Goal: Task Accomplishment & Management: Complete application form

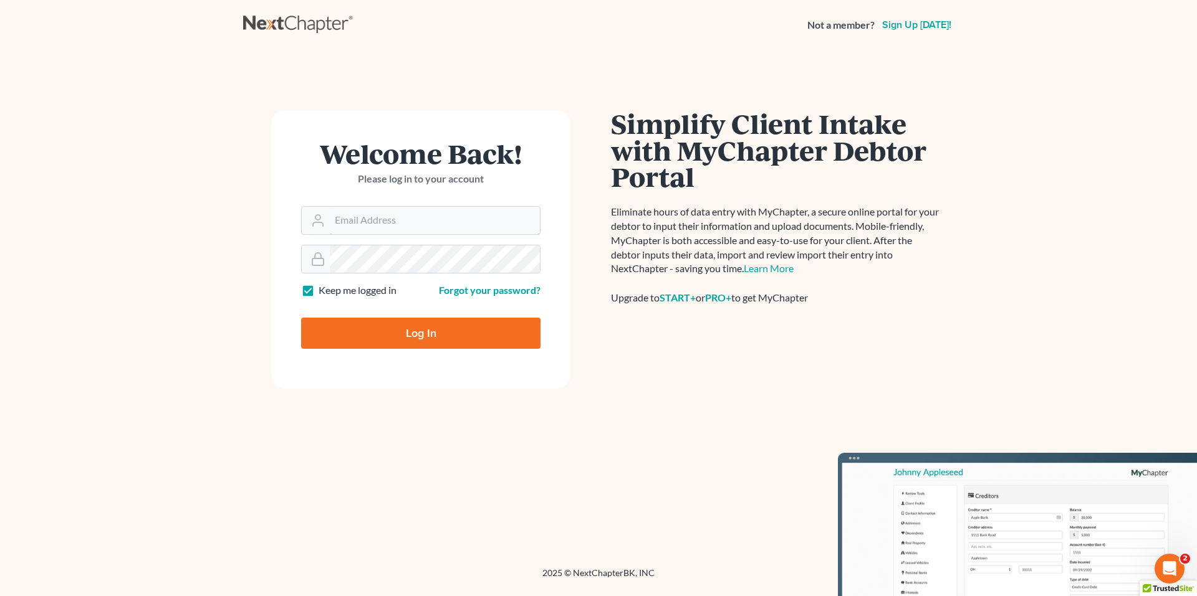
type input "[PERSON_NAME][EMAIL_ADDRESS][DOMAIN_NAME]"
click at [398, 334] on input "Log In" at bounding box center [420, 333] width 239 height 31
type input "Thinking..."
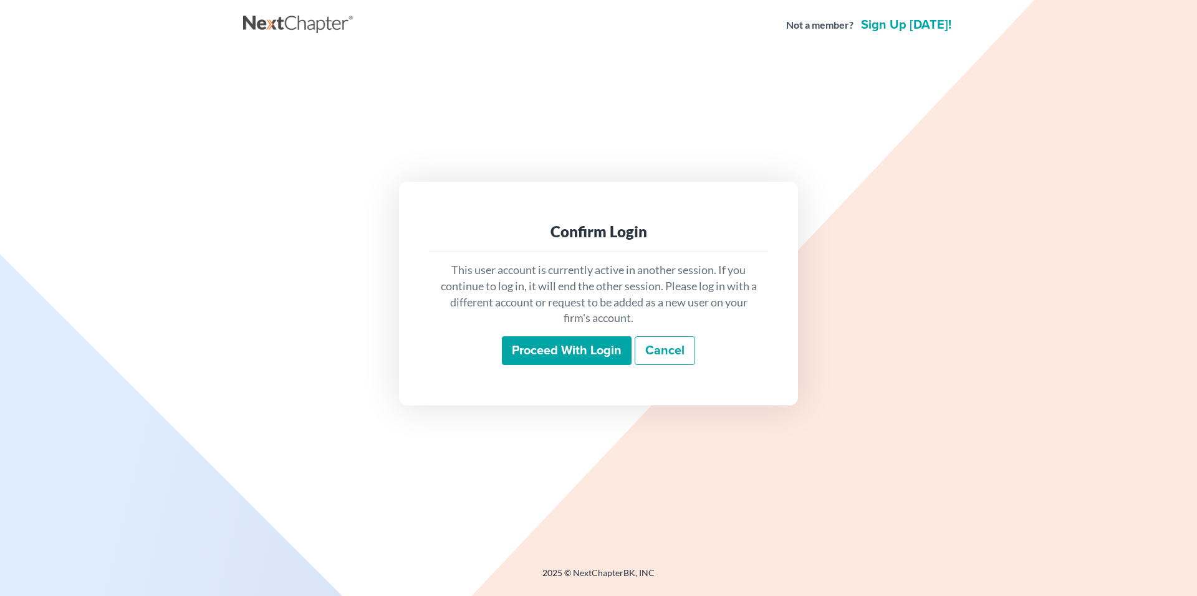
click at [564, 348] on input "Proceed with login" at bounding box center [567, 351] width 130 height 29
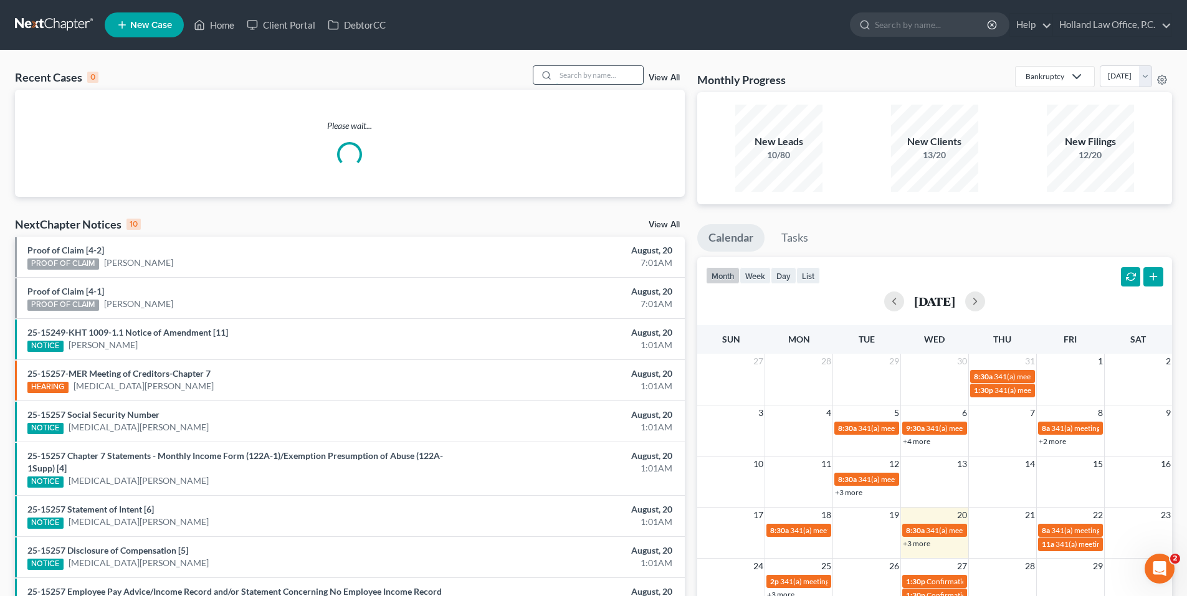
click at [616, 72] on input "search" at bounding box center [599, 75] width 87 height 18
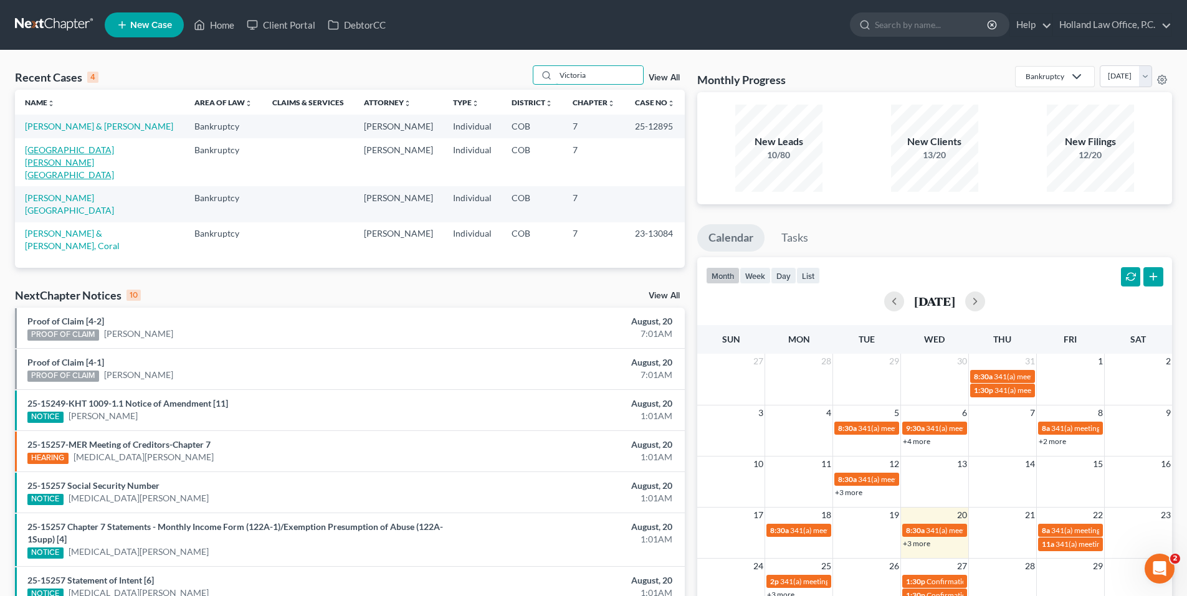
type input "Victoria"
click at [71, 159] on link "[GEOGRAPHIC_DATA][PERSON_NAME][GEOGRAPHIC_DATA]" at bounding box center [69, 163] width 89 height 36
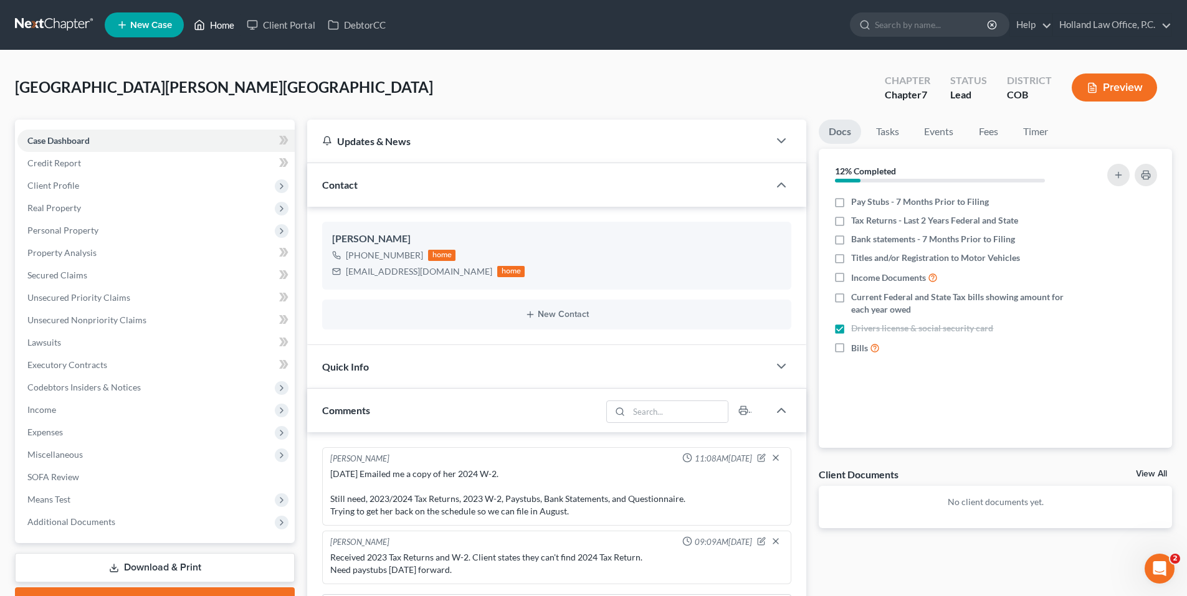
click at [214, 22] on link "Home" at bounding box center [214, 25] width 53 height 22
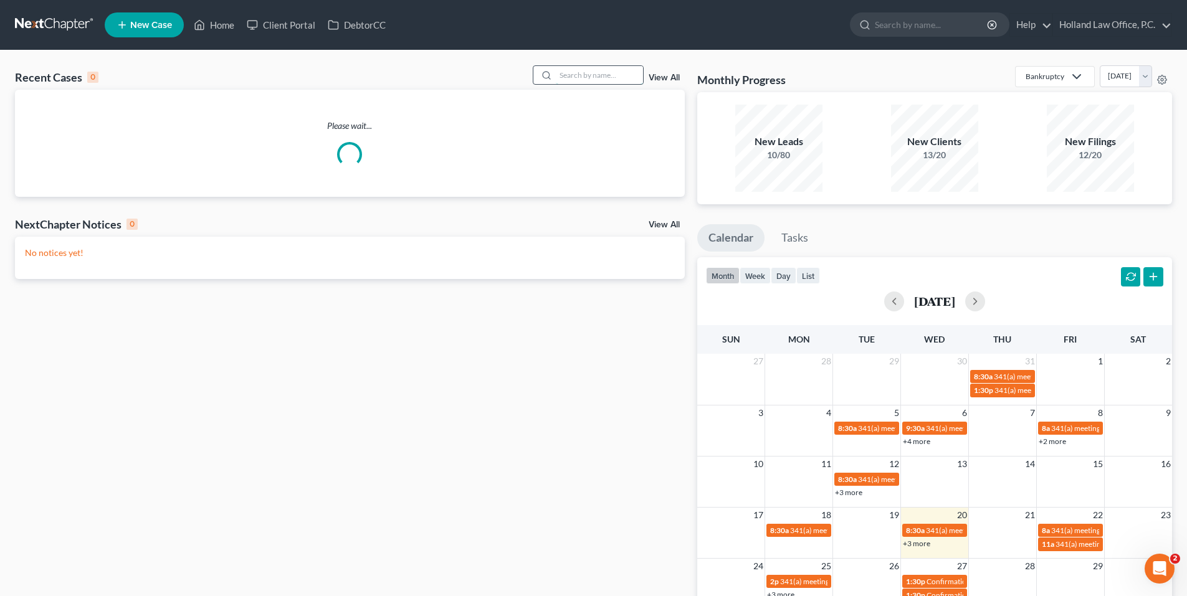
click at [593, 79] on input "search" at bounding box center [599, 75] width 87 height 18
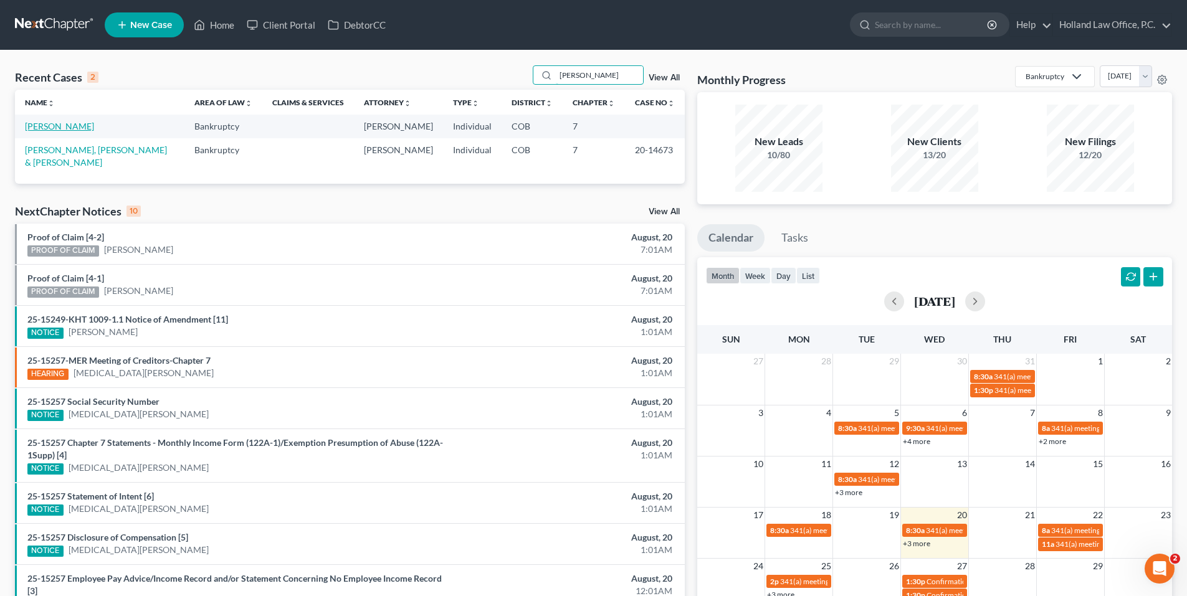
type input "[PERSON_NAME]"
click at [41, 131] on link "[PERSON_NAME]" at bounding box center [59, 126] width 69 height 11
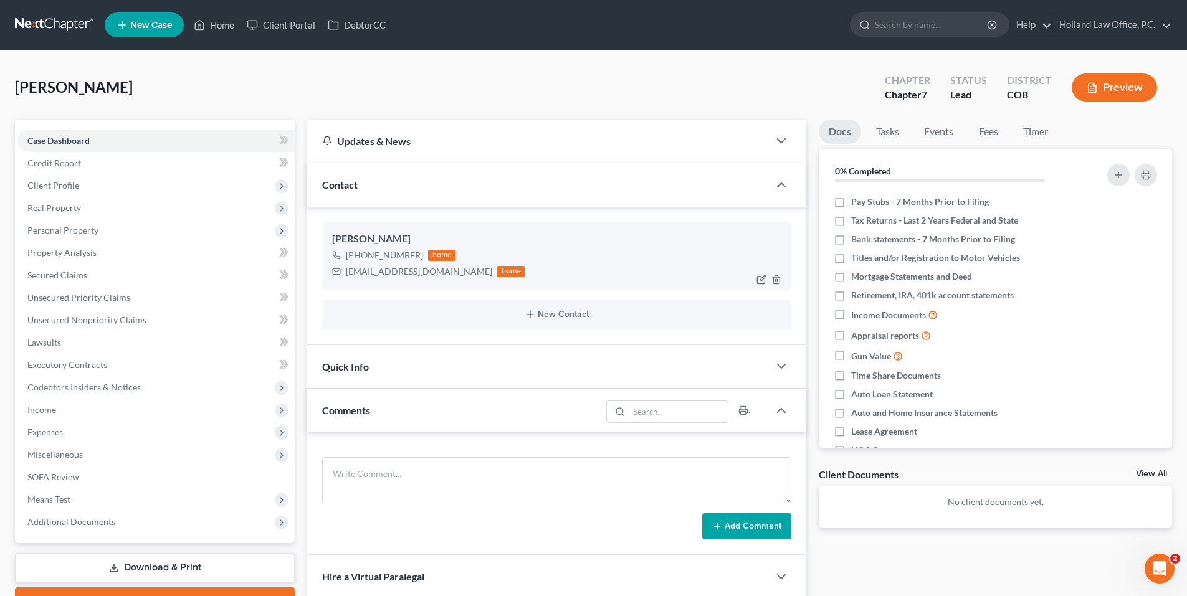
click at [375, 272] on div "[EMAIL_ADDRESS][DOMAIN_NAME]" at bounding box center [419, 271] width 146 height 12
click at [376, 272] on div "[EMAIL_ADDRESS][DOMAIN_NAME]" at bounding box center [419, 271] width 146 height 12
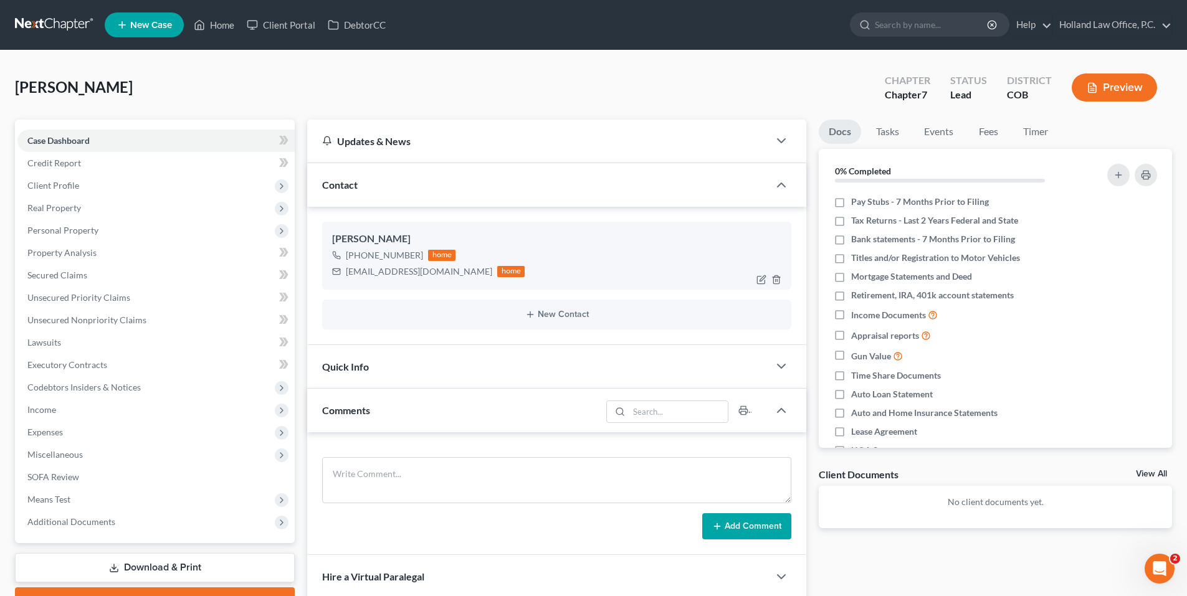
click at [397, 255] on div "[PHONE_NUMBER]" at bounding box center [384, 255] width 77 height 12
drag, startPoint x: 397, startPoint y: 255, endPoint x: 386, endPoint y: 257, distance: 11.4
copy div "[PHONE_NUMBER]"
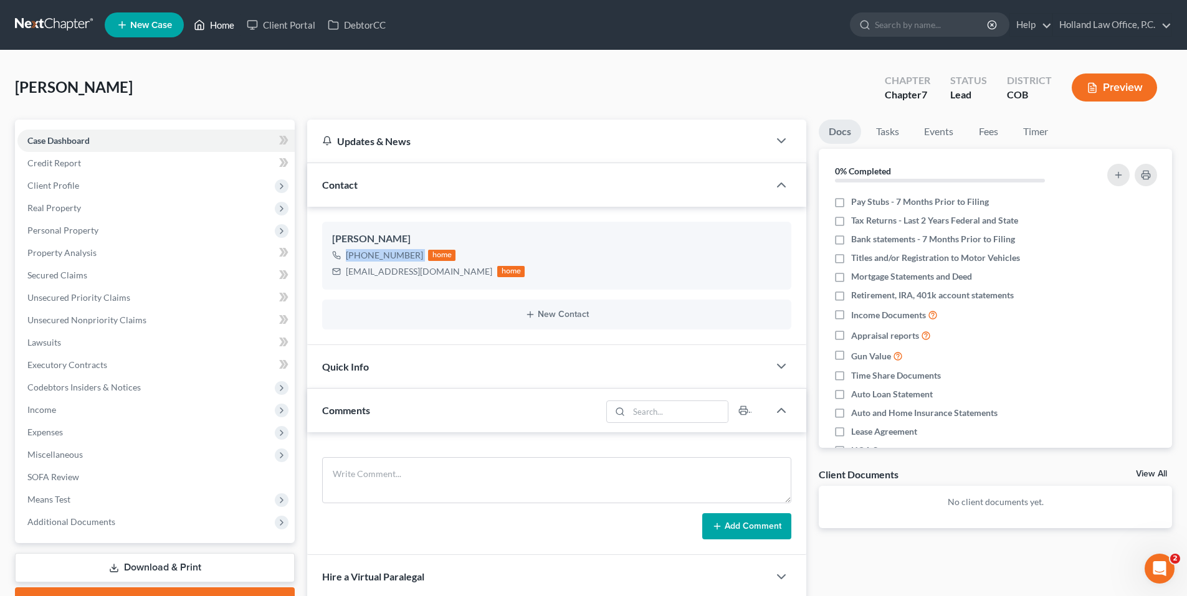
click at [227, 21] on link "Home" at bounding box center [214, 25] width 53 height 22
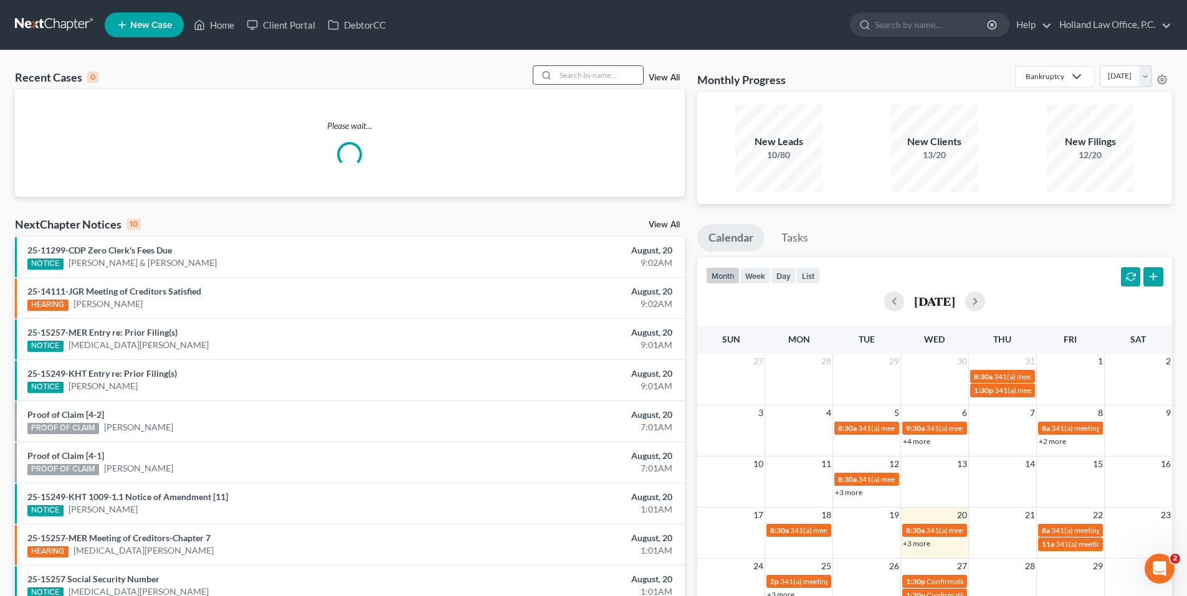
click at [616, 75] on input "search" at bounding box center [599, 75] width 87 height 18
type input "z"
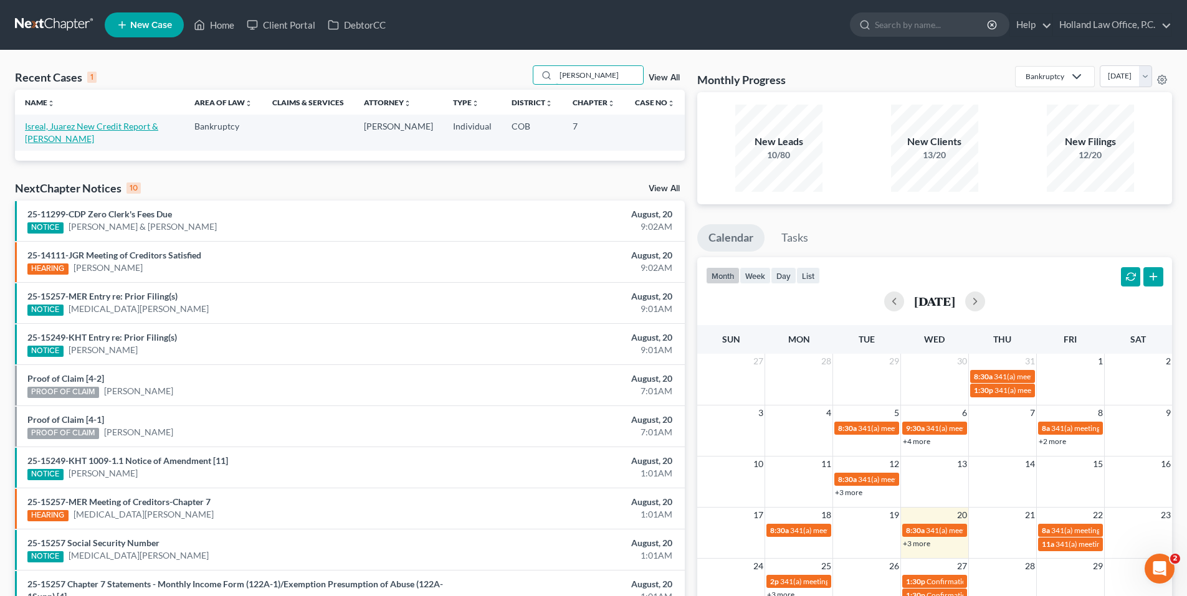
type input "[PERSON_NAME]"
click at [76, 127] on link "Isreal, Juarez New Credit Report & [PERSON_NAME]" at bounding box center [91, 132] width 133 height 23
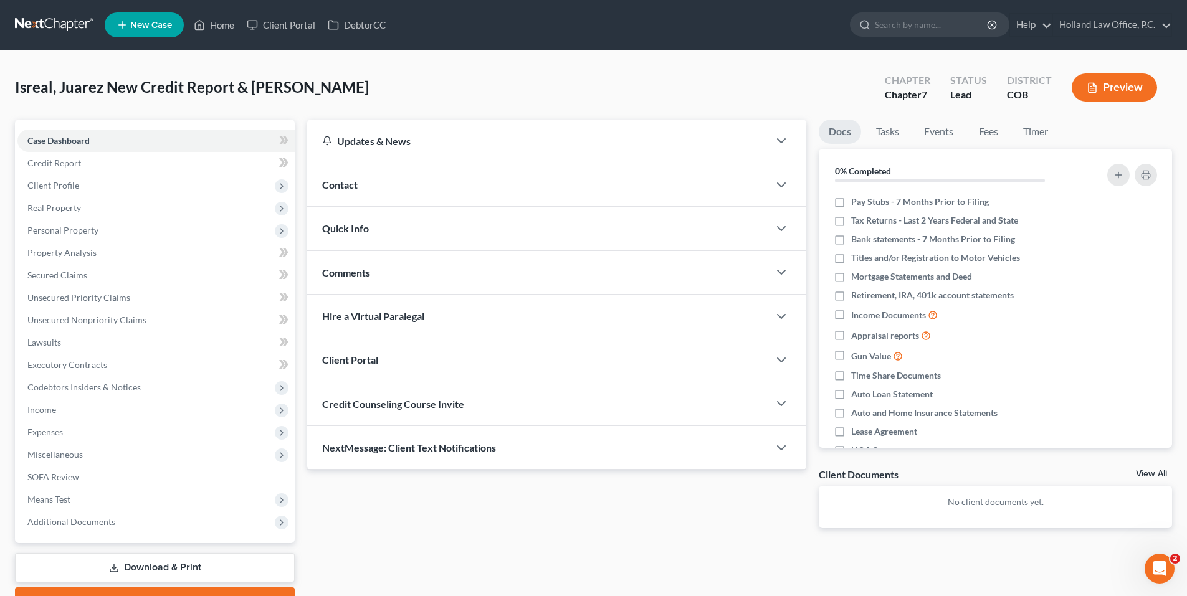
click at [446, 275] on div "Comments" at bounding box center [538, 272] width 462 height 43
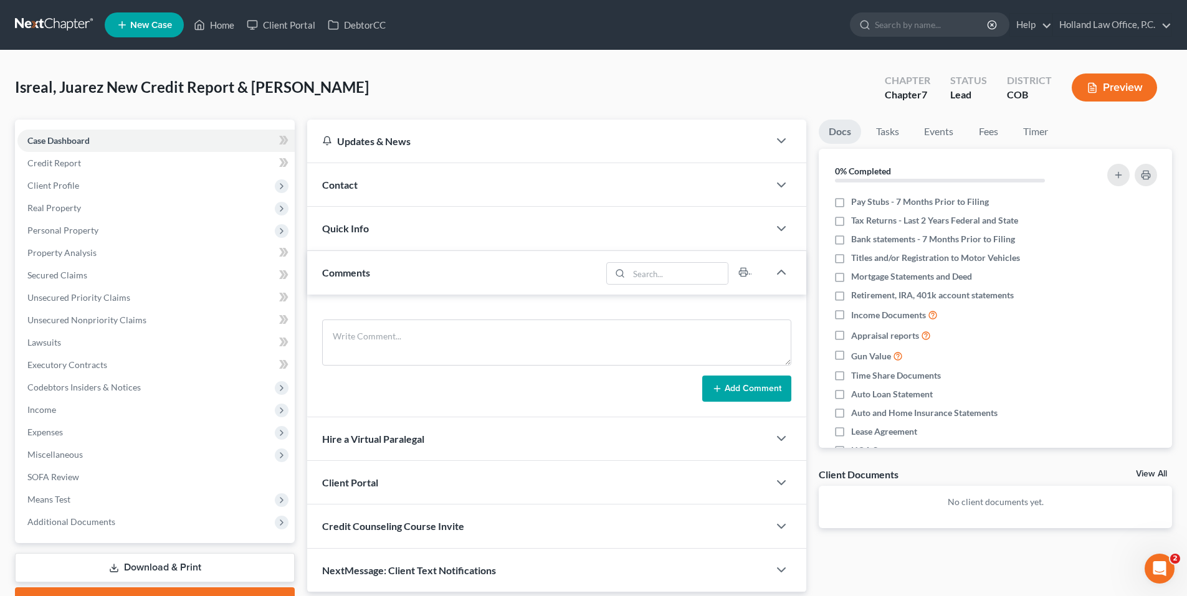
click at [455, 282] on div "Comments" at bounding box center [454, 272] width 294 height 43
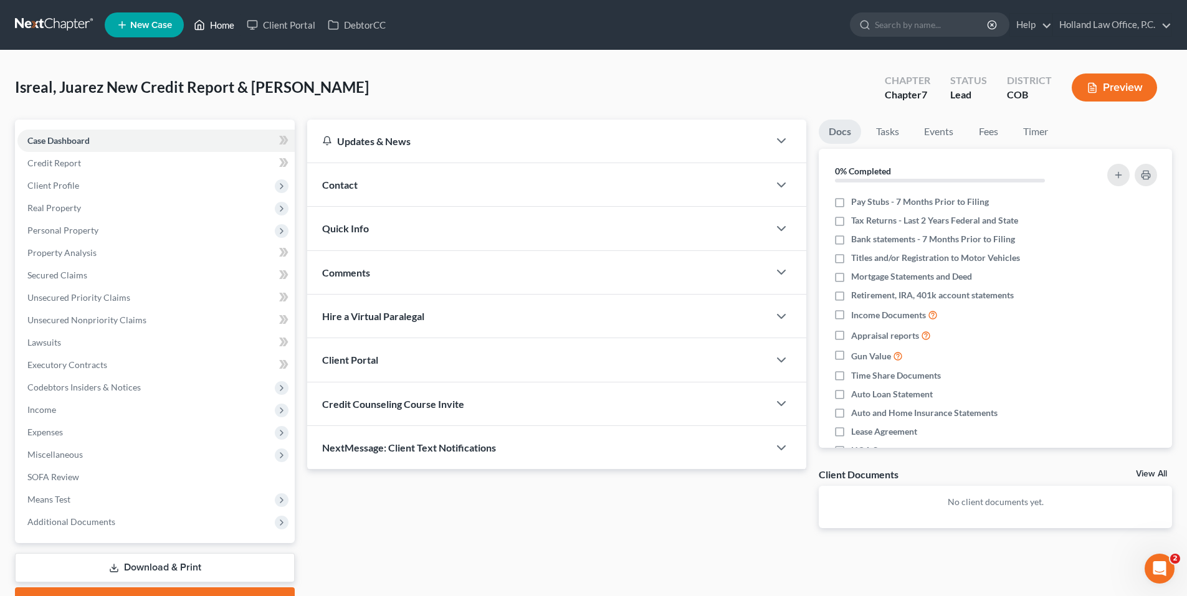
click at [216, 22] on link "Home" at bounding box center [214, 25] width 53 height 22
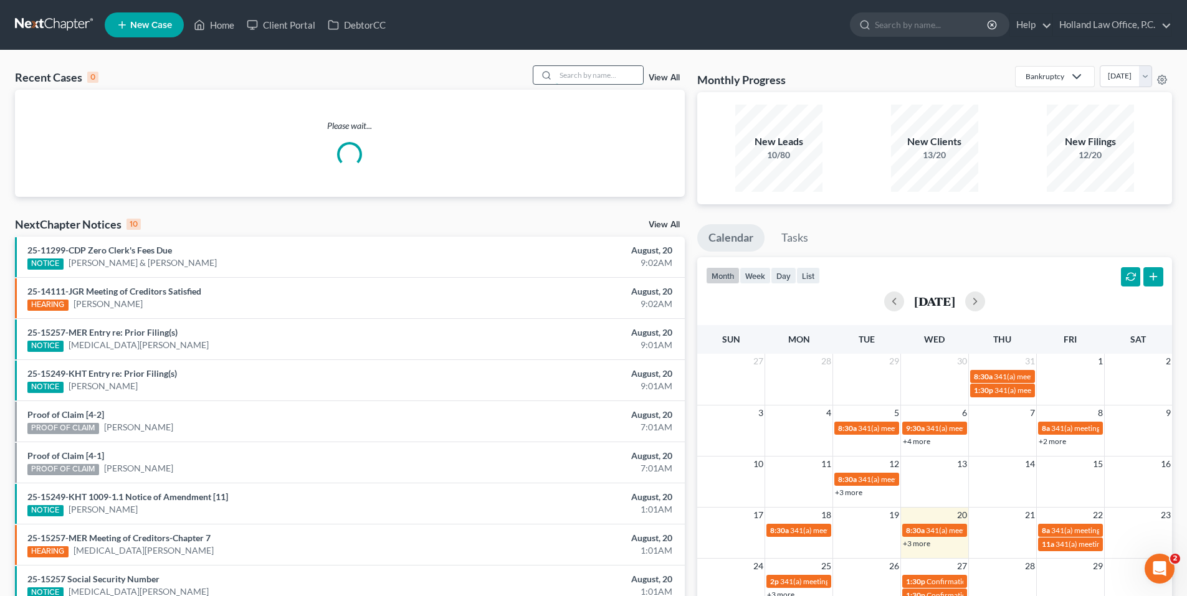
click at [596, 77] on input "search" at bounding box center [599, 75] width 87 height 18
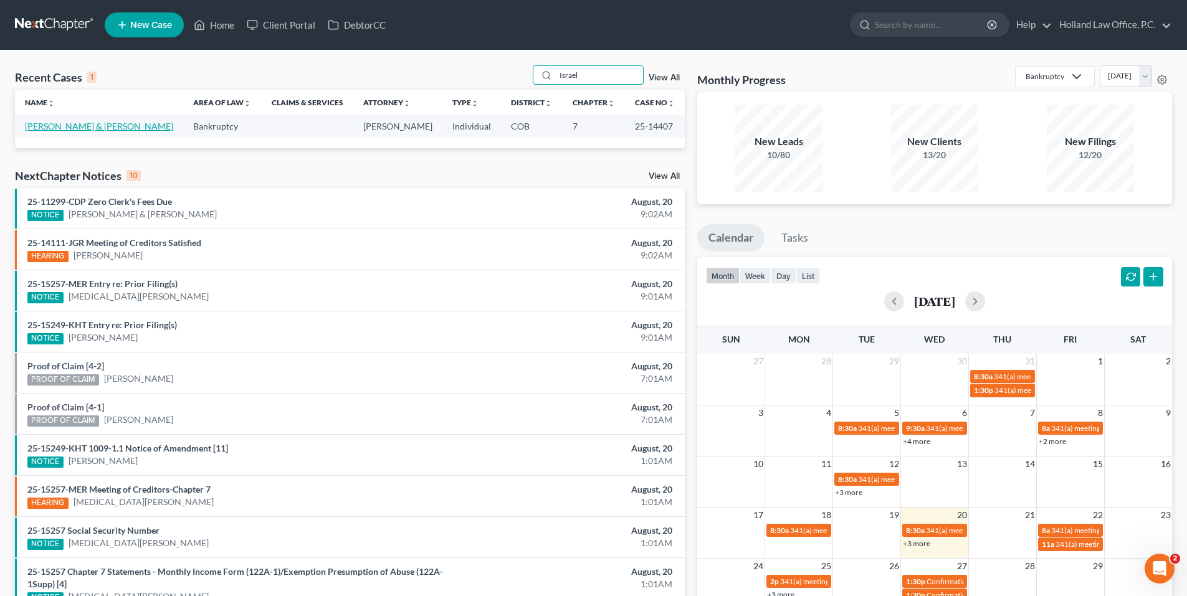
type input "Israel"
click at [82, 127] on link "[PERSON_NAME] & [PERSON_NAME]" at bounding box center [99, 126] width 148 height 11
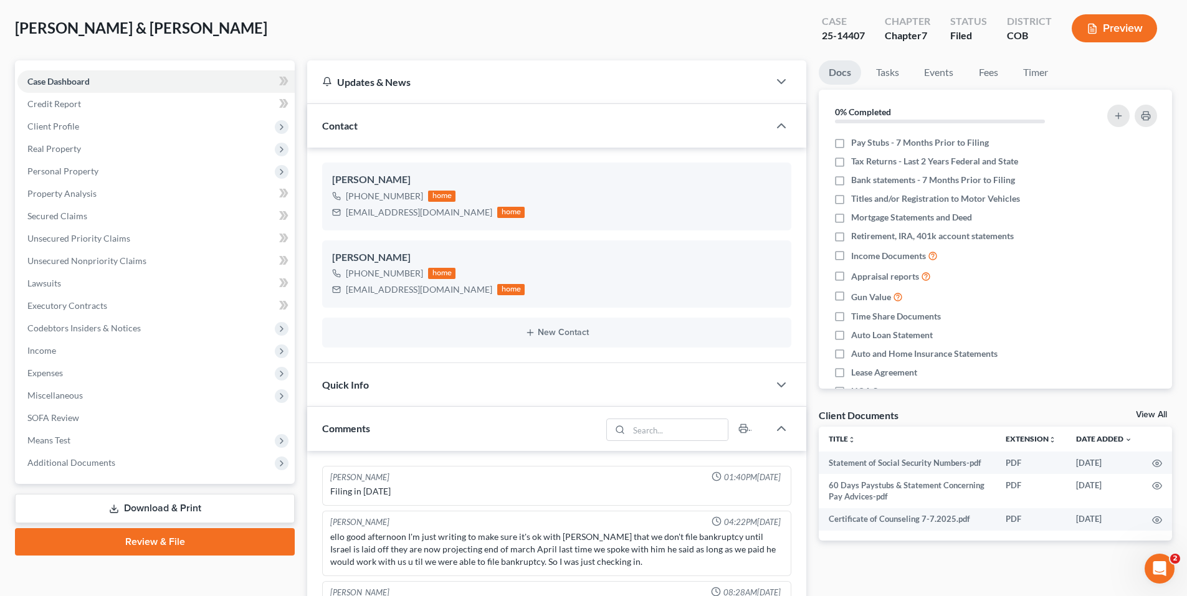
scroll to position [312, 0]
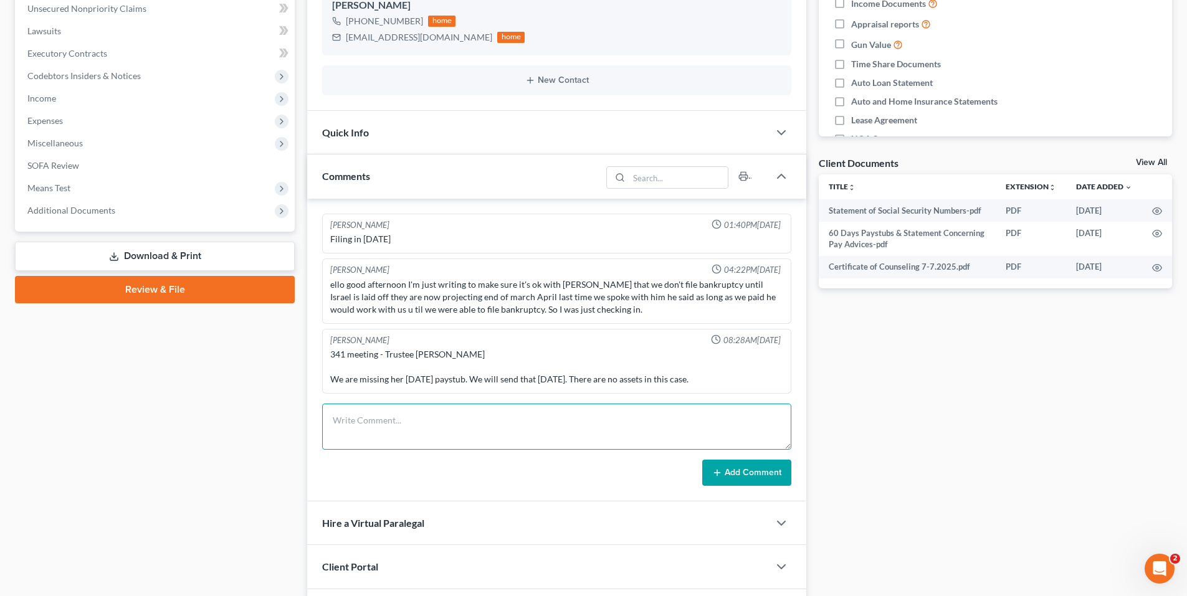
click at [437, 415] on textarea at bounding box center [556, 427] width 469 height 46
type textarea "The missing paystub [DATE] has been uploaded to Truste [PERSON_NAME]."
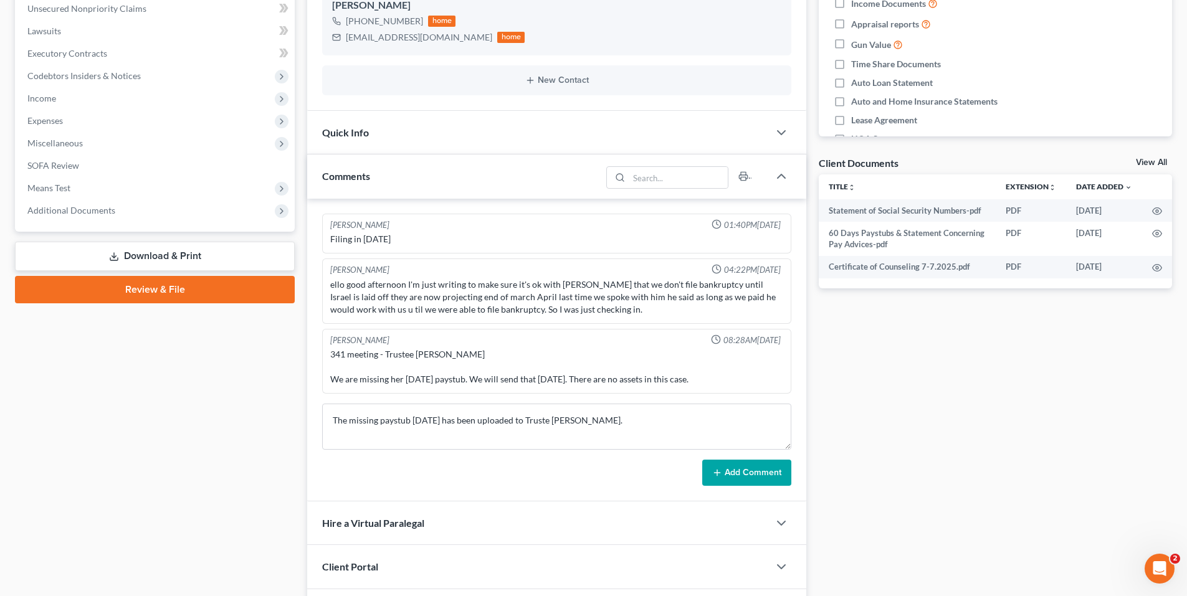
click at [754, 473] on button "Add Comment" at bounding box center [746, 473] width 89 height 26
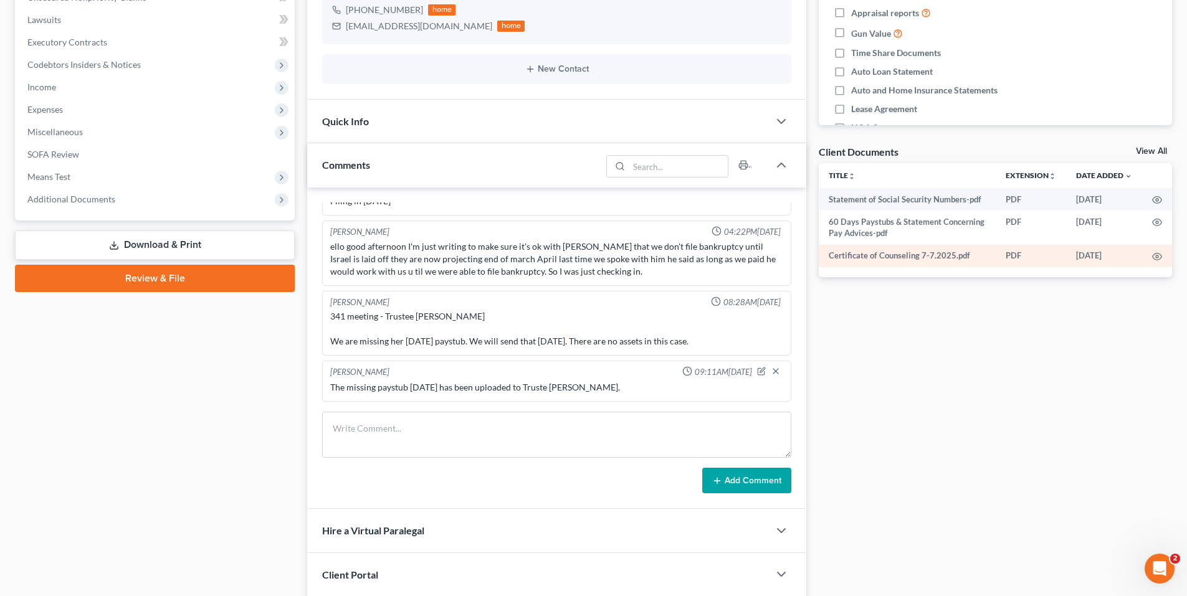
scroll to position [459, 0]
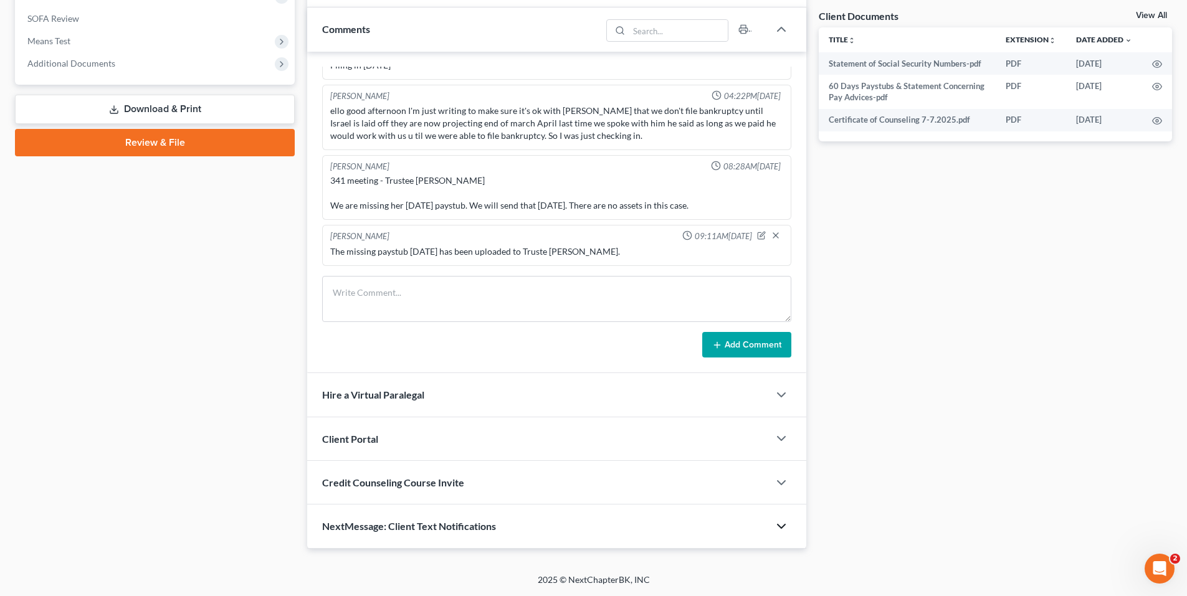
click at [777, 525] on icon "button" at bounding box center [781, 526] width 15 height 15
click at [779, 523] on icon "button" at bounding box center [781, 526] width 15 height 15
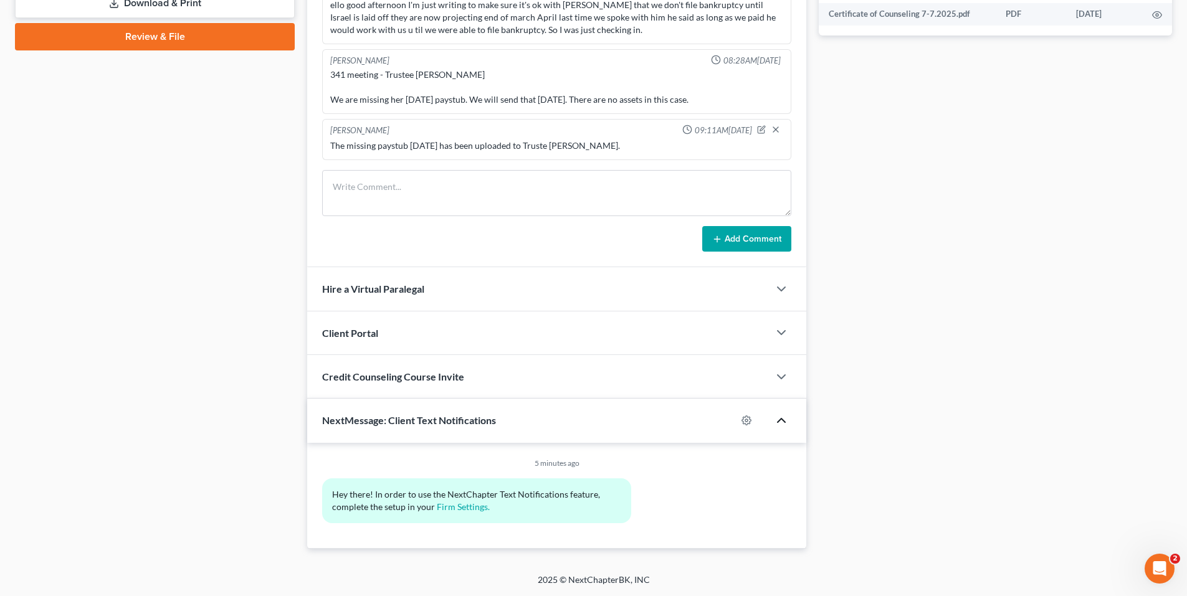
click at [778, 417] on icon "button" at bounding box center [781, 420] width 15 height 15
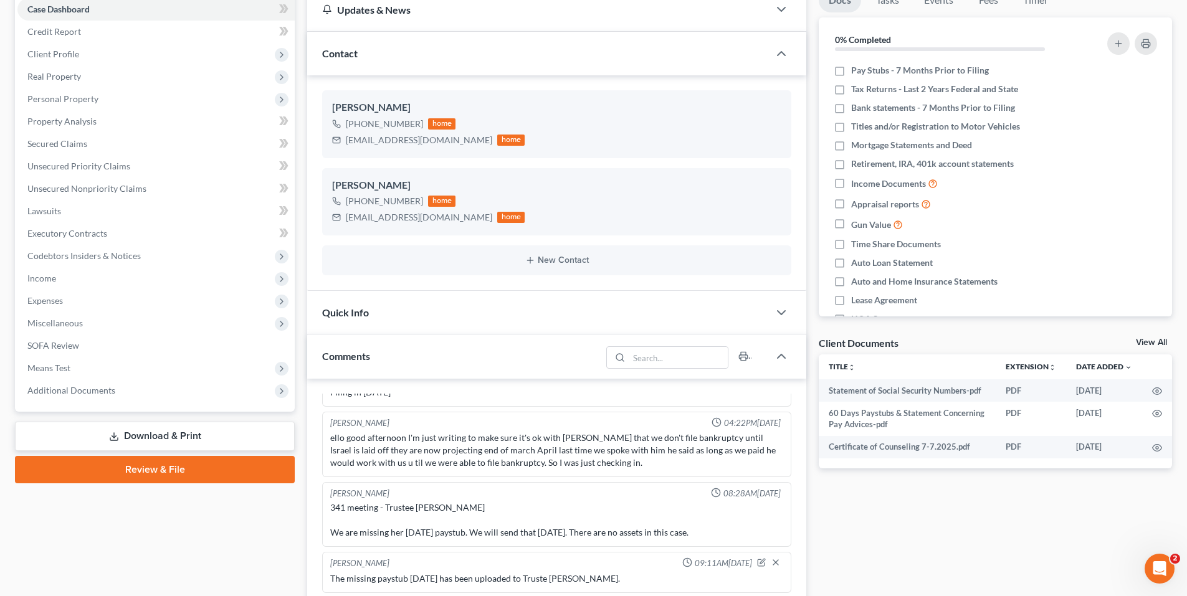
scroll to position [0, 0]
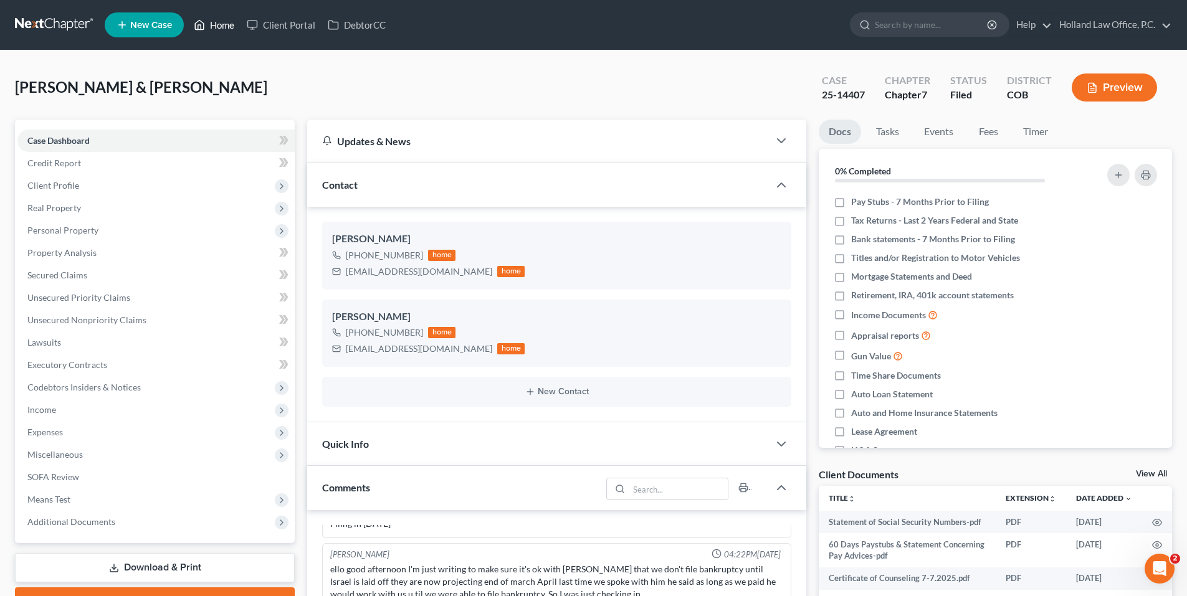
click at [213, 32] on link "Home" at bounding box center [214, 25] width 53 height 22
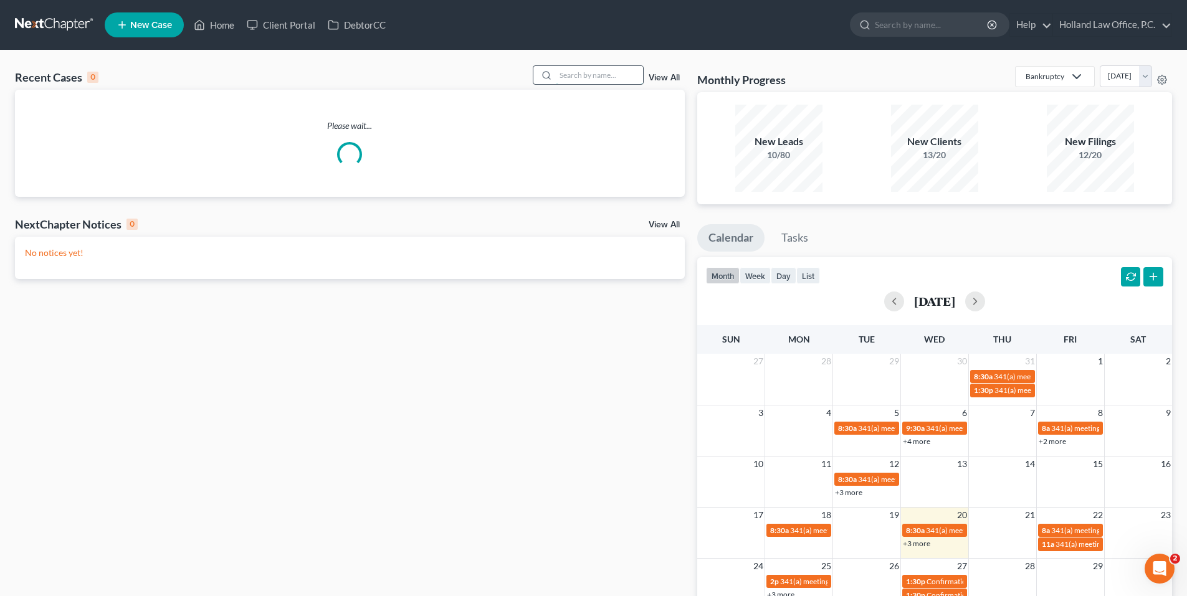
click at [591, 76] on input "search" at bounding box center [599, 75] width 87 height 18
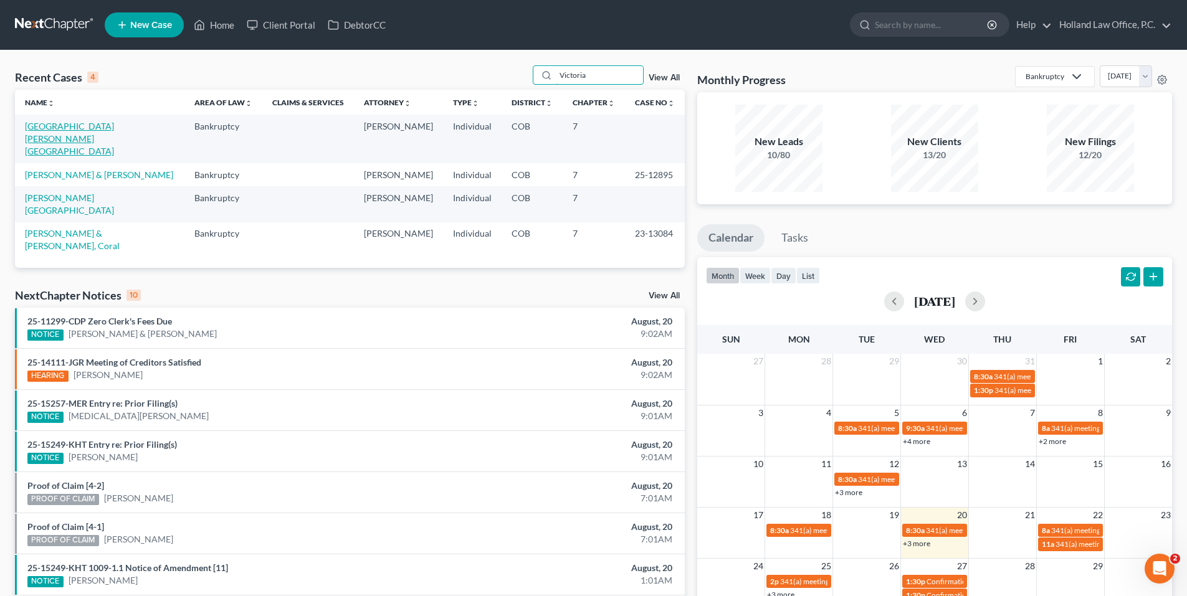
type input "Victoria"
click at [82, 127] on link "[GEOGRAPHIC_DATA][PERSON_NAME][GEOGRAPHIC_DATA]" at bounding box center [69, 139] width 89 height 36
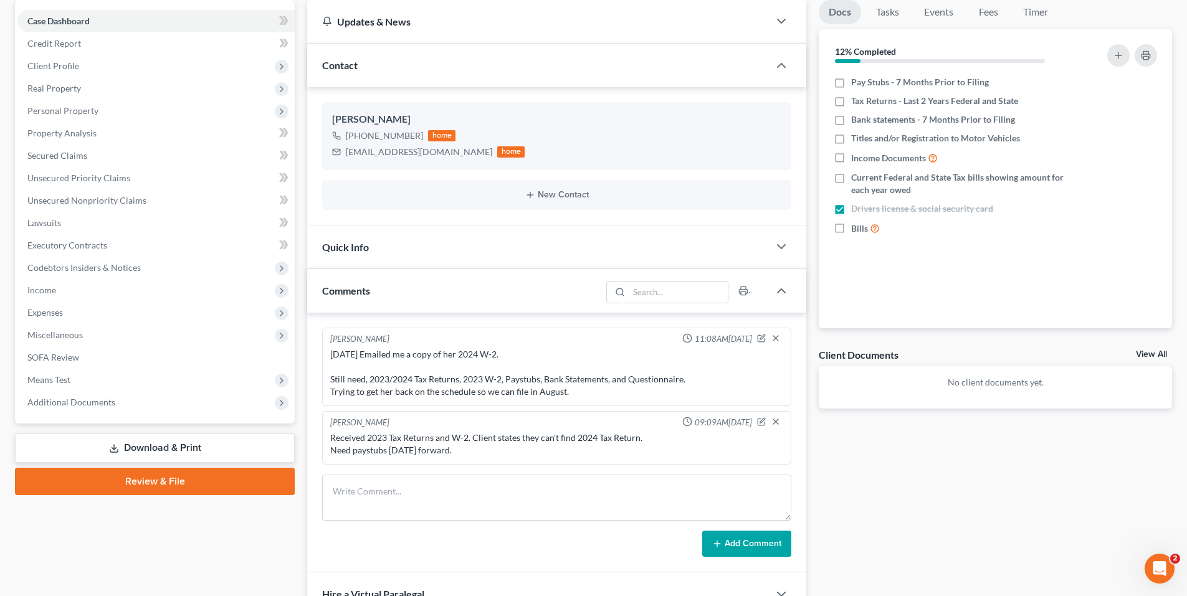
scroll to position [125, 0]
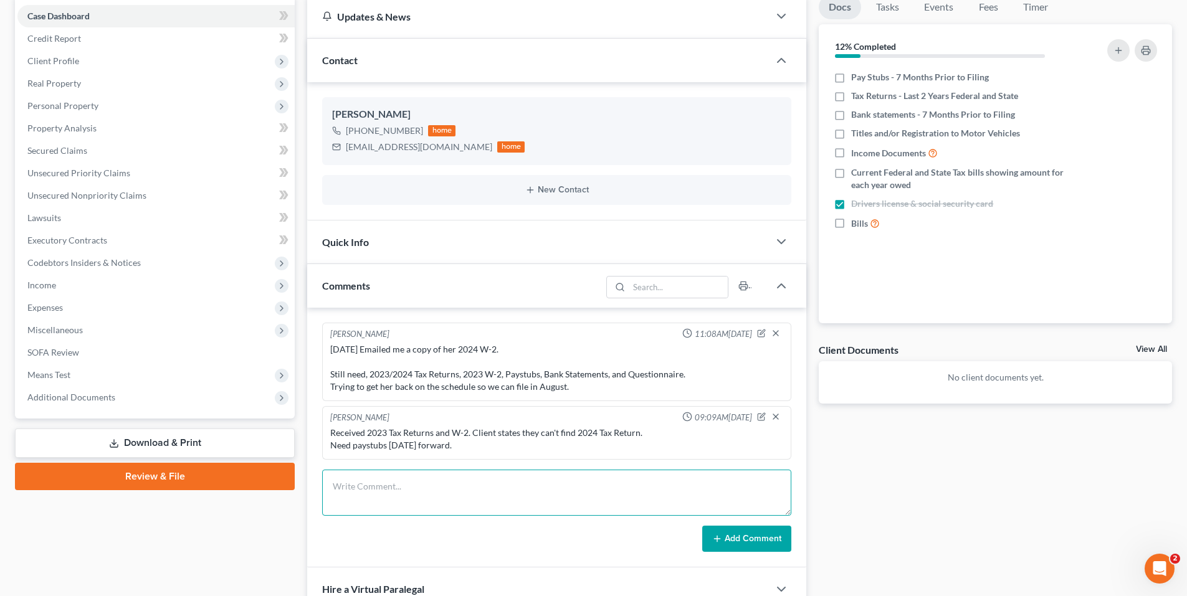
click at [386, 484] on textarea at bounding box center [556, 493] width 469 height 46
type textarea "H"
type textarea "All documents received"
click at [754, 548] on button "Add Comment" at bounding box center [746, 539] width 89 height 26
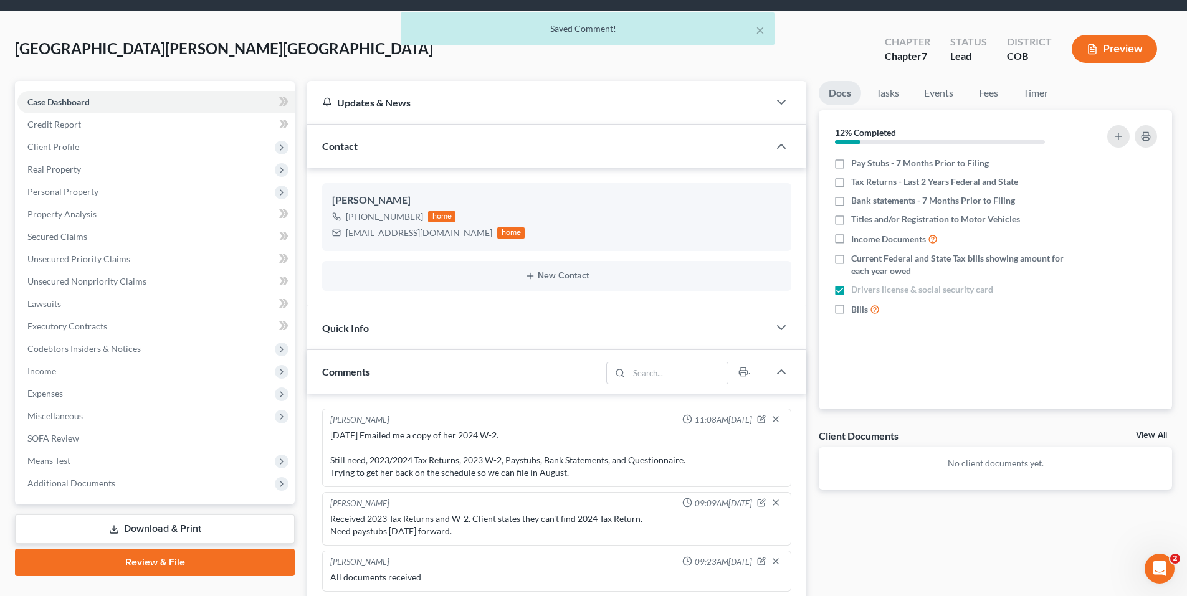
scroll to position [0, 0]
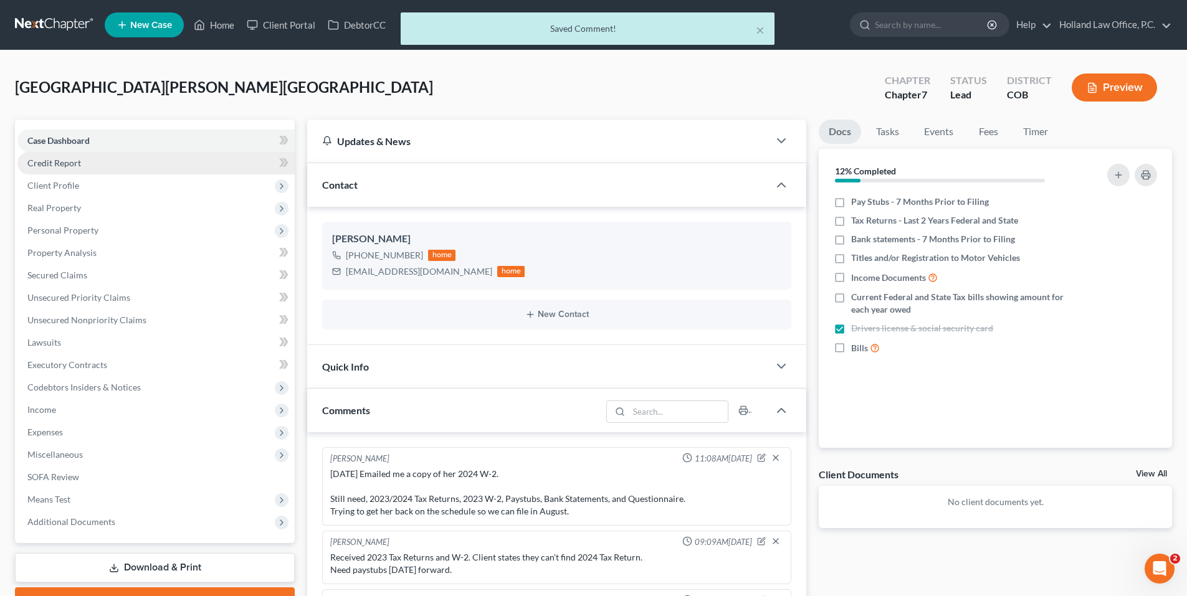
click at [94, 160] on link "Credit Report" at bounding box center [155, 163] width 277 height 22
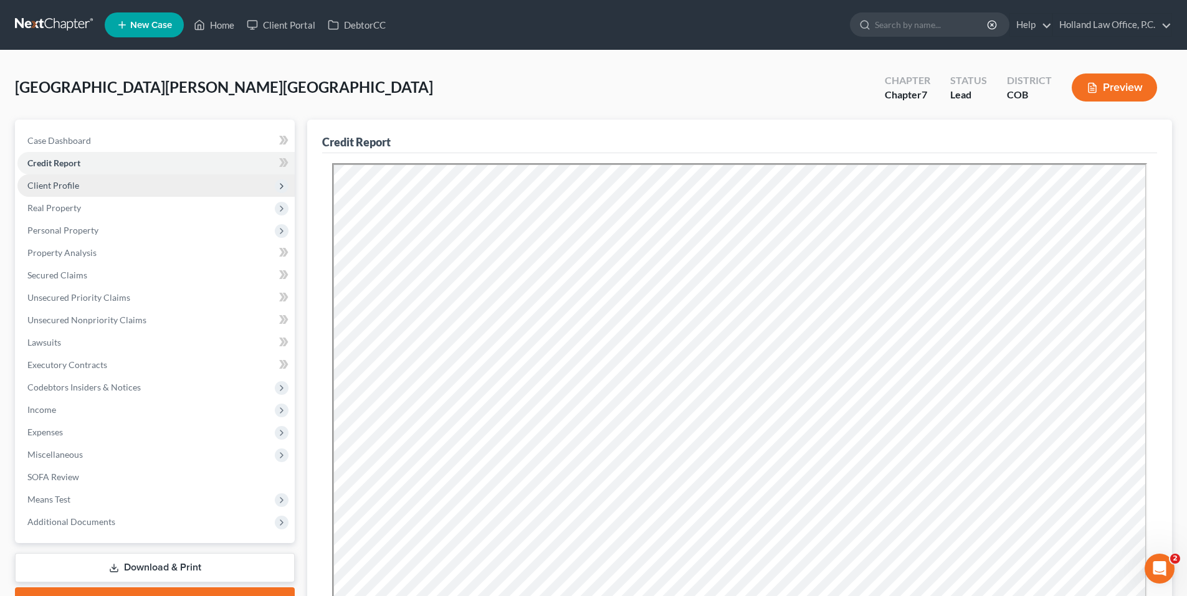
click at [103, 187] on span "Client Profile" at bounding box center [155, 185] width 277 height 22
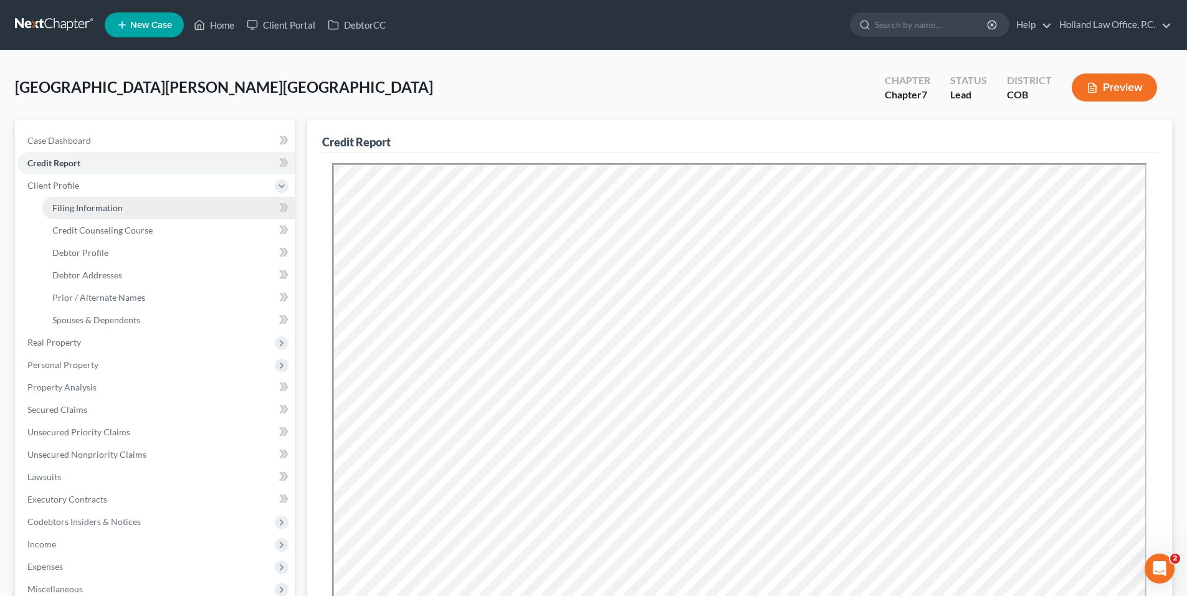
click at [97, 209] on span "Filing Information" at bounding box center [87, 208] width 70 height 11
select select "1"
select select "0"
select select "5"
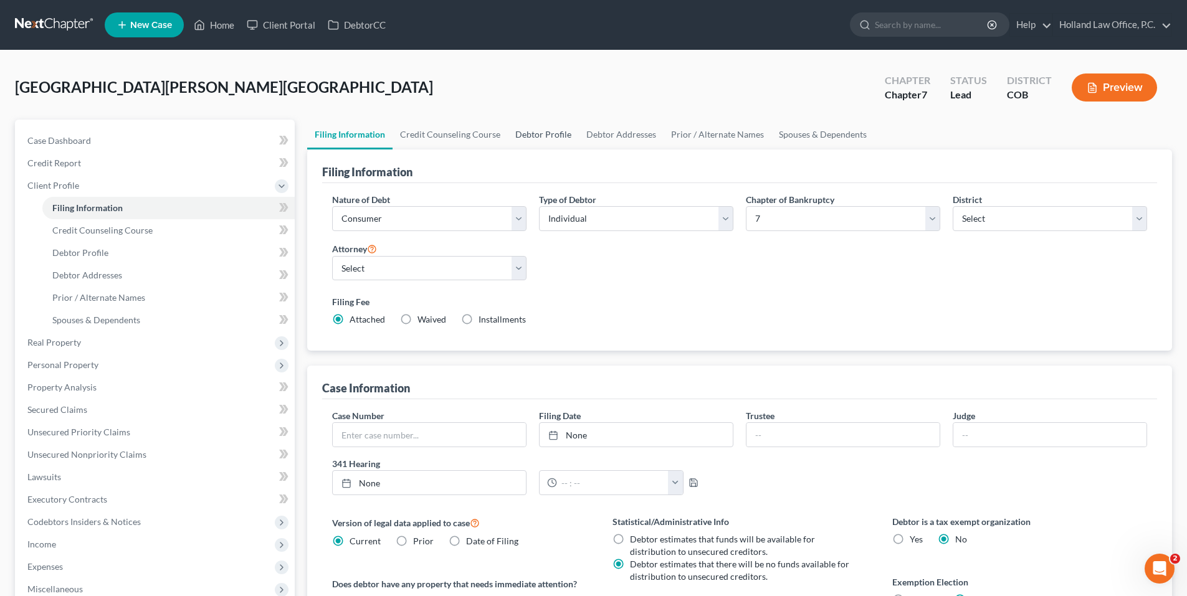
click at [548, 132] on link "Debtor Profile" at bounding box center [543, 135] width 71 height 30
select select "0"
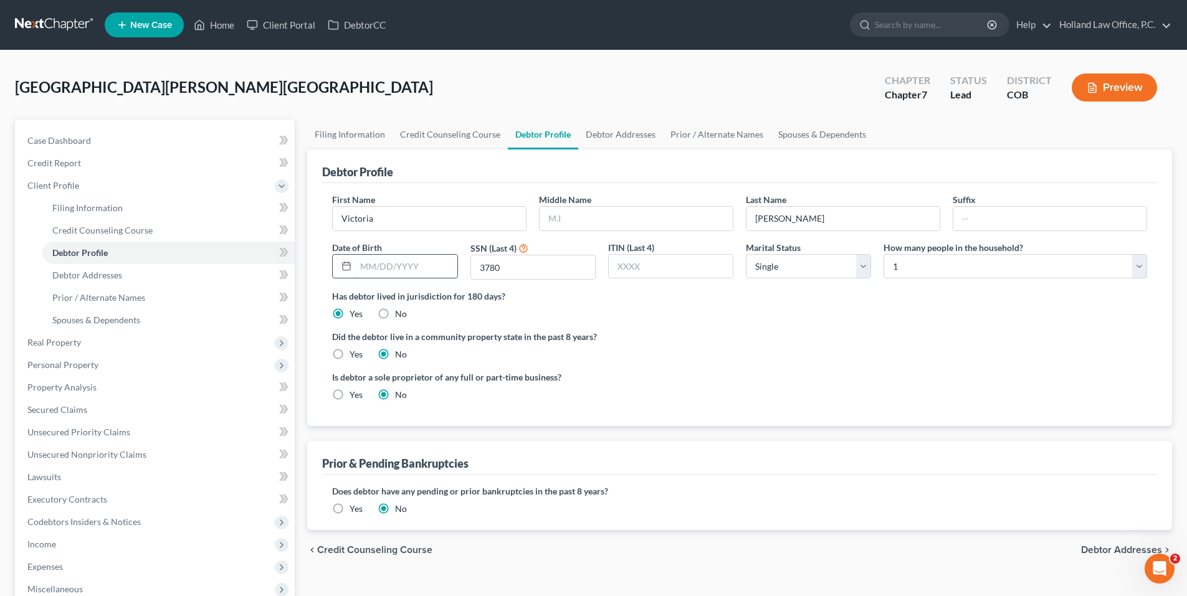
click at [403, 262] on input "text" at bounding box center [406, 267] width 101 height 24
type input "[DATE]"
click at [639, 132] on link "Debtor Addresses" at bounding box center [620, 135] width 85 height 30
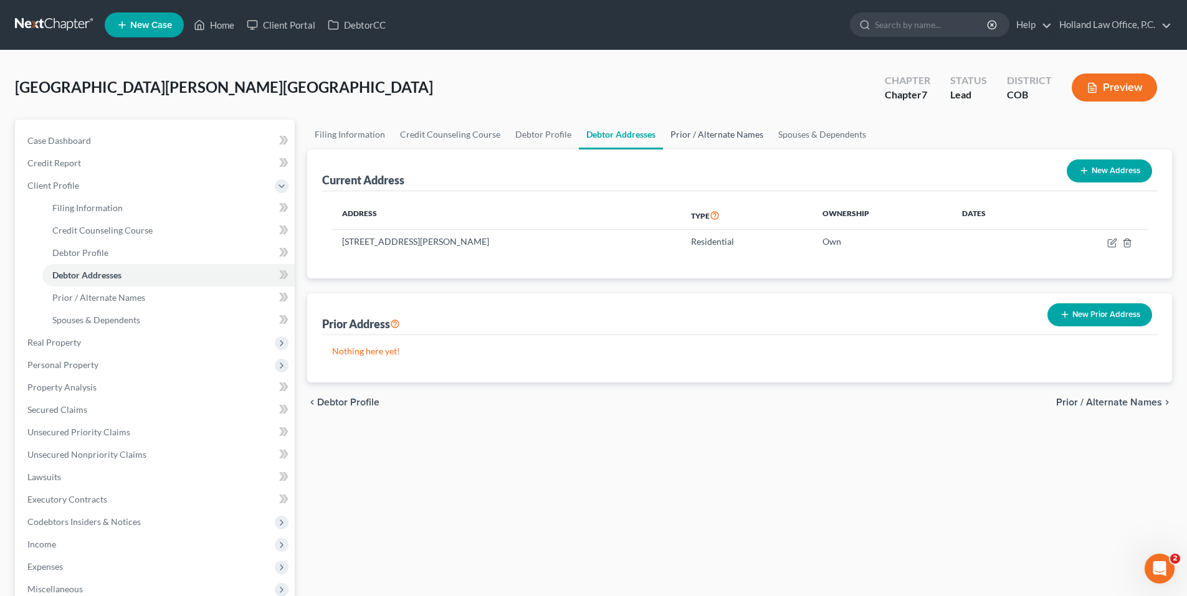
click at [692, 139] on link "Prior / Alternate Names" at bounding box center [717, 135] width 108 height 30
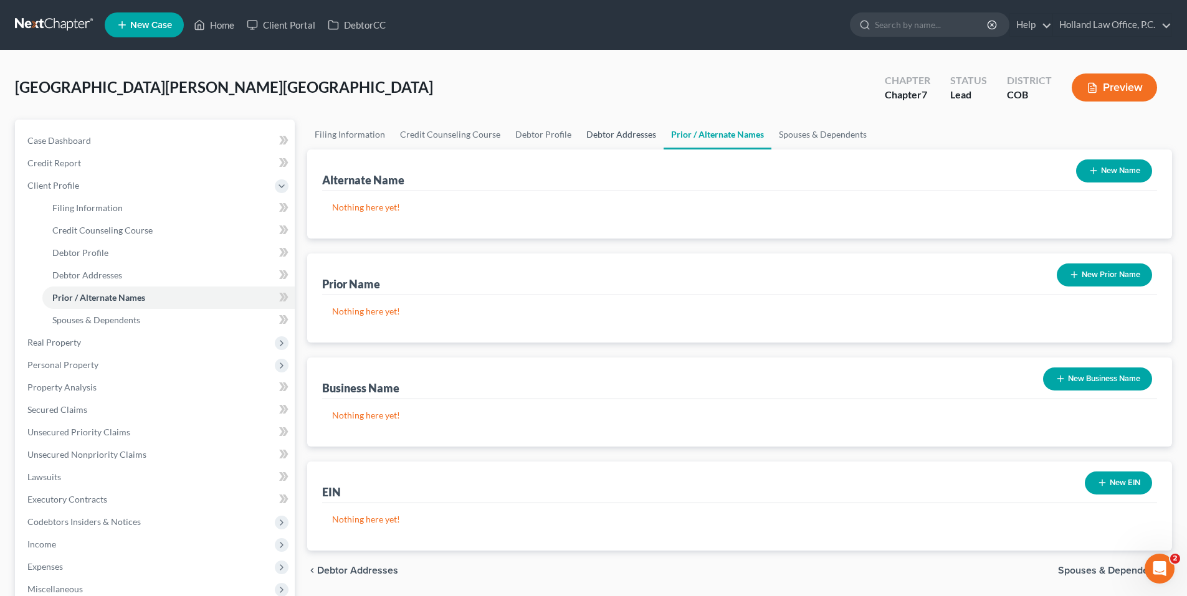
click at [590, 137] on link "Debtor Addresses" at bounding box center [621, 135] width 85 height 30
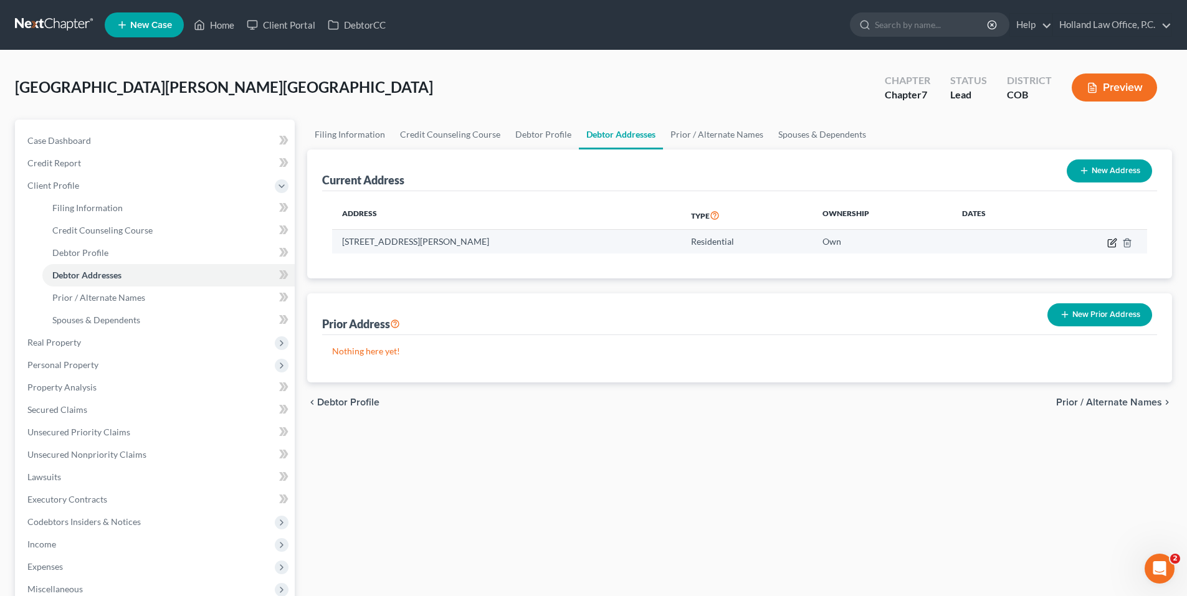
click at [1112, 238] on icon "button" at bounding box center [1112, 243] width 10 height 10
select select "5"
select select "0"
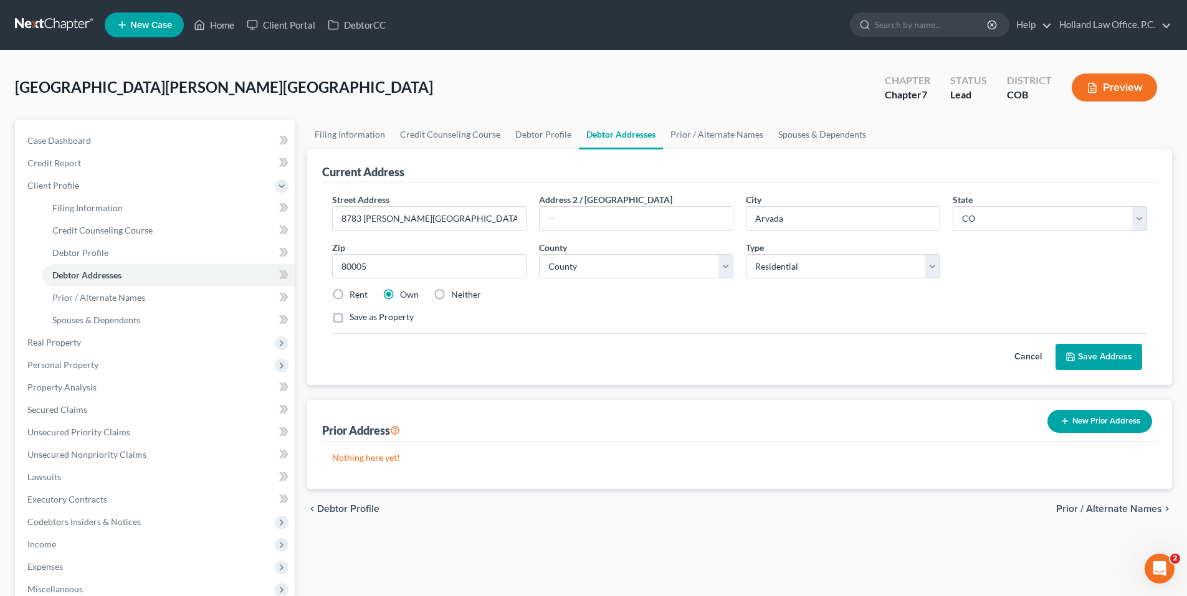
click at [451, 290] on label "Neither" at bounding box center [466, 295] width 30 height 12
click at [456, 290] on input "Neither" at bounding box center [460, 293] width 8 height 8
radio input "true"
click at [1095, 355] on button "Save Address" at bounding box center [1099, 357] width 87 height 26
click at [1087, 356] on button "Save Address" at bounding box center [1099, 357] width 87 height 26
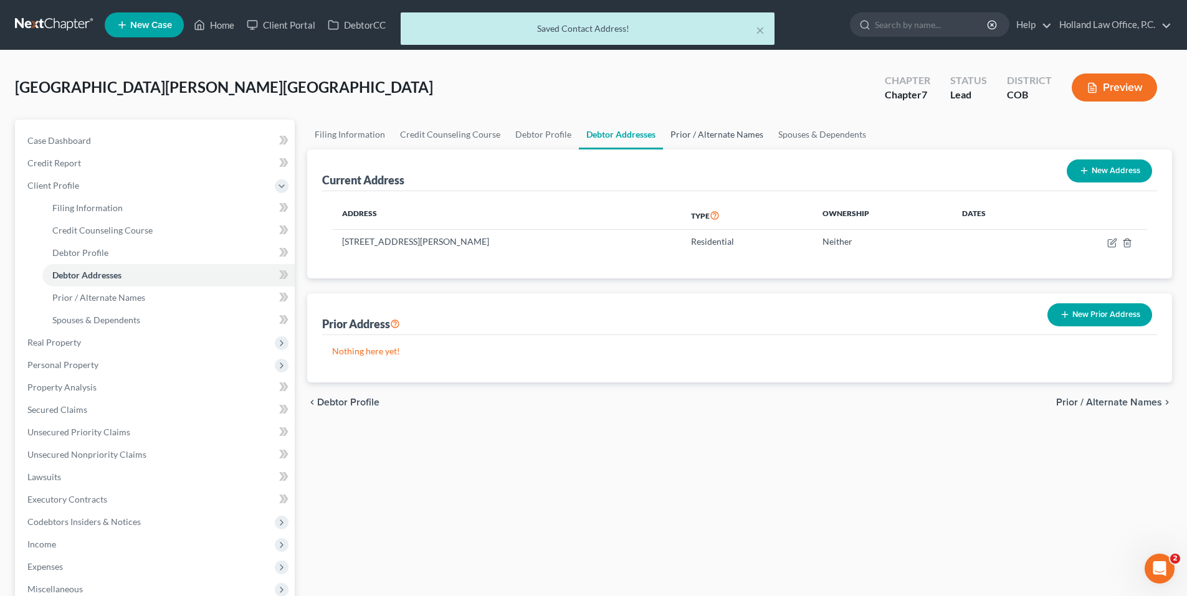
click at [717, 133] on link "Prior / Alternate Names" at bounding box center [717, 135] width 108 height 30
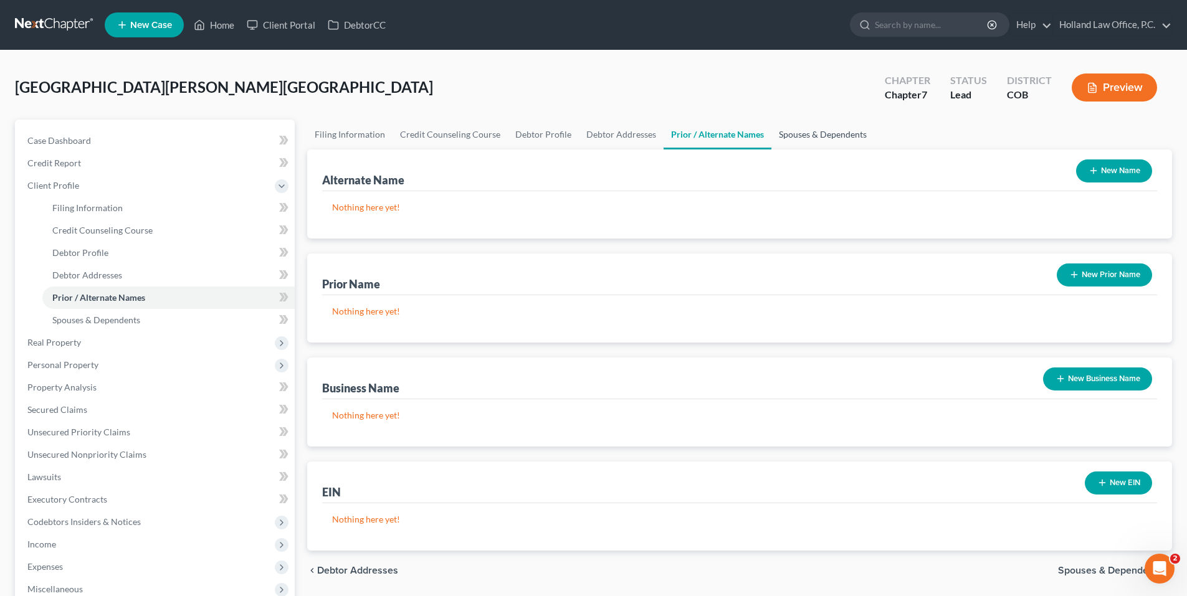
click at [811, 140] on link "Spouses & Dependents" at bounding box center [823, 135] width 103 height 30
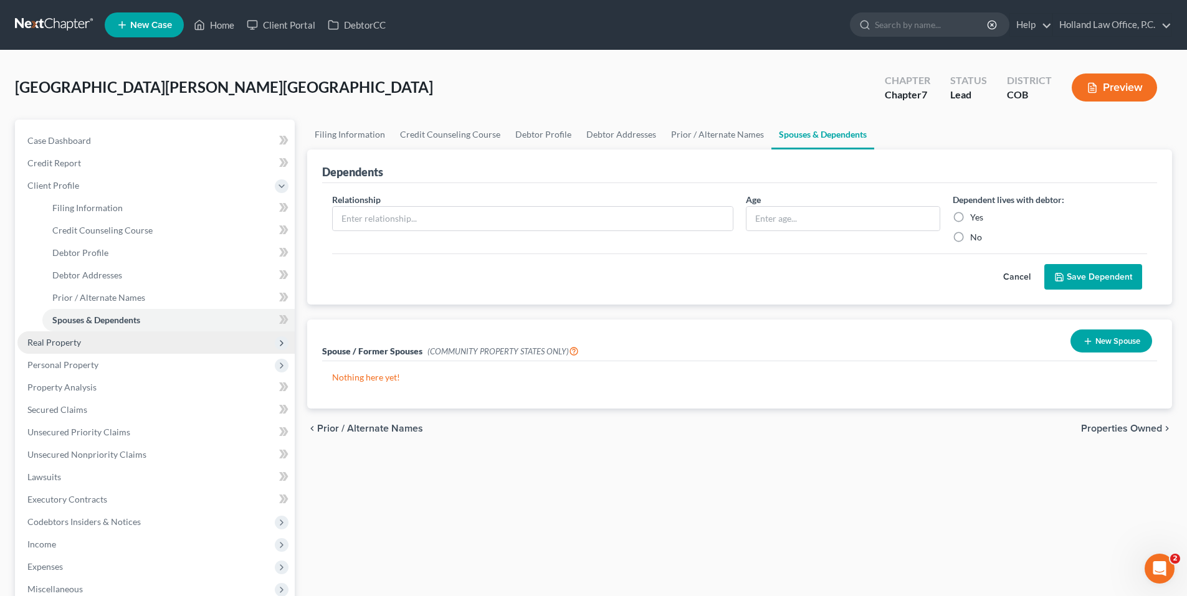
click at [84, 340] on span "Real Property" at bounding box center [155, 343] width 277 height 22
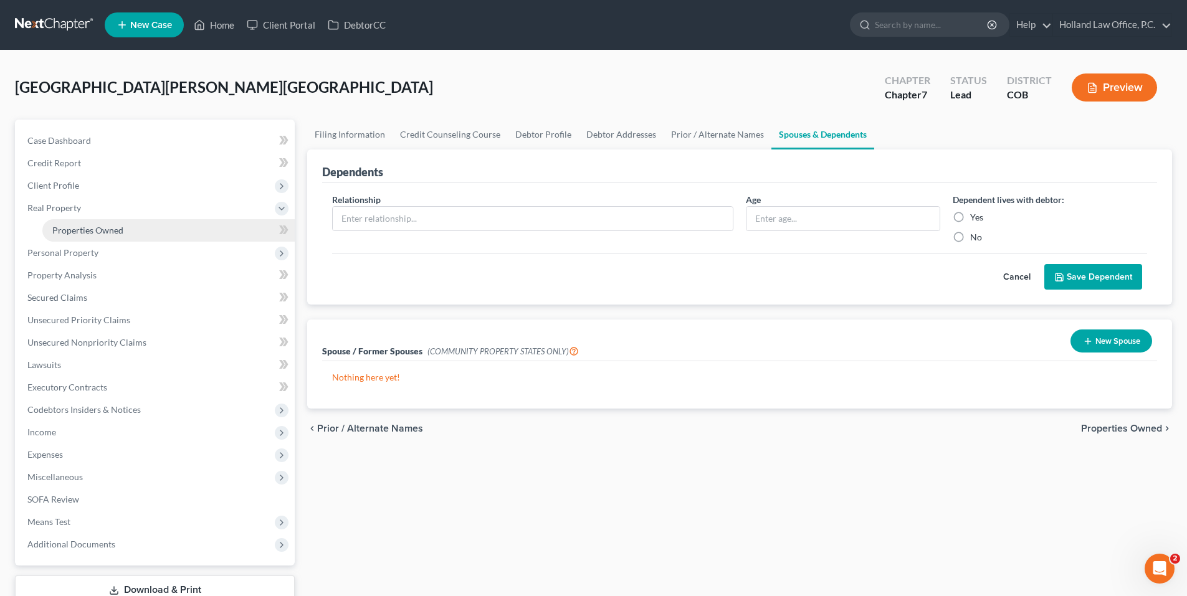
click at [92, 232] on span "Properties Owned" at bounding box center [87, 230] width 71 height 11
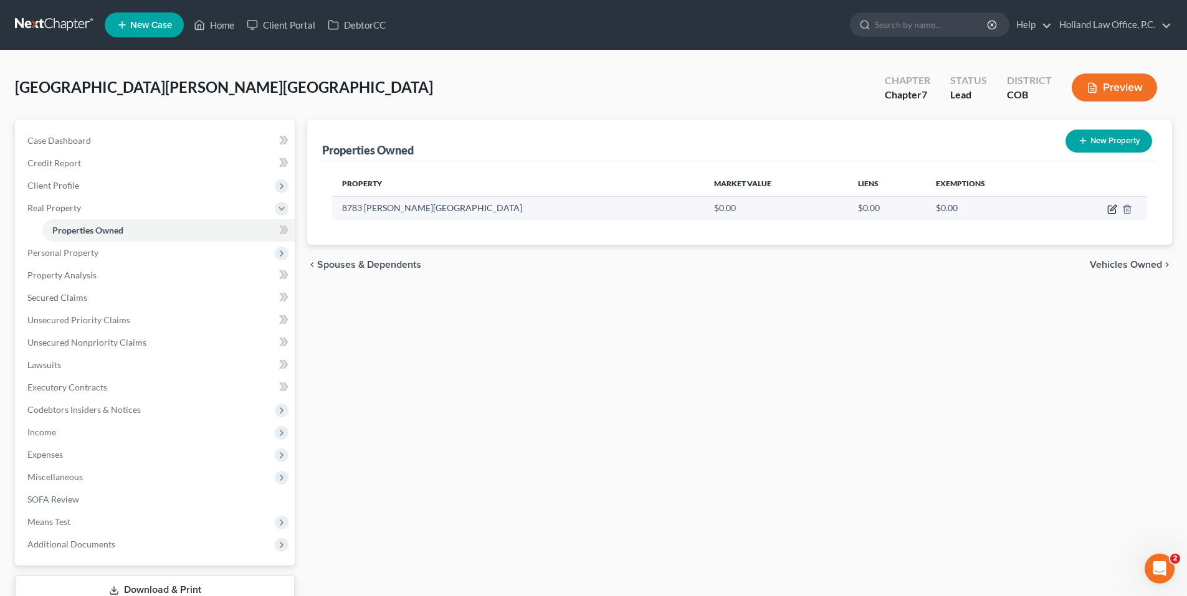
click at [1114, 209] on icon "button" at bounding box center [1112, 209] width 10 height 10
select select "5"
select select "30"
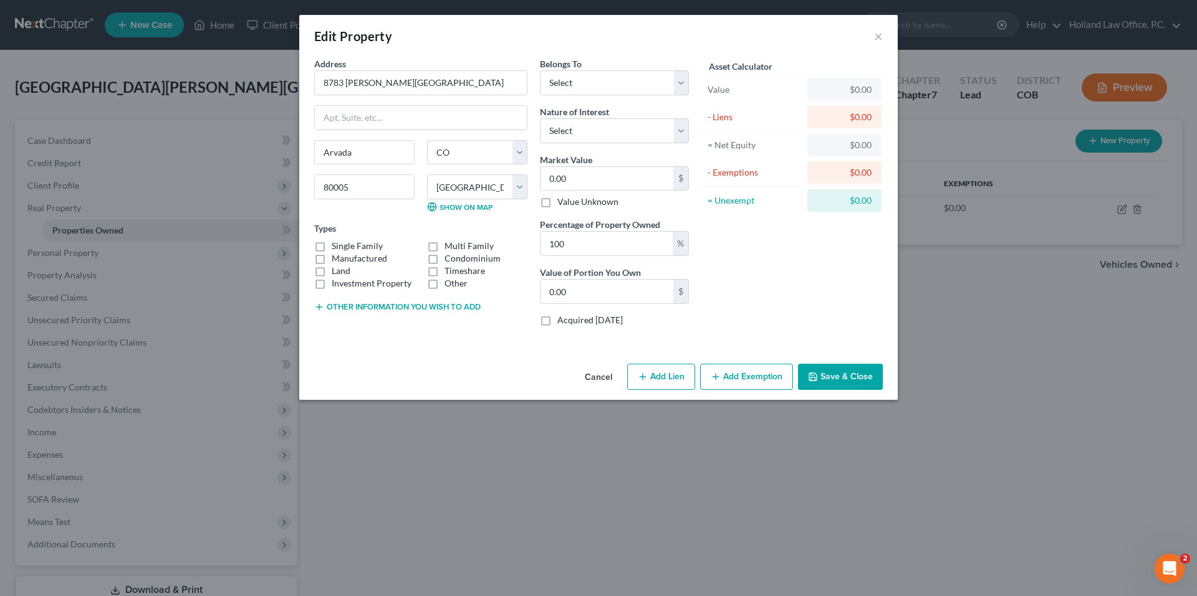
click at [842, 381] on button "Save & Close" at bounding box center [840, 377] width 85 height 26
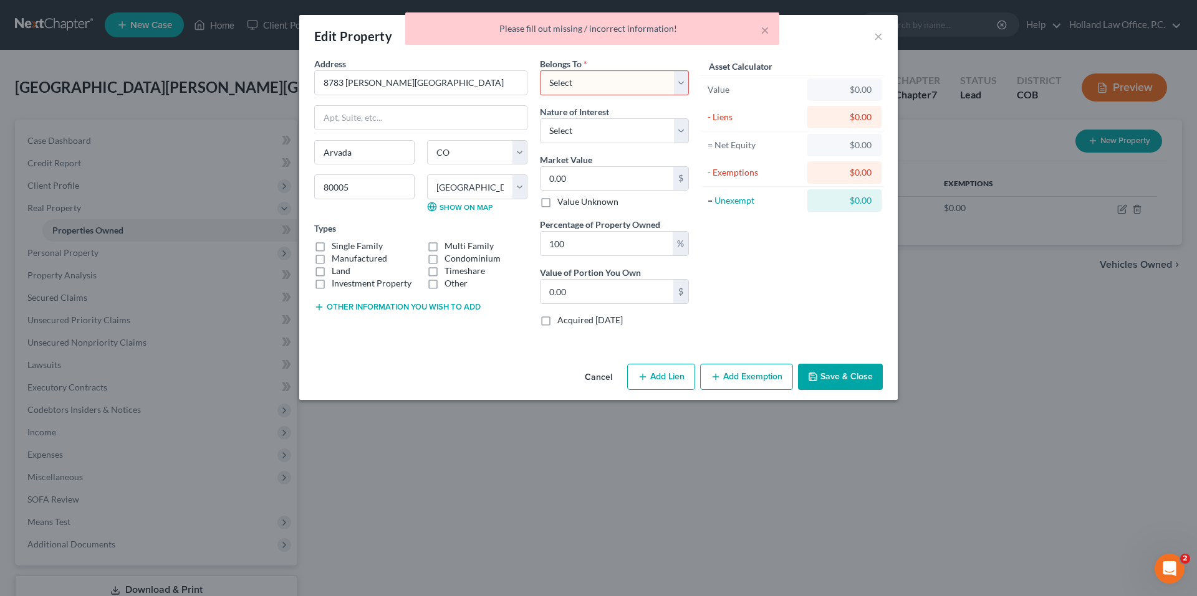
click at [611, 375] on button "Cancel" at bounding box center [598, 377] width 47 height 25
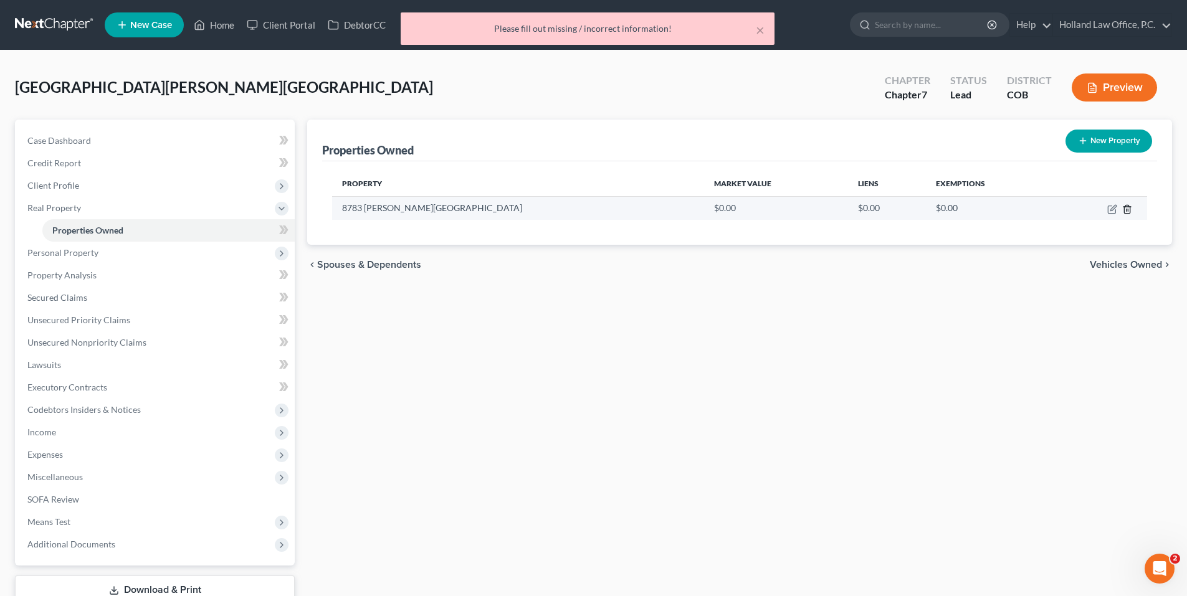
click at [1126, 209] on icon "button" at bounding box center [1127, 209] width 10 height 10
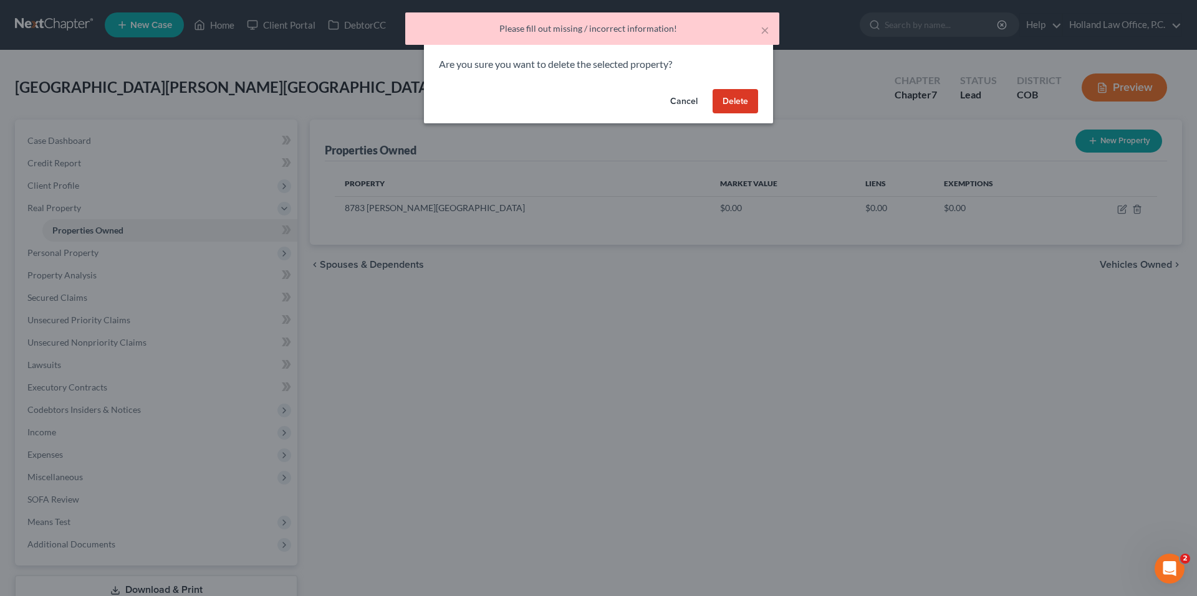
click at [738, 90] on button "Delete" at bounding box center [734, 101] width 45 height 25
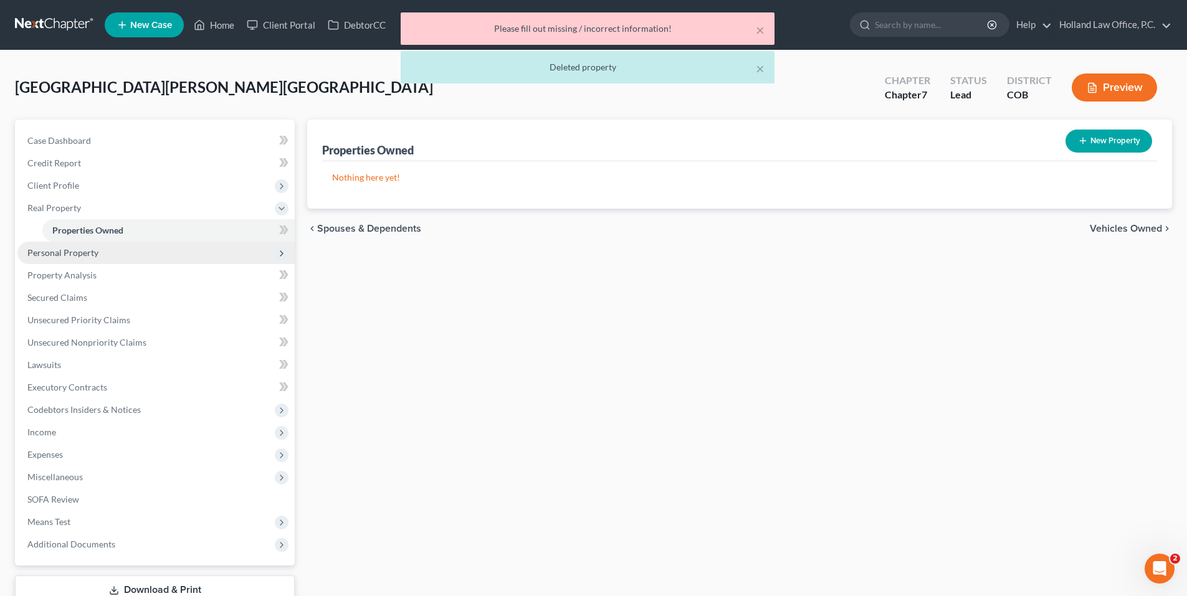
click at [77, 252] on span "Personal Property" at bounding box center [62, 252] width 71 height 11
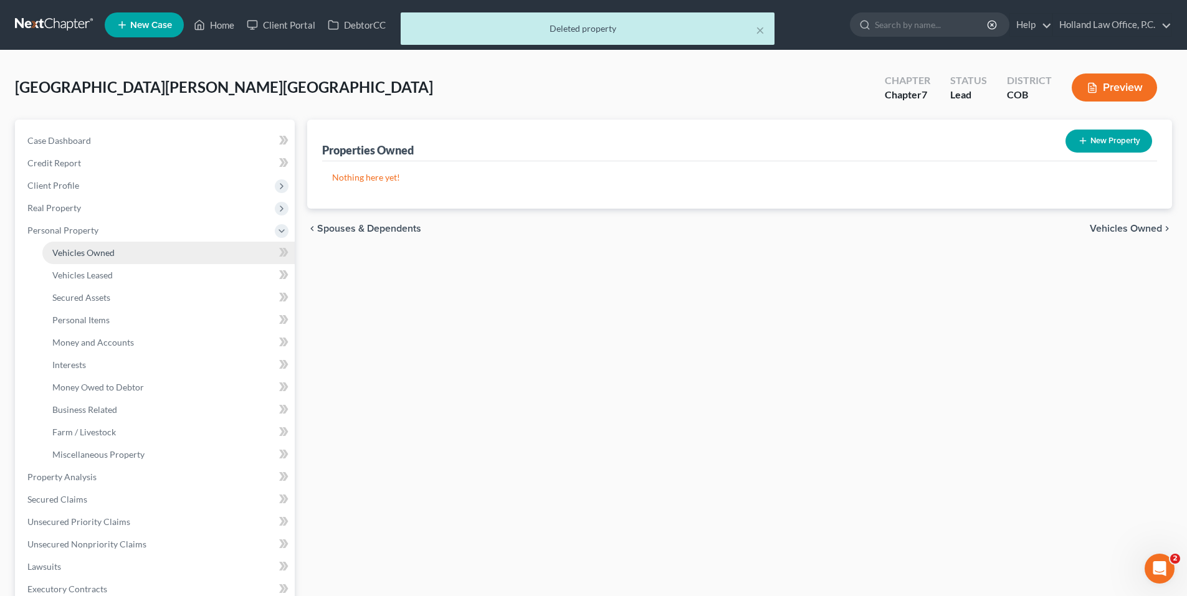
click at [104, 252] on span "Vehicles Owned" at bounding box center [83, 252] width 62 height 11
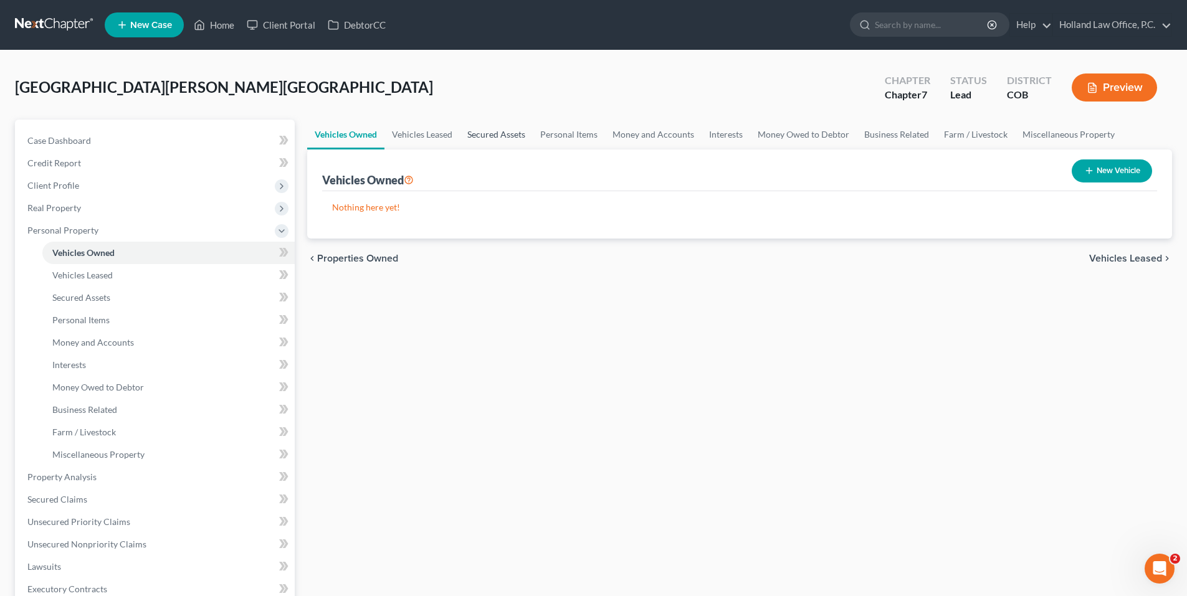
click at [495, 140] on link "Secured Assets" at bounding box center [496, 135] width 73 height 30
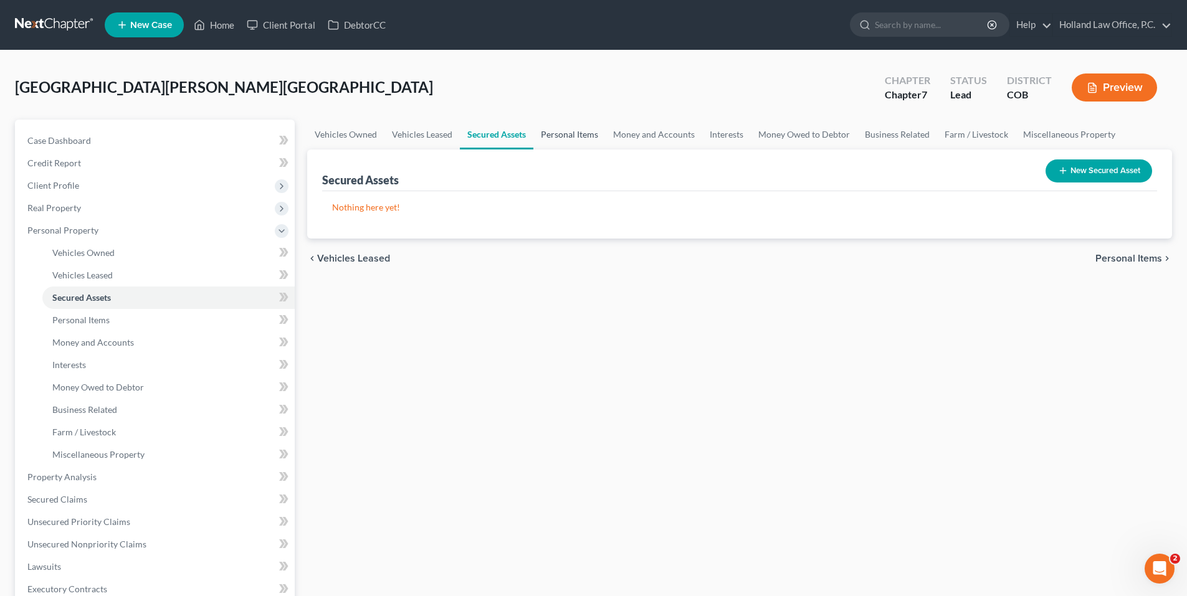
click at [567, 135] on link "Personal Items" at bounding box center [569, 135] width 72 height 30
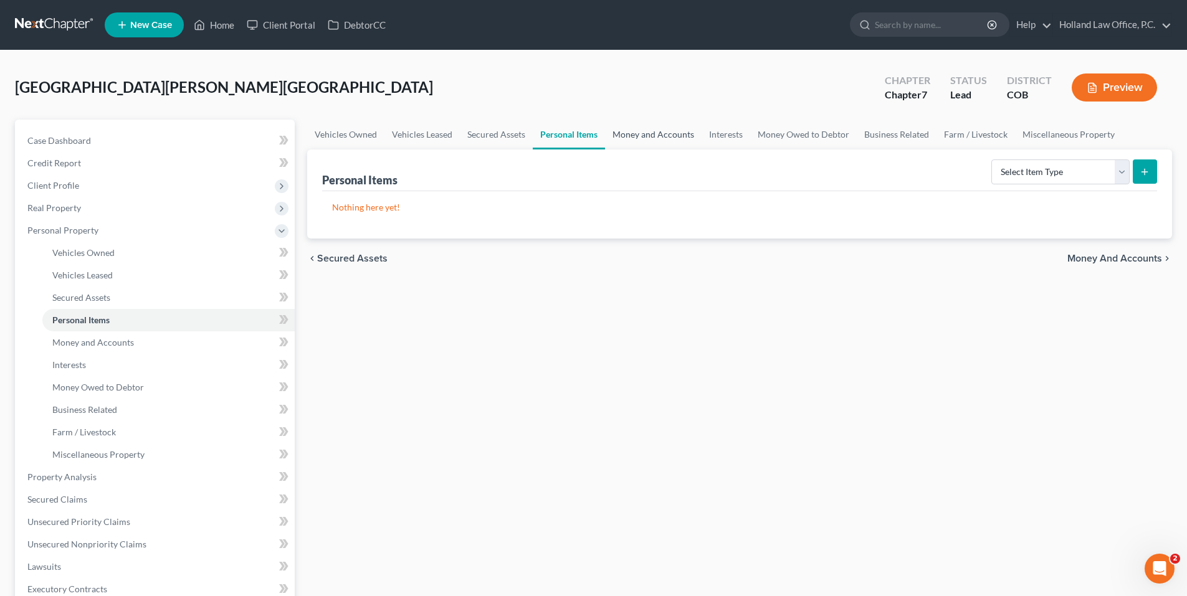
click at [663, 120] on link "Money and Accounts" at bounding box center [653, 135] width 97 height 30
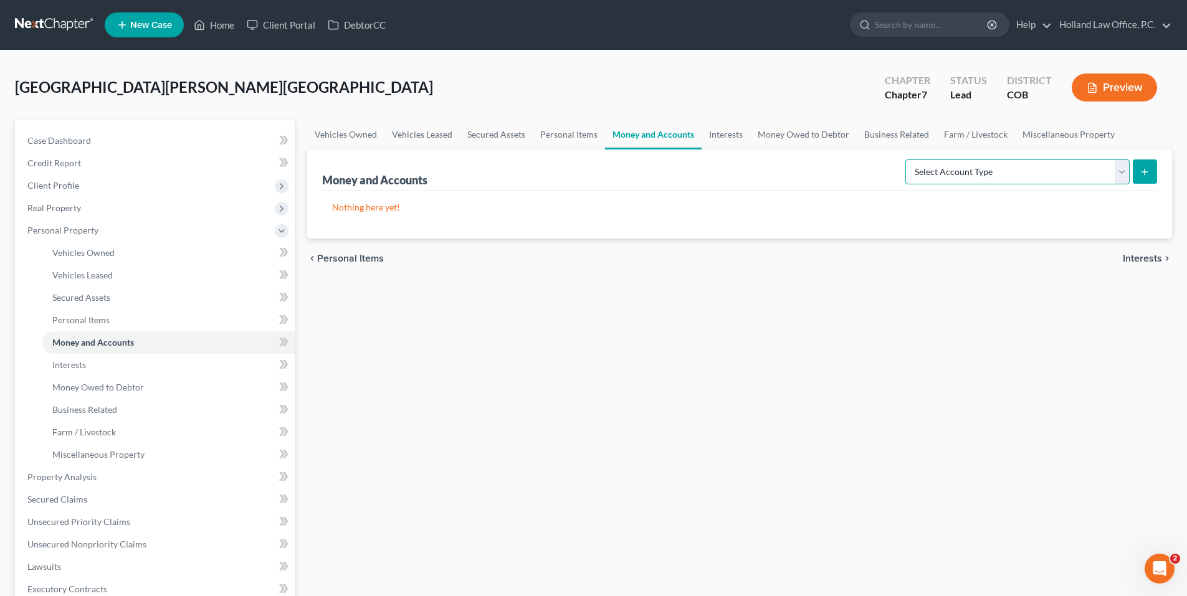
click at [1030, 171] on select "Select Account Type Brokerage Cash on Hand Certificates of Deposit Checking Acc…" at bounding box center [1018, 172] width 224 height 25
select select "checking"
click at [908, 160] on select "Select Account Type Brokerage Cash on Hand Certificates of Deposit Checking Acc…" at bounding box center [1018, 172] width 224 height 25
click at [1155, 173] on button "submit" at bounding box center [1145, 172] width 24 height 24
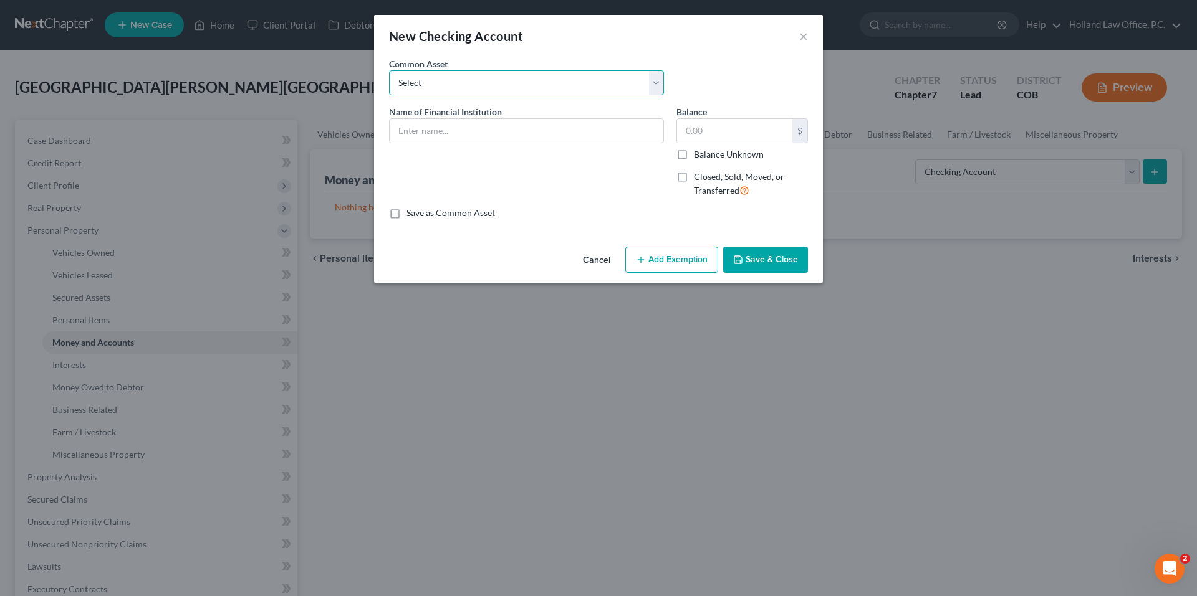
click at [498, 83] on select "Select Academy Bank ENT Credit Union First National Bank Of Omaha 2338 Chase Ba…" at bounding box center [526, 82] width 275 height 25
drag, startPoint x: 495, startPoint y: 83, endPoint x: 487, endPoint y: 87, distance: 9.2
click at [495, 83] on select "Select Academy Bank ENT Credit Union First National Bank Of Omaha 2338 Chase Ba…" at bounding box center [526, 82] width 275 height 25
click at [441, 141] on input "text" at bounding box center [527, 131] width 274 height 24
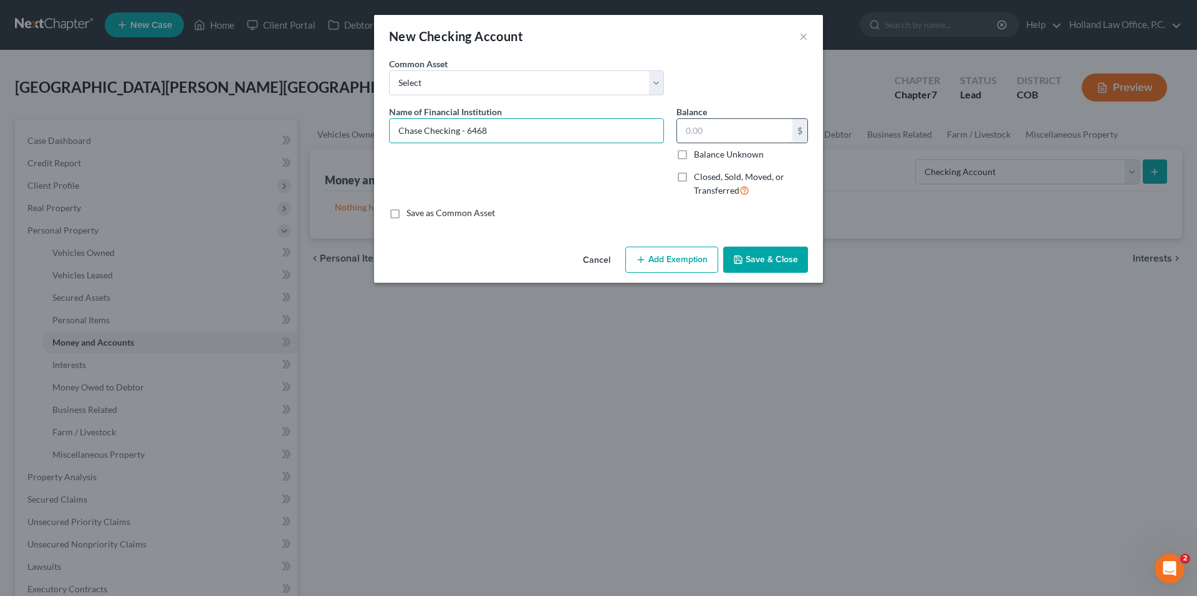
type input "Chase Checking - 6468"
click at [729, 140] on input "text" at bounding box center [734, 131] width 115 height 24
type input "0.0"
click at [684, 259] on button "Add Exemption" at bounding box center [671, 260] width 93 height 26
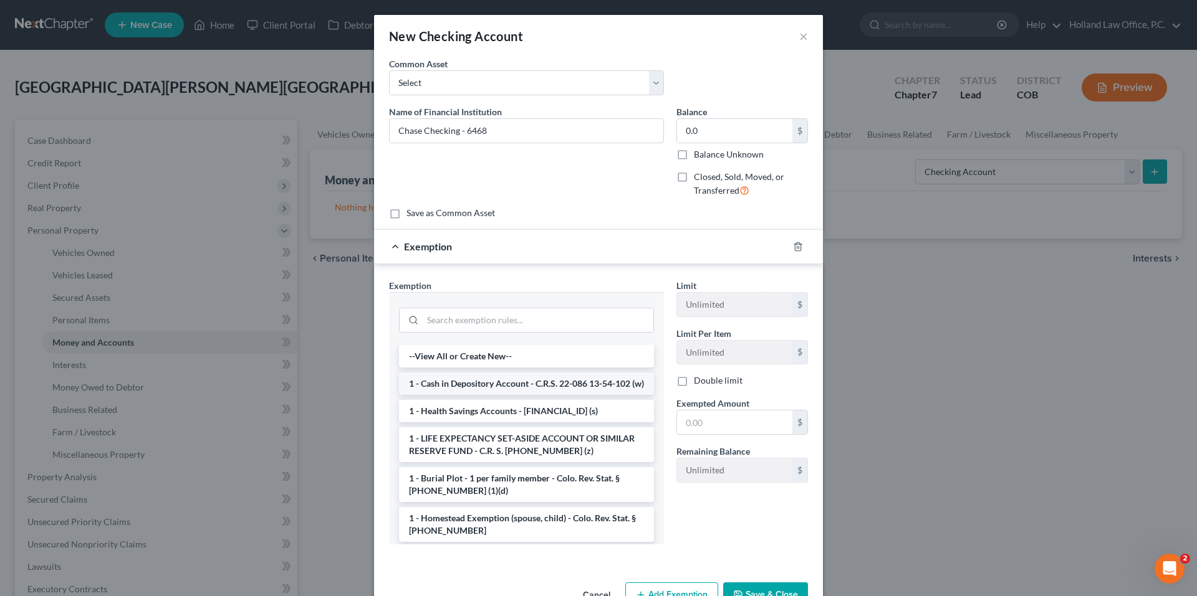
click at [524, 387] on li "1 - Cash in Depository Account - C.R.S. 22-086 13-54-102 (w)" at bounding box center [526, 384] width 255 height 22
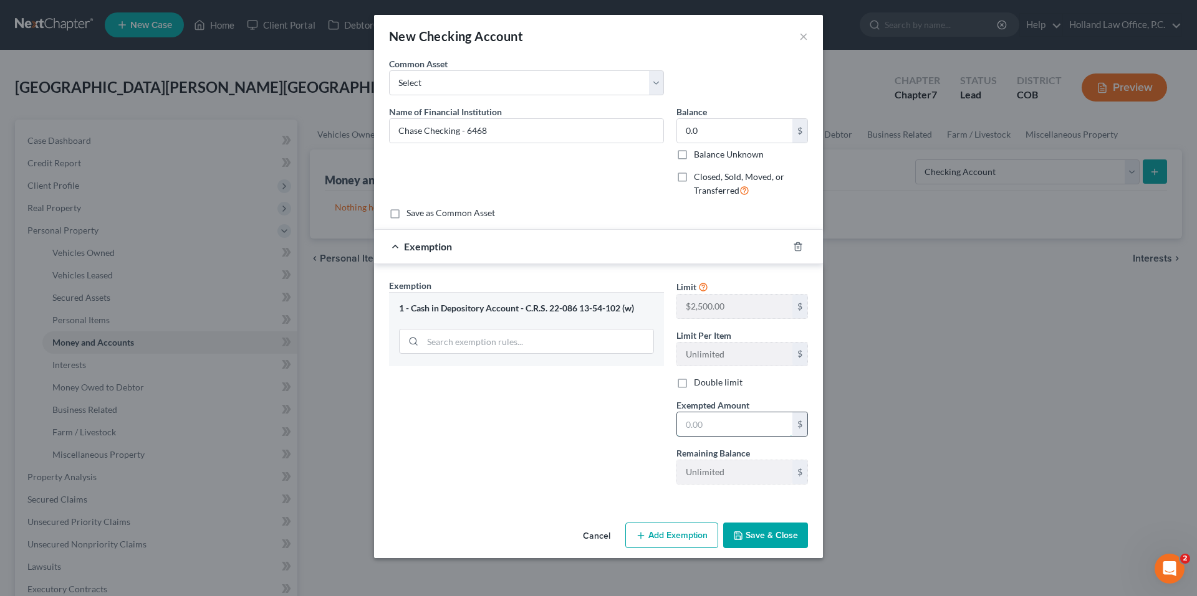
click at [714, 424] on input "text" at bounding box center [734, 425] width 115 height 24
type input "0.0"
click at [784, 540] on button "Save & Close" at bounding box center [765, 536] width 85 height 26
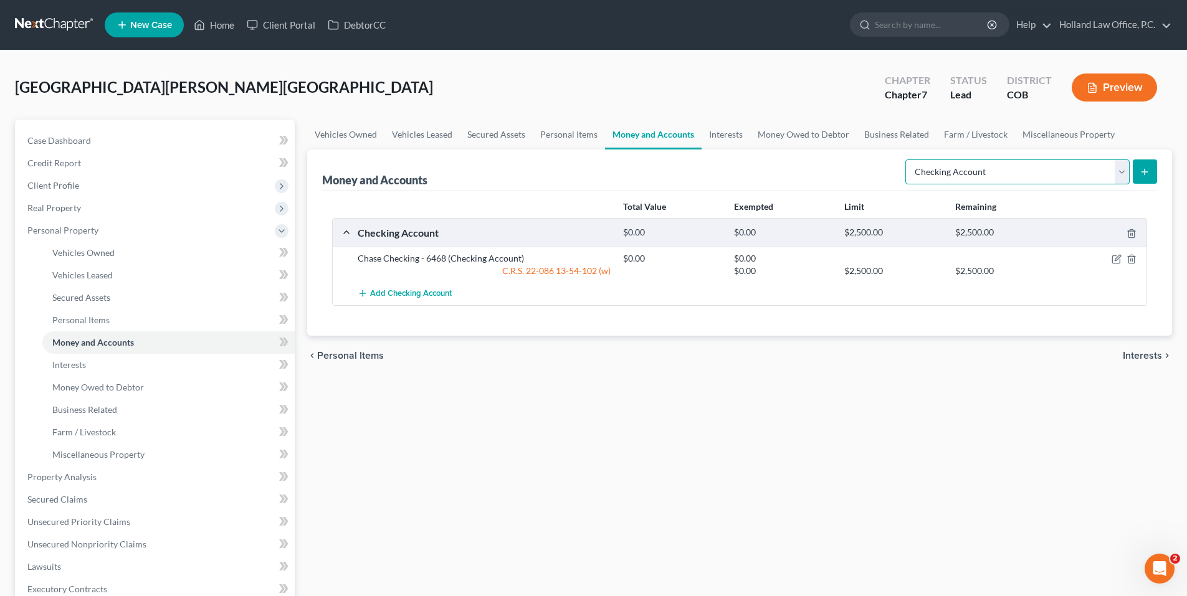
click at [1054, 171] on select "Select Account Type Brokerage Cash on Hand Certificates of Deposit Checking Acc…" at bounding box center [1018, 172] width 224 height 25
select select "savings"
click at [908, 160] on select "Select Account Type Brokerage Cash on Hand Certificates of Deposit Checking Acc…" at bounding box center [1018, 172] width 224 height 25
click at [1149, 167] on icon "submit" at bounding box center [1145, 172] width 10 height 10
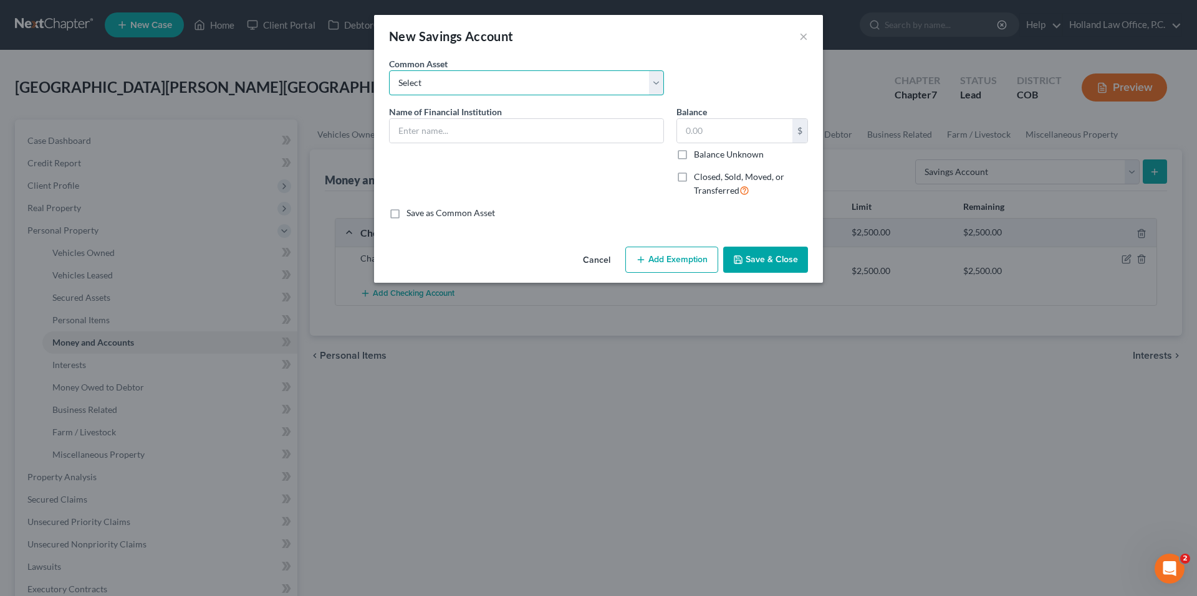
click at [496, 87] on select "Select Chase Bank 0829 First National Bank 2146 First Tech FCU 4113 - [PERSON_N…" at bounding box center [526, 82] width 275 height 25
click at [479, 135] on input "text" at bounding box center [527, 131] width 274 height 24
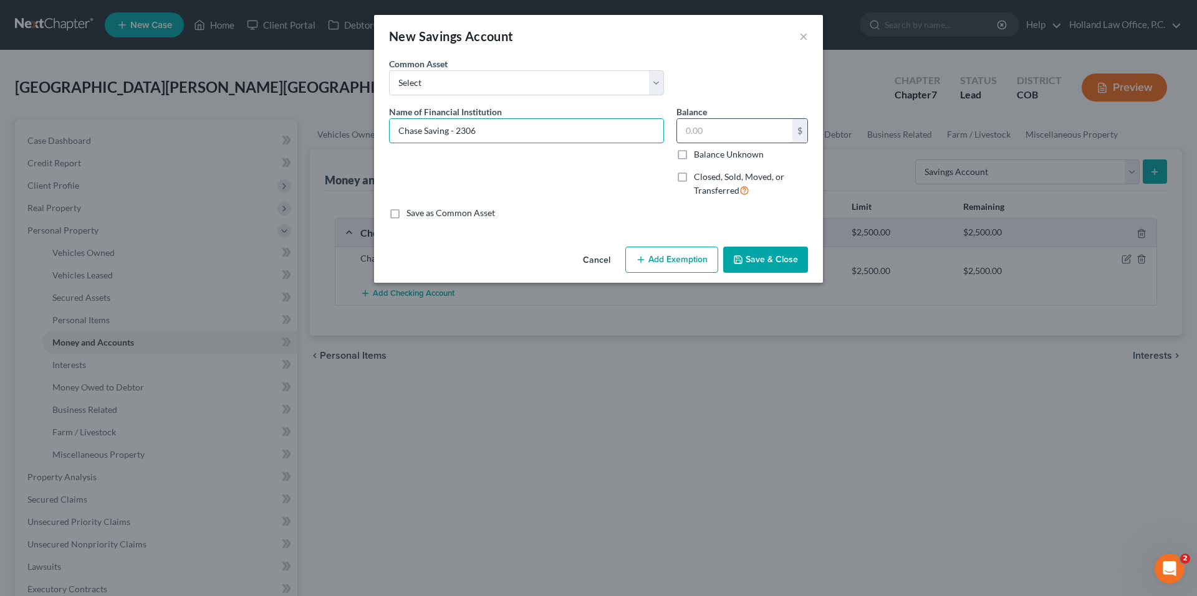
type input "Chase Saving - 2306"
click at [722, 121] on input "text" at bounding box center [734, 131] width 115 height 24
type input "0.0"
click at [650, 256] on button "Add Exemption" at bounding box center [671, 260] width 93 height 26
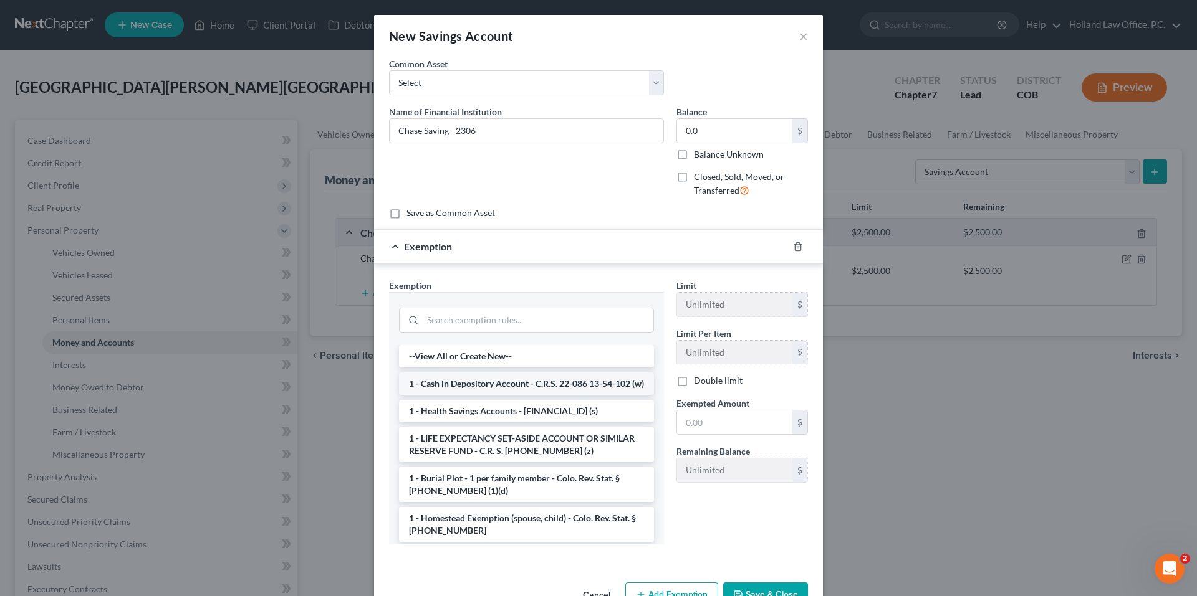
click at [562, 388] on li "1 - Cash in Depository Account - C.R.S. 22-086 13-54-102 (w)" at bounding box center [526, 384] width 255 height 22
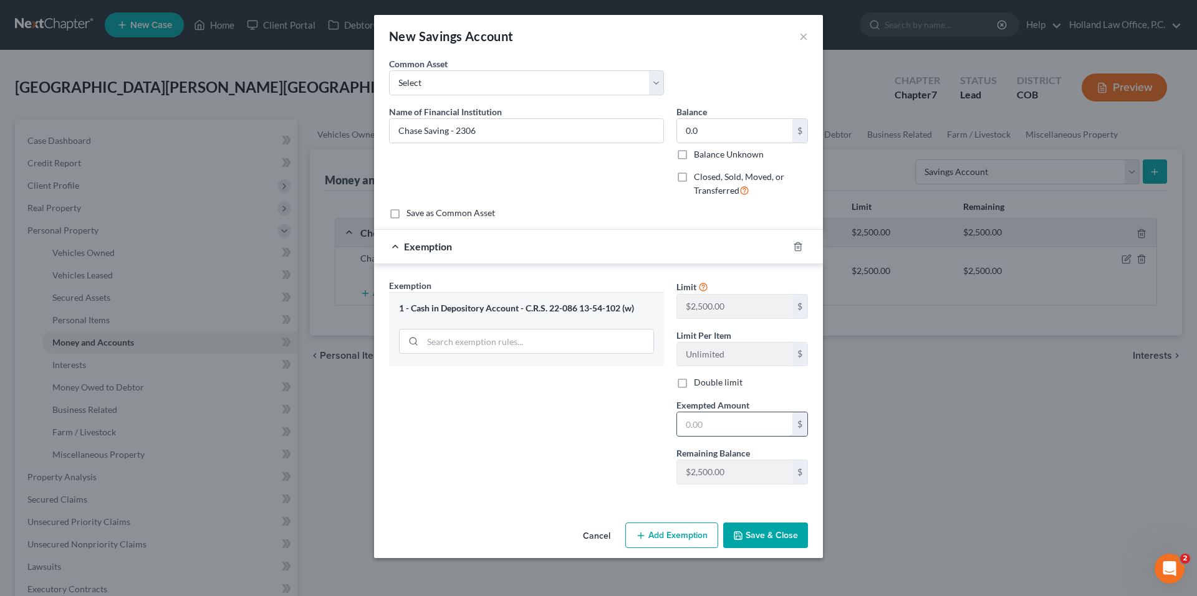
click at [722, 420] on input "text" at bounding box center [734, 425] width 115 height 24
type input "0.0"
click at [796, 538] on button "Save & Close" at bounding box center [765, 536] width 85 height 26
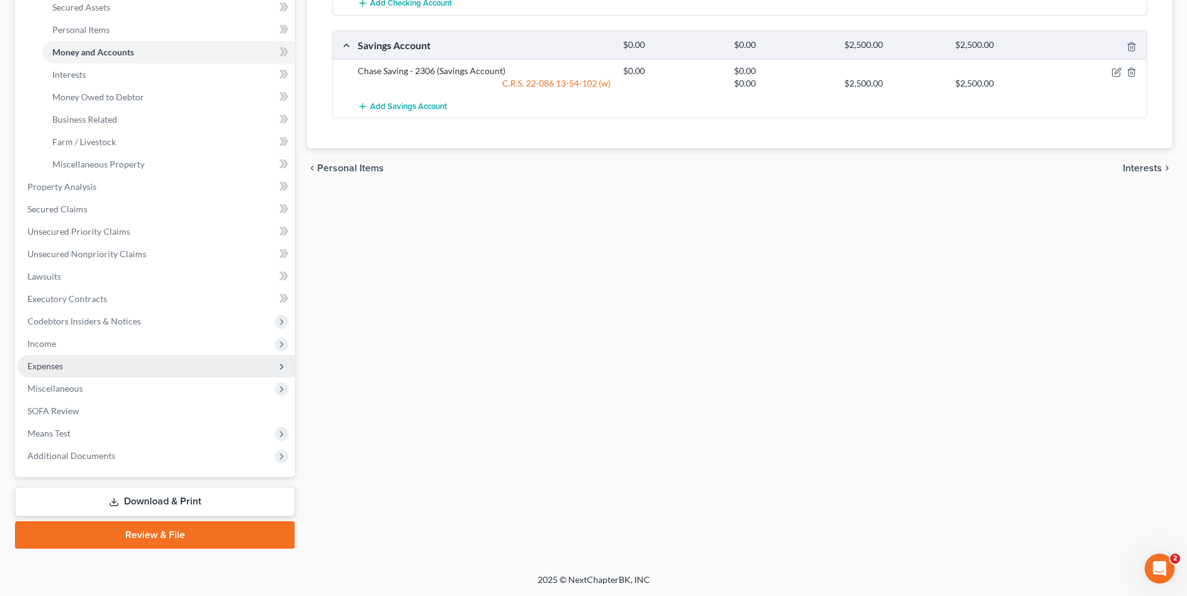
click at [55, 358] on span "Expenses" at bounding box center [155, 366] width 277 height 22
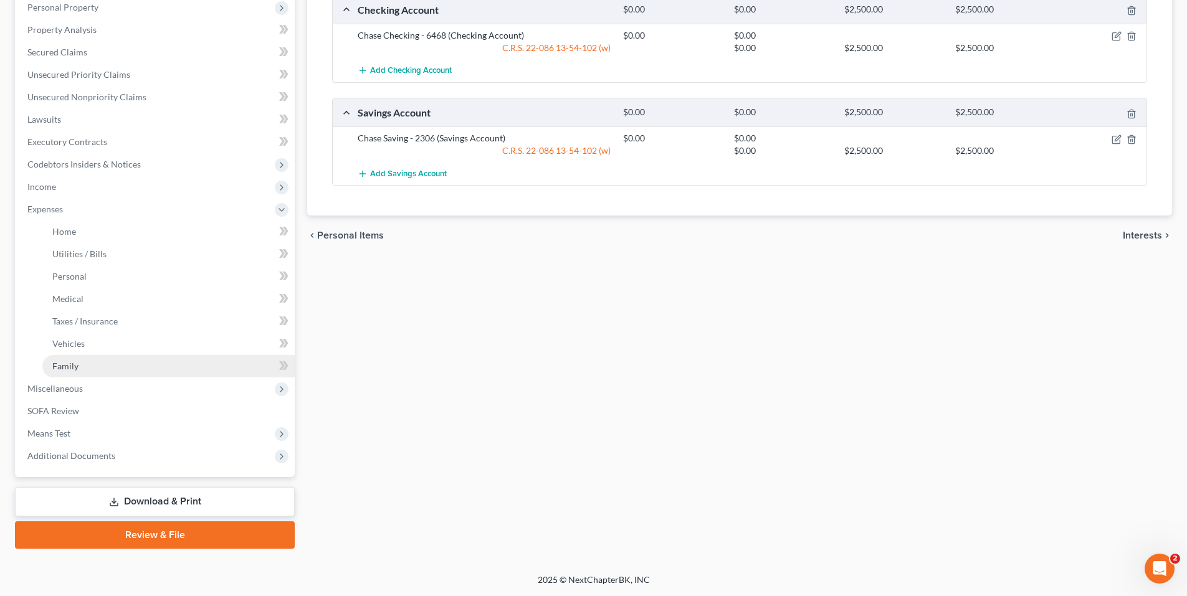
scroll to position [223, 0]
click at [89, 229] on link "Home" at bounding box center [168, 232] width 252 height 22
click at [107, 235] on link "Home" at bounding box center [168, 232] width 252 height 22
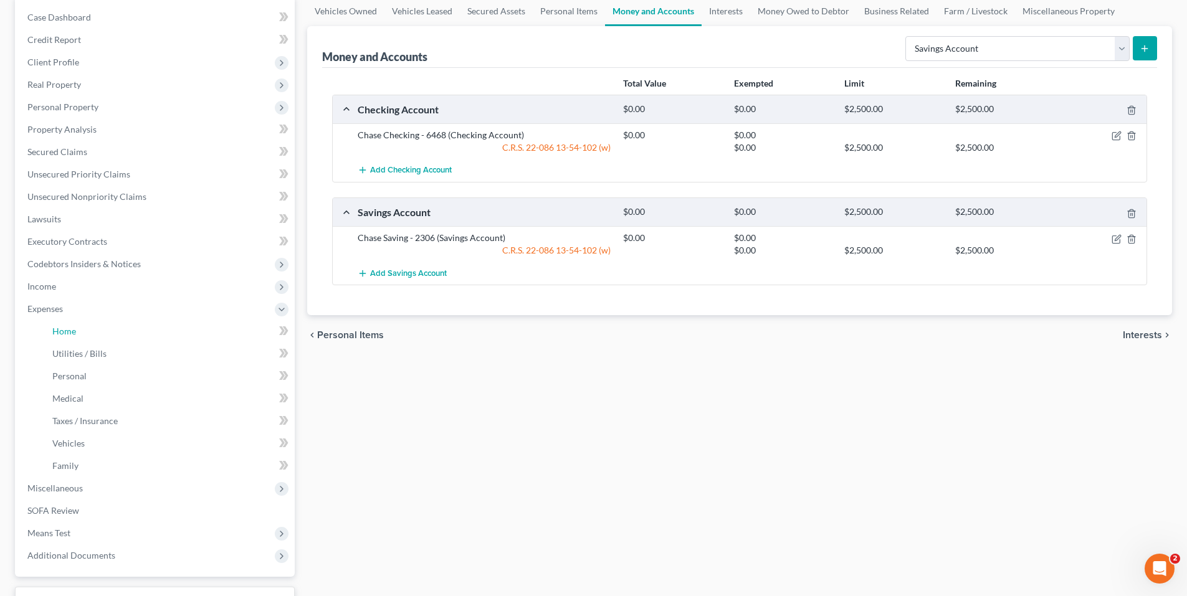
scroll to position [0, 0]
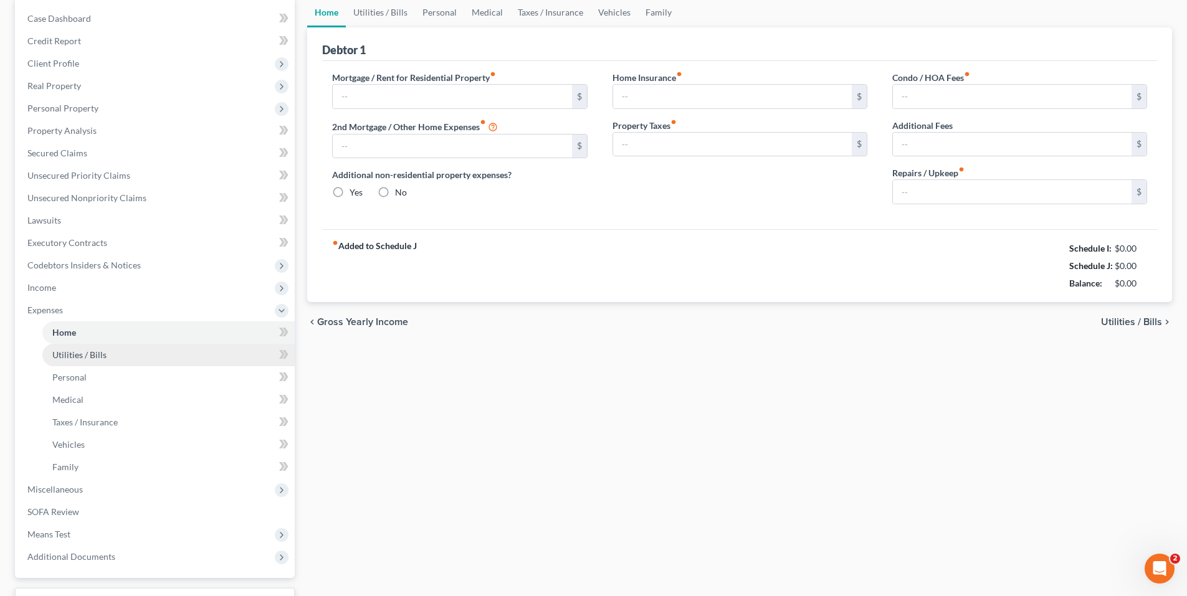
type input "0.00"
radio input "true"
type input "0.00"
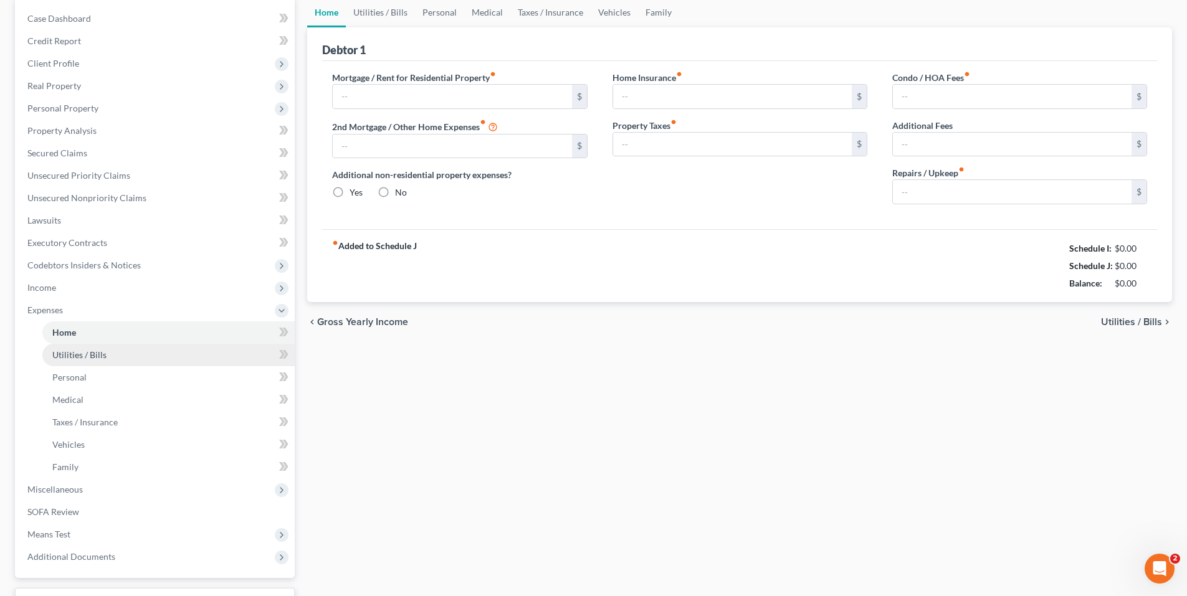
type input "0.00"
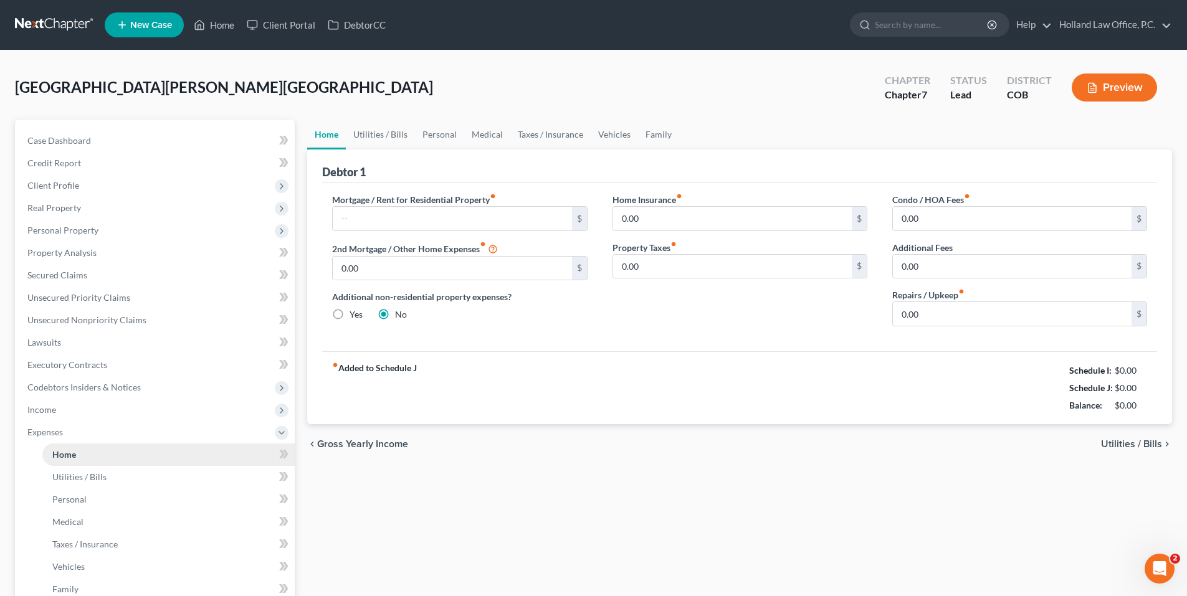
click at [83, 447] on link "Home" at bounding box center [168, 455] width 252 height 22
click at [74, 474] on span "Utilities / Bills" at bounding box center [79, 477] width 54 height 11
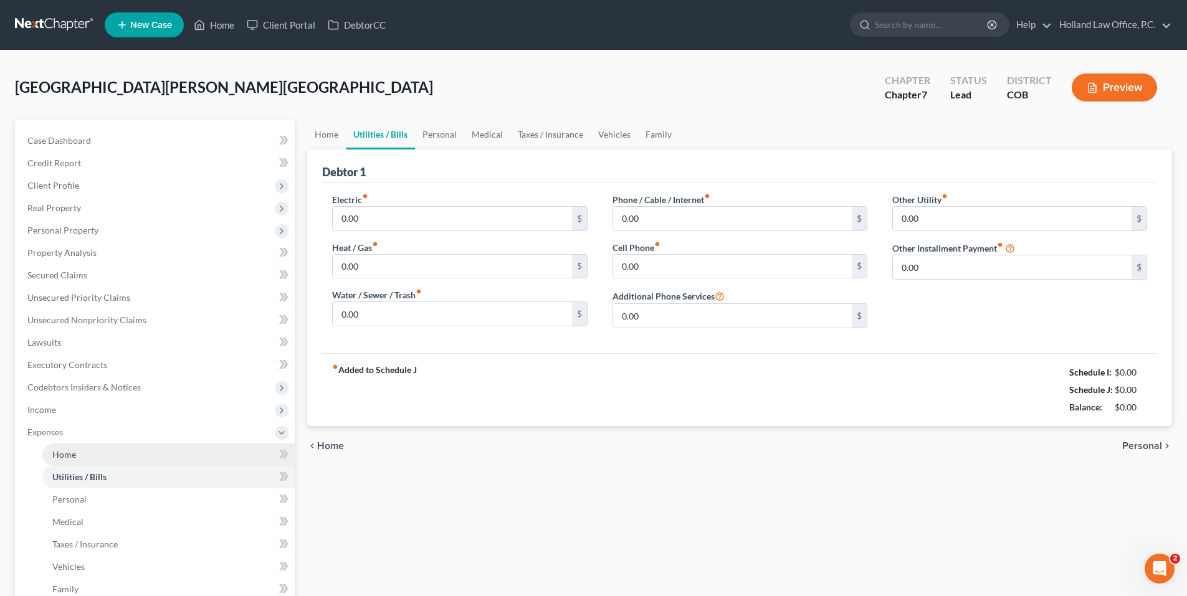
click at [75, 457] on span "Home" at bounding box center [64, 454] width 24 height 11
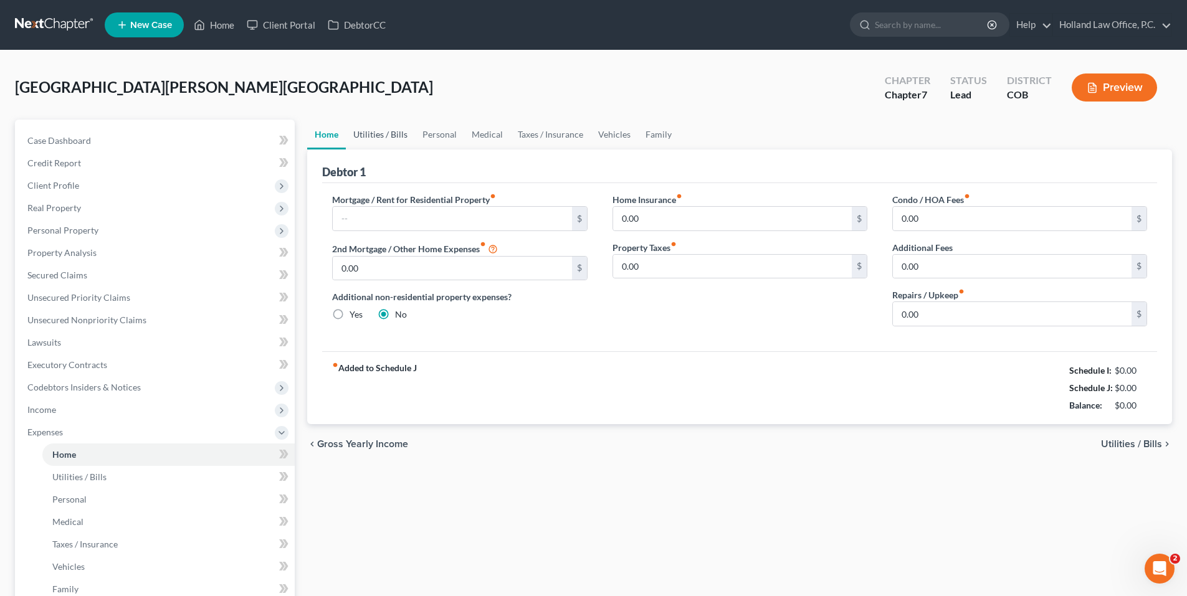
click at [381, 130] on link "Utilities / Bills" at bounding box center [380, 135] width 69 height 30
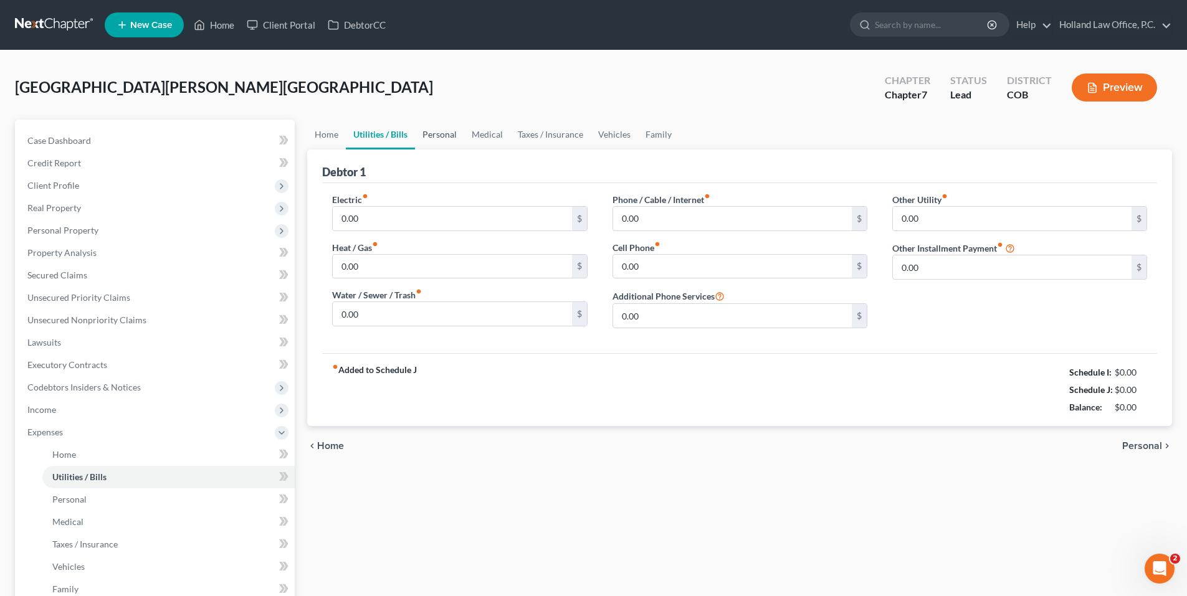
click at [433, 140] on link "Personal" at bounding box center [439, 135] width 49 height 30
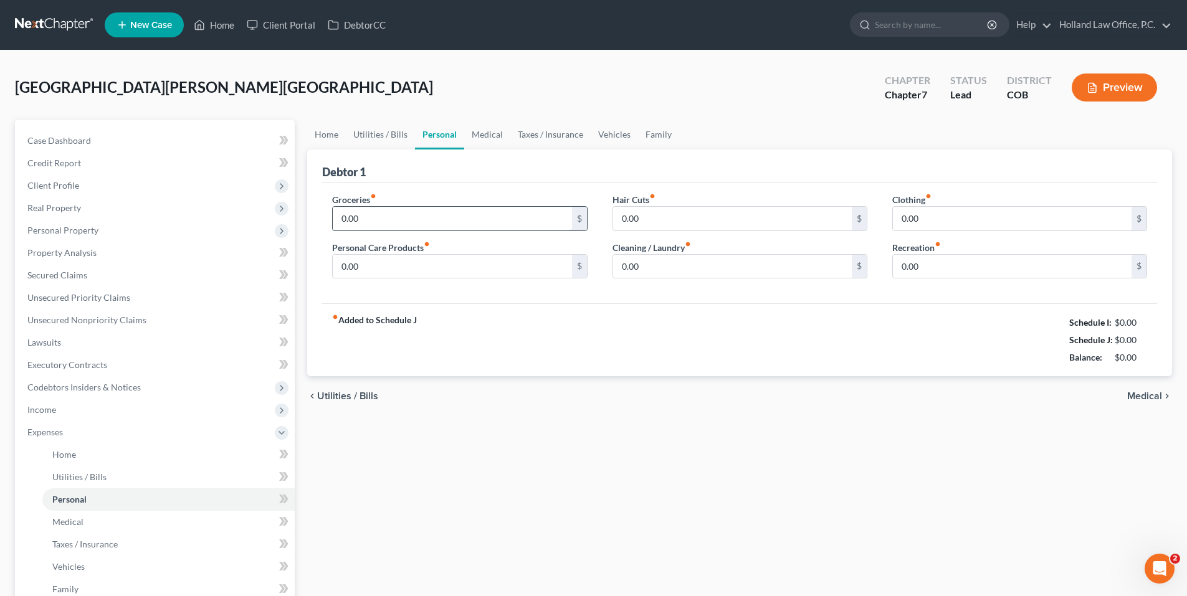
click at [376, 224] on input "0.00" at bounding box center [452, 219] width 239 height 24
type input "200.00"
click at [662, 129] on link "Family" at bounding box center [658, 135] width 41 height 30
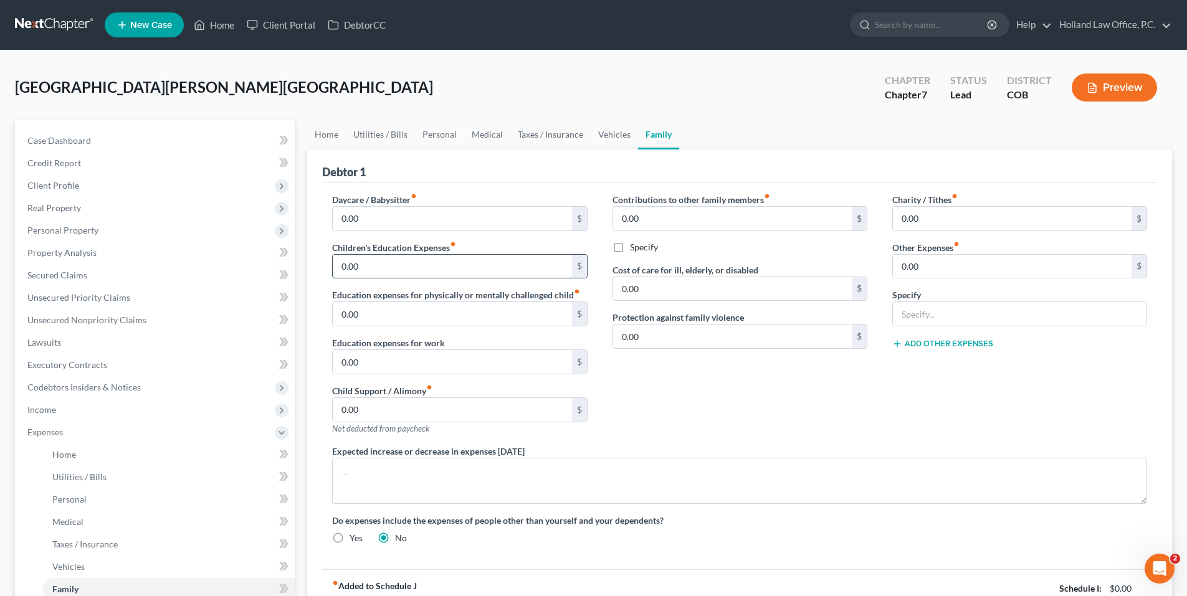
click at [393, 263] on input "0.00" at bounding box center [452, 267] width 239 height 24
type input "80.00"
drag, startPoint x: 401, startPoint y: 135, endPoint x: 411, endPoint y: 134, distance: 9.4
click at [401, 135] on link "Utilities / Bills" at bounding box center [380, 135] width 69 height 30
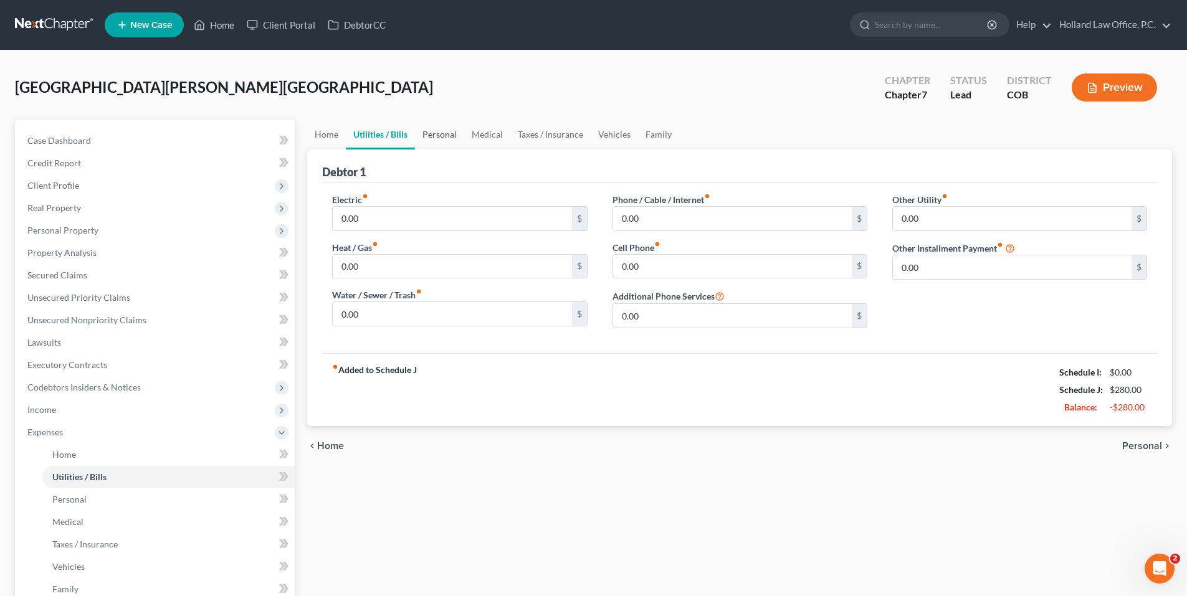
click at [455, 135] on link "Personal" at bounding box center [439, 135] width 49 height 30
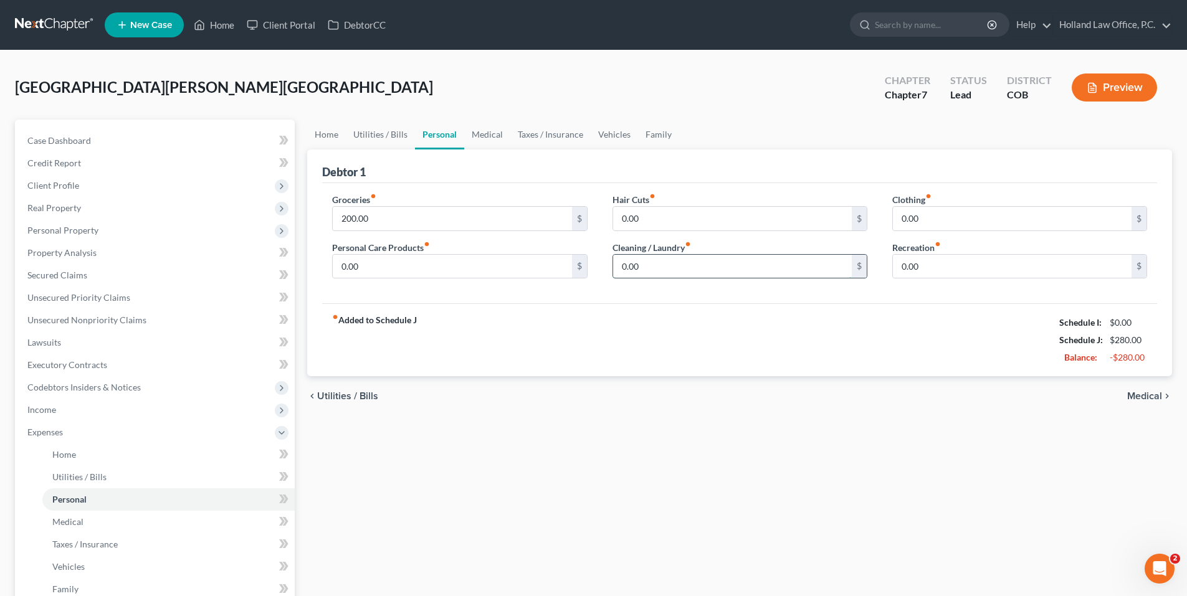
click at [672, 270] on input "0.00" at bounding box center [732, 267] width 239 height 24
type input "30.00"
click at [479, 267] on input "0.00" at bounding box center [452, 267] width 239 height 24
type input "60.00"
click at [562, 134] on link "Taxes / Insurance" at bounding box center [550, 135] width 80 height 30
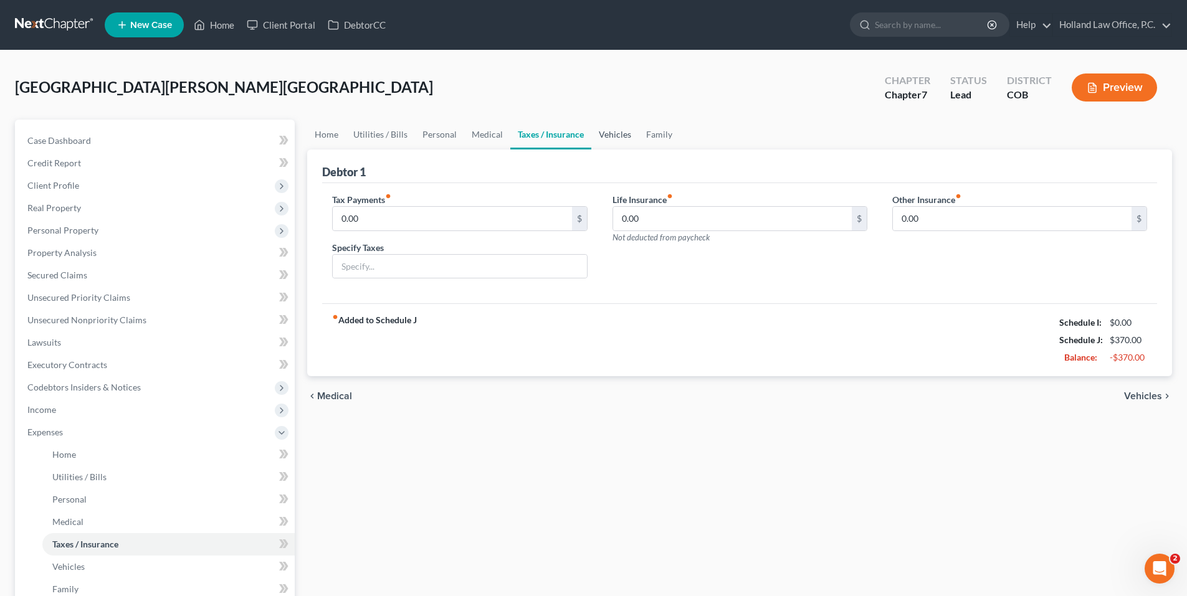
click at [631, 132] on link "Vehicles" at bounding box center [614, 135] width 47 height 30
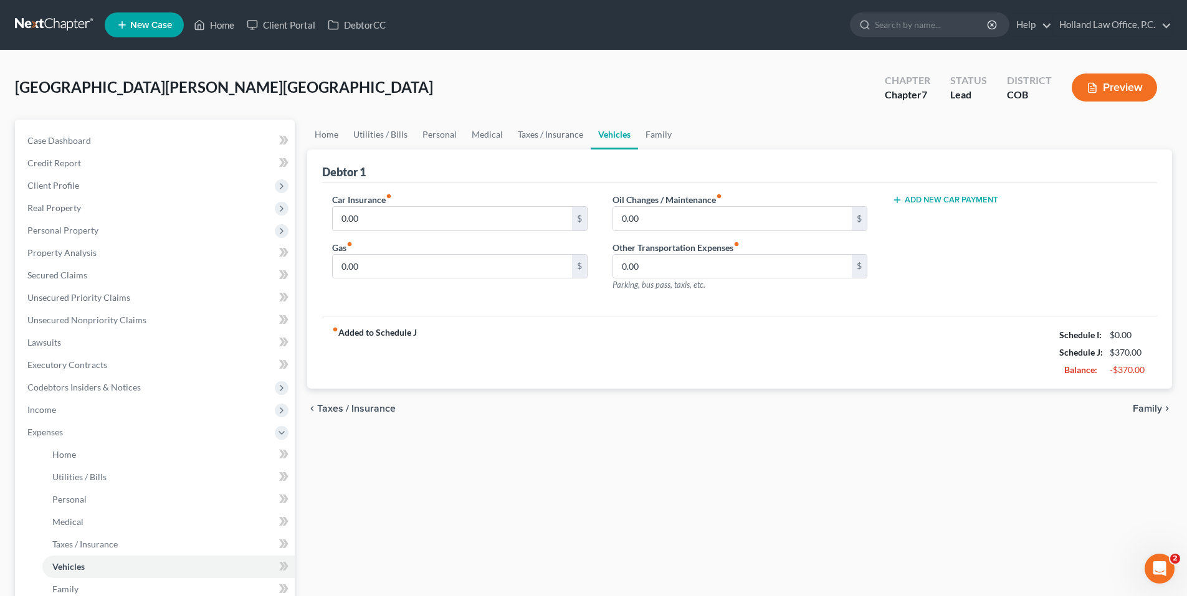
click at [367, 252] on div "Gas fiber_manual_record 0.00 $" at bounding box center [459, 260] width 255 height 38
click at [370, 264] on input "0.00" at bounding box center [452, 267] width 239 height 24
type input "100.00"
click at [441, 136] on link "Personal" at bounding box center [439, 135] width 49 height 30
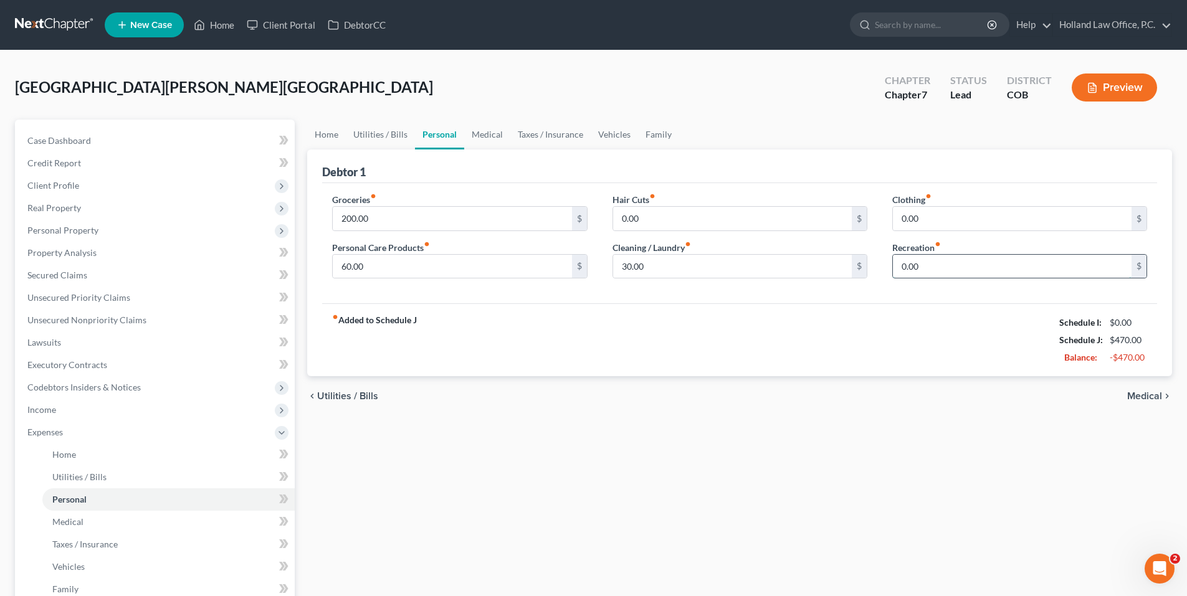
click at [921, 264] on input "0.00" at bounding box center [1012, 267] width 239 height 24
type input "36.00"
click at [540, 120] on link "Taxes / Insurance" at bounding box center [550, 135] width 80 height 30
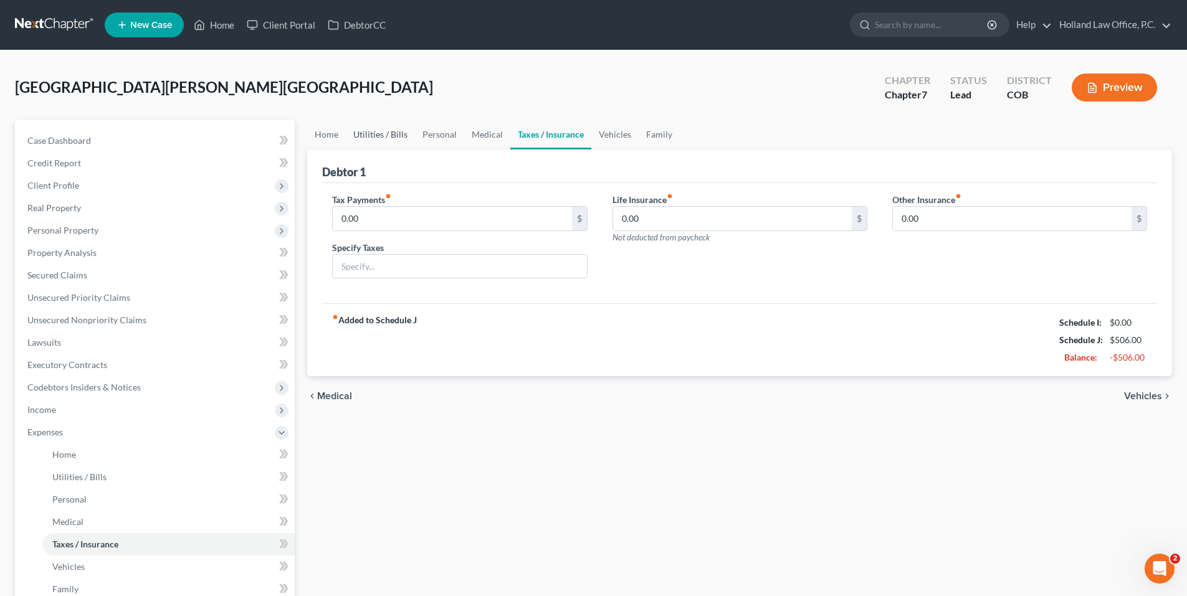
click at [374, 140] on link "Utilities / Bills" at bounding box center [380, 135] width 69 height 30
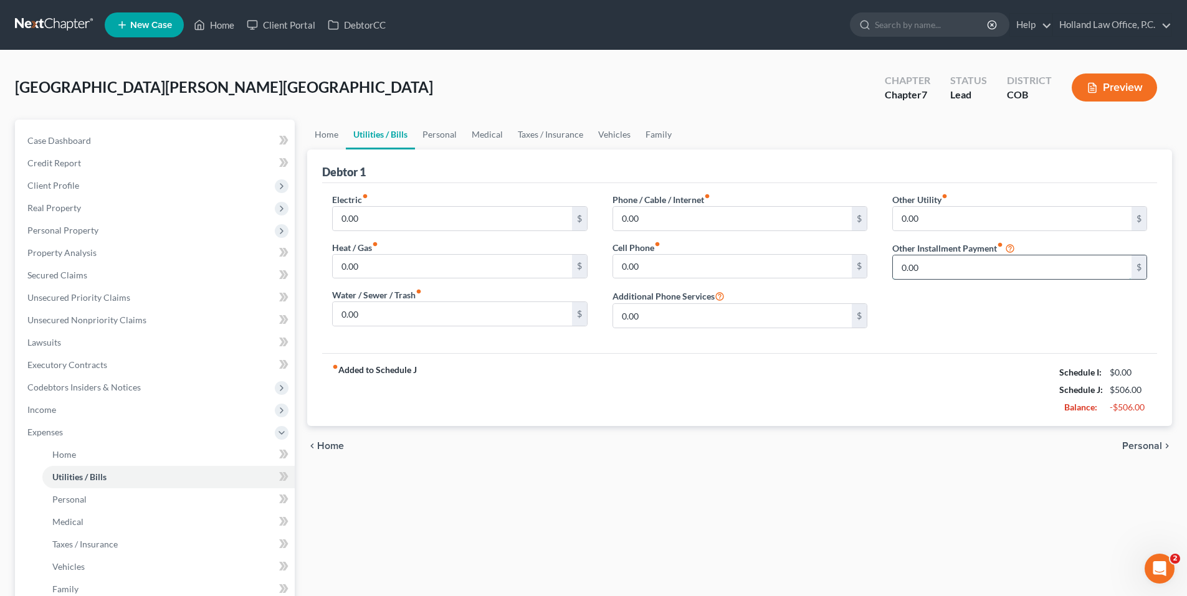
click at [947, 264] on input "0.00" at bounding box center [1012, 268] width 239 height 24
type input "500"
click at [920, 292] on input "text" at bounding box center [1020, 302] width 254 height 24
type input "D"
type input "Education"
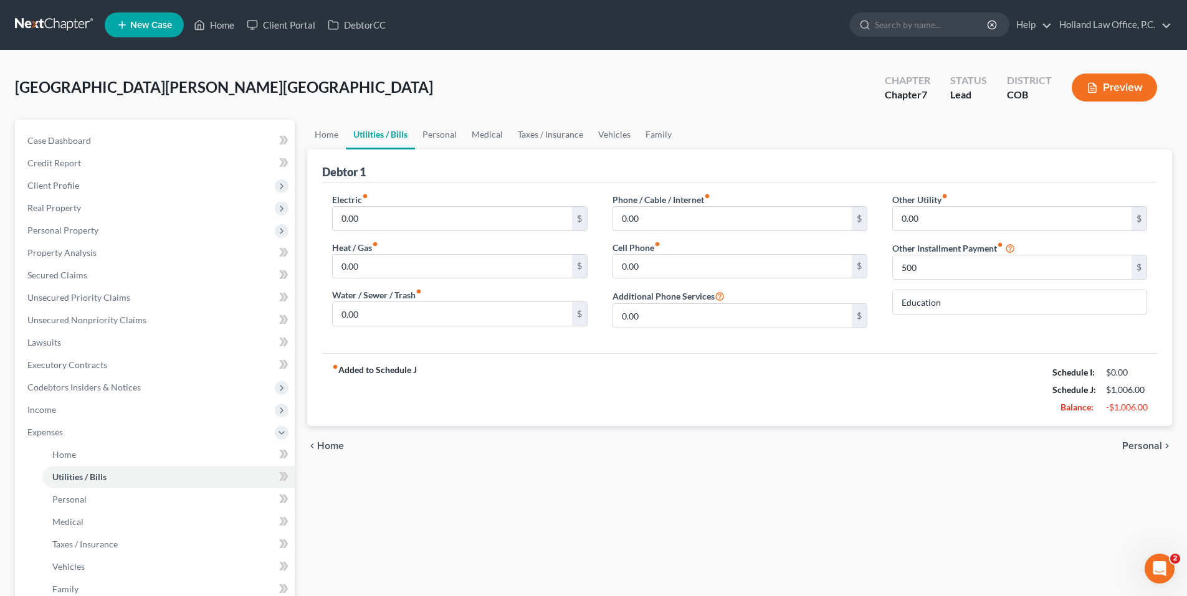
click at [995, 378] on div "fiber_manual_record Added to Schedule J Schedule I: $0.00 Schedule J: $1,006.00…" at bounding box center [739, 389] width 835 height 73
click at [977, 329] on div "Other Utility fiber_manual_record 0.00 $ Other Installment Payment fiber_manual…" at bounding box center [1020, 265] width 280 height 145
click at [957, 221] on input "0.00" at bounding box center [1012, 219] width 239 height 24
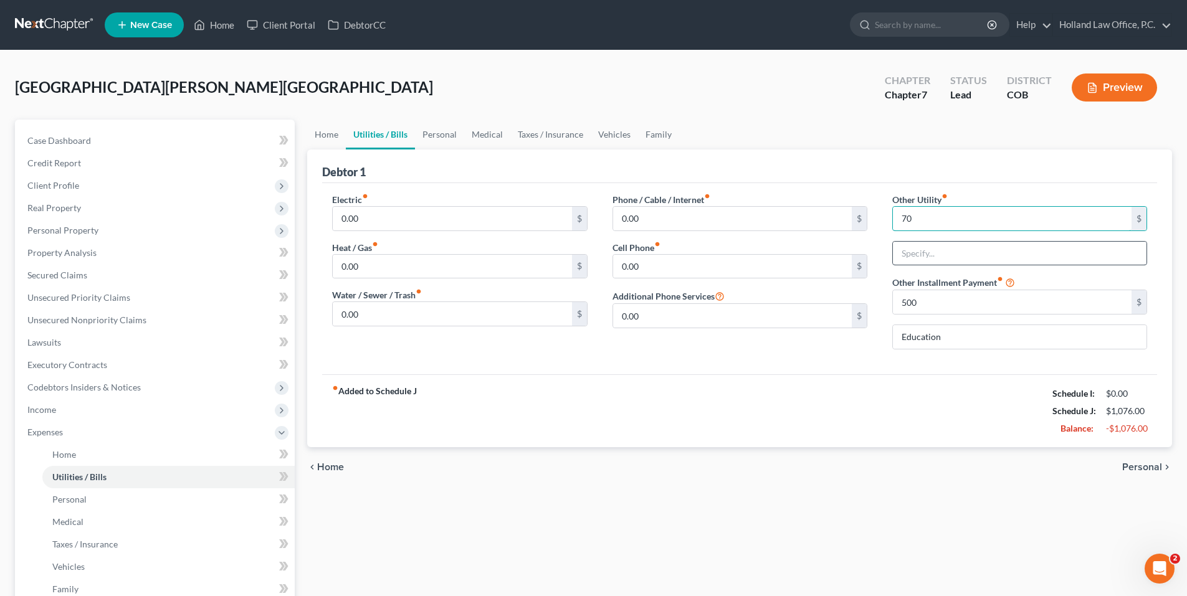
type input "70"
click at [942, 255] on input "text" at bounding box center [1020, 254] width 254 height 24
type input "Laptop"
click at [647, 135] on link "Family" at bounding box center [658, 135] width 41 height 30
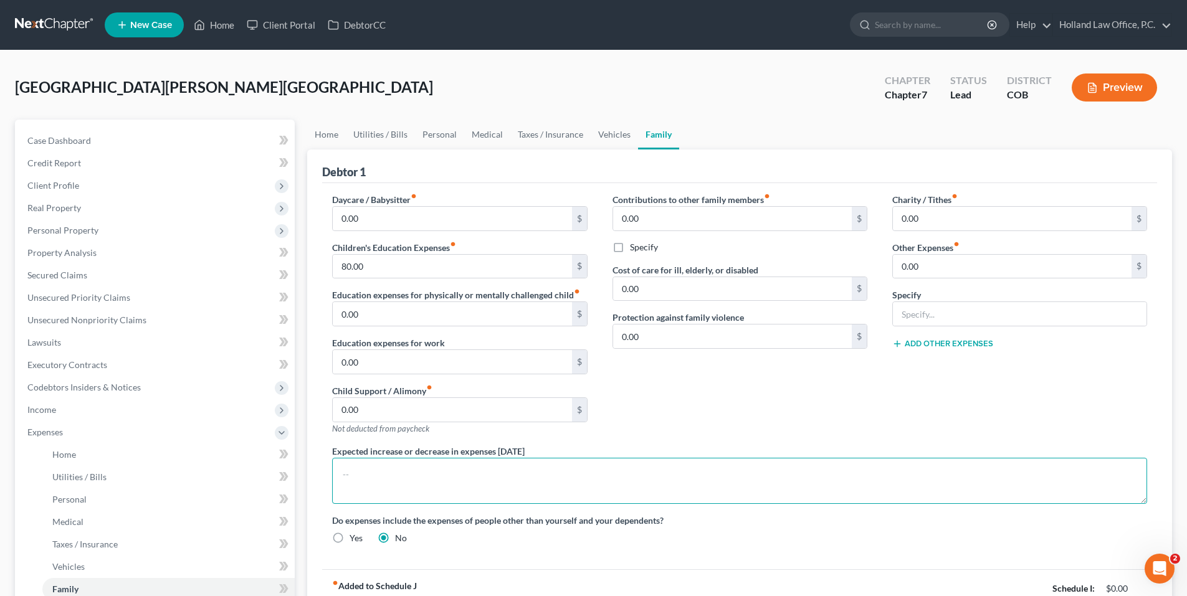
click at [444, 479] on textarea at bounding box center [739, 481] width 815 height 46
type textarea "I"
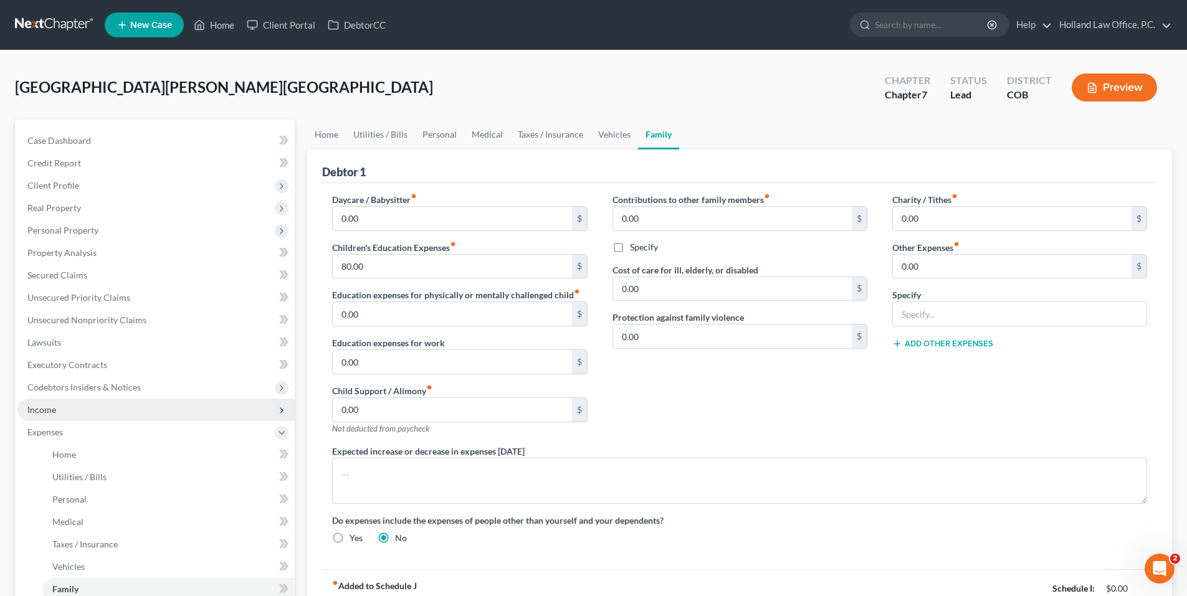
click at [88, 404] on span "Income" at bounding box center [155, 410] width 277 height 22
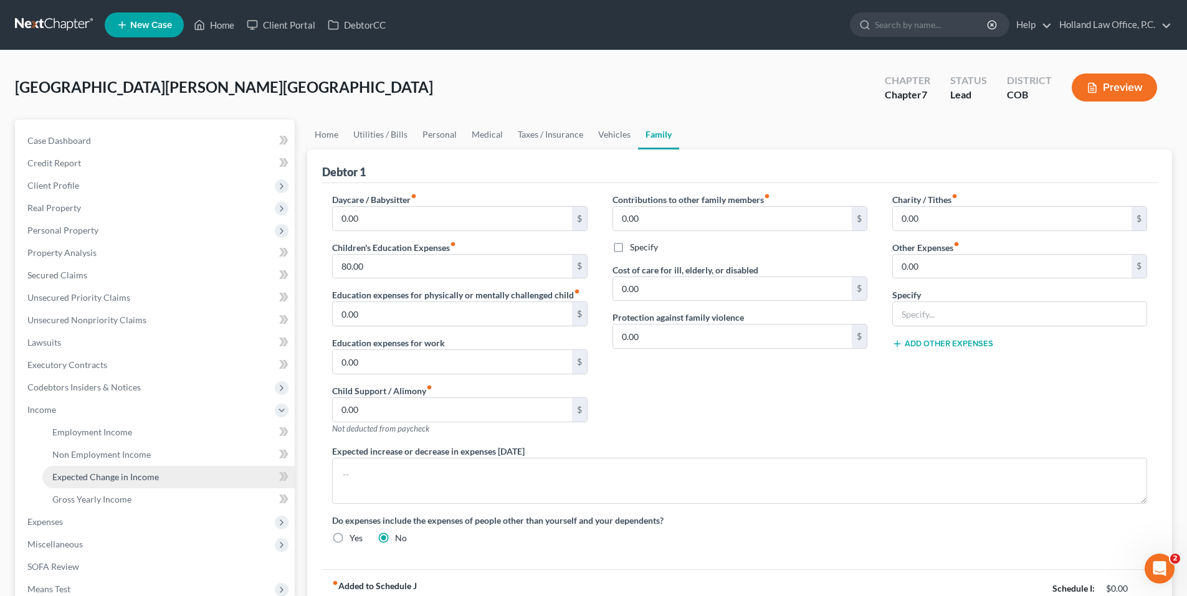
click at [110, 479] on span "Expected Change in Income" at bounding box center [105, 477] width 107 height 11
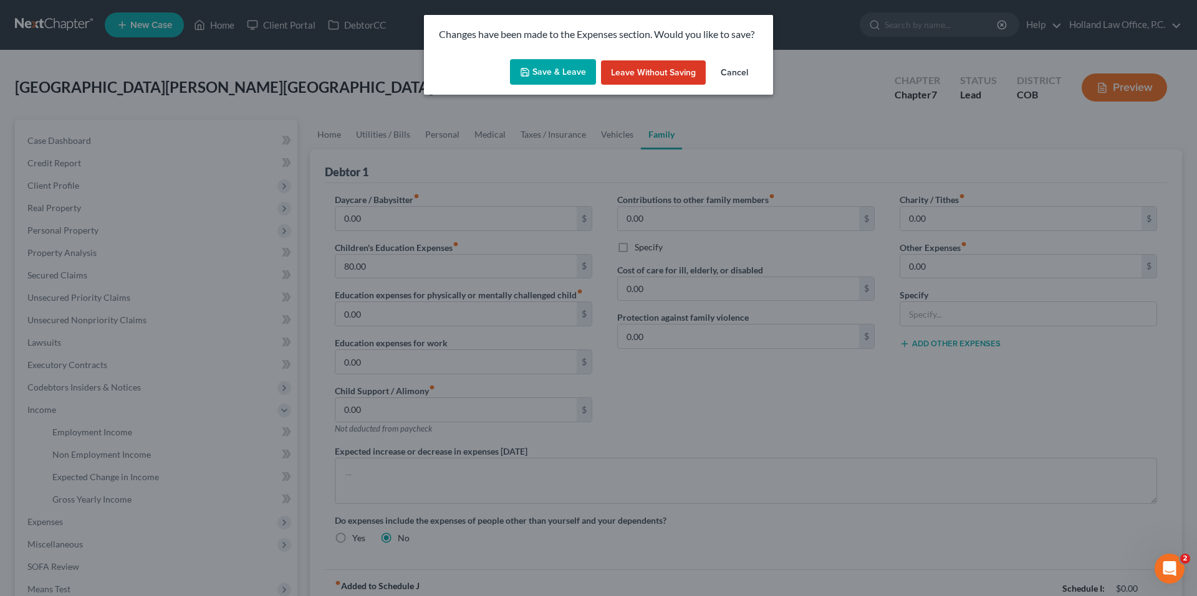
click at [561, 66] on button "Save & Leave" at bounding box center [553, 72] width 86 height 26
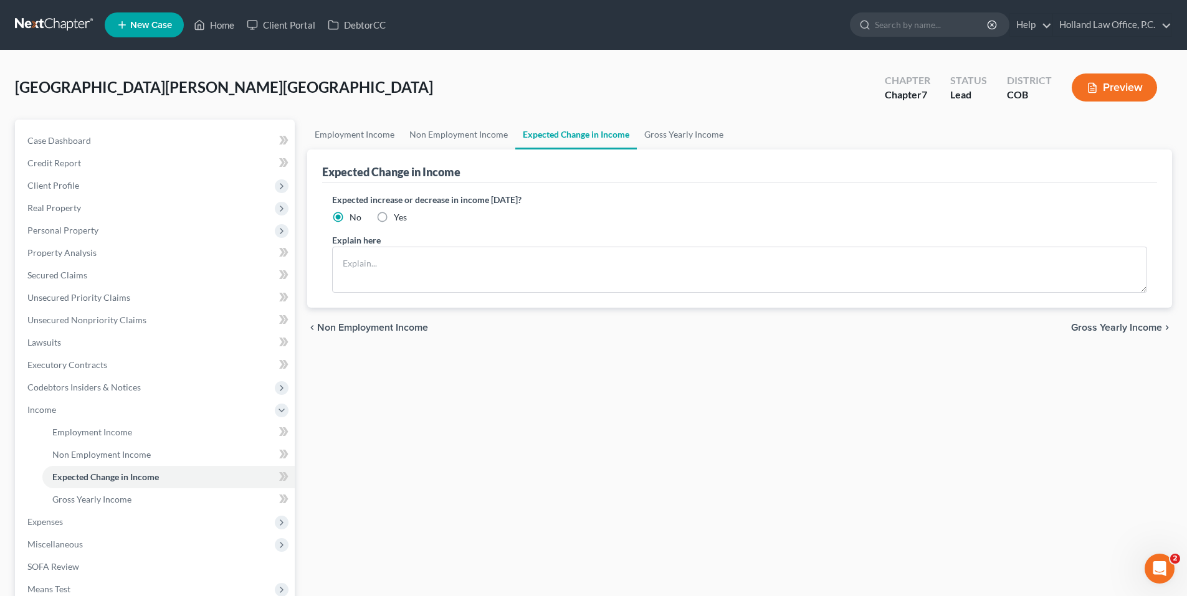
click at [394, 219] on label "Yes" at bounding box center [400, 217] width 13 height 12
click at [399, 219] on input "Yes" at bounding box center [403, 215] width 8 height 8
radio input "true"
click at [402, 256] on textarea at bounding box center [739, 270] width 815 height 46
click at [586, 261] on textarea "Income will drop to zero as school starts and Internship begins" at bounding box center [739, 270] width 815 height 46
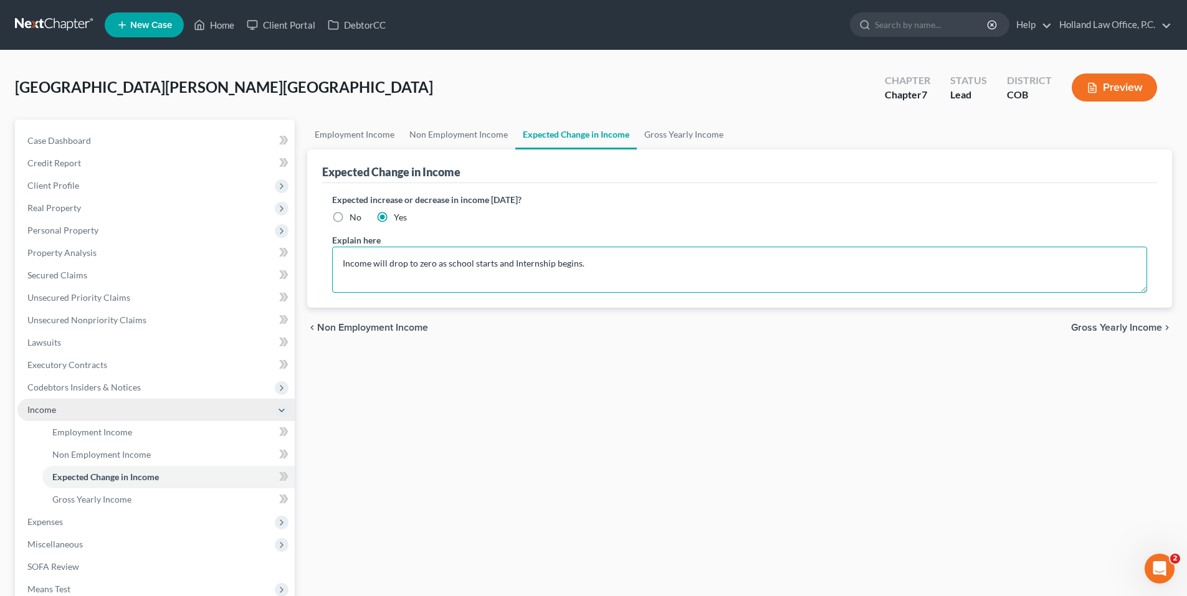
type textarea "Income will drop to zero as school starts and Internship begins."
click at [59, 406] on span "Income" at bounding box center [155, 410] width 277 height 22
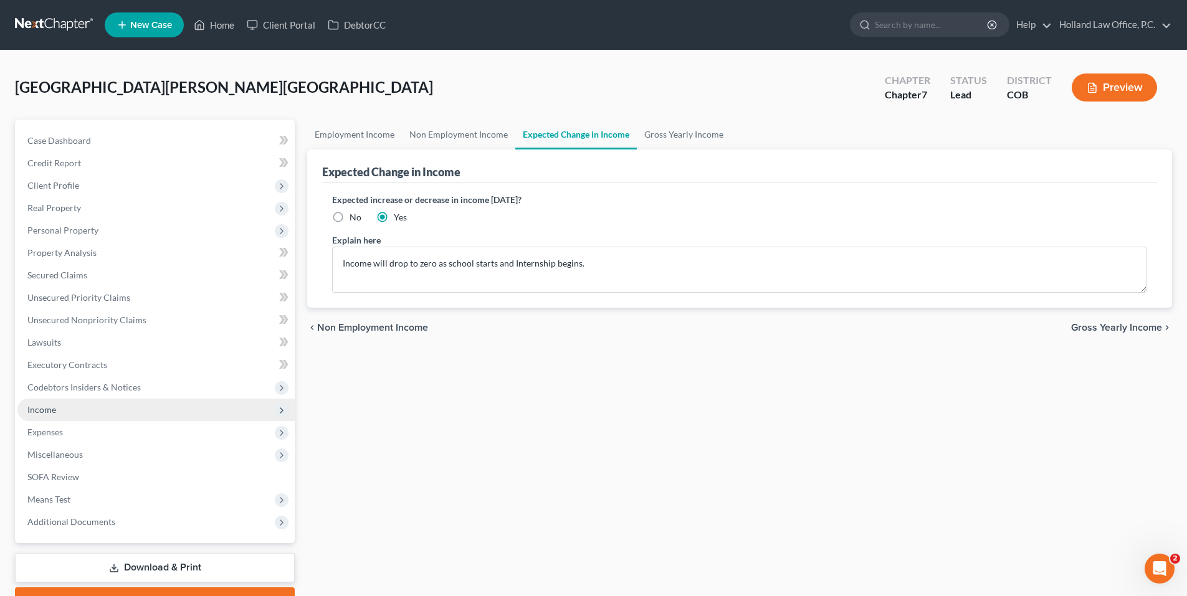
click at [82, 414] on span "Income" at bounding box center [155, 410] width 277 height 22
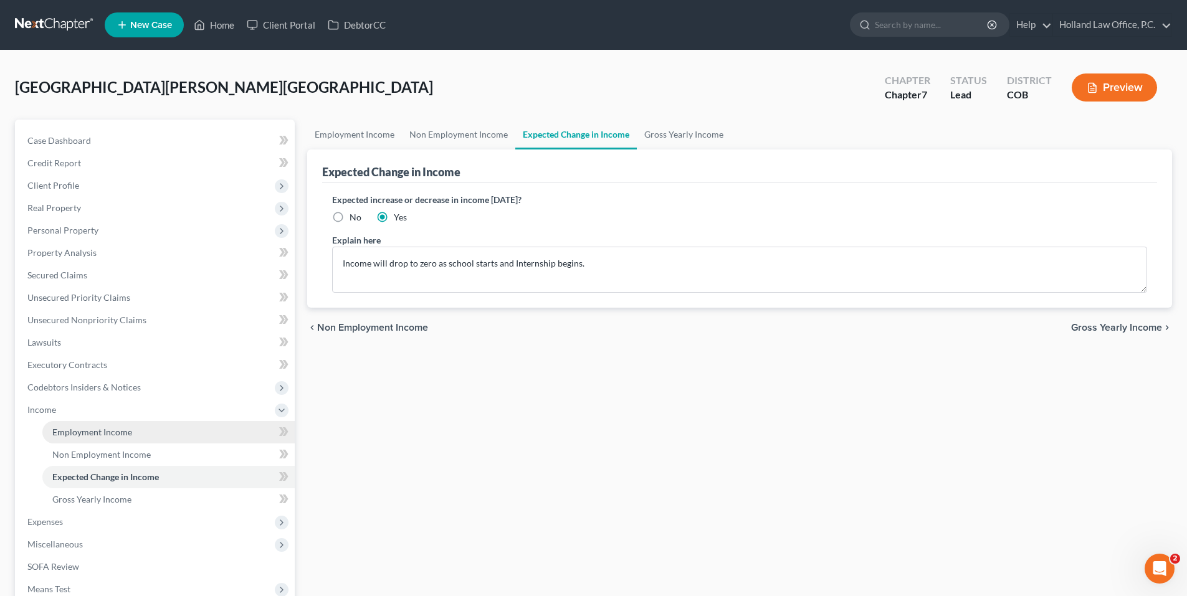
click at [91, 436] on span "Employment Income" at bounding box center [92, 432] width 80 height 11
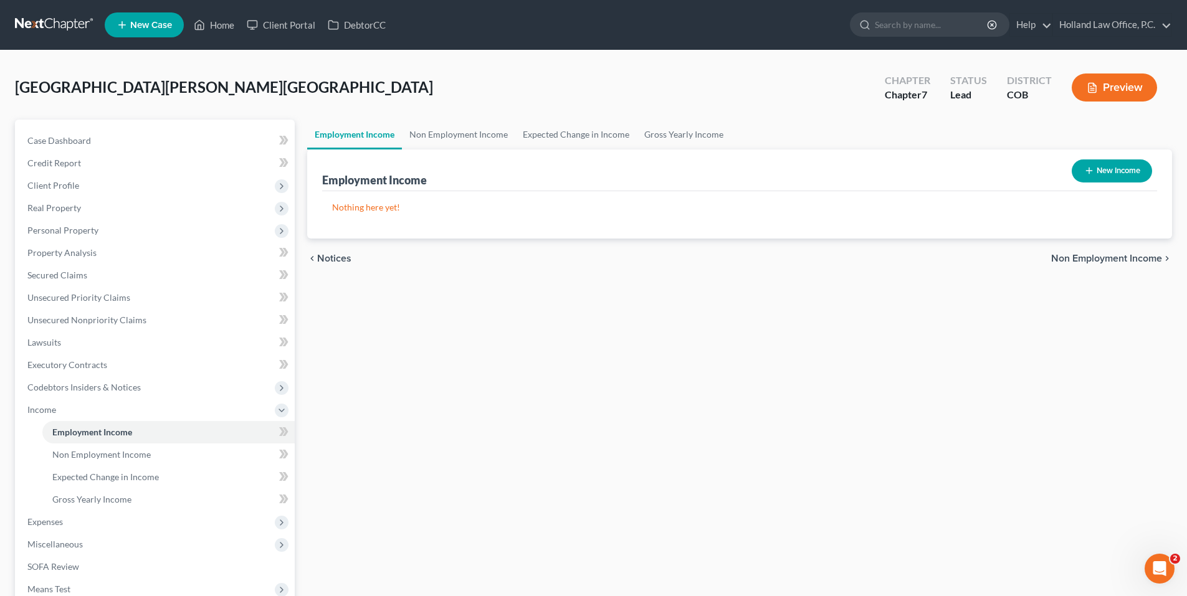
click at [1124, 176] on button "New Income" at bounding box center [1112, 171] width 80 height 23
select select "0"
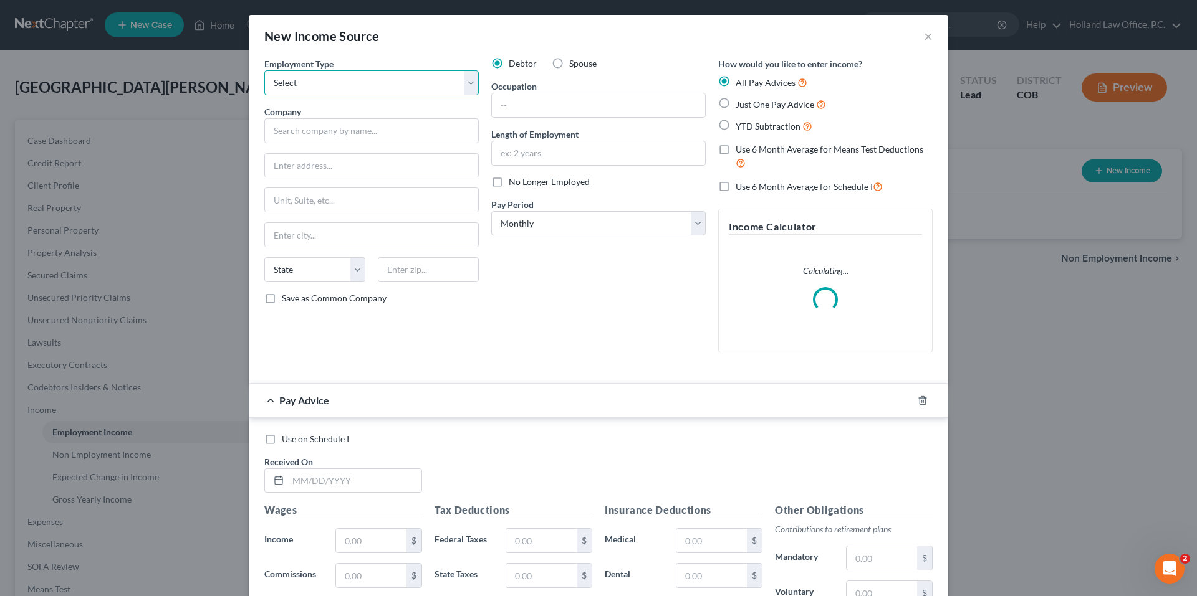
click at [353, 74] on select "Select Full or [DEMOGRAPHIC_DATA] Employment Self Employment" at bounding box center [371, 82] width 214 height 25
select select "0"
click at [264, 70] on select "Select Full or [DEMOGRAPHIC_DATA] Employment Self Employment" at bounding box center [371, 82] width 214 height 25
click at [324, 145] on div "Employment Type * Select Full or [DEMOGRAPHIC_DATA] Employment Self Employment …" at bounding box center [371, 209] width 227 height 305
click at [327, 141] on input "text" at bounding box center [371, 130] width 214 height 25
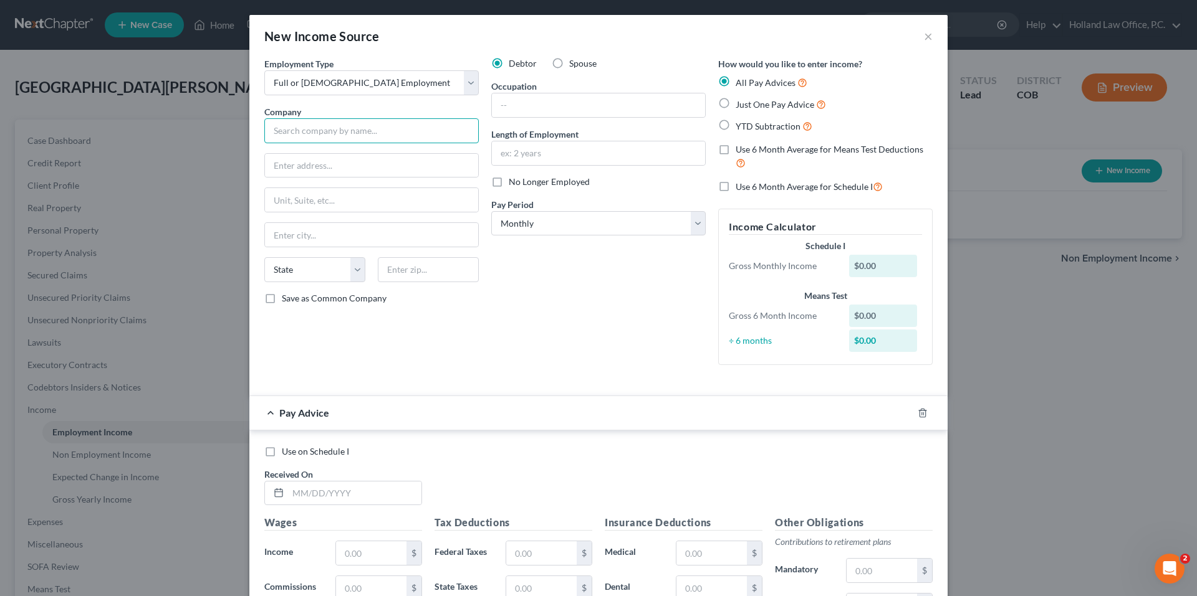
click at [351, 130] on input "text" at bounding box center [371, 130] width 214 height 25
type input "KKD Twenty One Management Company"
type input "6737 W. Was"
click at [335, 131] on input "KKD Twenty One Management Company" at bounding box center [371, 130] width 214 height 25
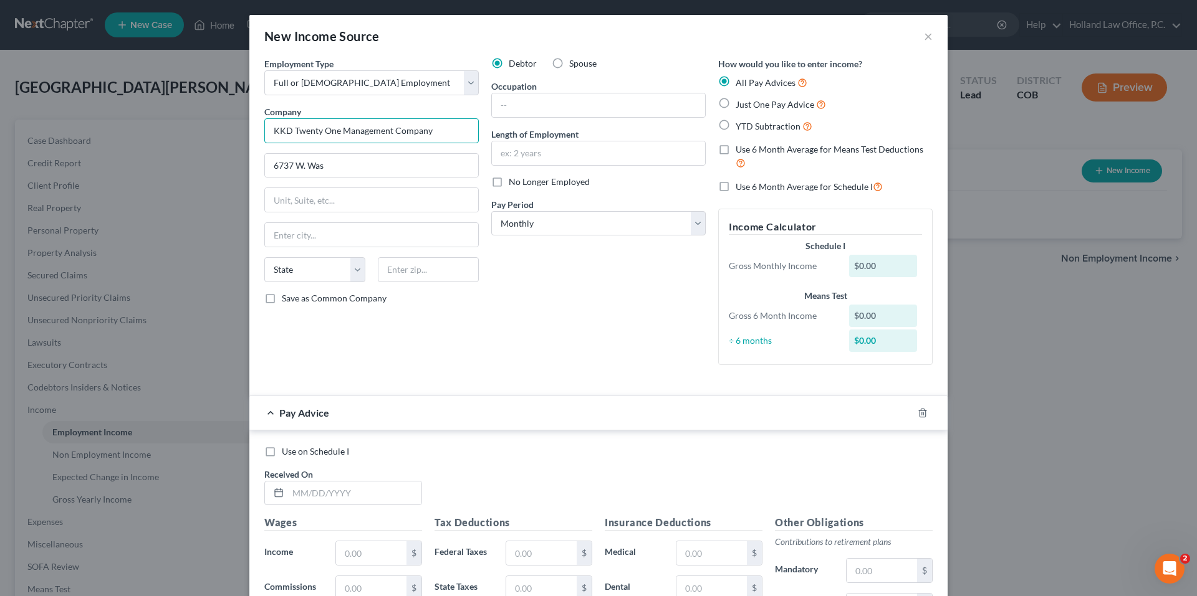
click at [335, 131] on input "KKD Twenty One Management Company" at bounding box center [371, 130] width 214 height 25
click at [349, 159] on input "6737 W. Was" at bounding box center [371, 166] width 213 height 24
type input "Brookdale Senior Living"
click at [349, 160] on input "6737 W. Was" at bounding box center [371, 166] width 213 height 24
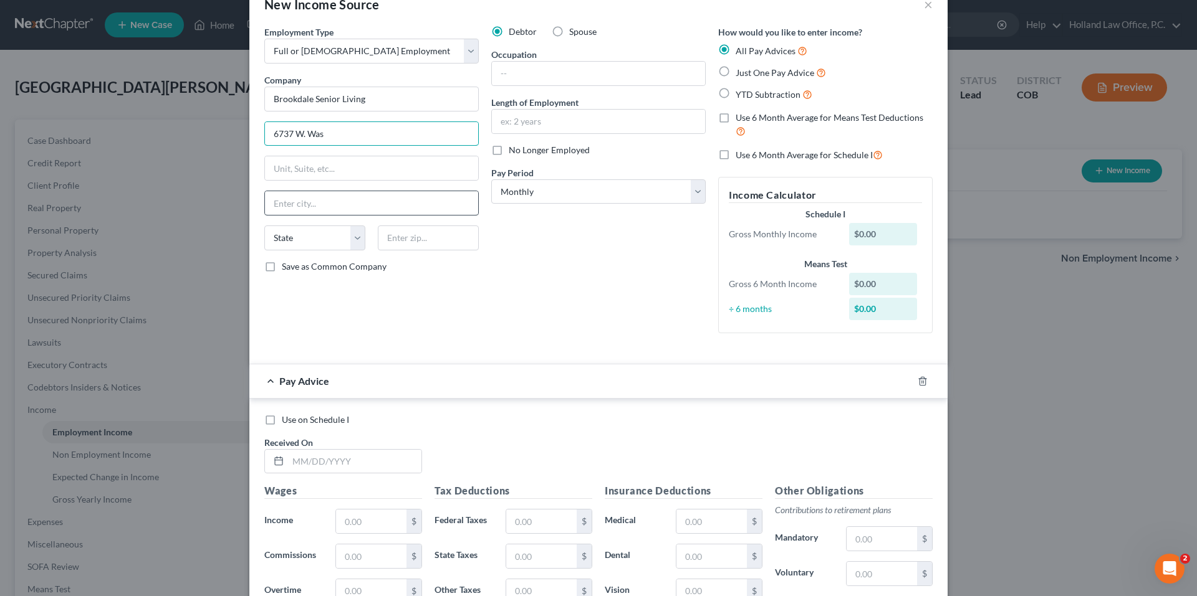
scroll to position [62, 0]
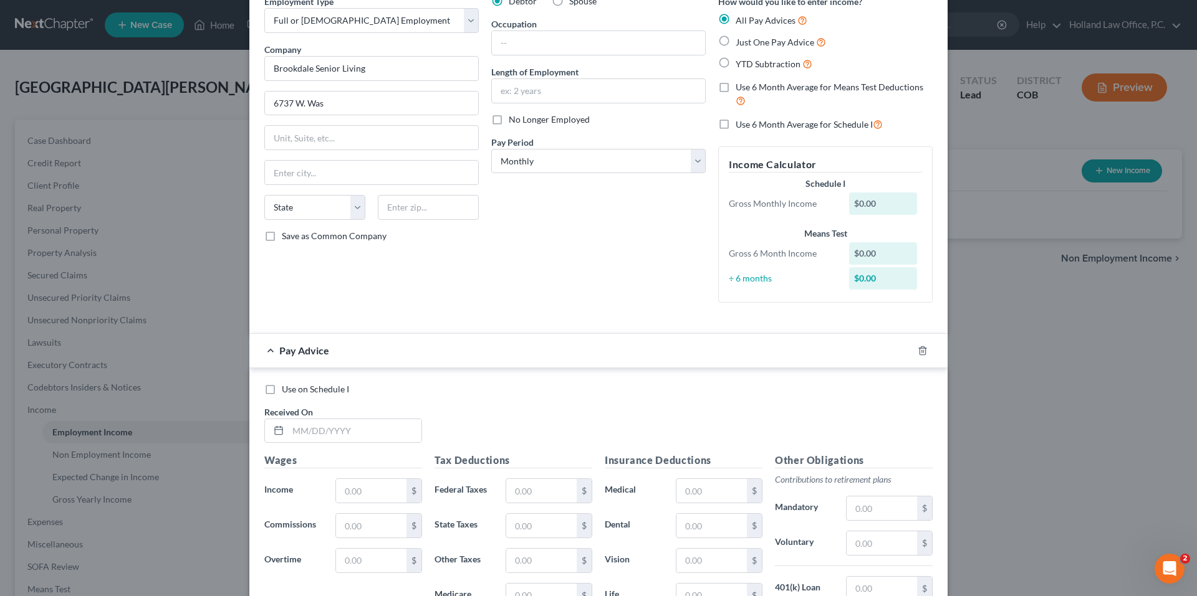
click at [361, 117] on div "Employment Type * Select Full or [DEMOGRAPHIC_DATA] Employment Self Employment …" at bounding box center [371, 154] width 227 height 318
drag, startPoint x: 360, startPoint y: 110, endPoint x: 172, endPoint y: 110, distance: 187.6
click at [172, 110] on div "New Income Source × Employment Type * Select Full or [DEMOGRAPHIC_DATA] Employm…" at bounding box center [598, 298] width 1197 height 596
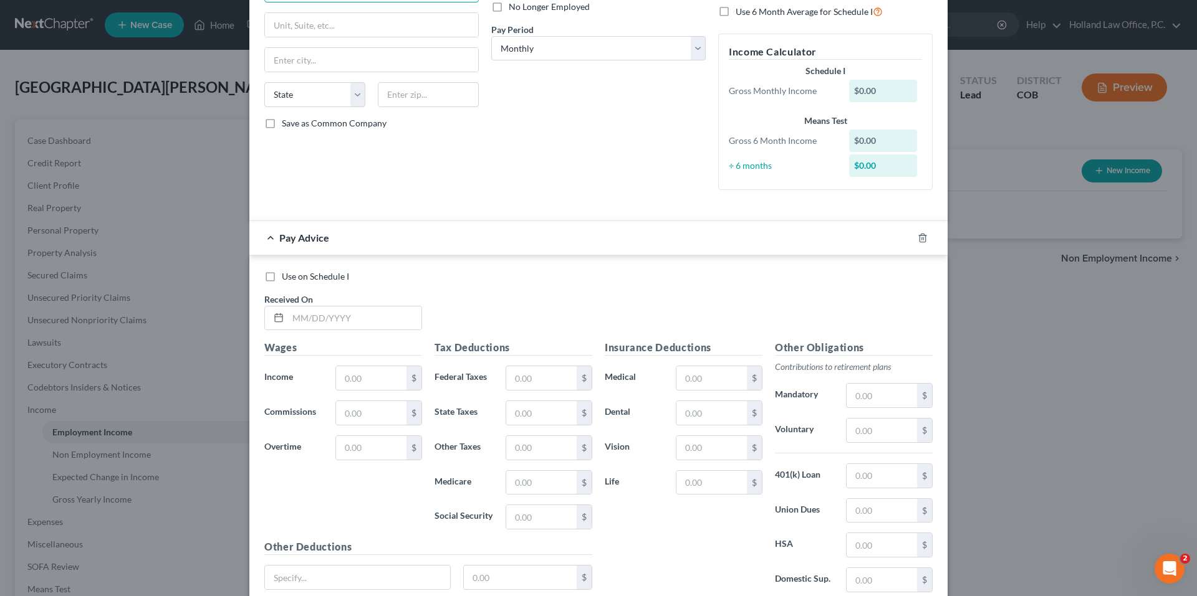
scroll to position [277, 0]
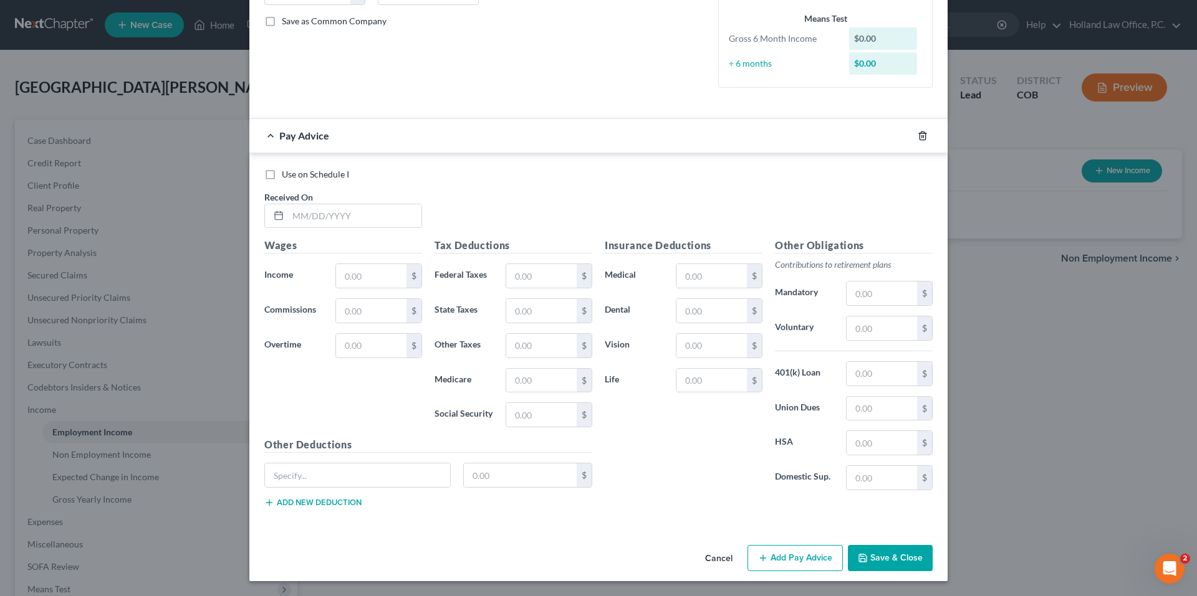
click at [922, 138] on icon "button" at bounding box center [922, 136] width 10 height 10
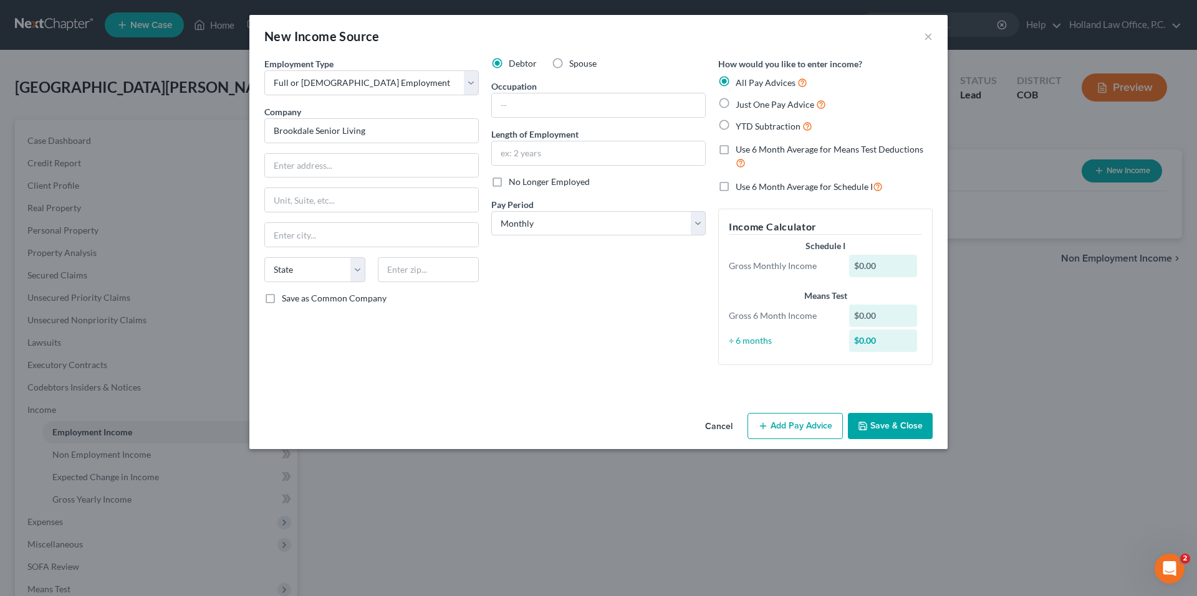
scroll to position [0, 0]
click at [896, 429] on button "Save & Close" at bounding box center [890, 426] width 85 height 26
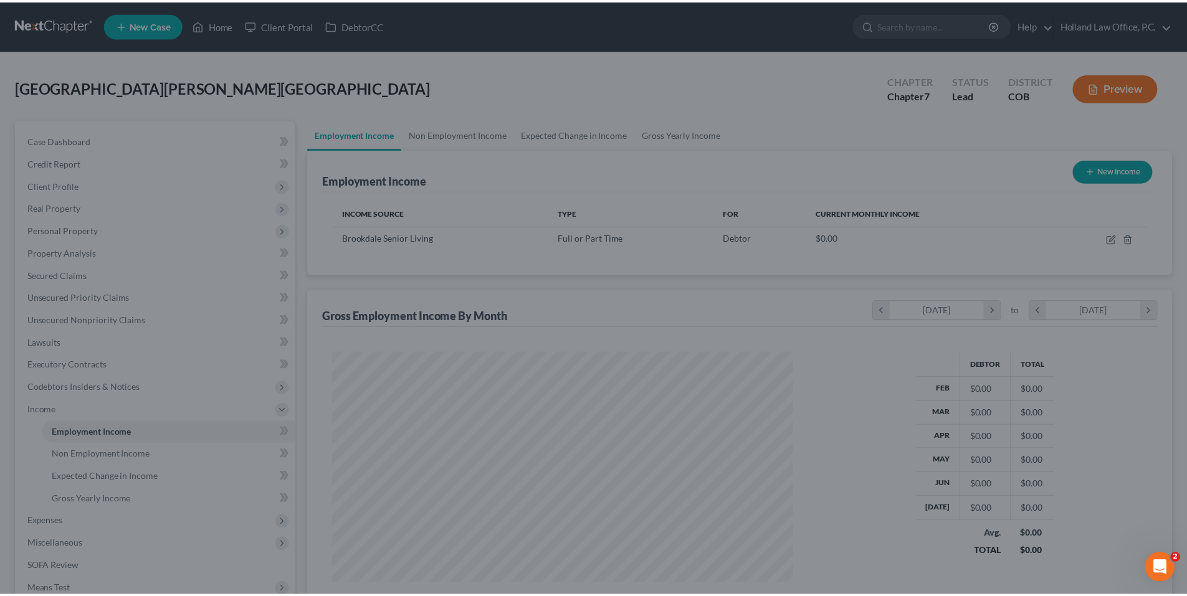
scroll to position [622973, 622716]
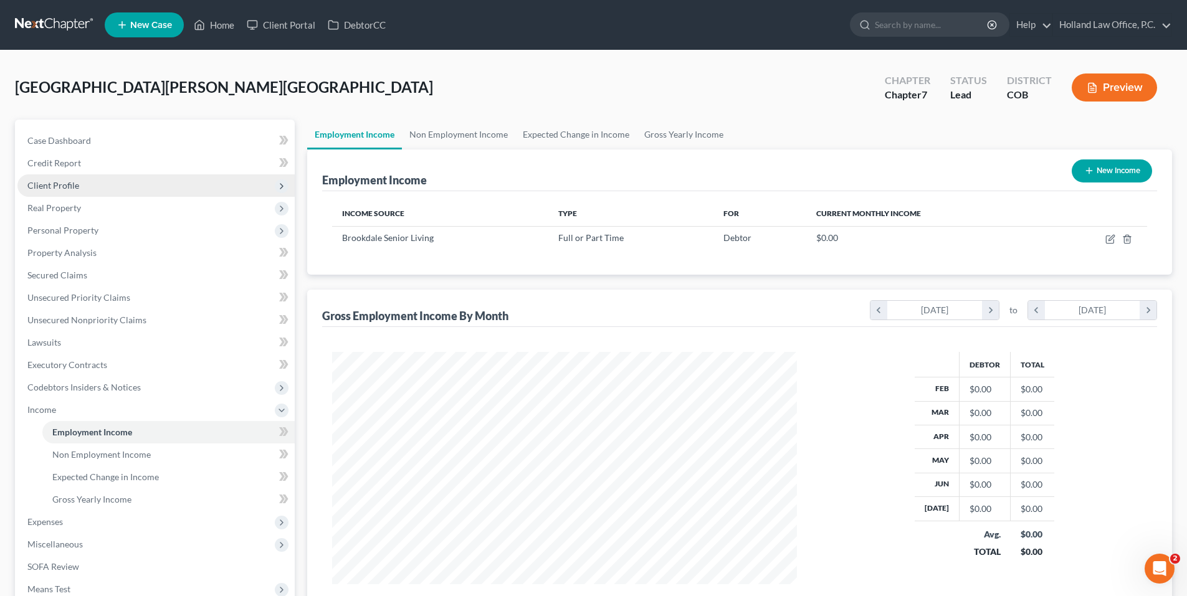
click at [77, 180] on span "Client Profile" at bounding box center [53, 185] width 52 height 11
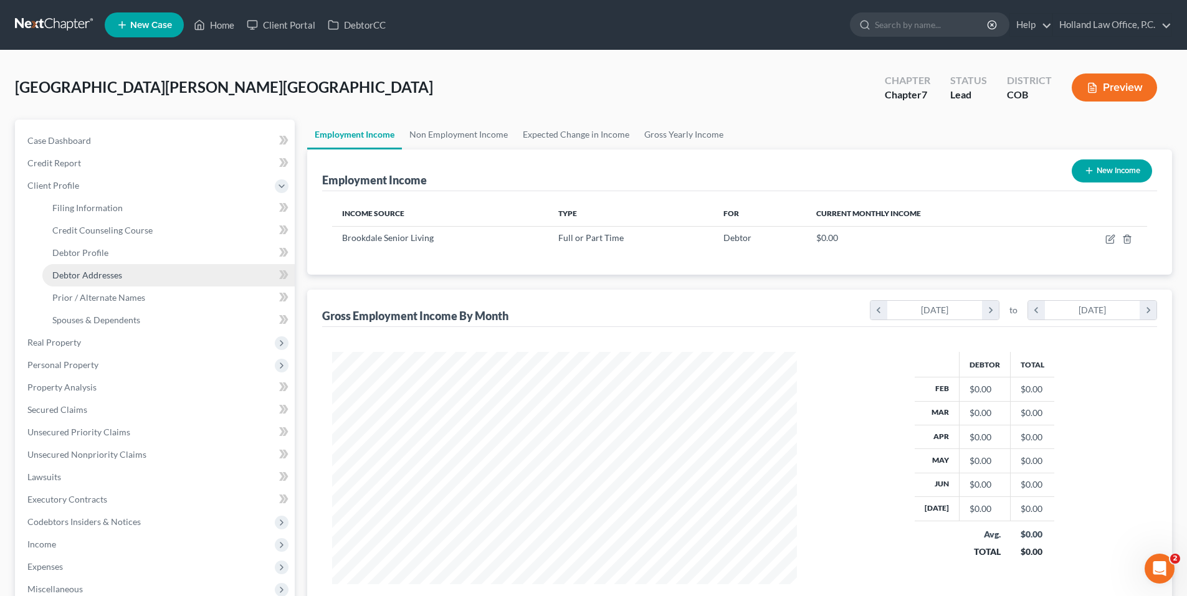
click at [100, 270] on span "Debtor Addresses" at bounding box center [87, 275] width 70 height 11
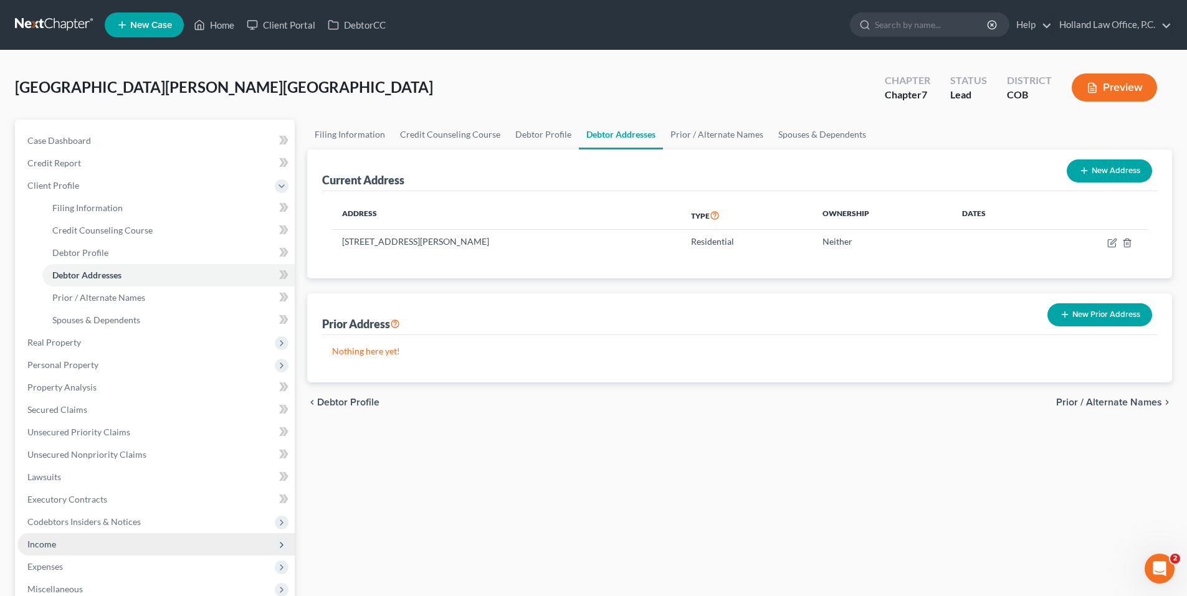
click at [60, 550] on span "Income" at bounding box center [155, 544] width 277 height 22
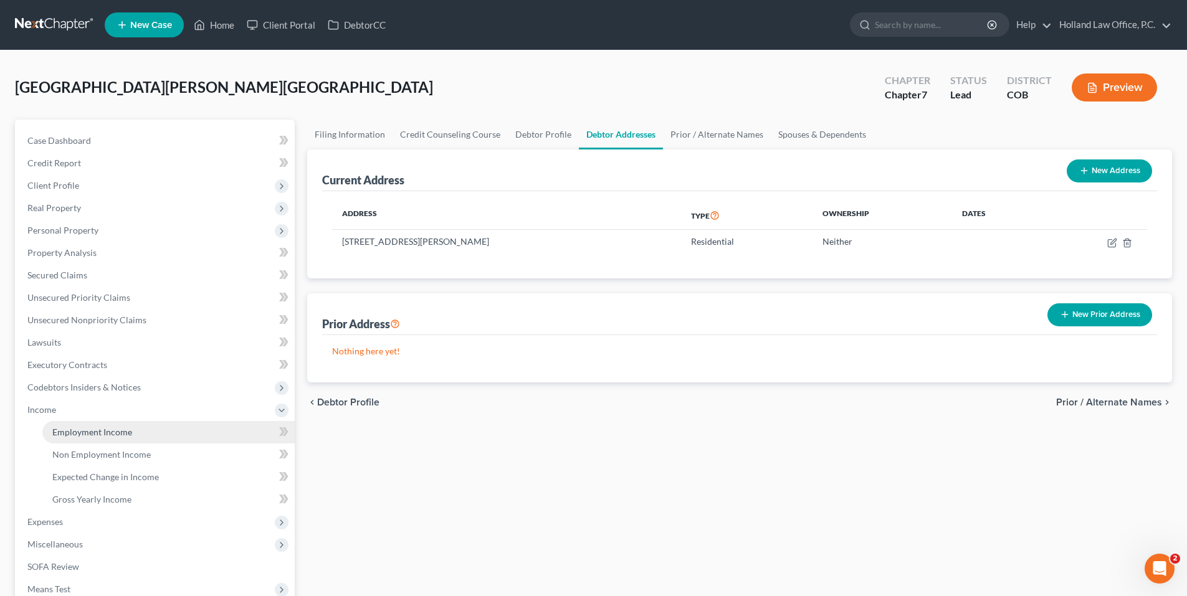
click at [123, 434] on span "Employment Income" at bounding box center [92, 432] width 80 height 11
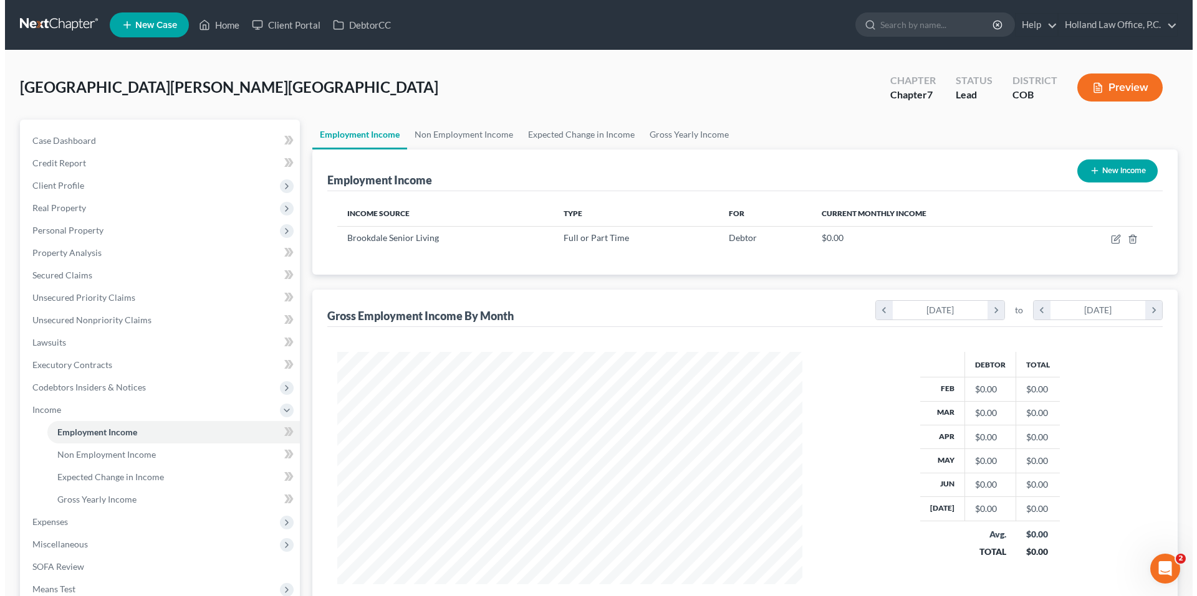
scroll to position [232, 490]
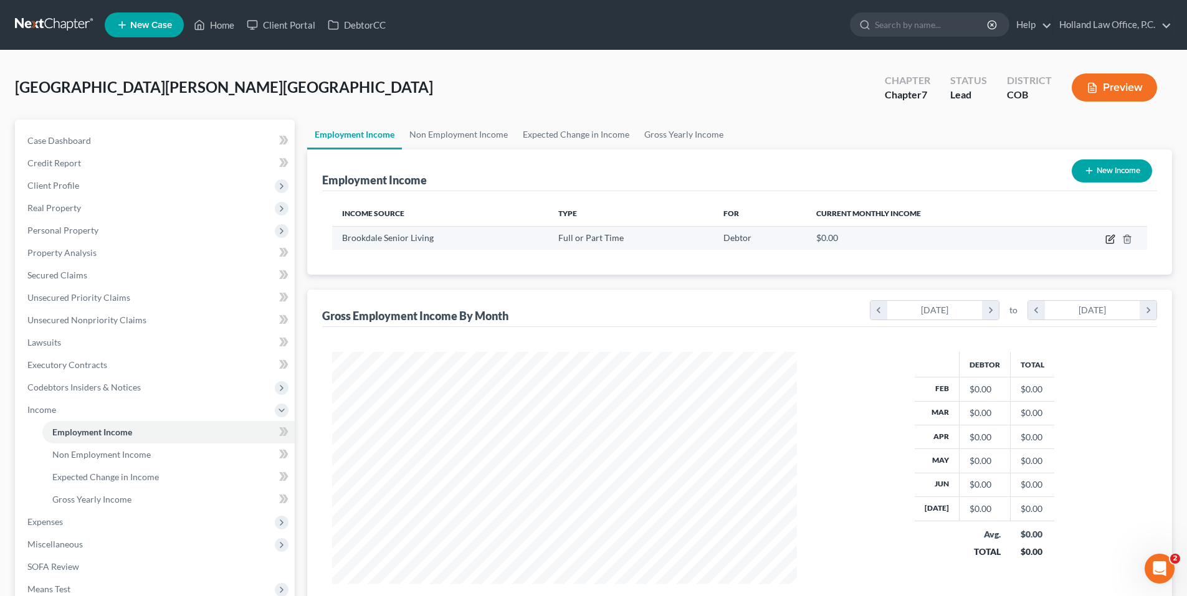
click at [1107, 243] on icon "button" at bounding box center [1109, 239] width 7 height 7
select select "0"
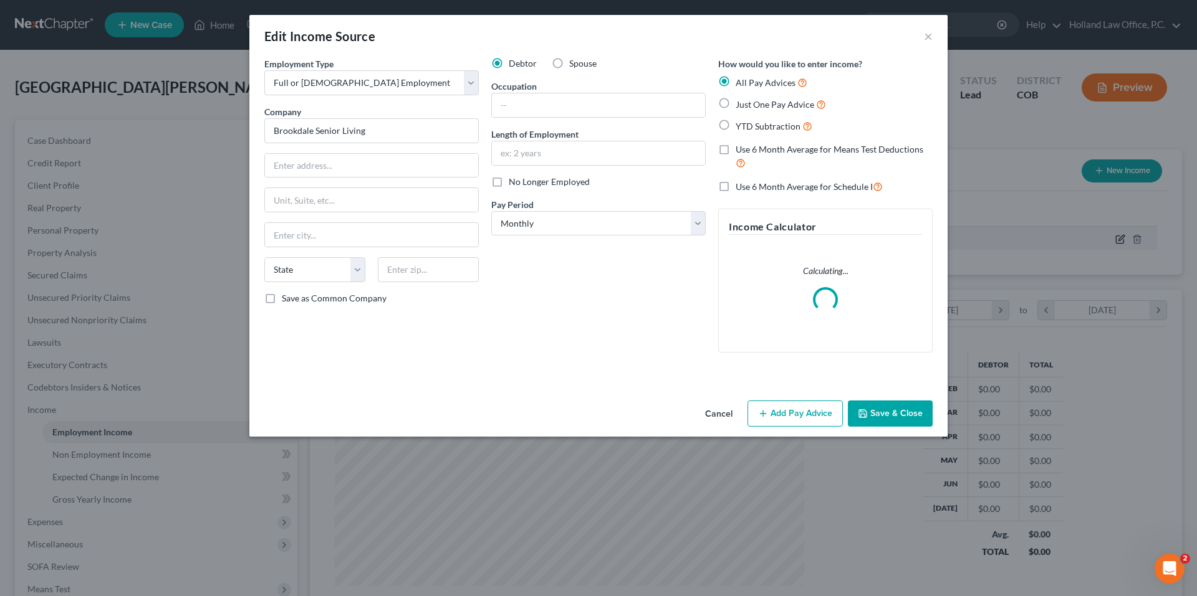
scroll to position [234, 494]
click at [360, 168] on input "text" at bounding box center [371, 166] width 213 height 24
paste input "[STREET_ADDRESS][PERSON_NAME]"
drag, startPoint x: 380, startPoint y: 166, endPoint x: 469, endPoint y: 173, distance: 90.0
click at [469, 173] on input "[STREET_ADDRESS][PERSON_NAME]" at bounding box center [371, 166] width 213 height 24
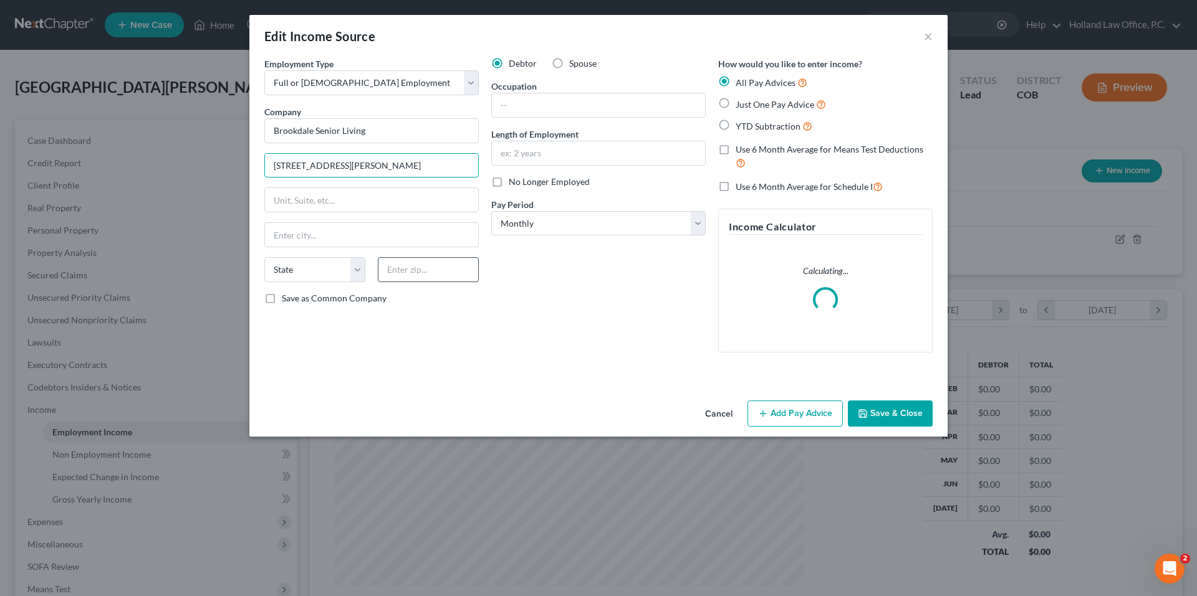
type input "[STREET_ADDRESS][PERSON_NAME]"
click at [441, 274] on input "text" at bounding box center [428, 269] width 101 height 25
paste input "80005"
type input "80005"
type input "Arvada"
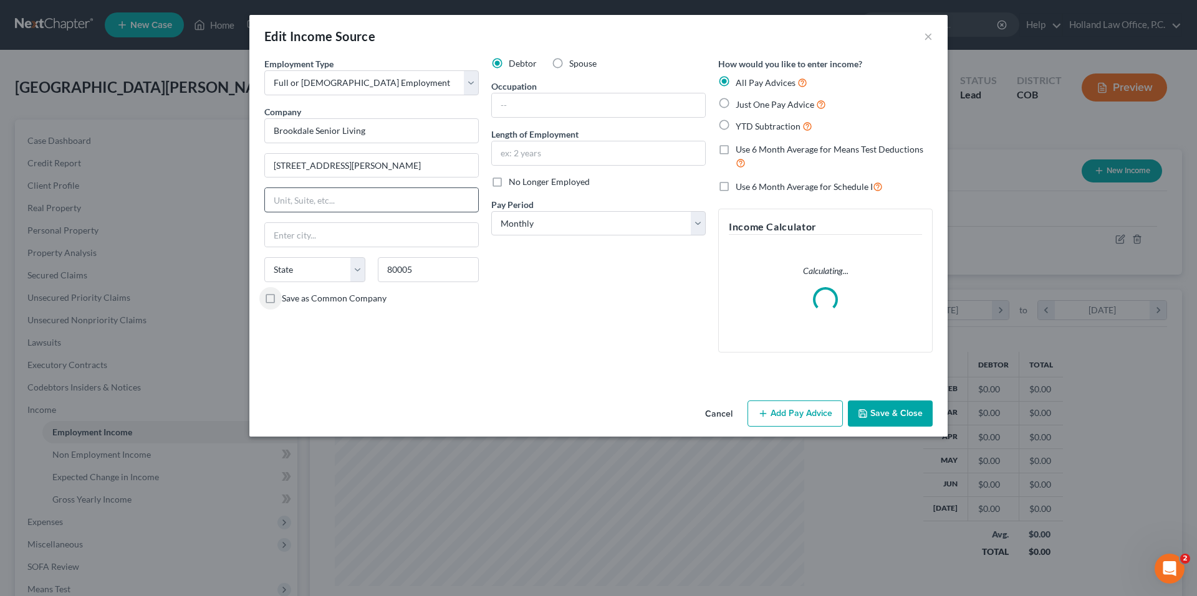
select select "5"
drag, startPoint x: 335, startPoint y: 166, endPoint x: 571, endPoint y: 167, distance: 236.8
click at [552, 167] on div "Employment Type * Select Full or [DEMOGRAPHIC_DATA] Employment Self Employment …" at bounding box center [598, 215] width 681 height 316
type input "[STREET_ADDRESS][PERSON_NAME]"
click at [538, 99] on input "text" at bounding box center [598, 105] width 213 height 24
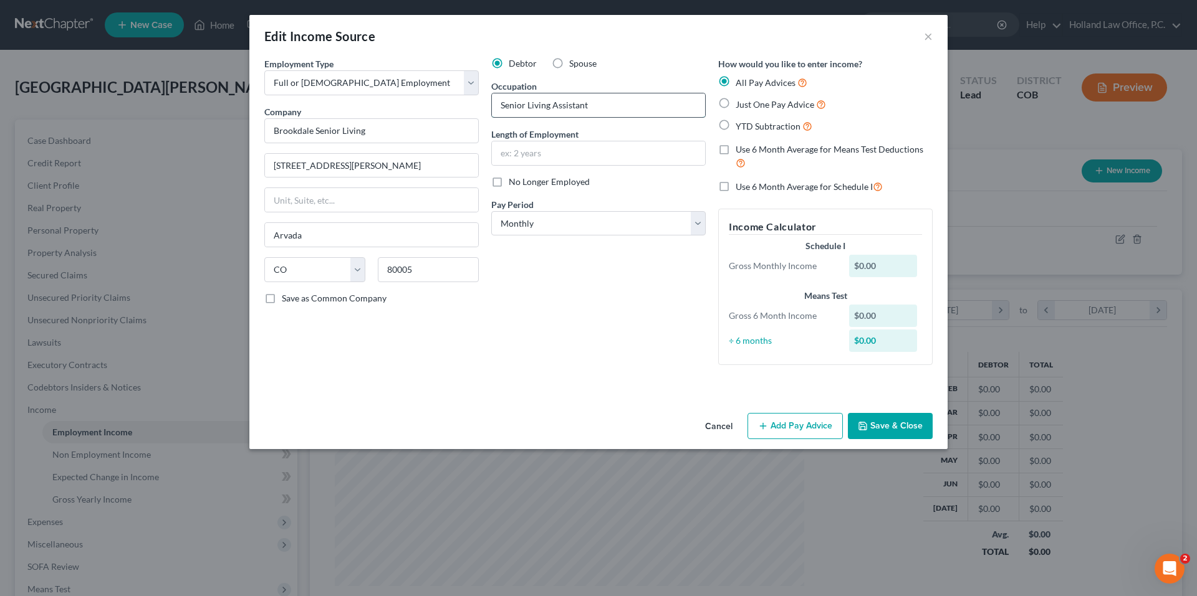
click at [569, 106] on input "Senior Living Assistant" at bounding box center [598, 105] width 213 height 24
type input "Server"
type input "5 months"
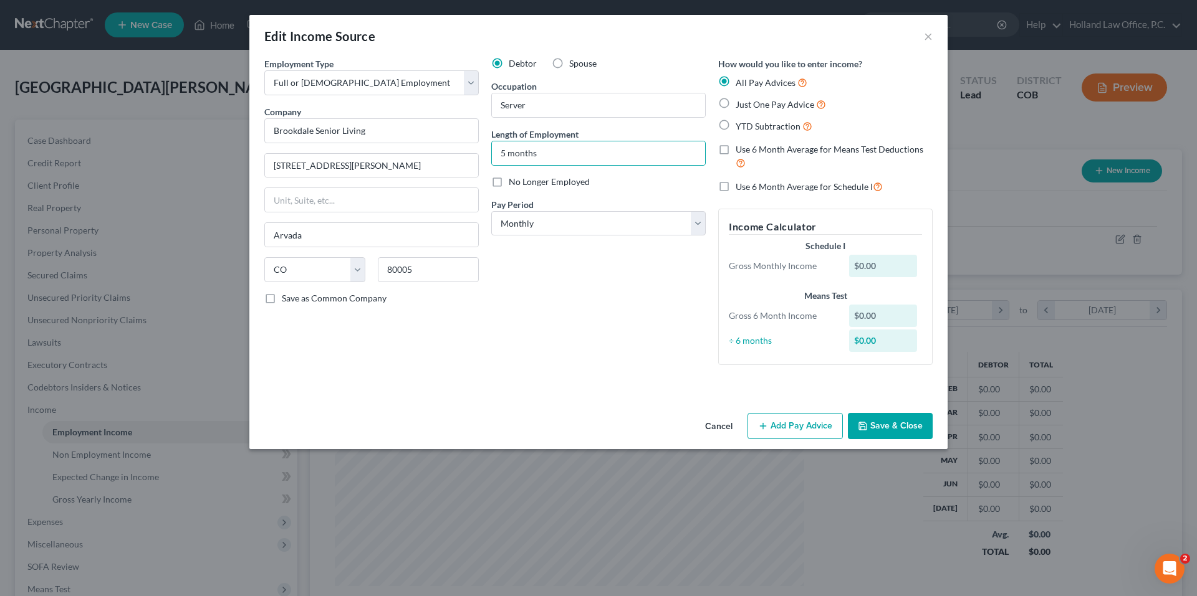
click at [793, 428] on button "Add Pay Advice" at bounding box center [794, 426] width 95 height 26
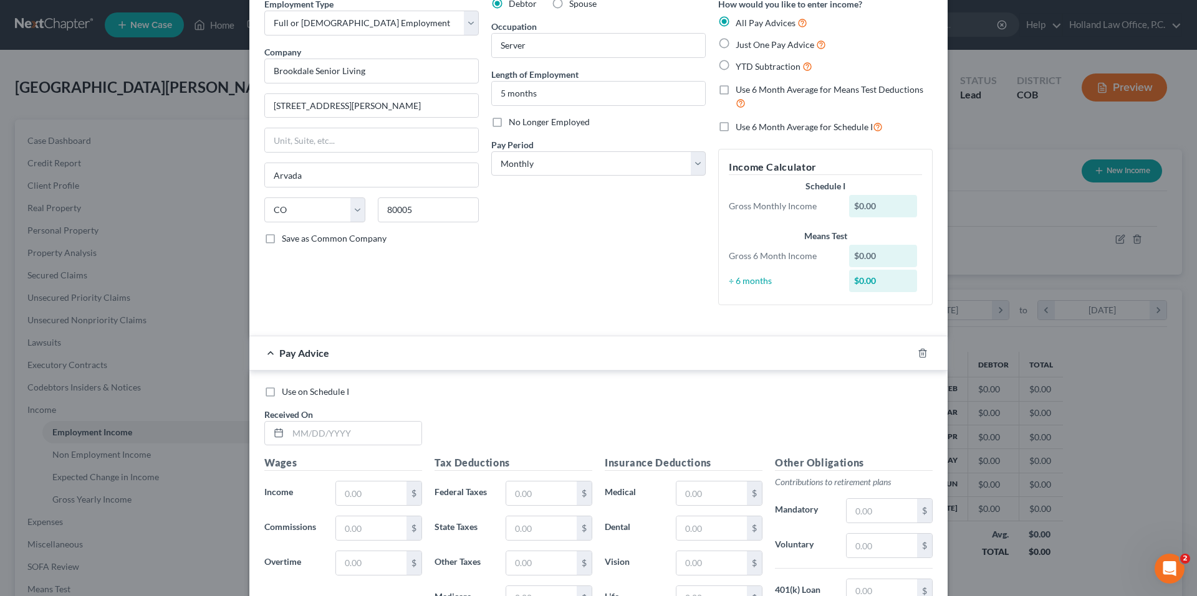
scroll to position [187, 0]
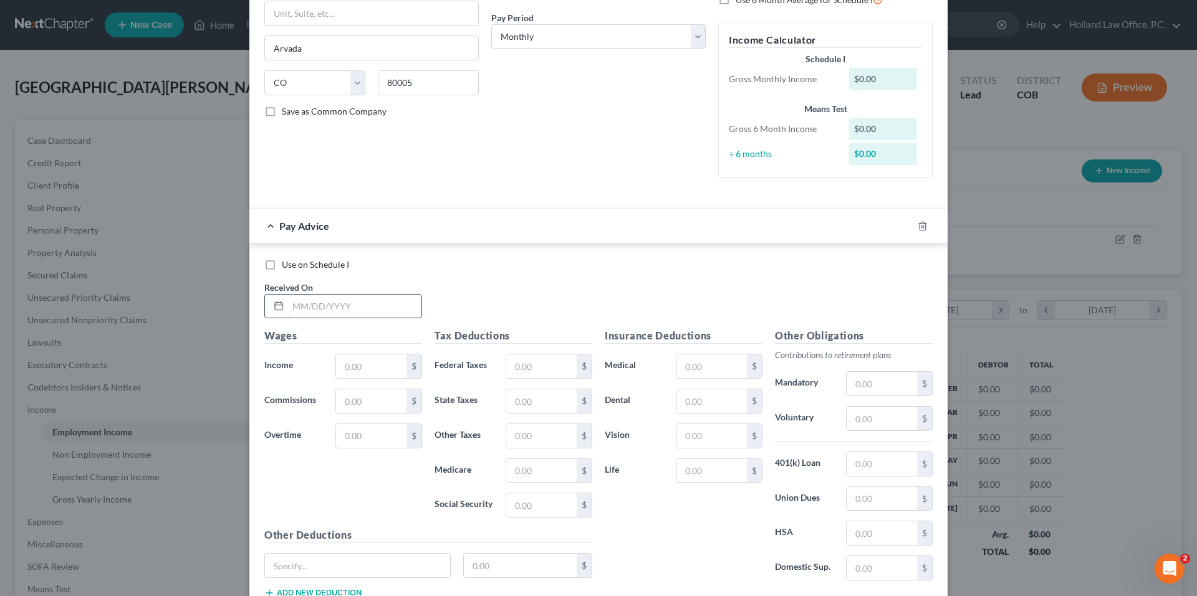
click at [339, 300] on input "text" at bounding box center [354, 307] width 133 height 24
type input "[DATE]"
type input "1,171.51"
click at [535, 373] on input "text" at bounding box center [541, 367] width 70 height 24
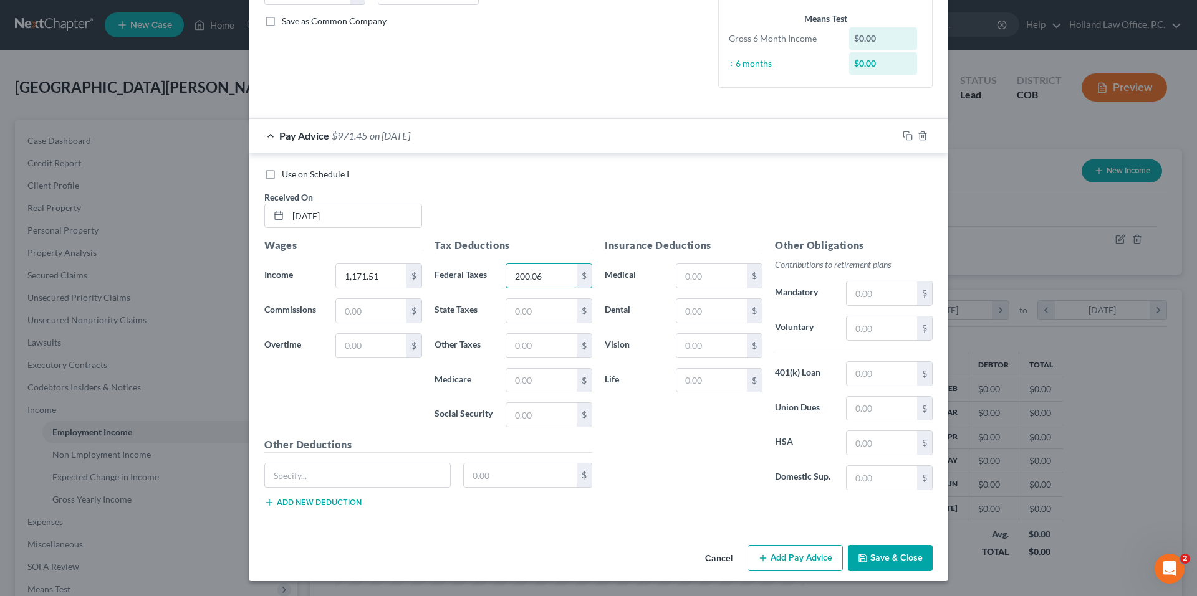
type input "200.06"
click at [785, 560] on button "Add Pay Advice" at bounding box center [794, 558] width 95 height 26
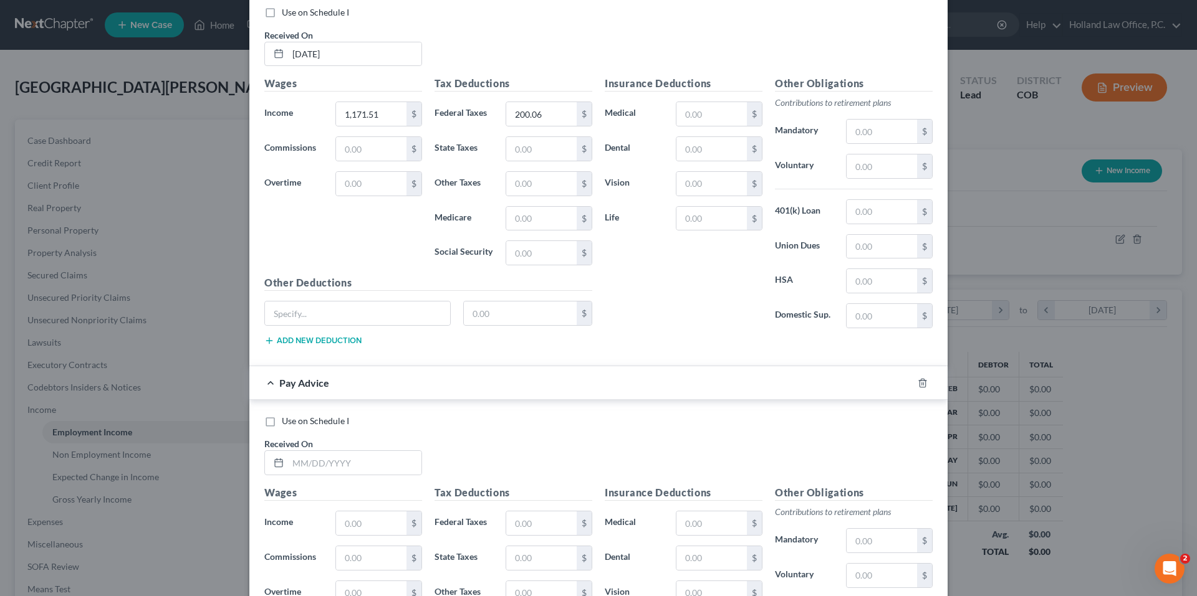
scroll to position [589, 0]
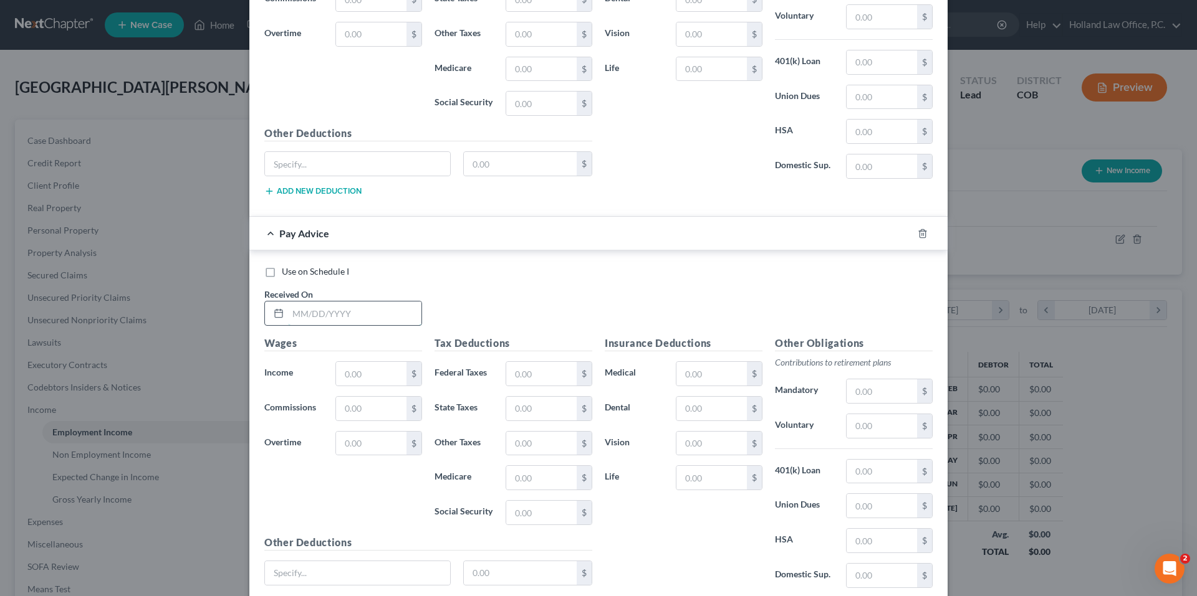
click at [328, 317] on input "text" at bounding box center [354, 314] width 133 height 24
type input "[DATE]"
type input "1,183.88"
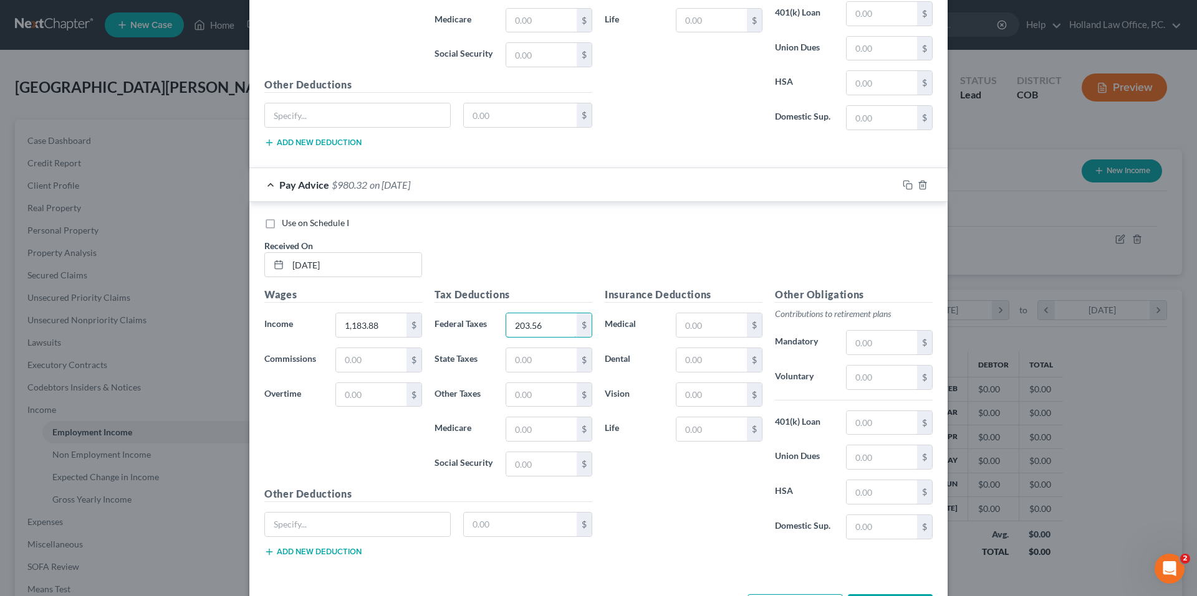
scroll to position [686, 0]
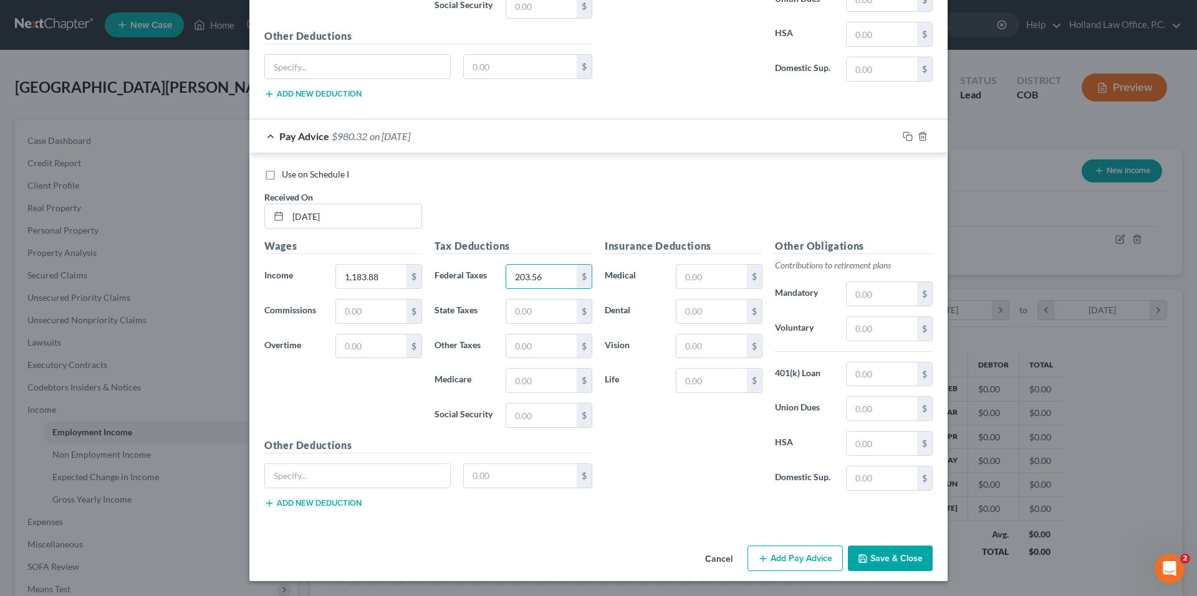
type input "203.56"
click at [796, 557] on button "Add Pay Advice" at bounding box center [794, 559] width 95 height 26
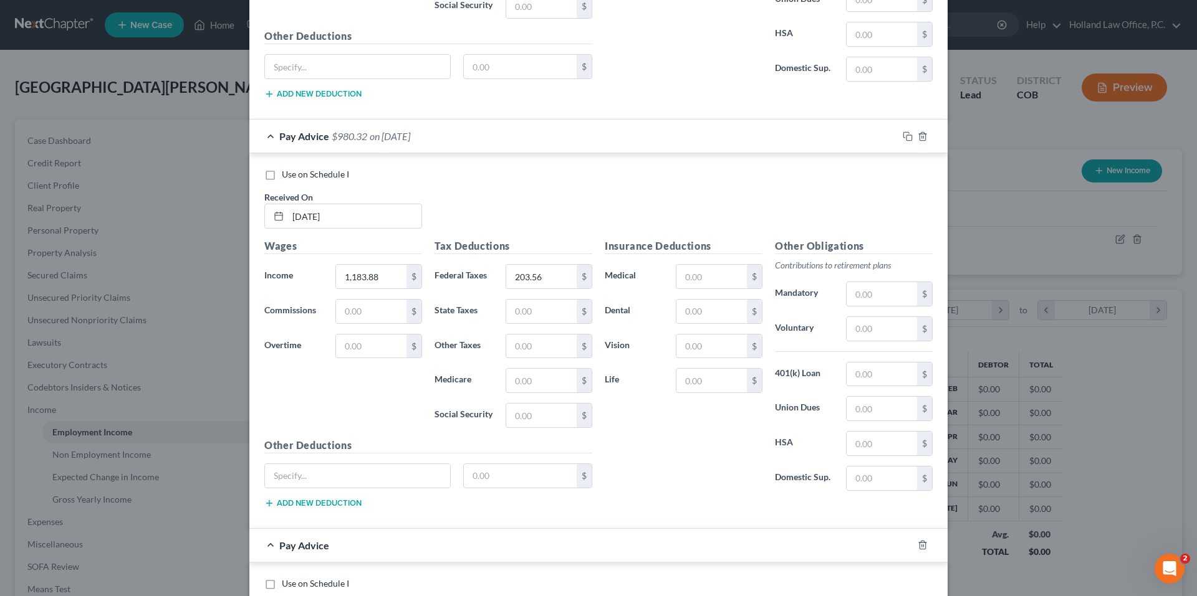
click at [435, 140] on div "Pay Advice $980.32 on [DATE]" at bounding box center [573, 136] width 648 height 33
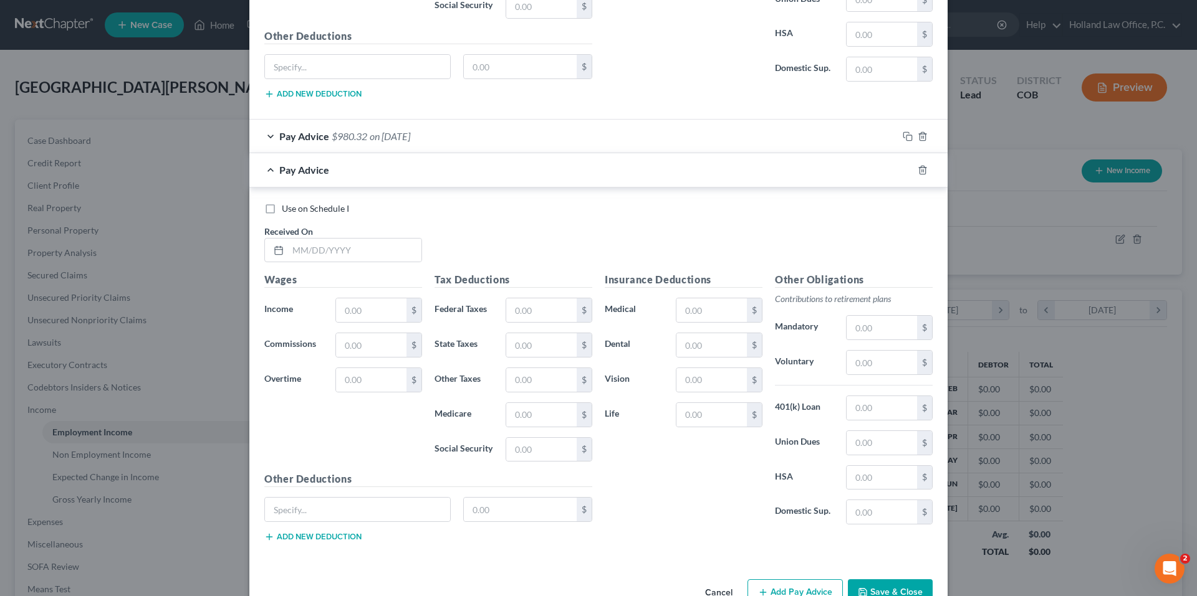
scroll to position [312, 0]
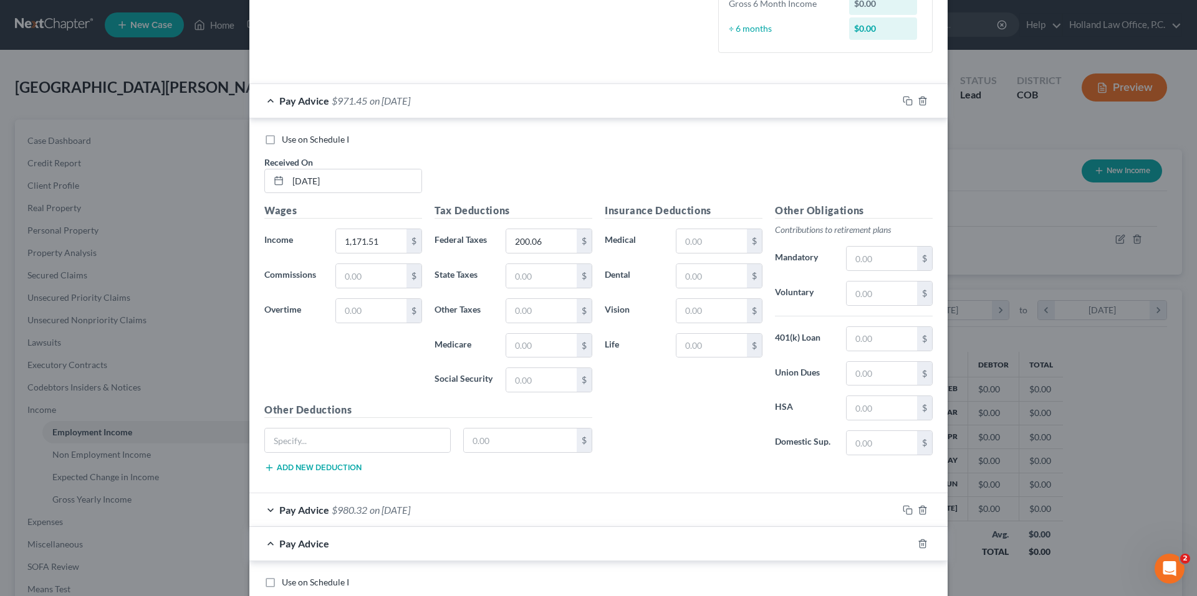
click at [378, 98] on span "on [DATE]" at bounding box center [390, 101] width 41 height 12
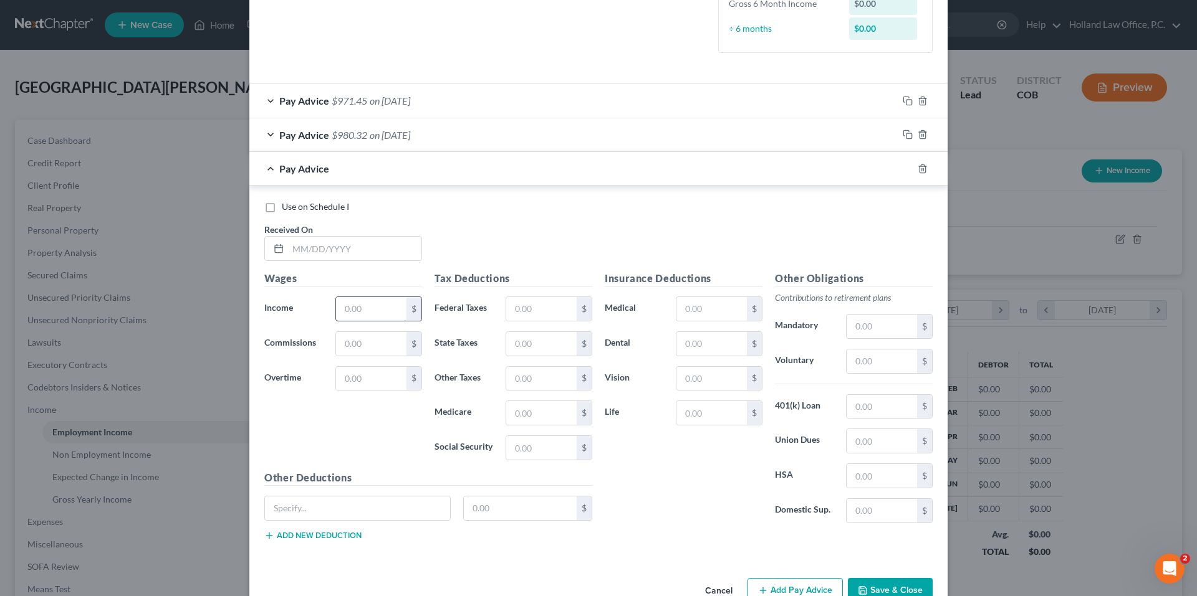
scroll to position [345, 0]
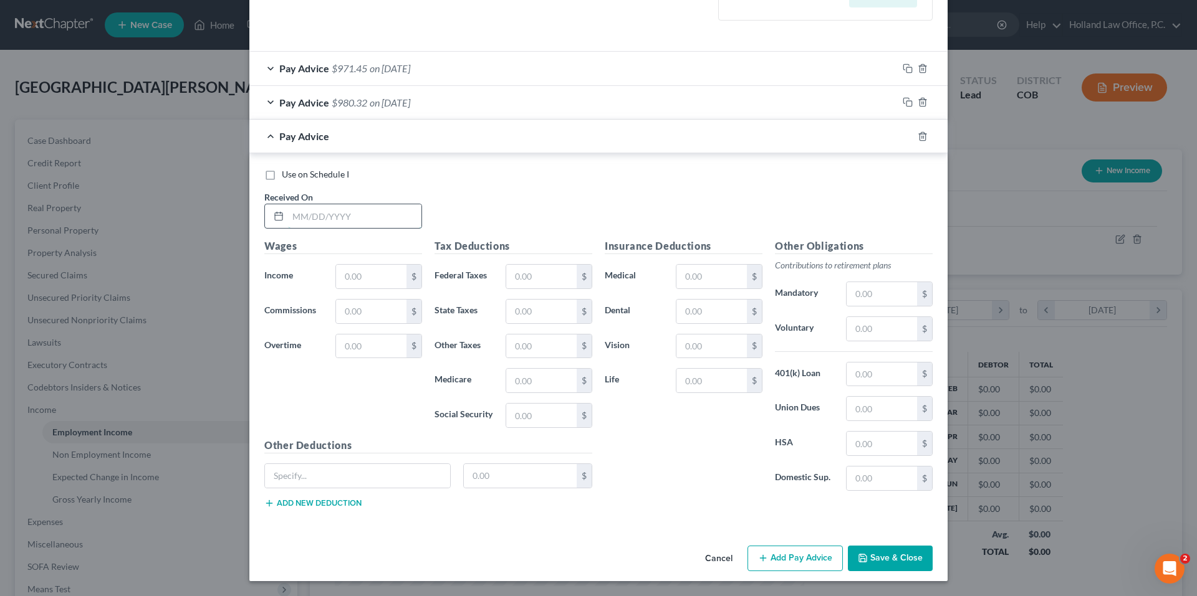
click at [323, 222] on input "text" at bounding box center [354, 216] width 133 height 24
type input "[DATE]"
type input "0.0"
click at [783, 546] on button "Add Pay Advice" at bounding box center [794, 559] width 95 height 26
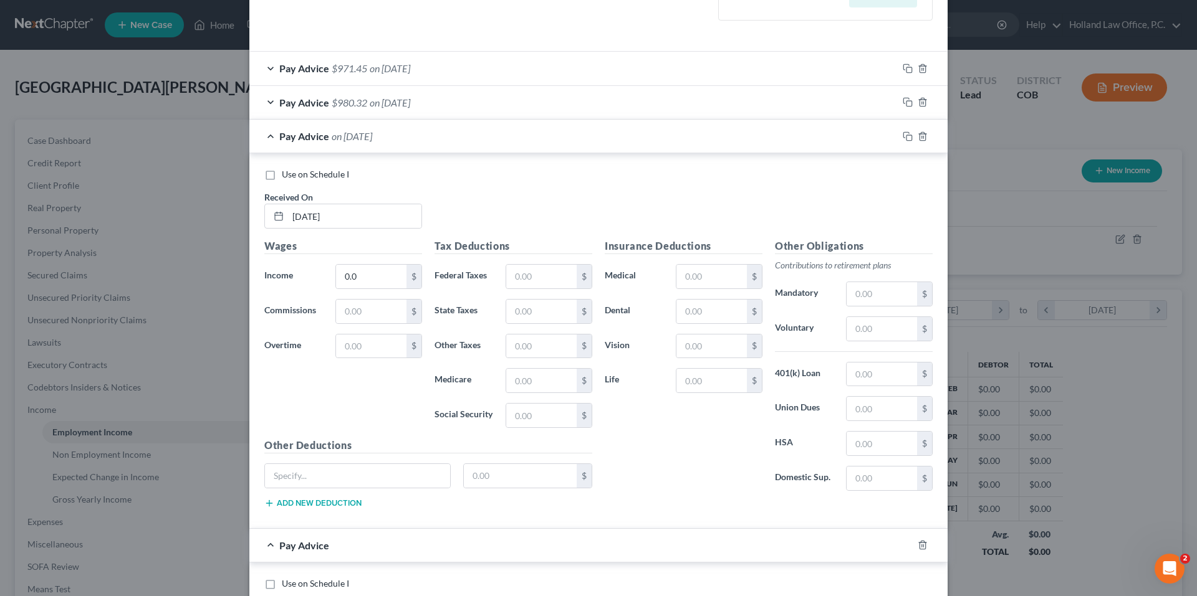
click at [405, 144] on div "Pay Advice on [DATE]" at bounding box center [573, 136] width 648 height 33
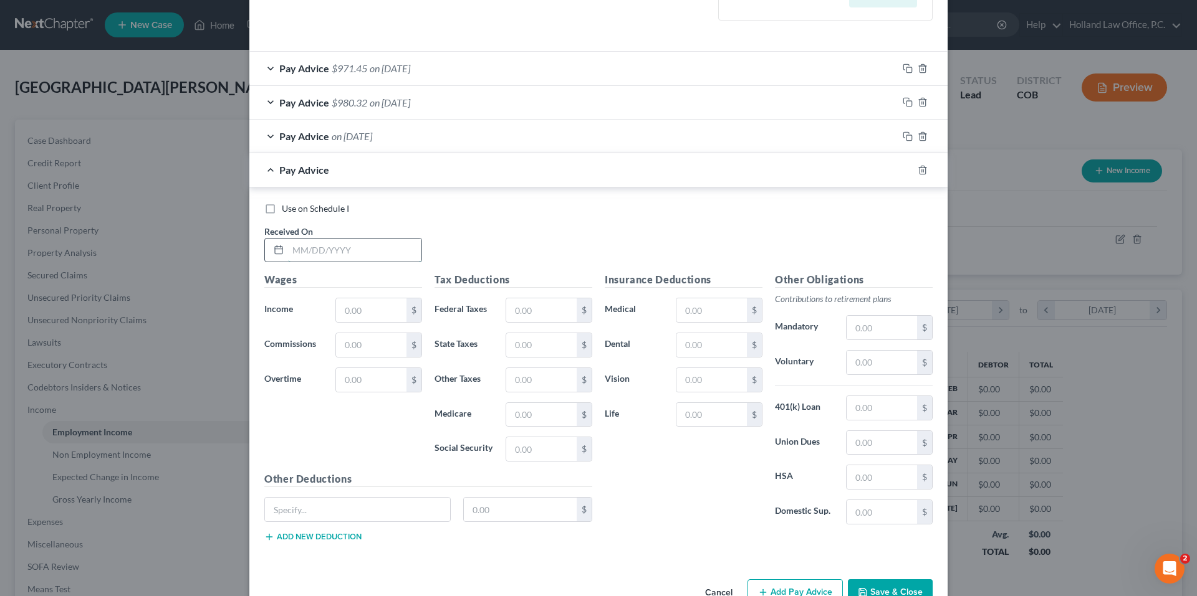
click at [357, 260] on input "text" at bounding box center [354, 251] width 133 height 24
type input "[DATE]"
type input "1,357.13"
type input "245.38"
click at [313, 515] on input "text" at bounding box center [357, 510] width 185 height 24
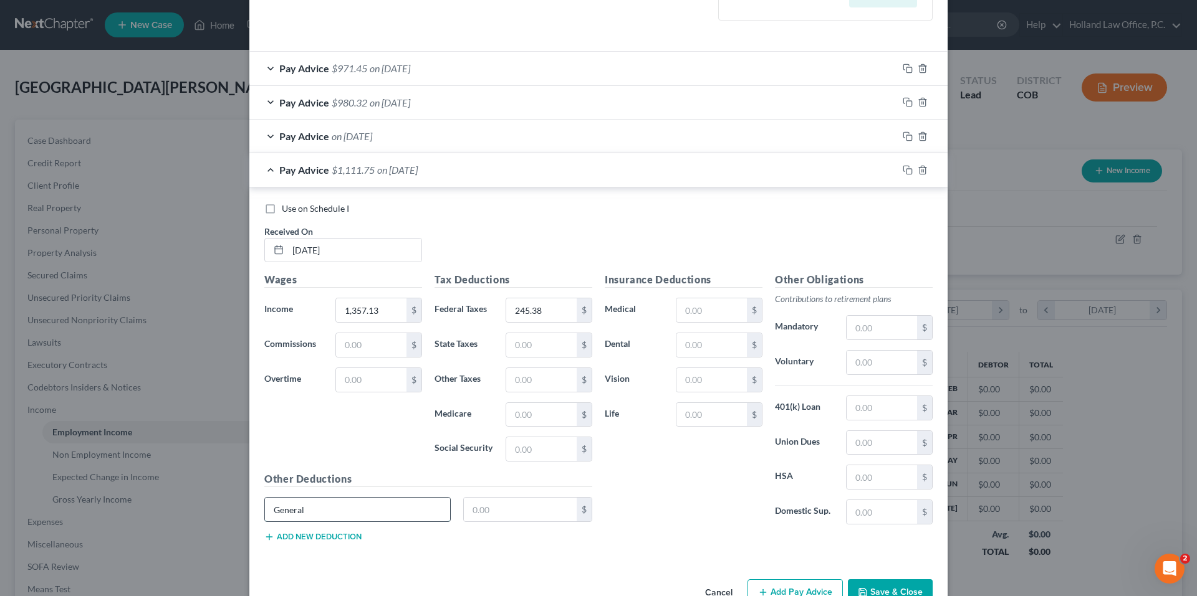
type input "General"
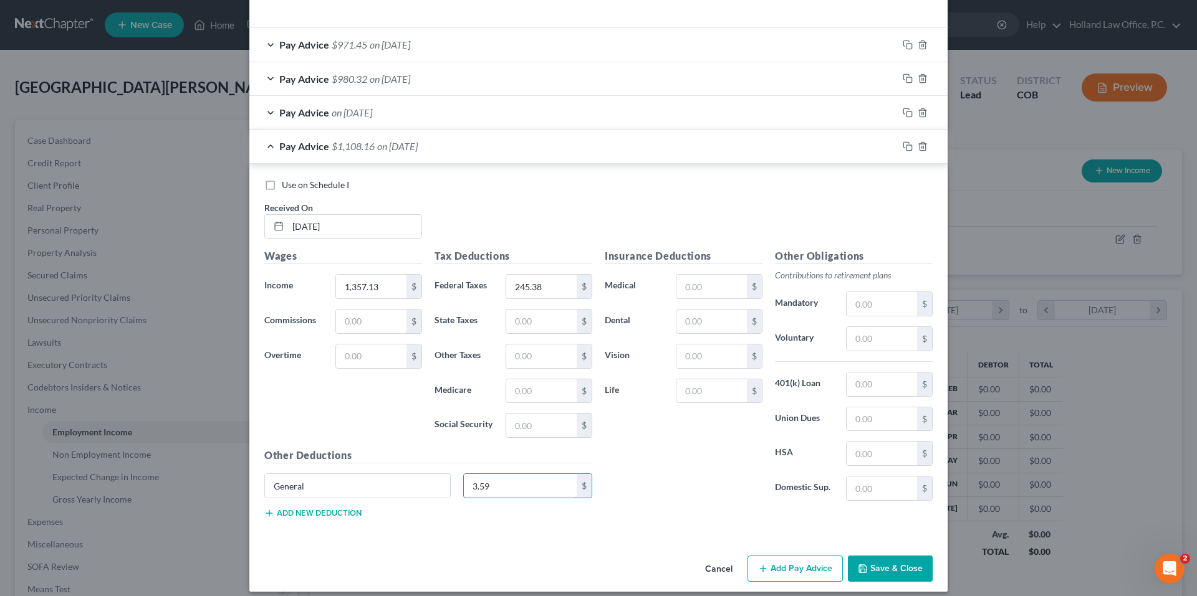
scroll to position [379, 0]
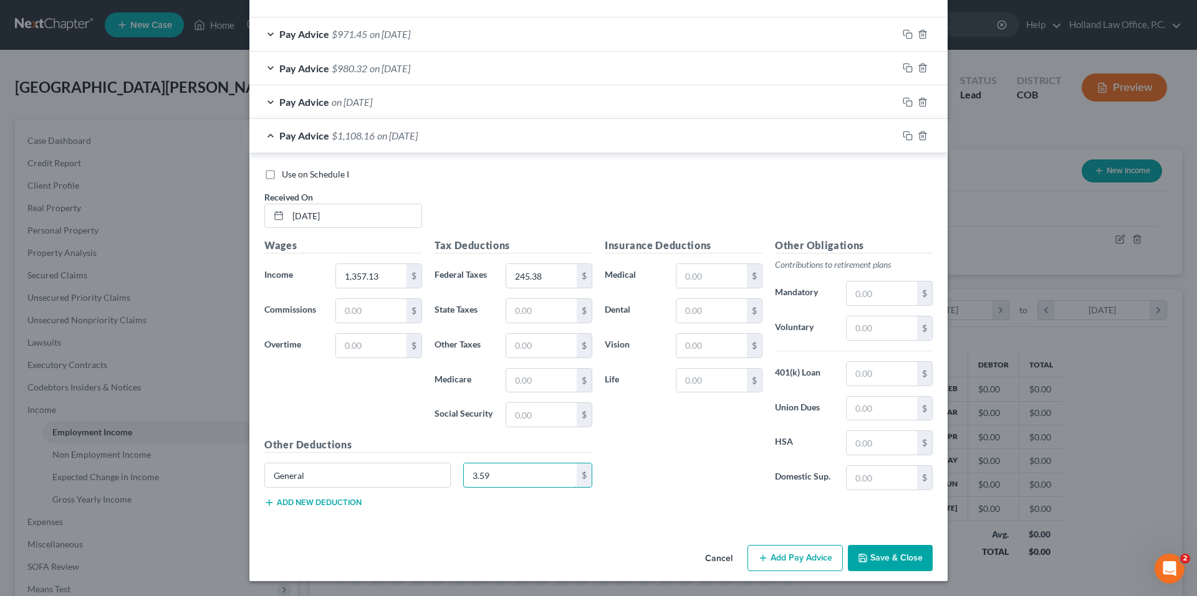
type input "3.59"
click at [784, 560] on button "Add Pay Advice" at bounding box center [794, 558] width 95 height 26
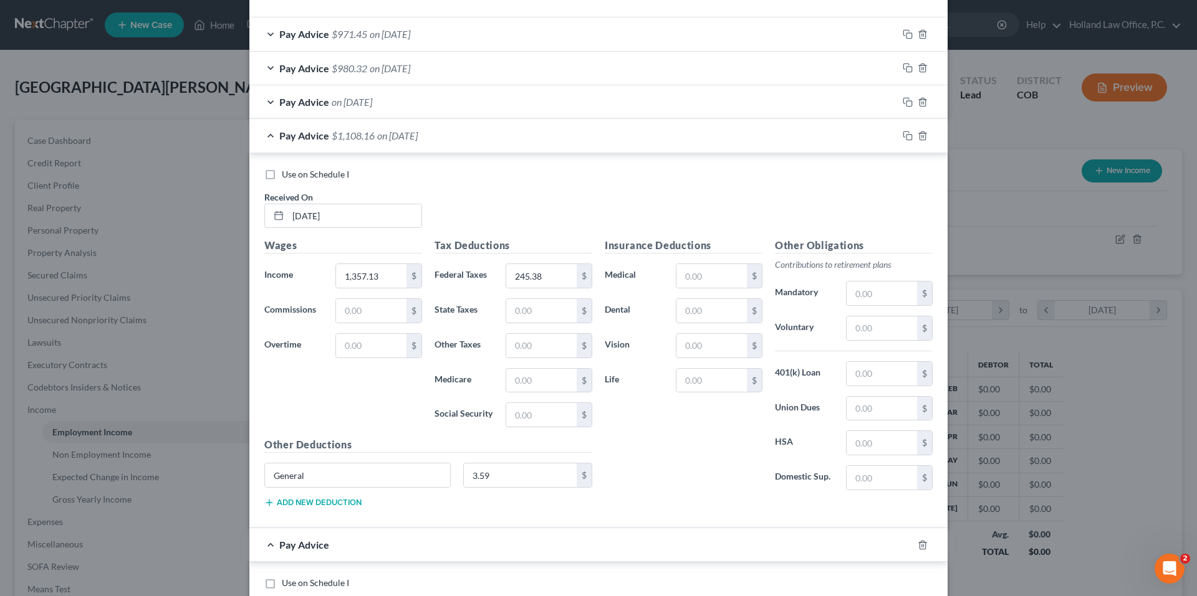
click at [377, 130] on span "on [DATE]" at bounding box center [397, 136] width 41 height 12
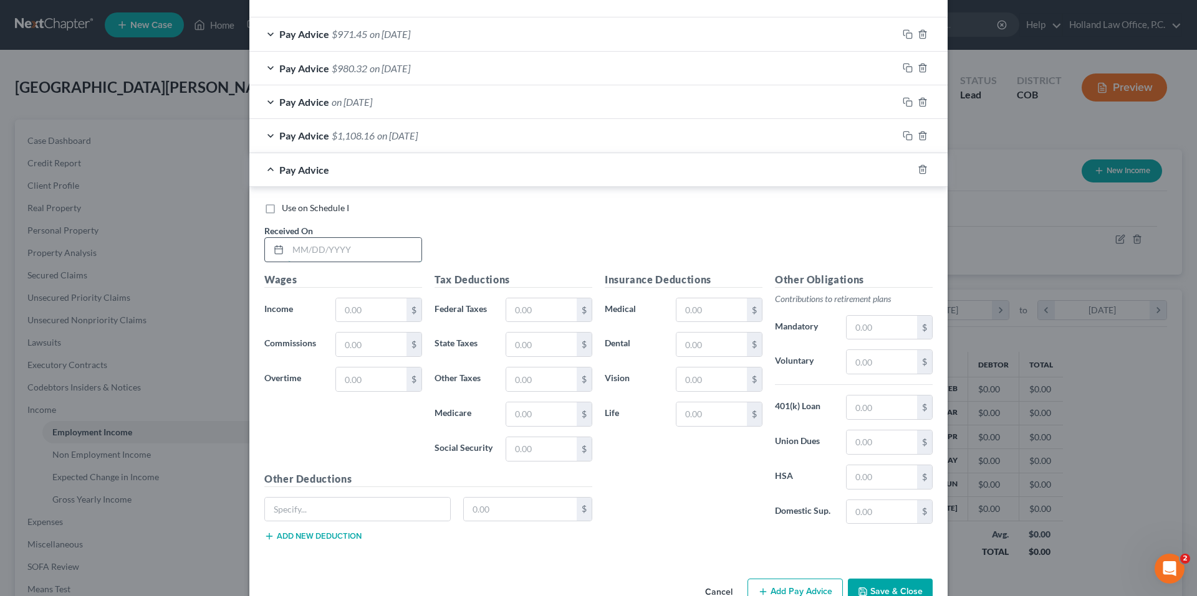
click at [318, 250] on input "text" at bounding box center [354, 250] width 133 height 24
type input "[DATE]"
type input "1,441.69"
type input "266.37"
click at [337, 507] on input "text" at bounding box center [357, 510] width 185 height 24
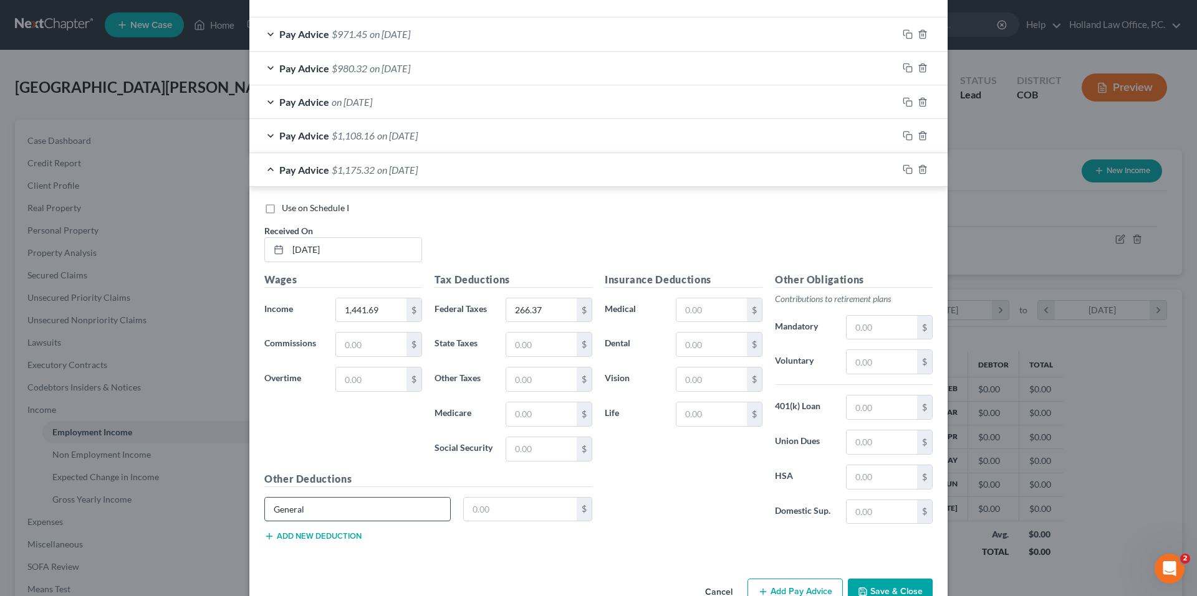
type input "General"
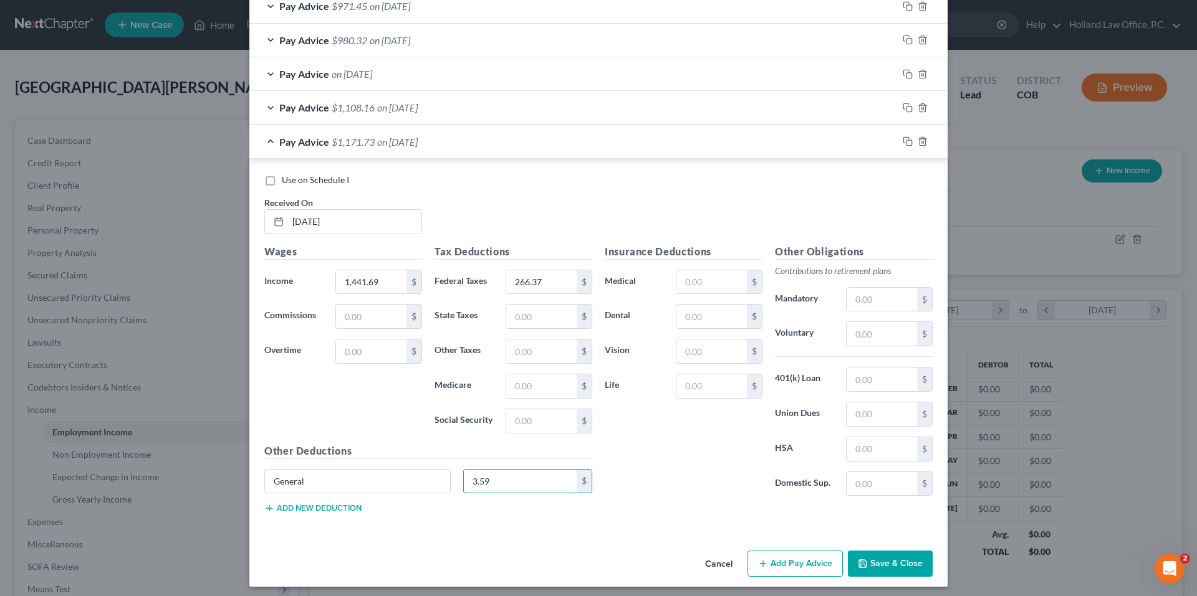
scroll to position [413, 0]
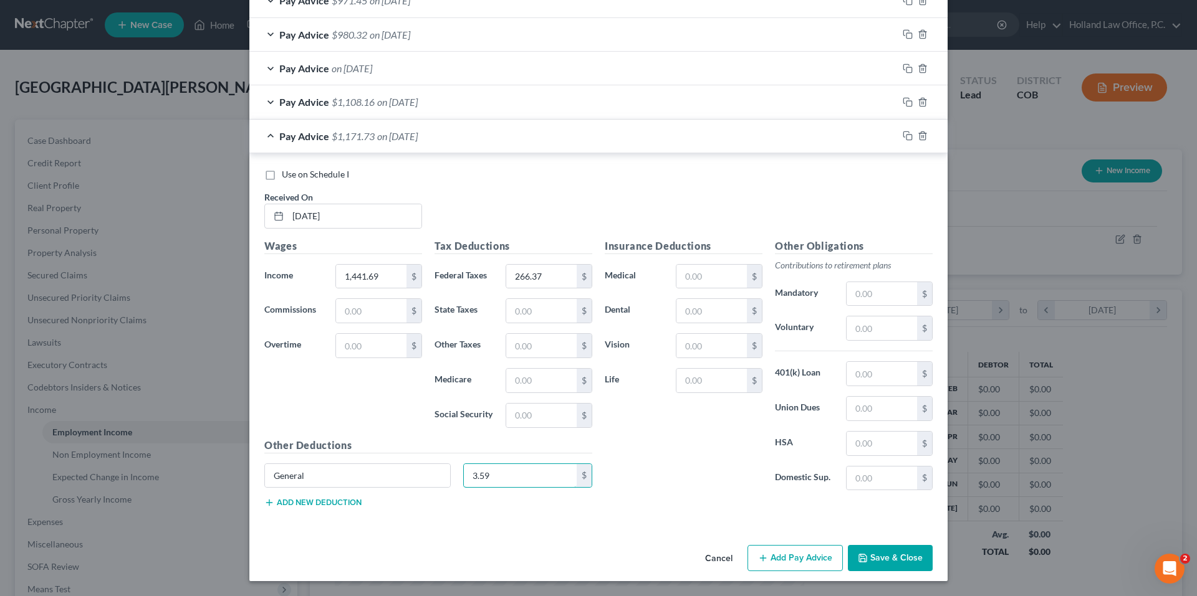
type input "3.59"
click at [778, 552] on button "Add Pay Advice" at bounding box center [794, 558] width 95 height 26
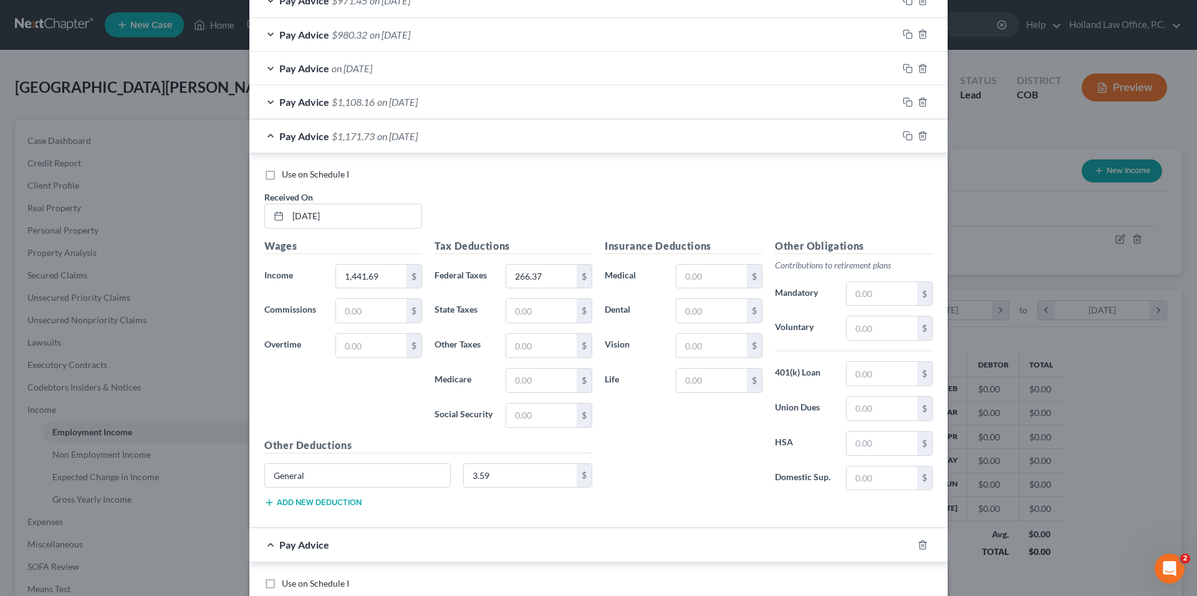
click at [545, 136] on div "Pay Advice $1,171.73 on [DATE]" at bounding box center [573, 136] width 648 height 33
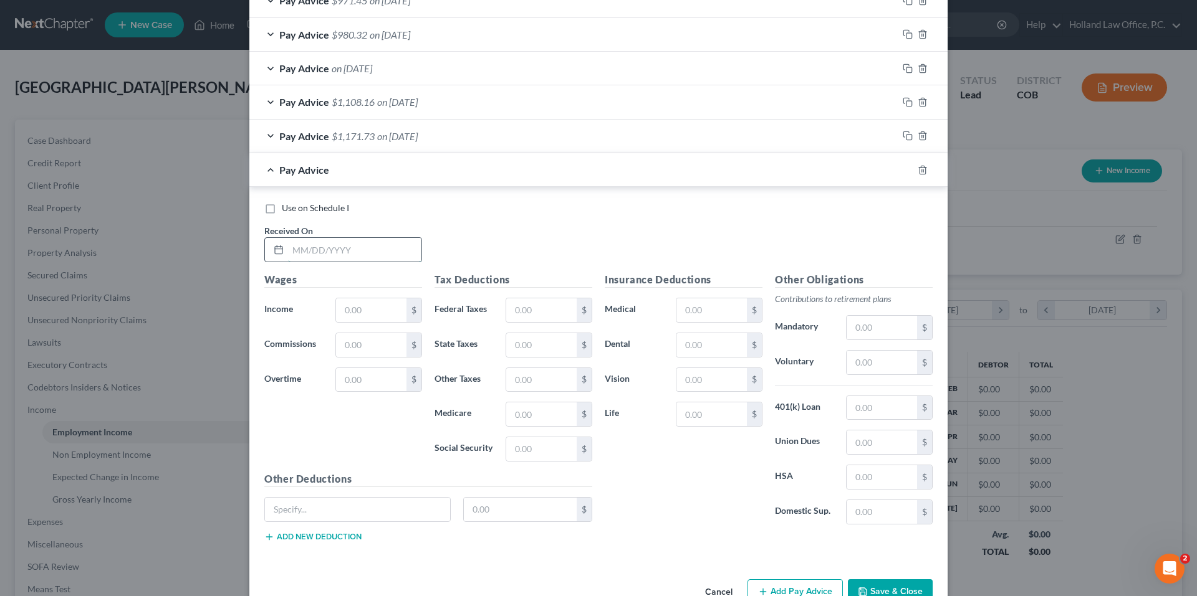
click at [322, 242] on input "text" at bounding box center [354, 250] width 133 height 24
click at [326, 243] on input "text" at bounding box center [354, 250] width 133 height 24
type input "[DATE]"
type input "1,324.13"
drag, startPoint x: 532, startPoint y: 327, endPoint x: 533, endPoint y: 319, distance: 8.1
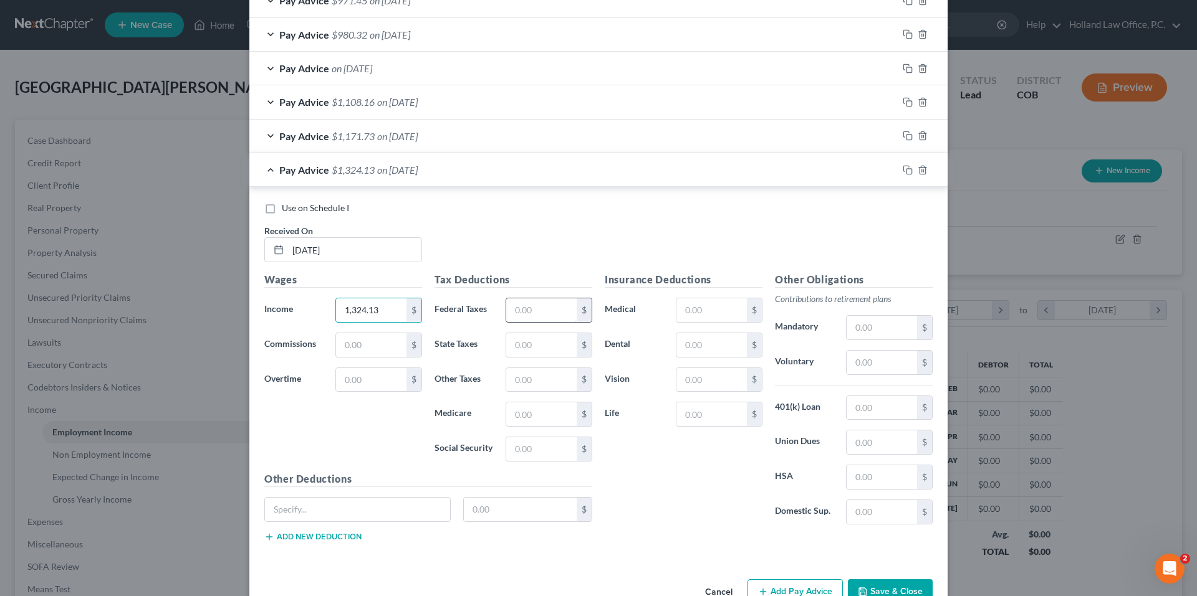
click at [533, 327] on div "Tax Deductions Federal Taxes $ State Taxes $ Other Taxes $ Medicare $ Social Se…" at bounding box center [513, 371] width 170 height 199
click at [533, 317] on input "text" at bounding box center [541, 311] width 70 height 24
type input "237.75"
click at [361, 506] on input "text" at bounding box center [357, 510] width 185 height 24
type input "g"
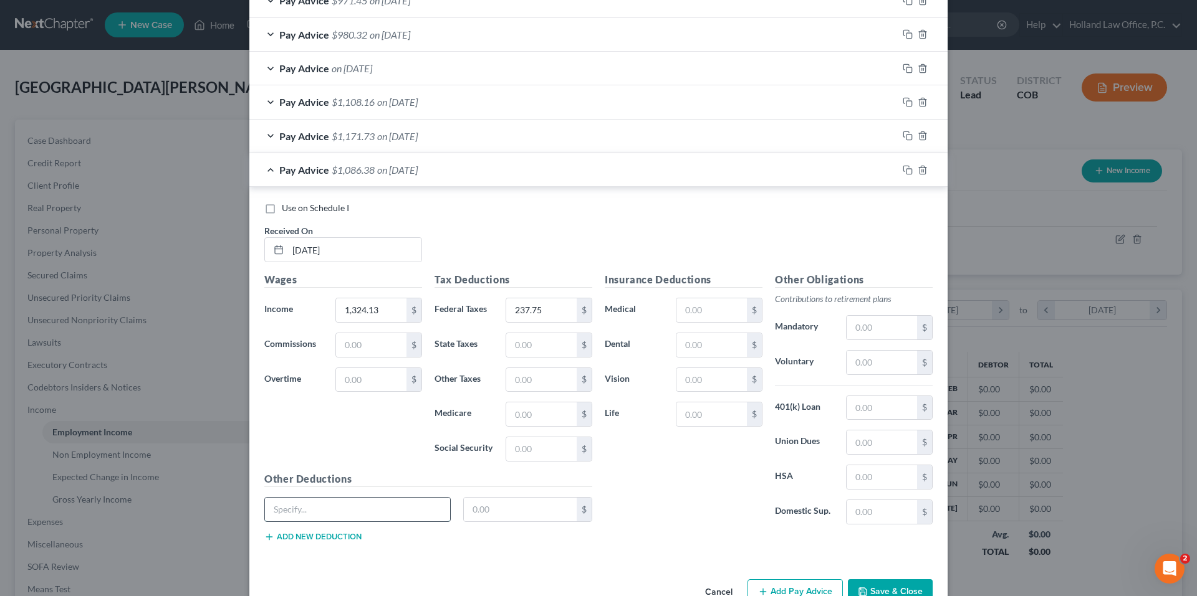
type input "A"
type input "General"
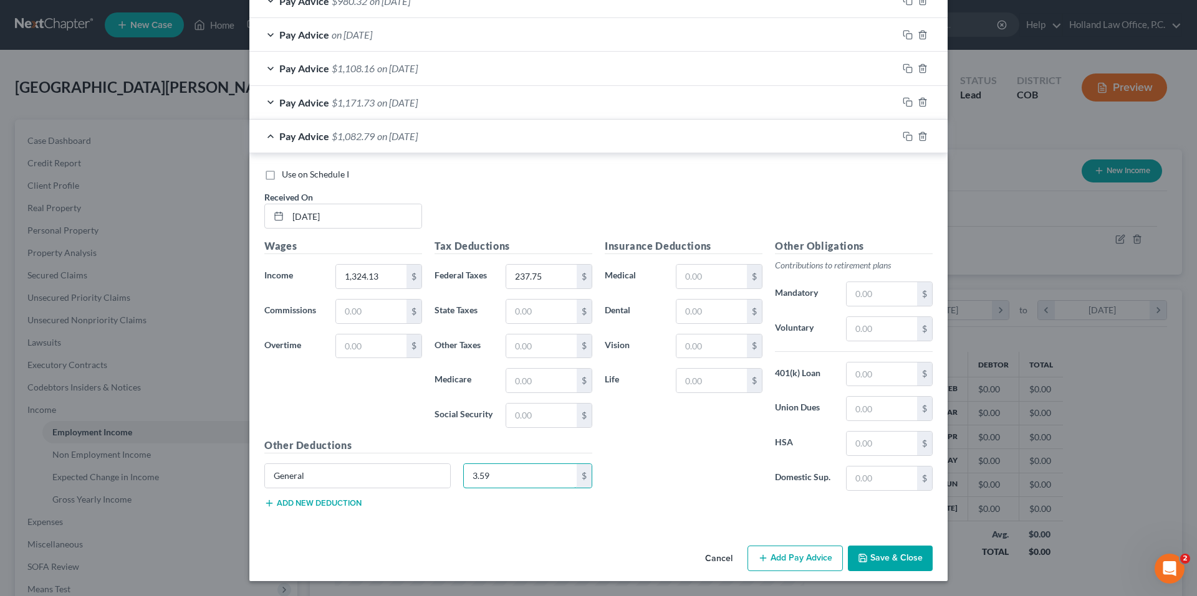
type input "3.59"
drag, startPoint x: 783, startPoint y: 548, endPoint x: 752, endPoint y: 490, distance: 65.0
click at [783, 551] on button "Add Pay Advice" at bounding box center [794, 559] width 95 height 26
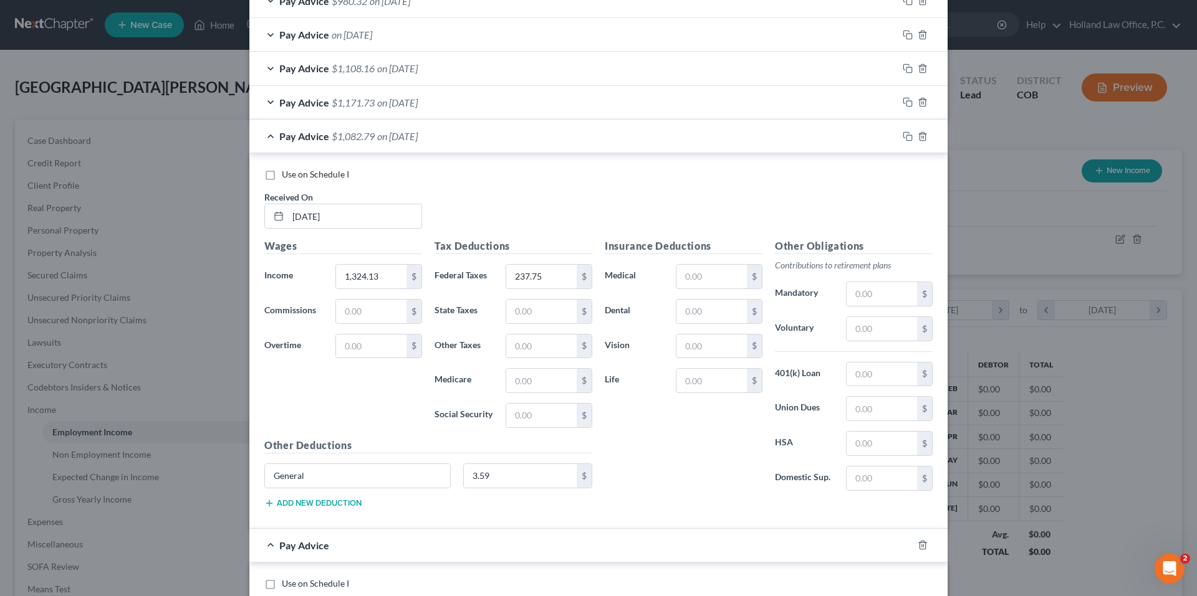
click at [409, 132] on span "on [DATE]" at bounding box center [397, 136] width 41 height 12
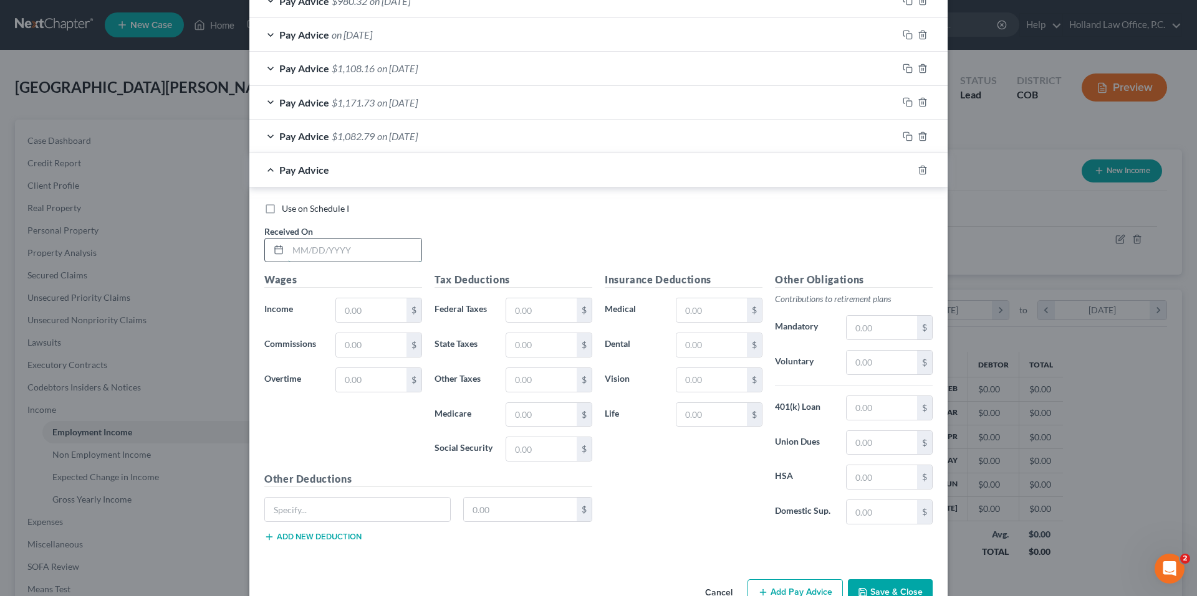
click at [315, 256] on input "text" at bounding box center [354, 251] width 133 height 24
type input "[DATE]"
type input "1,600.50"
click at [544, 311] on input "text" at bounding box center [541, 311] width 70 height 24
type input "330.30"
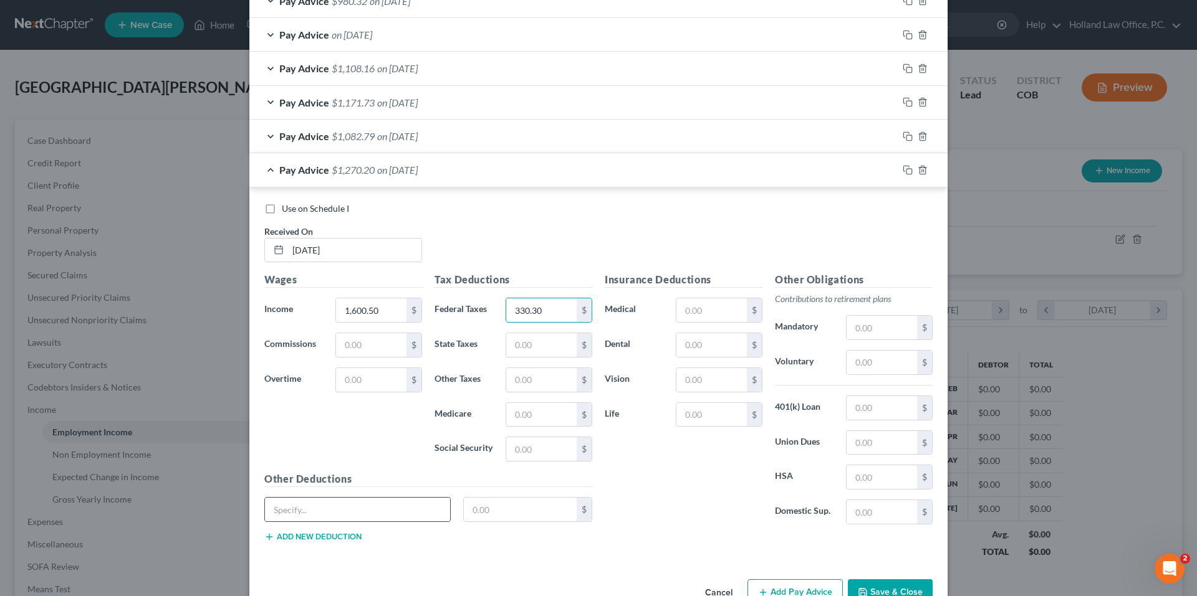
click at [354, 497] on div at bounding box center [357, 509] width 186 height 25
click at [356, 499] on input "text" at bounding box center [357, 510] width 185 height 24
type input "General"
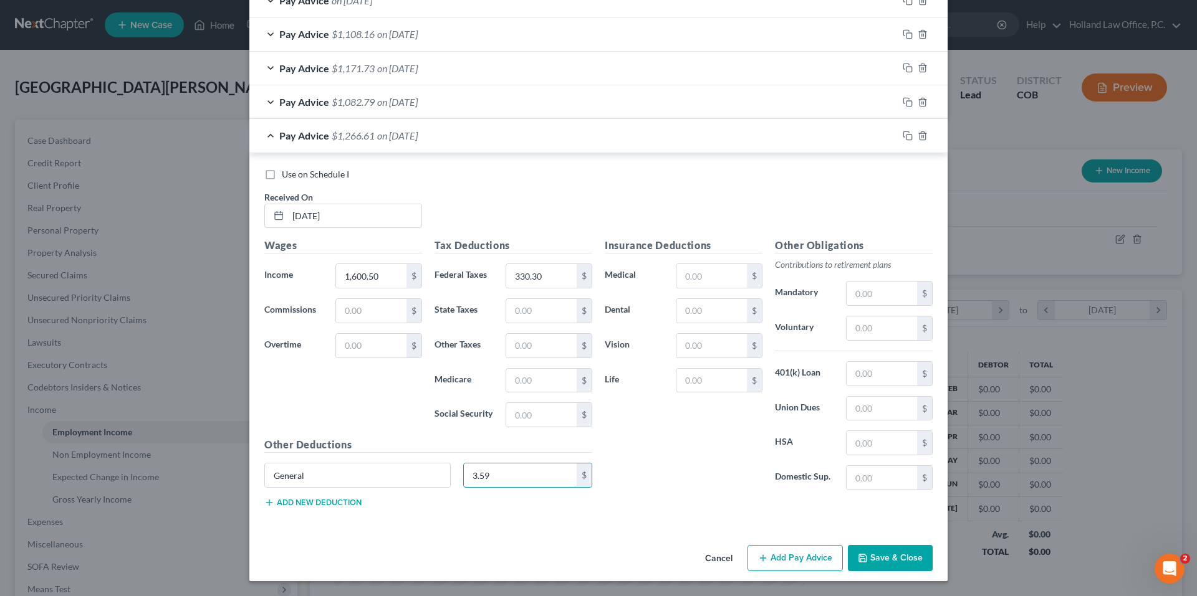
type input "3.59"
click at [786, 548] on button "Add Pay Advice" at bounding box center [794, 558] width 95 height 26
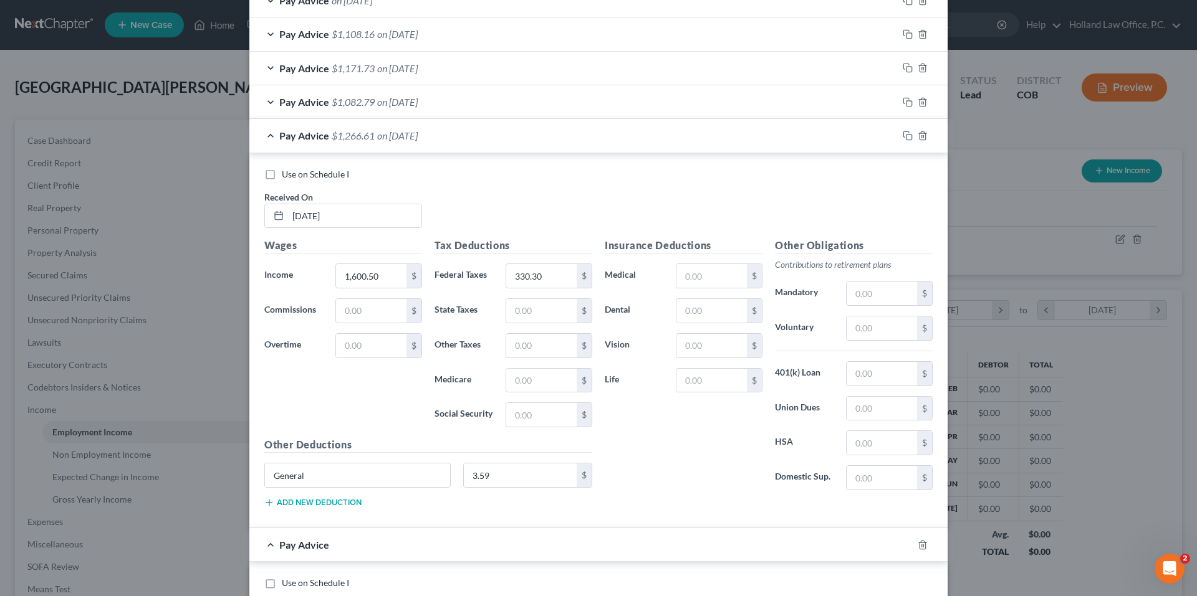
click at [449, 141] on div "Pay Advice $1,266.61 on [DATE]" at bounding box center [573, 135] width 648 height 33
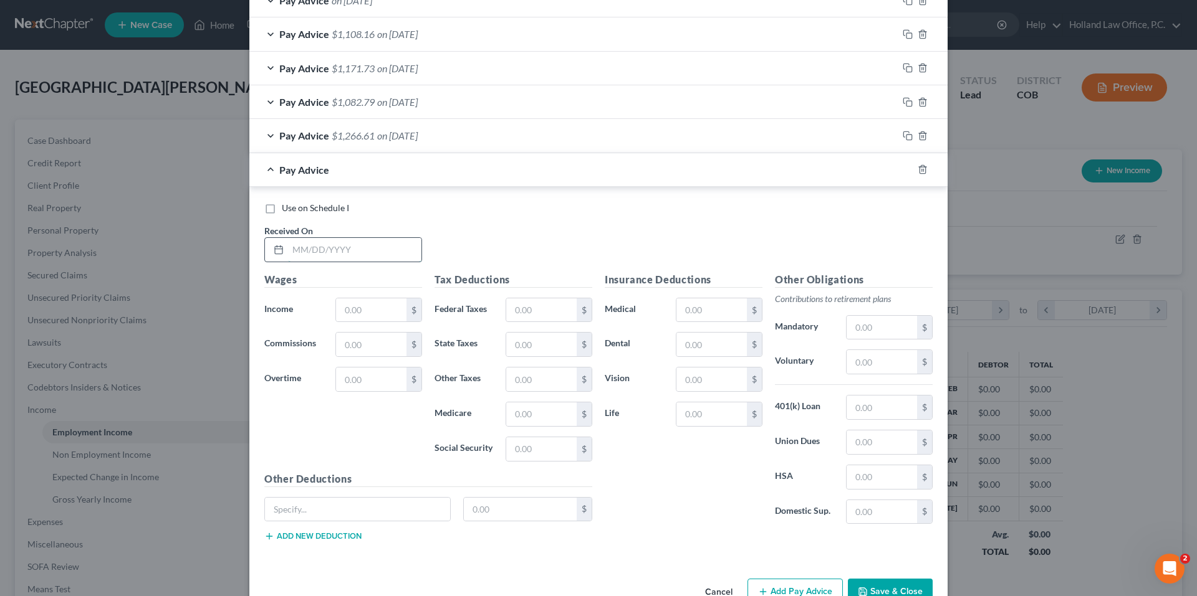
click at [323, 257] on input "text" at bounding box center [354, 250] width 133 height 24
type input "[DATE]"
click at [373, 302] on input "text" at bounding box center [371, 311] width 70 height 24
click at [365, 178] on div "Pay Advice on [DATE]" at bounding box center [580, 169] width 663 height 33
click at [372, 140] on div "Pay Advice $1,266.61 on [DATE]" at bounding box center [573, 135] width 648 height 33
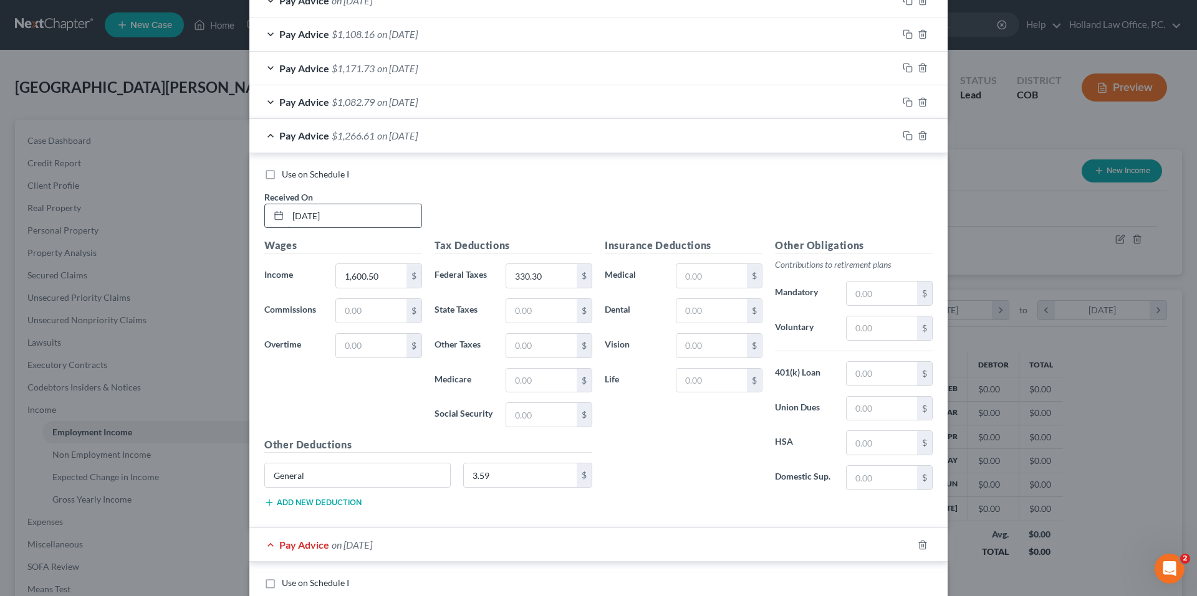
click at [305, 216] on input "[DATE]" at bounding box center [354, 216] width 133 height 24
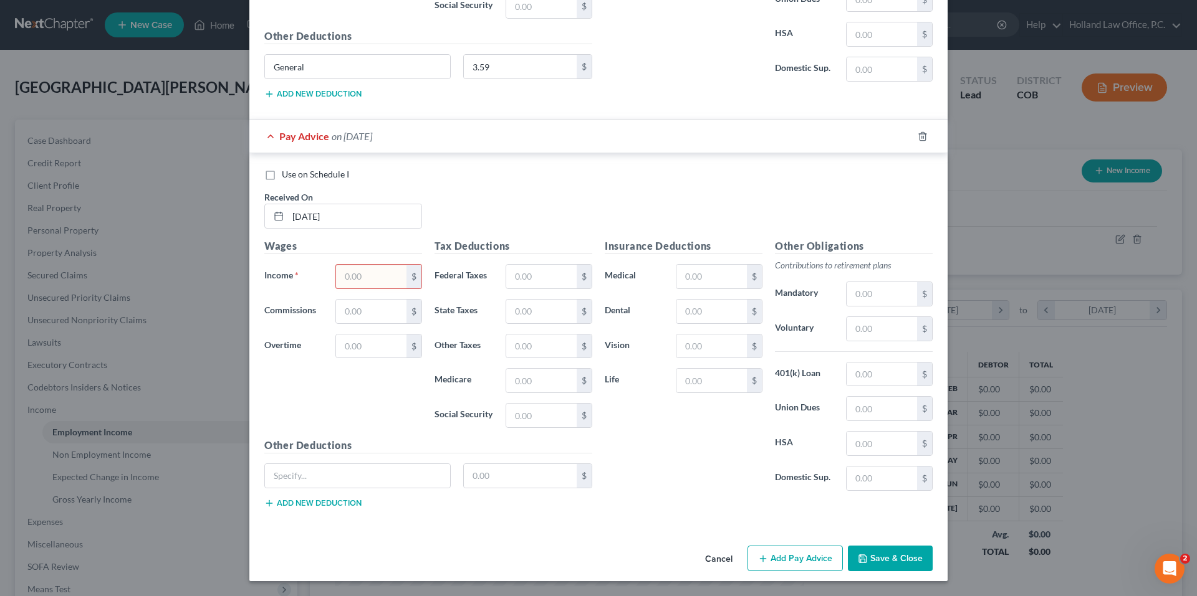
scroll to position [453, 0]
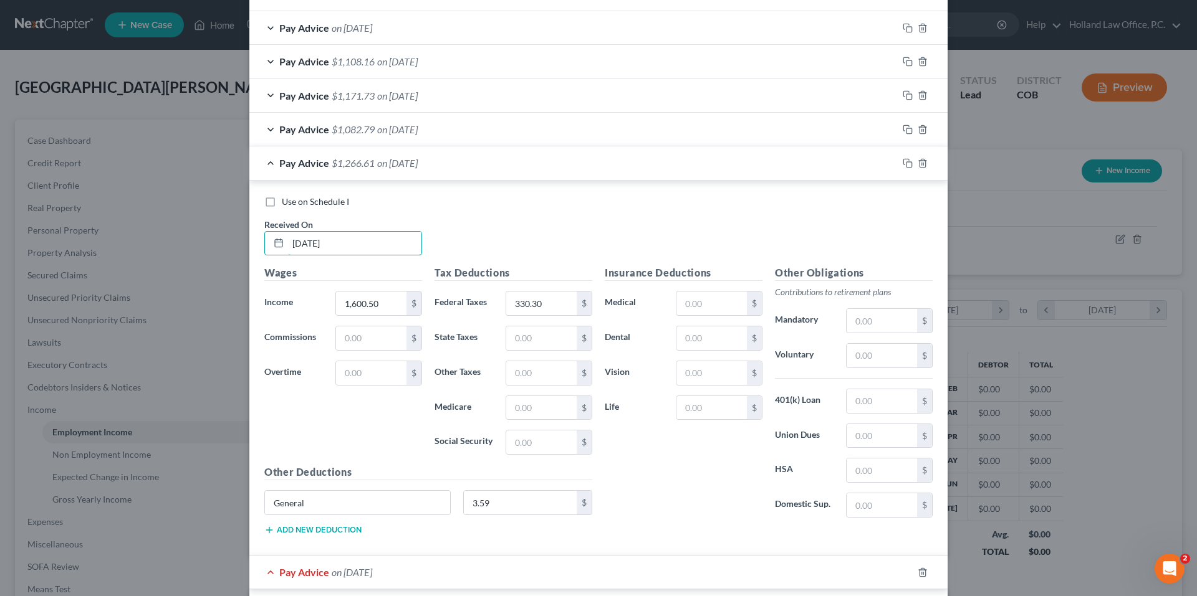
type input "[DATE]"
click at [398, 135] on div "Pay Advice $1,082.79 on [DATE]" at bounding box center [573, 129] width 648 height 33
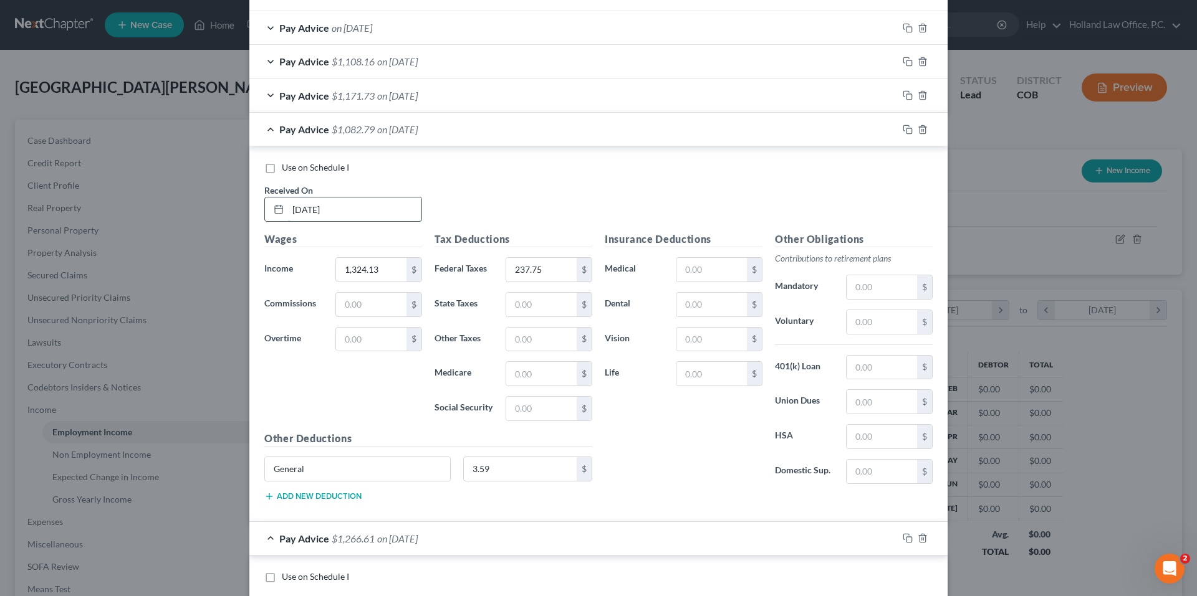
drag, startPoint x: 307, startPoint y: 211, endPoint x: 297, endPoint y: 214, distance: 10.4
click at [297, 214] on input "[DATE]" at bounding box center [354, 210] width 133 height 24
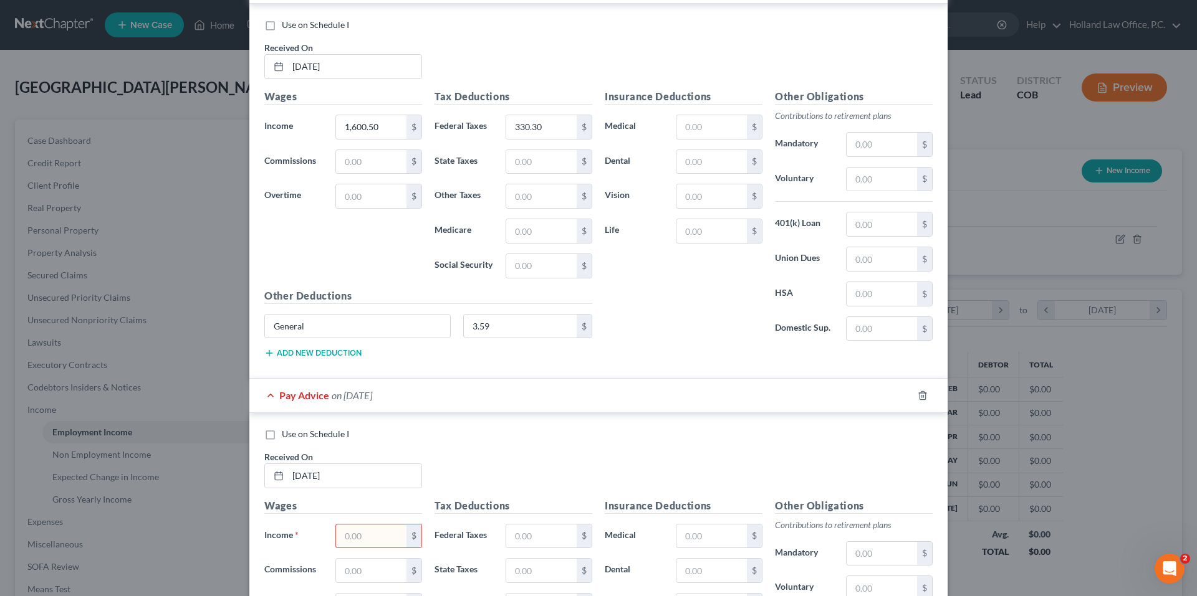
scroll to position [1201, 0]
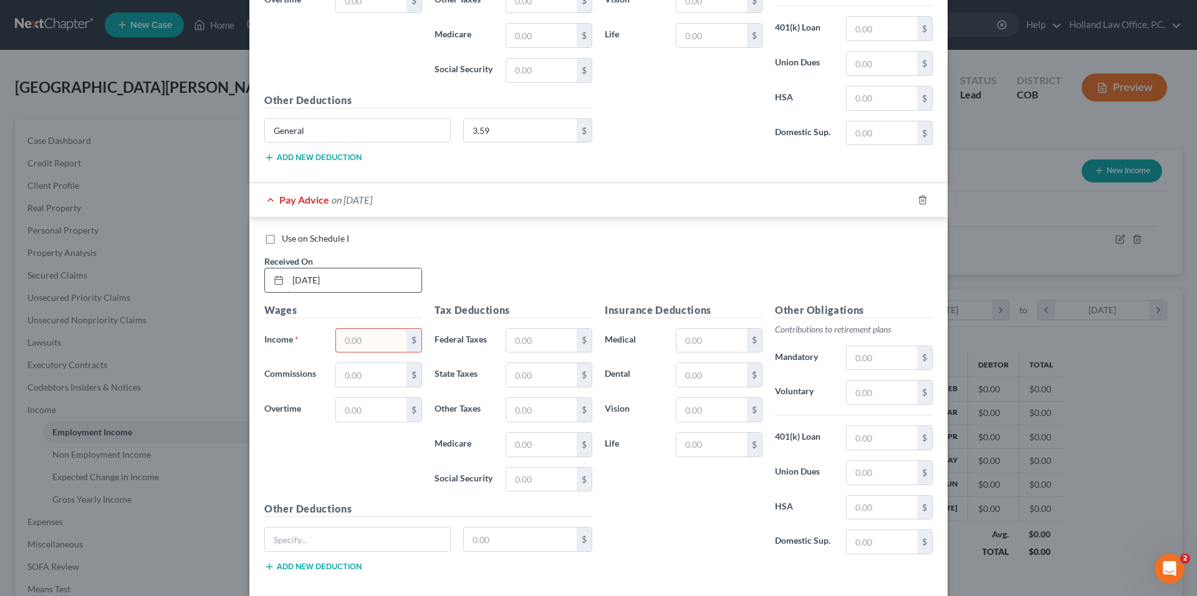
type input "[DATE]"
click at [352, 283] on input "[DATE]" at bounding box center [354, 281] width 133 height 24
drag, startPoint x: 352, startPoint y: 283, endPoint x: 284, endPoint y: 286, distance: 68.6
click at [280, 286] on div "[DATE]" at bounding box center [343, 280] width 158 height 25
type input "[DATE]"
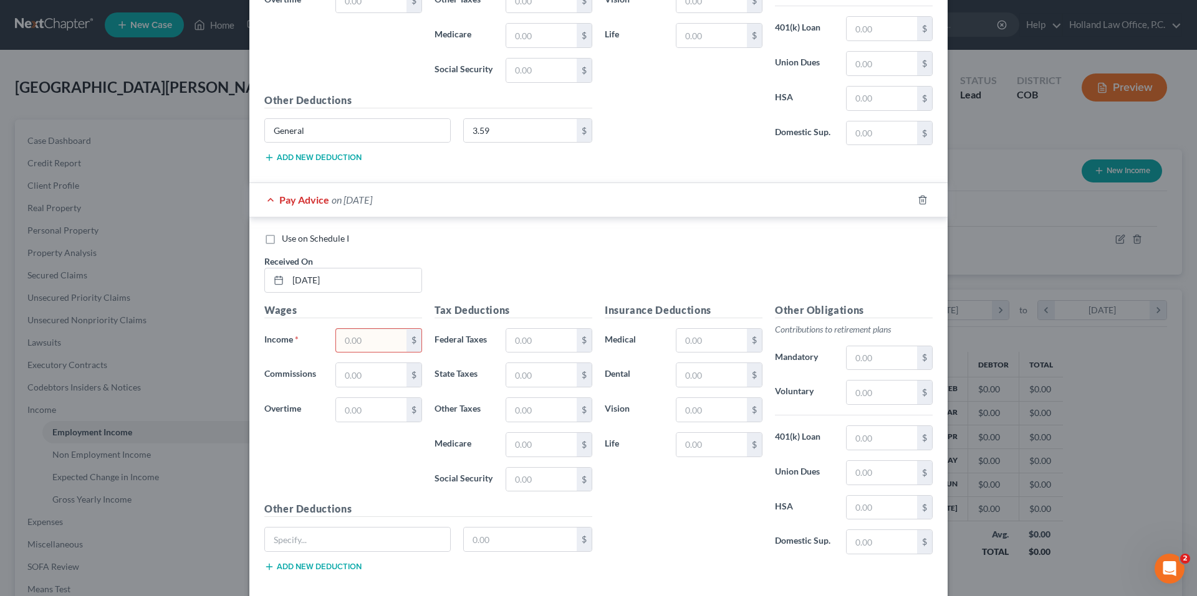
click at [361, 337] on input "text" at bounding box center [371, 341] width 70 height 24
type input "998.25"
click at [512, 343] on input "text" at bounding box center [541, 341] width 70 height 24
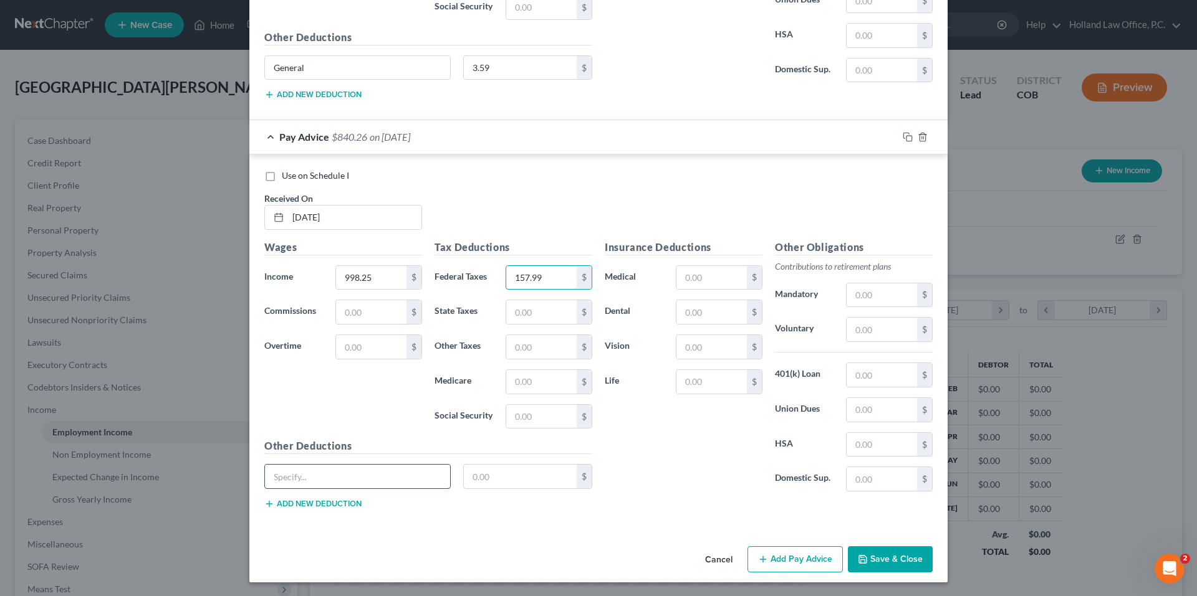
scroll to position [1265, 0]
type input "157.99"
click at [348, 478] on input "text" at bounding box center [357, 476] width 185 height 24
type input "S"
type input "Short Term Disability"
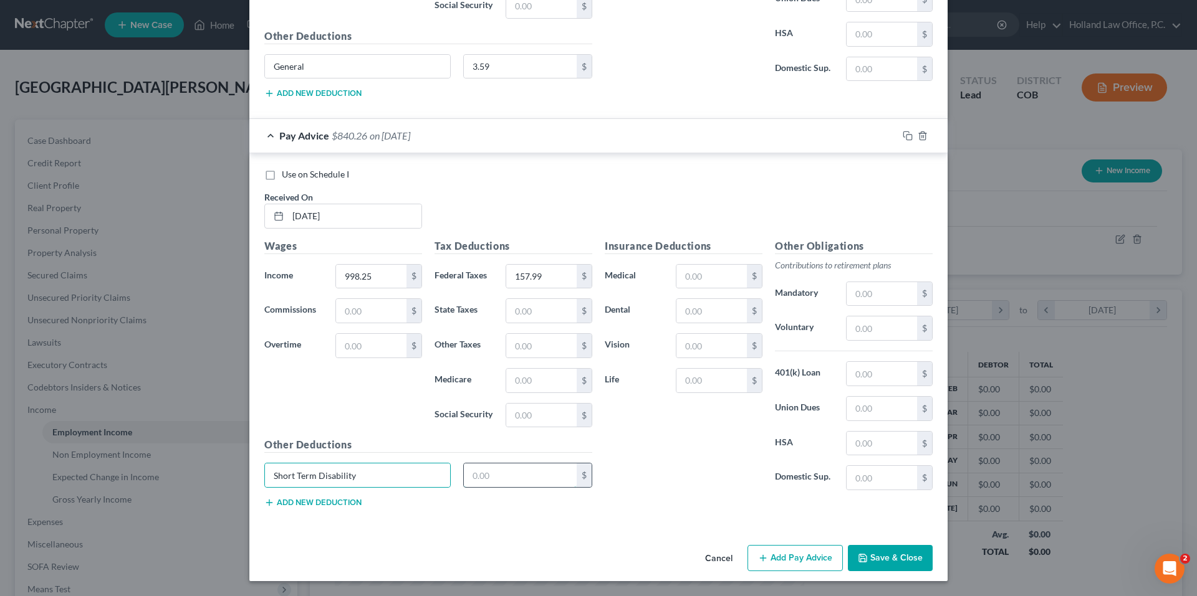
click at [472, 480] on input "text" at bounding box center [520, 476] width 113 height 24
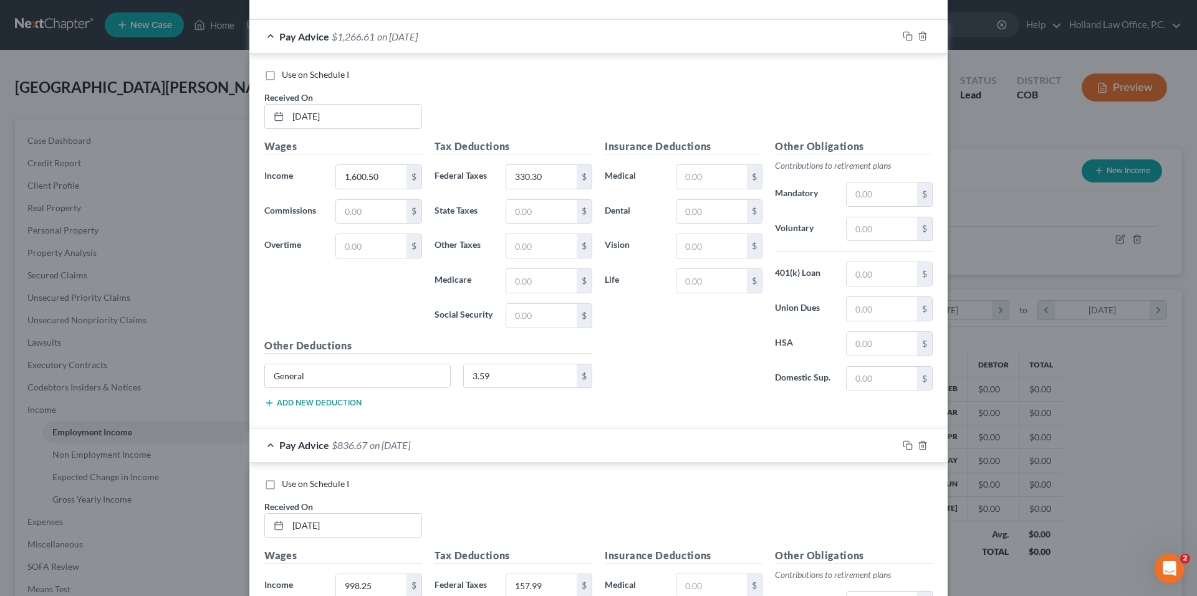
scroll to position [954, 0]
type input "3.59"
click at [333, 386] on input "General" at bounding box center [357, 378] width 185 height 24
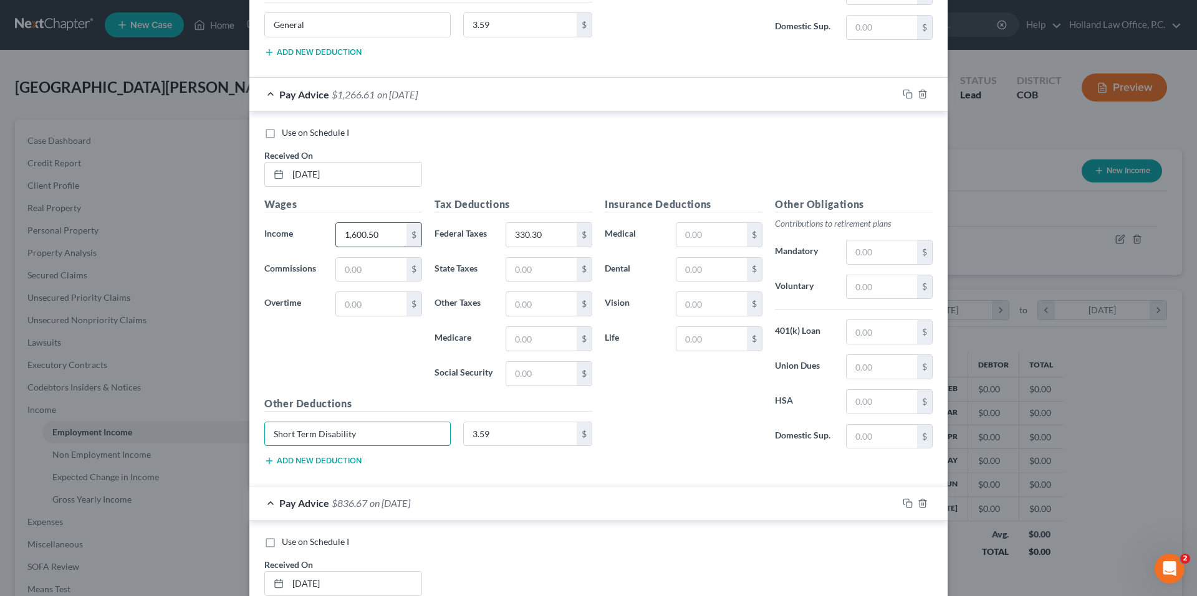
scroll to position [829, 0]
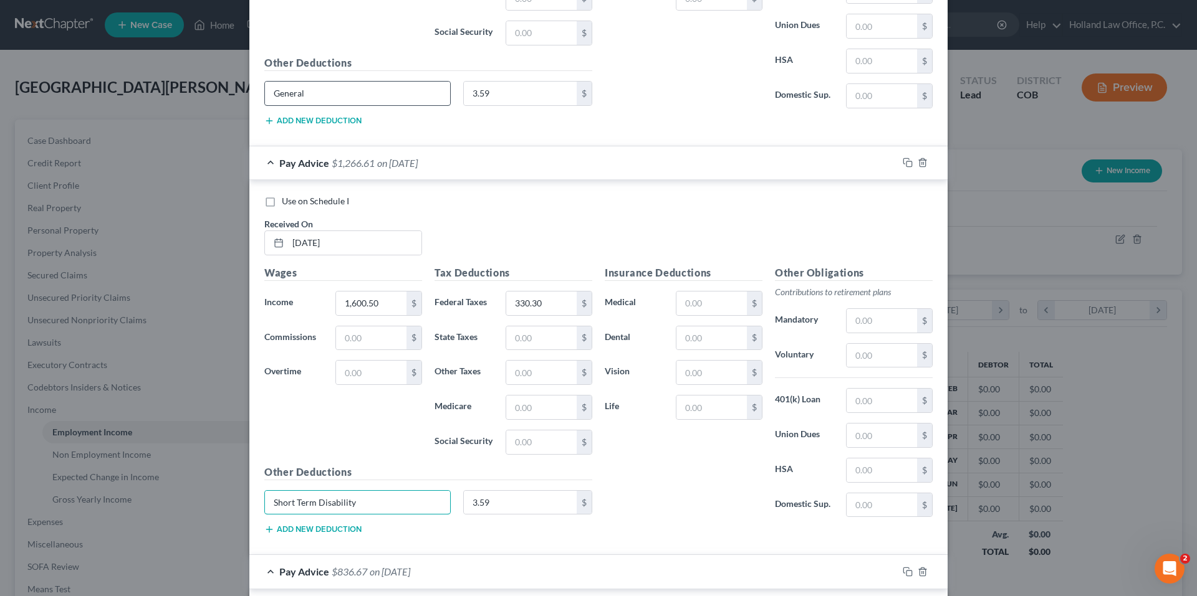
type input "Short Term Disability"
click at [364, 92] on input "General" at bounding box center [357, 94] width 185 height 24
drag, startPoint x: 363, startPoint y: 92, endPoint x: 262, endPoint y: 94, distance: 101.6
click at [265, 94] on input "General" at bounding box center [357, 94] width 185 height 24
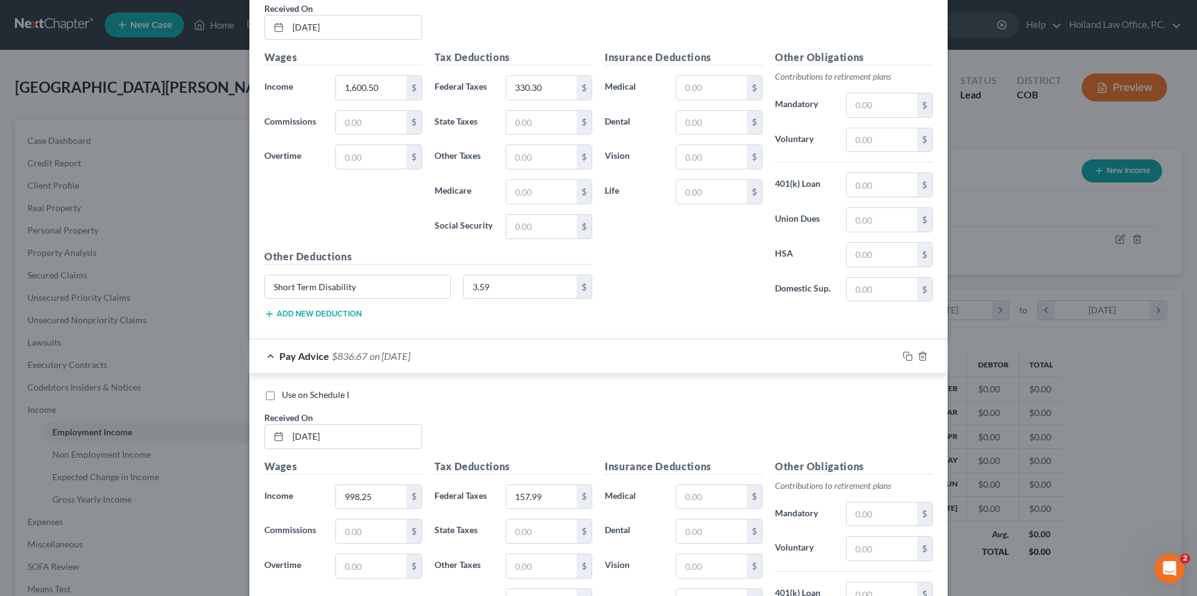
scroll to position [1265, 0]
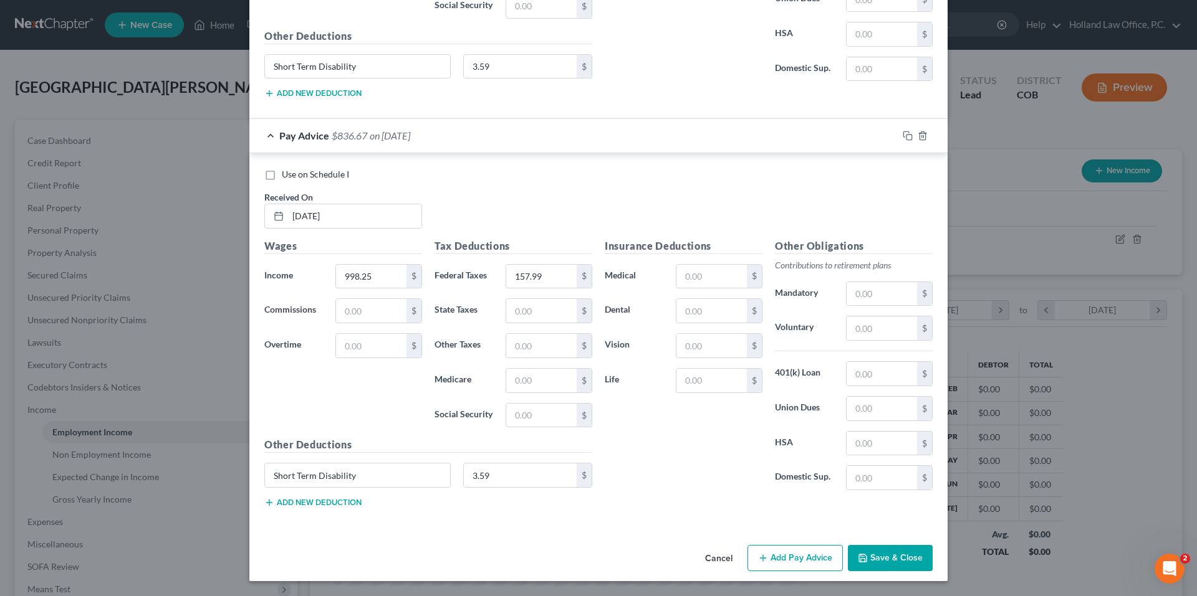
type input "Short Term Disability"
click at [700, 477] on div "Insurance Deductions Medical $ Dental $ Vision $ Life $" at bounding box center [683, 370] width 170 height 262
click at [815, 568] on button "Add Pay Advice" at bounding box center [794, 558] width 95 height 26
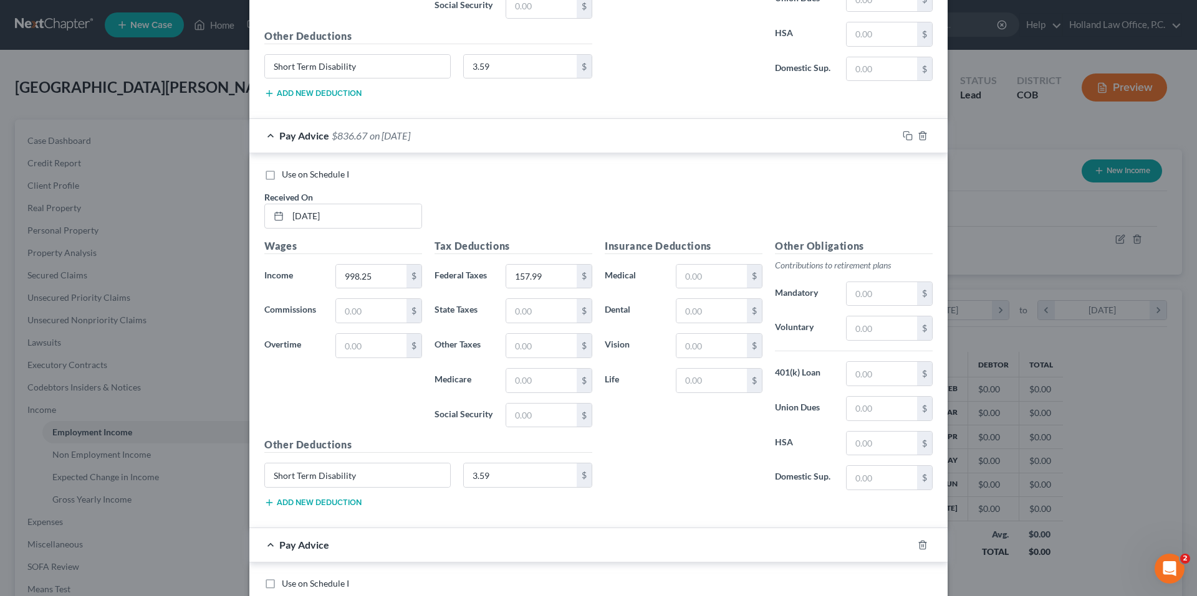
click at [537, 121] on div "Pay Advice $836.67 on [DATE]" at bounding box center [573, 135] width 648 height 33
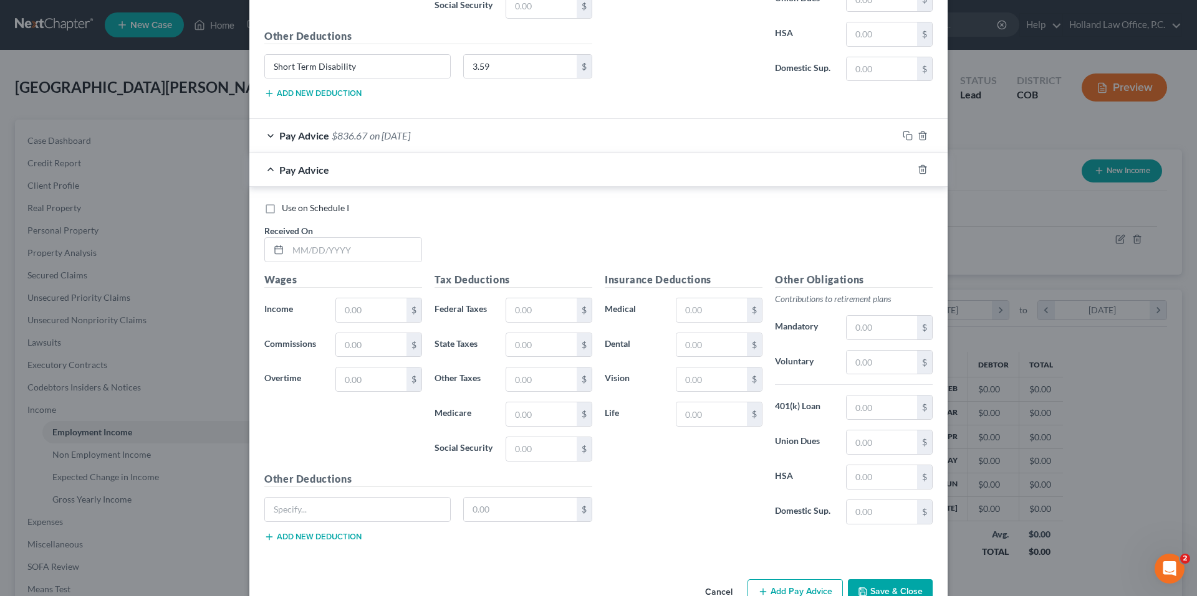
scroll to position [829, 0]
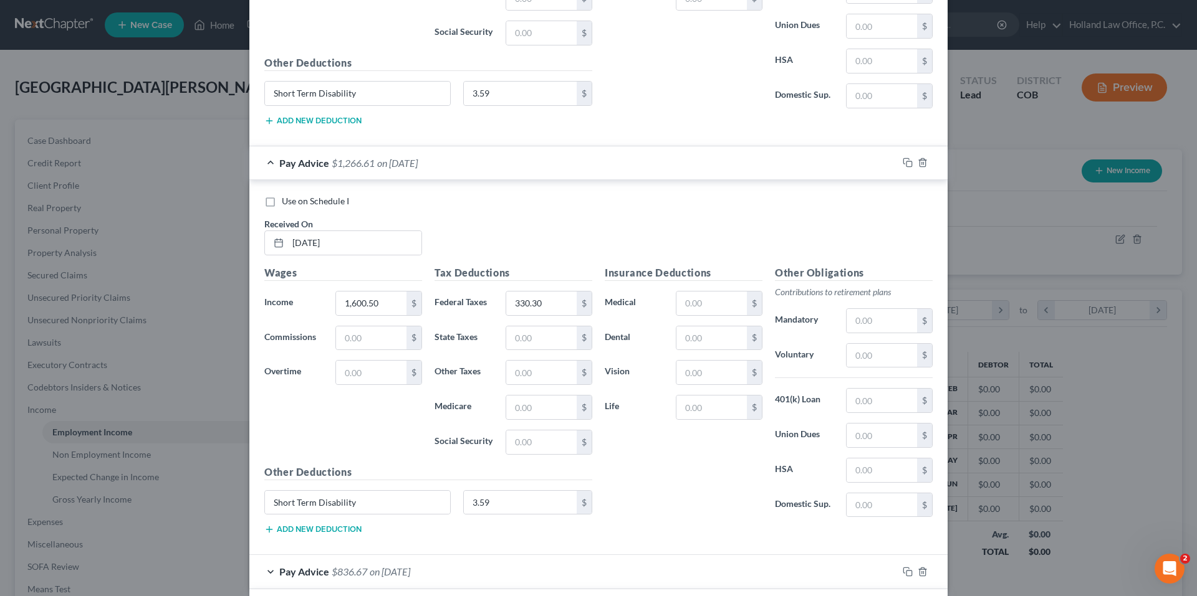
click at [325, 154] on div "Pay Advice $1,266.61 on [DATE]" at bounding box center [573, 162] width 648 height 33
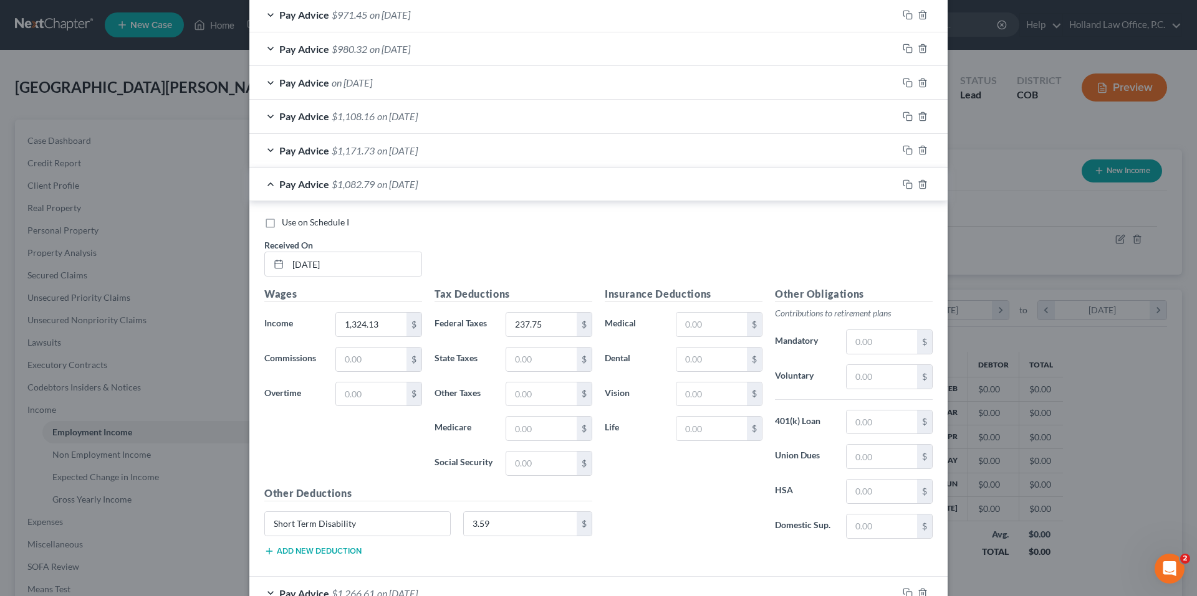
scroll to position [393, 0]
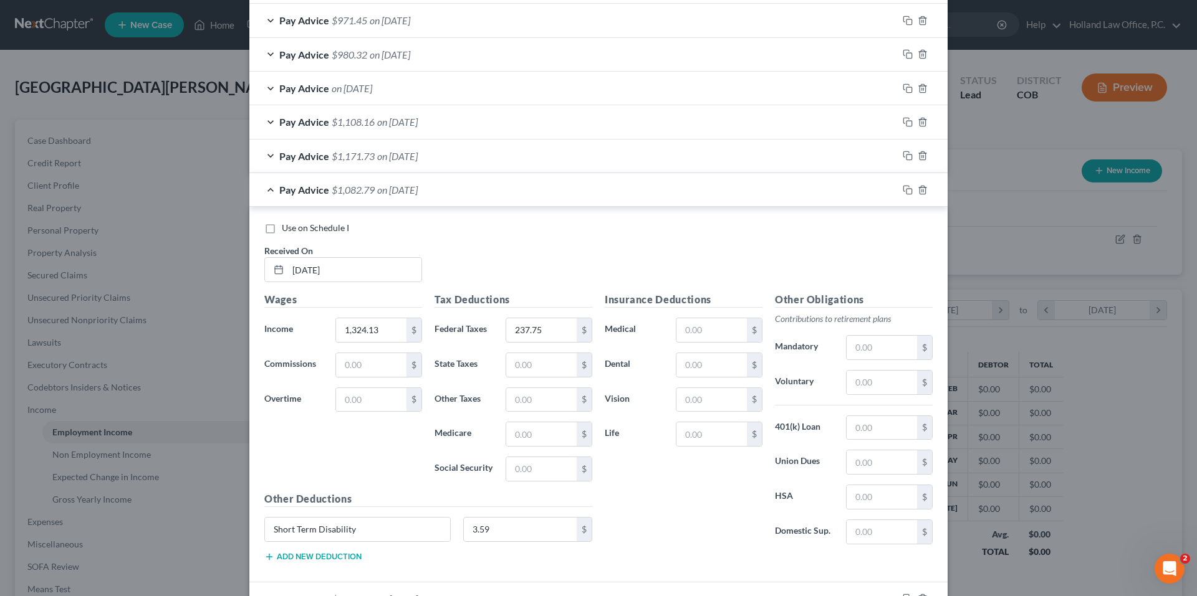
click at [308, 198] on div "Pay Advice $1,082.79 on [DATE]" at bounding box center [573, 189] width 648 height 33
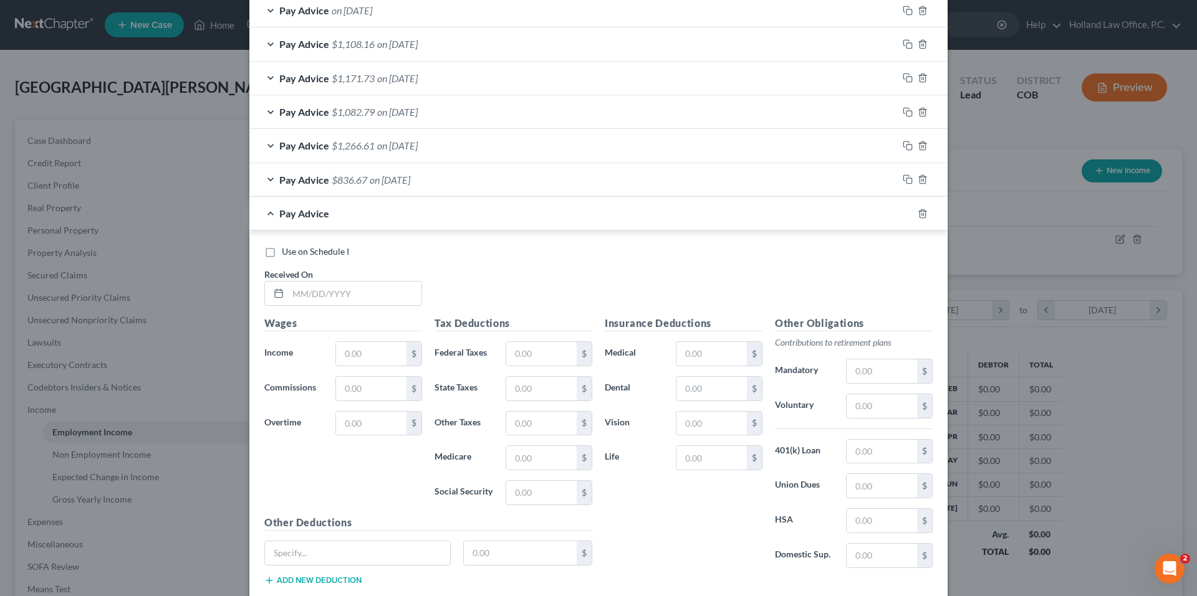
scroll to position [548, 0]
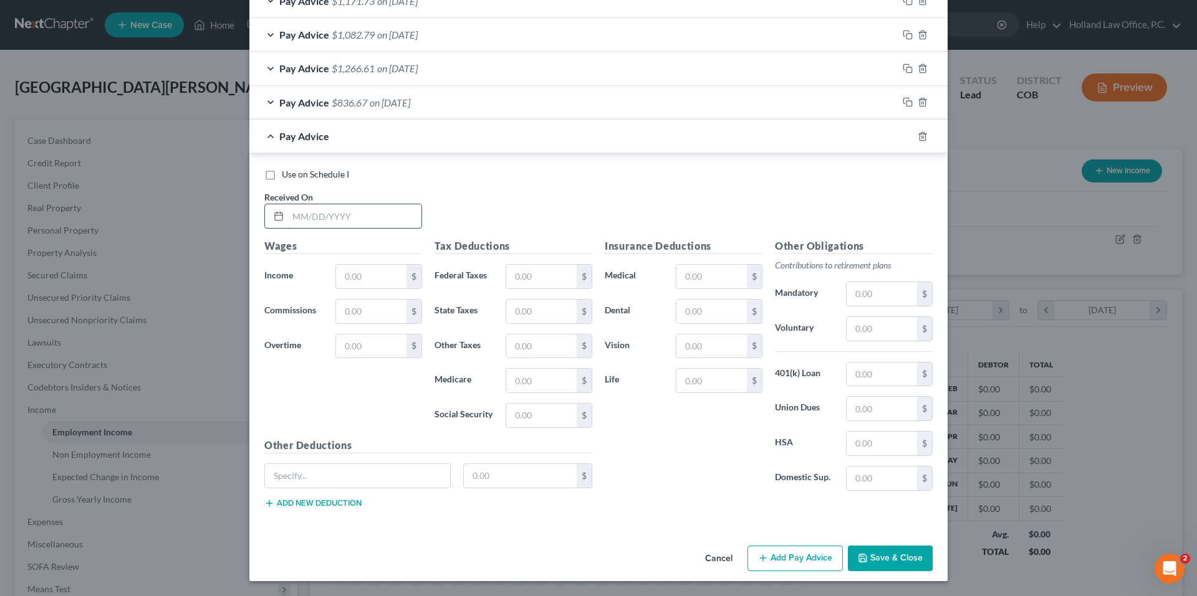
click at [313, 211] on input "text" at bounding box center [354, 216] width 133 height 24
type input "[DATE]"
type input "1,051.88"
drag, startPoint x: 522, startPoint y: 265, endPoint x: 528, endPoint y: 269, distance: 7.5
click at [522, 265] on input "text" at bounding box center [541, 277] width 70 height 24
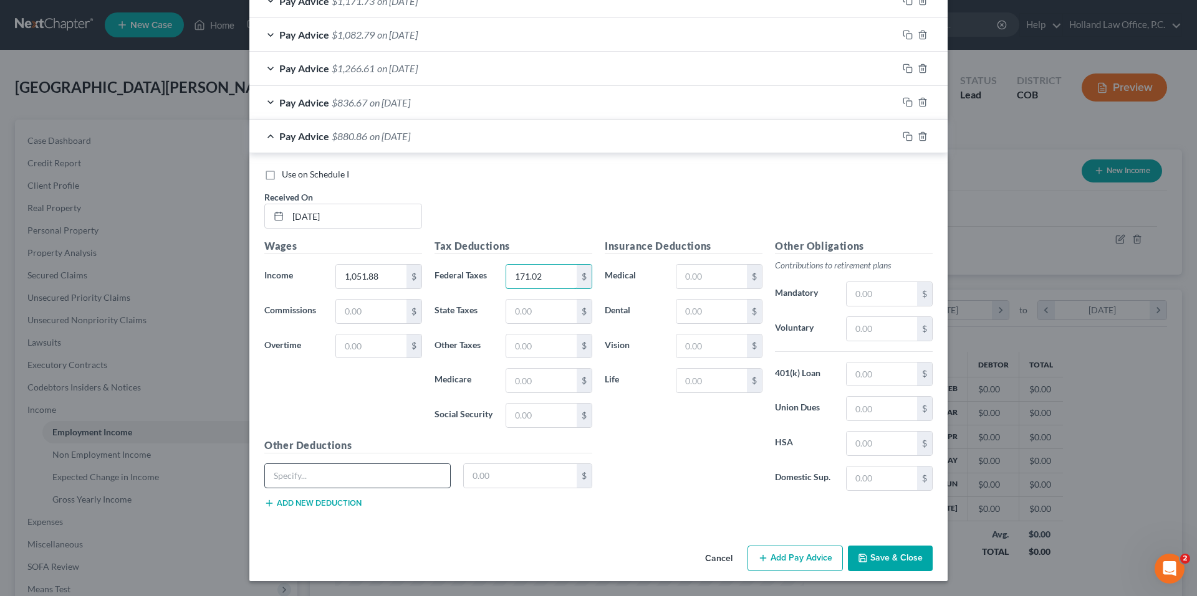
type input "171.02"
click at [338, 475] on input "text" at bounding box center [357, 476] width 185 height 24
type input "Short Term Disability"
type input "3.59"
click at [788, 563] on button "Add Pay Advice" at bounding box center [794, 559] width 95 height 26
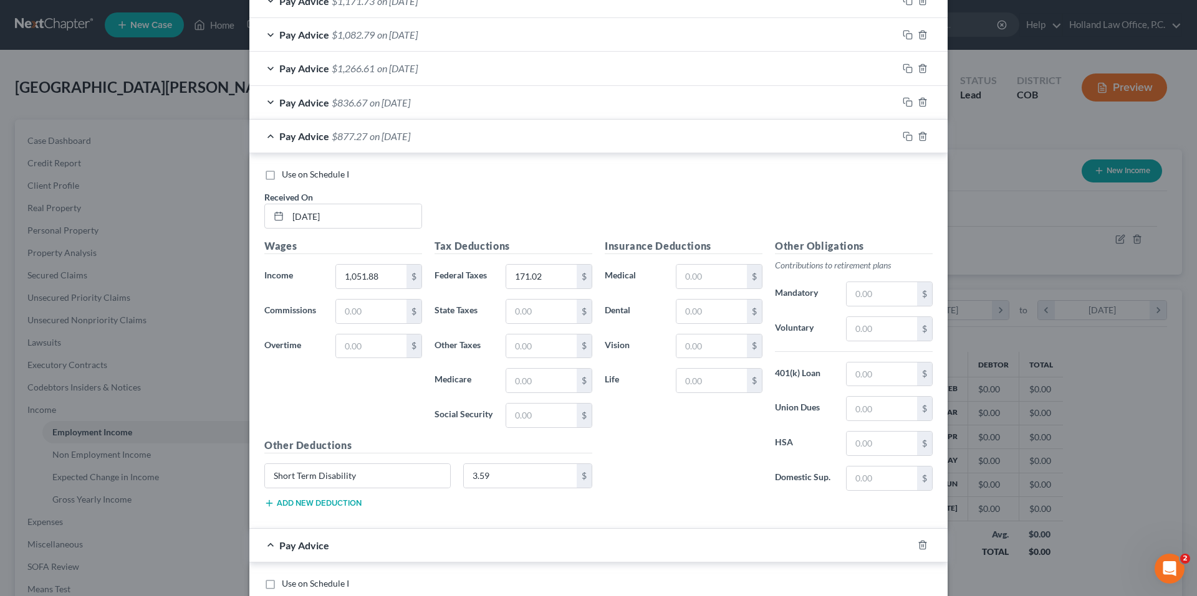
click at [387, 134] on span "on [DATE]" at bounding box center [390, 136] width 41 height 12
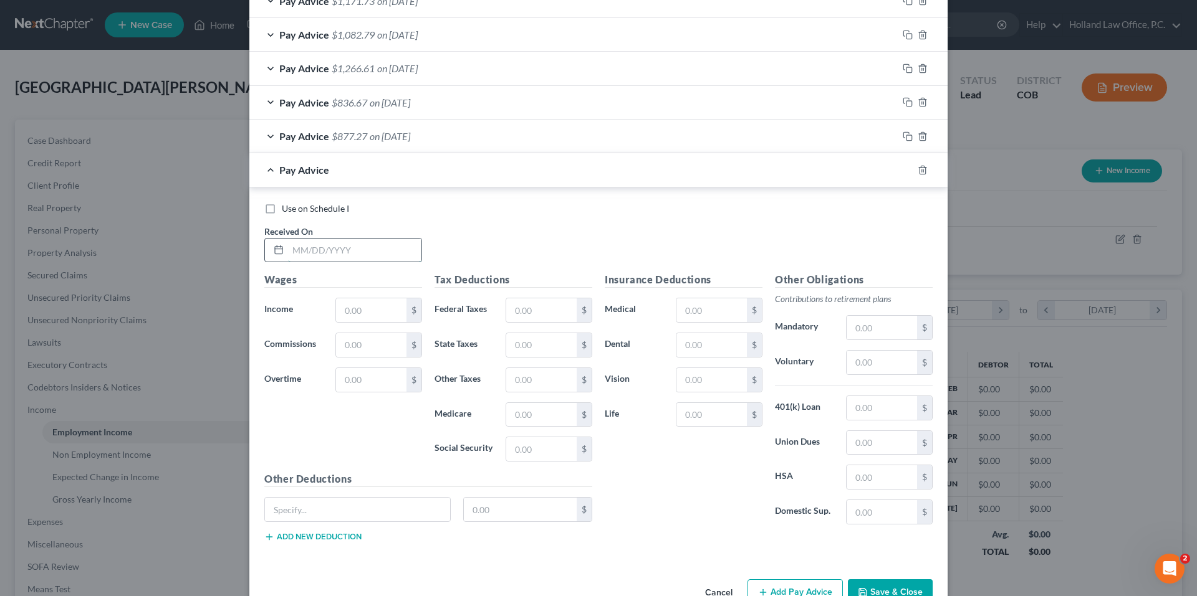
click at [340, 259] on input "text" at bounding box center [354, 251] width 133 height 24
type input "[DATE]"
type input "1,340.63"
click at [532, 310] on input "text" at bounding box center [541, 311] width 70 height 24
type input "242.06"
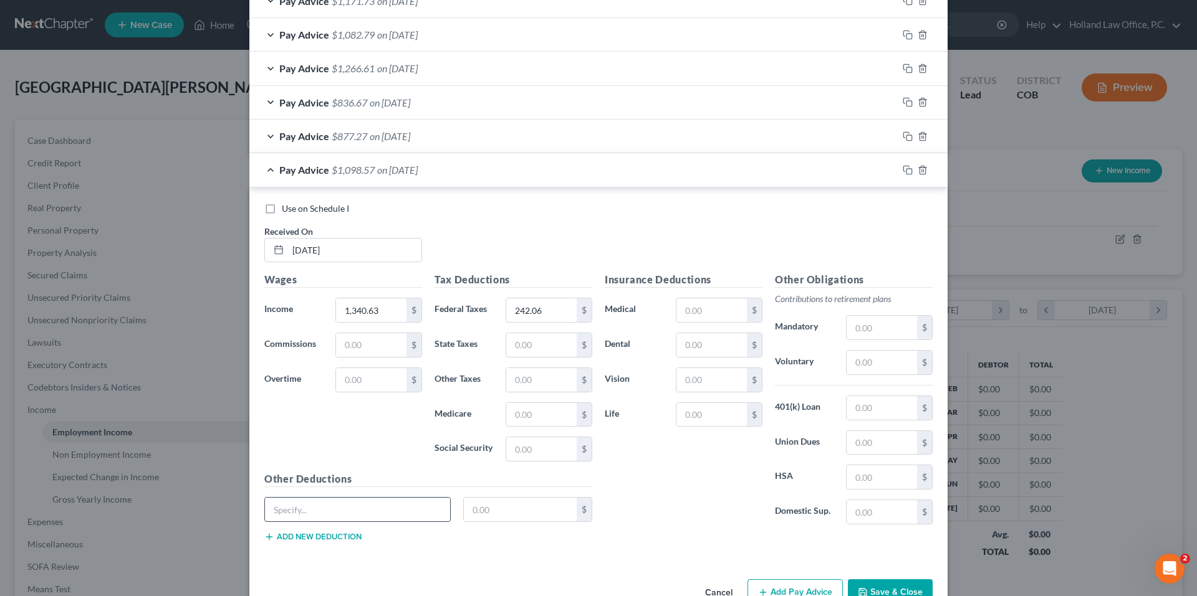
click at [384, 508] on input "text" at bounding box center [357, 510] width 185 height 24
type input "S"
type input "d"
type input "Short Term Disability"
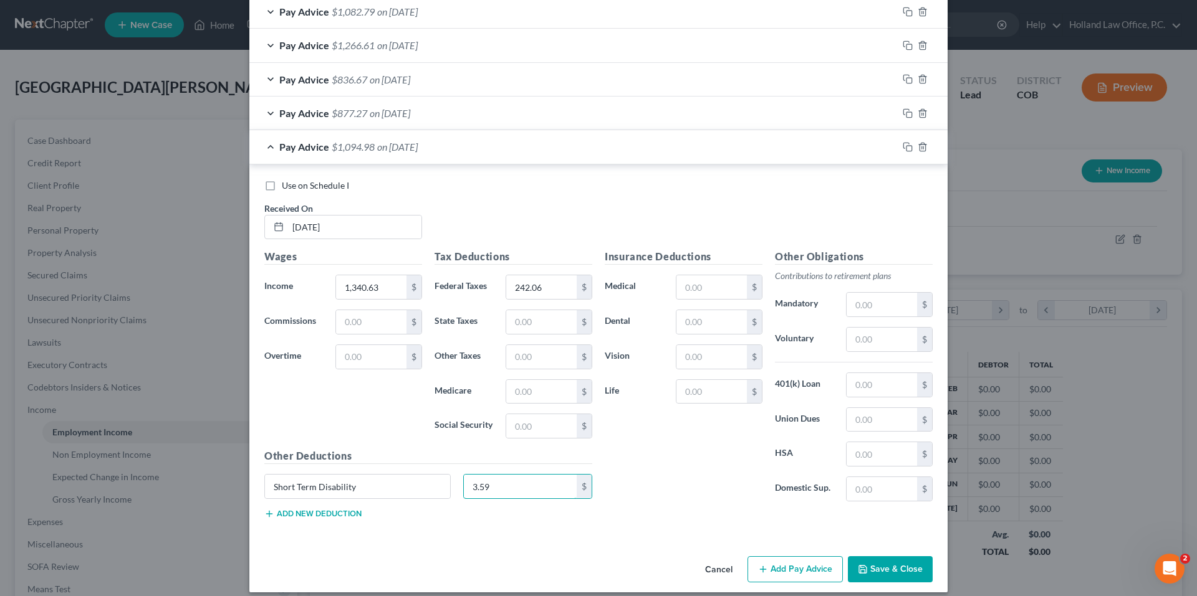
scroll to position [582, 0]
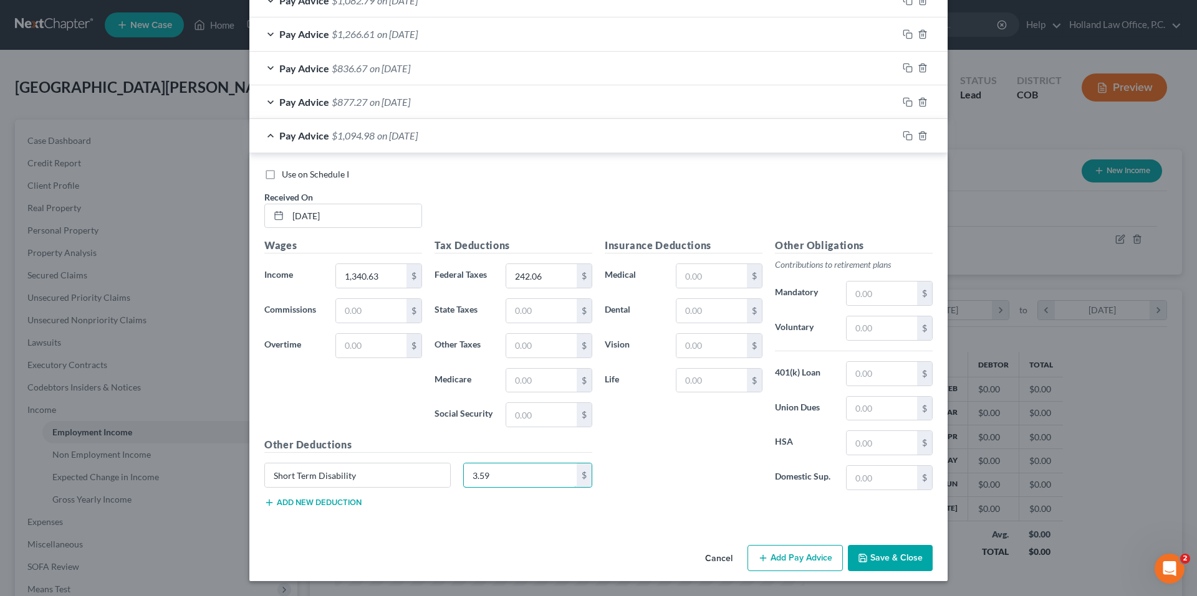
type input "3.59"
click at [792, 554] on button "Add Pay Advice" at bounding box center [794, 558] width 95 height 26
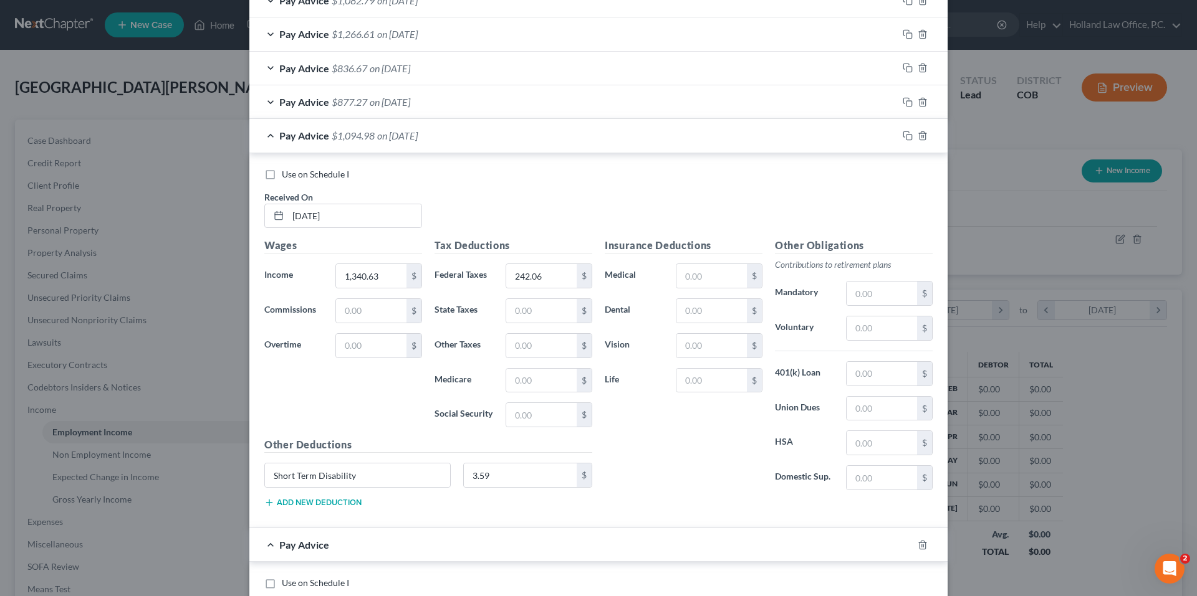
click at [418, 136] on span "on [DATE]" at bounding box center [397, 136] width 41 height 12
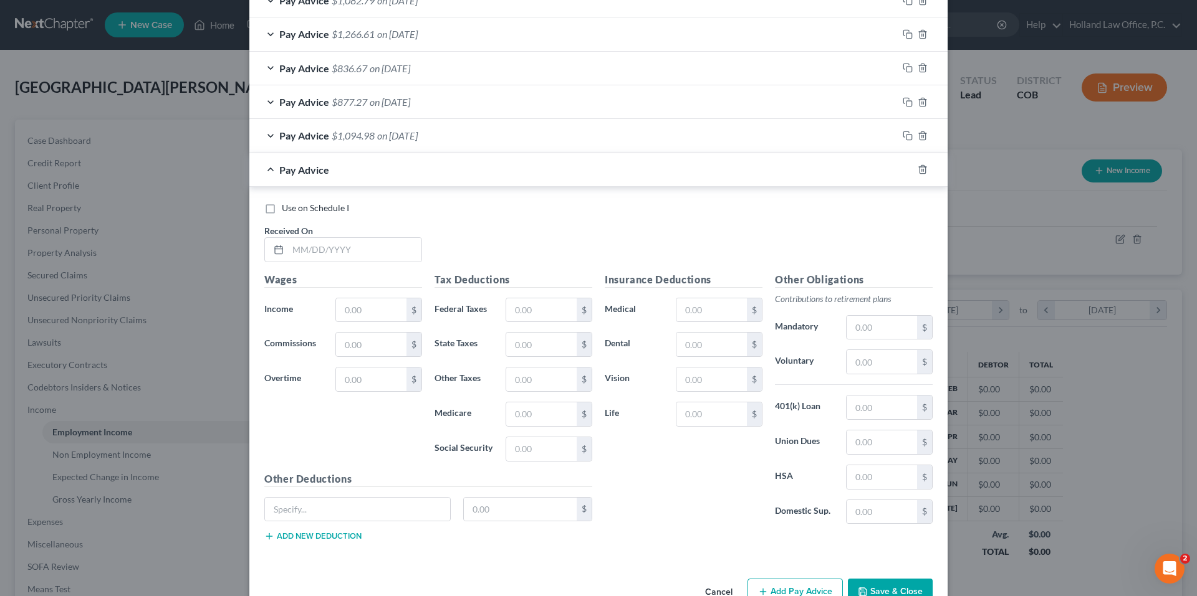
click at [325, 270] on div "Use on Schedule I Received On *" at bounding box center [598, 237] width 681 height 70
click at [333, 258] on input "text" at bounding box center [354, 250] width 133 height 24
type input "[DATE]"
click at [361, 308] on input "text" at bounding box center [371, 311] width 70 height 24
type input "1,080.75"
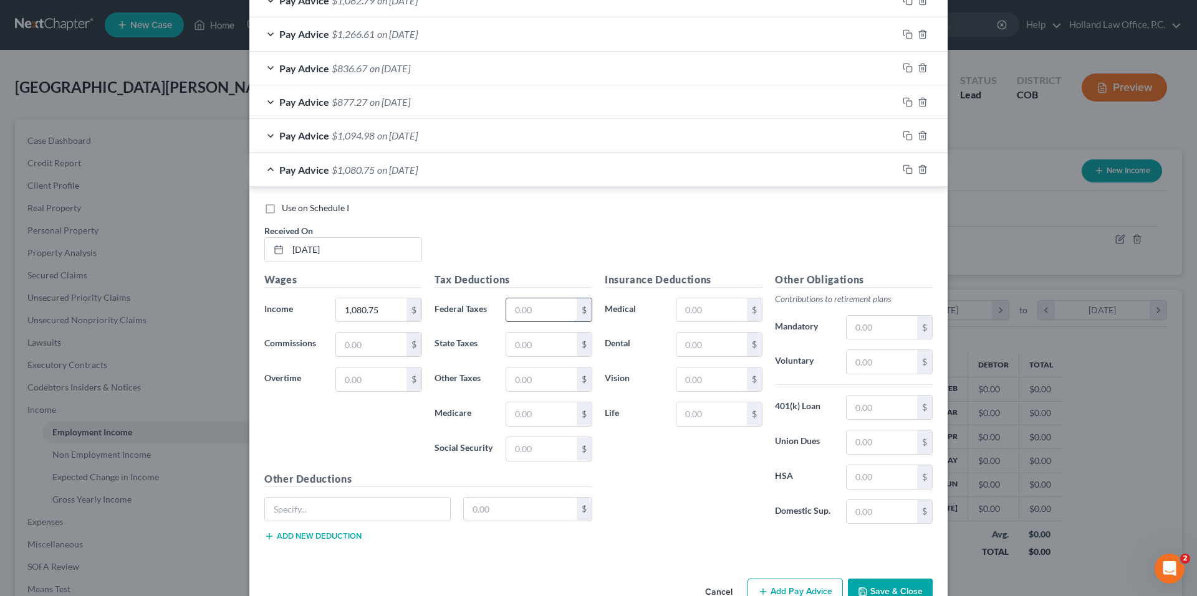
click at [509, 310] on input "text" at bounding box center [541, 311] width 70 height 24
type input "177.82"
click at [381, 507] on input "text" at bounding box center [357, 510] width 185 height 24
type input "Short Term Disability"
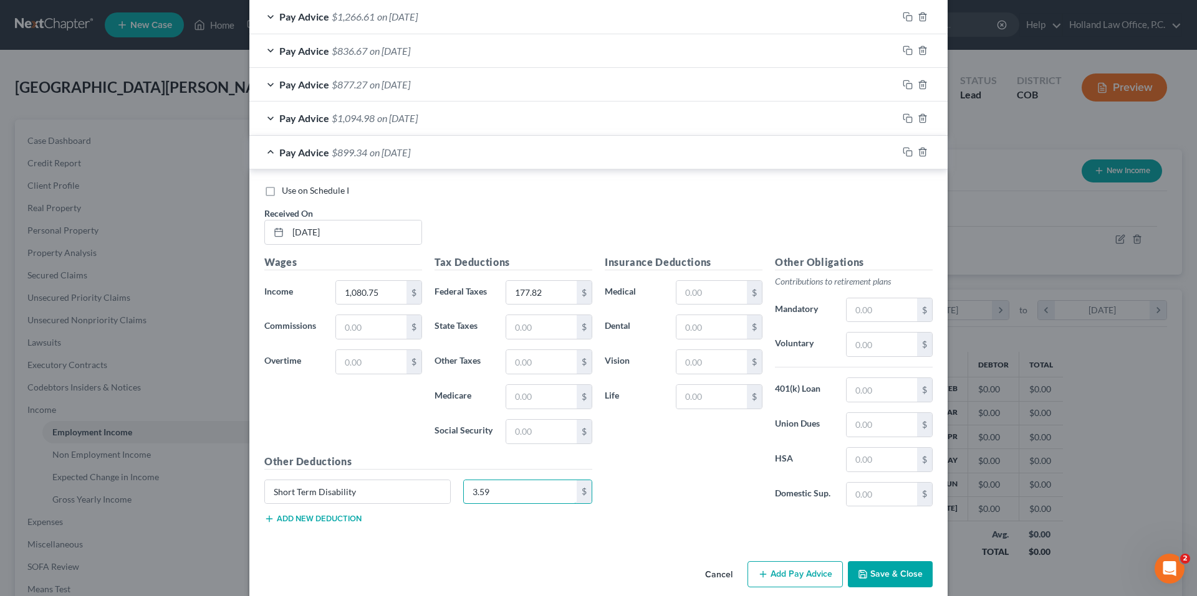
scroll to position [616, 0]
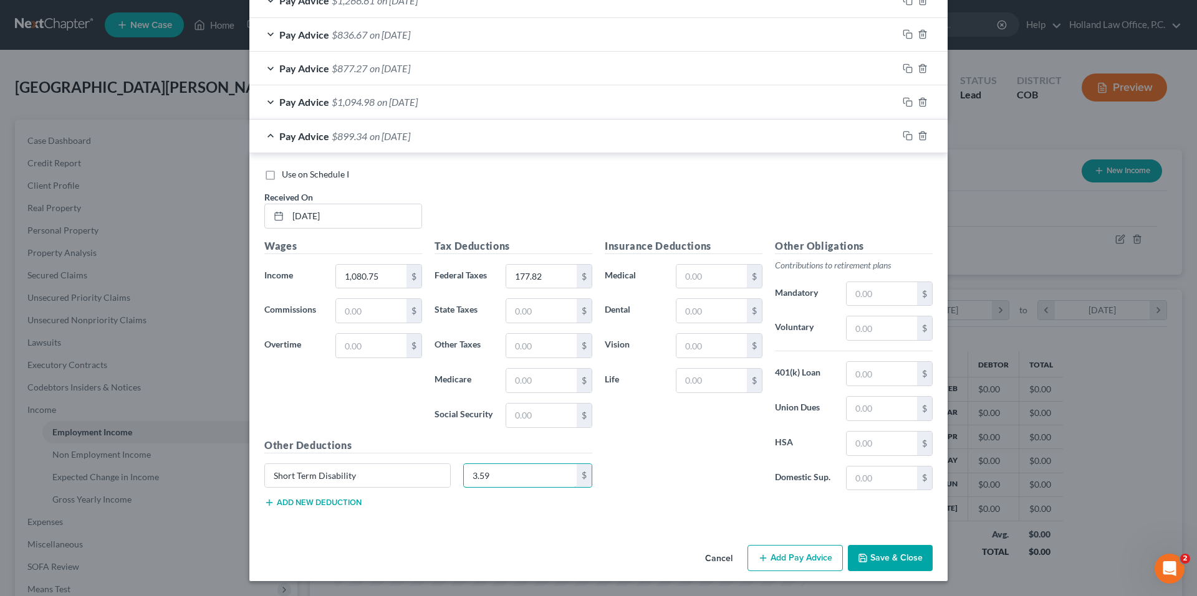
type input "3.59"
click at [782, 555] on button "Add Pay Advice" at bounding box center [794, 558] width 95 height 26
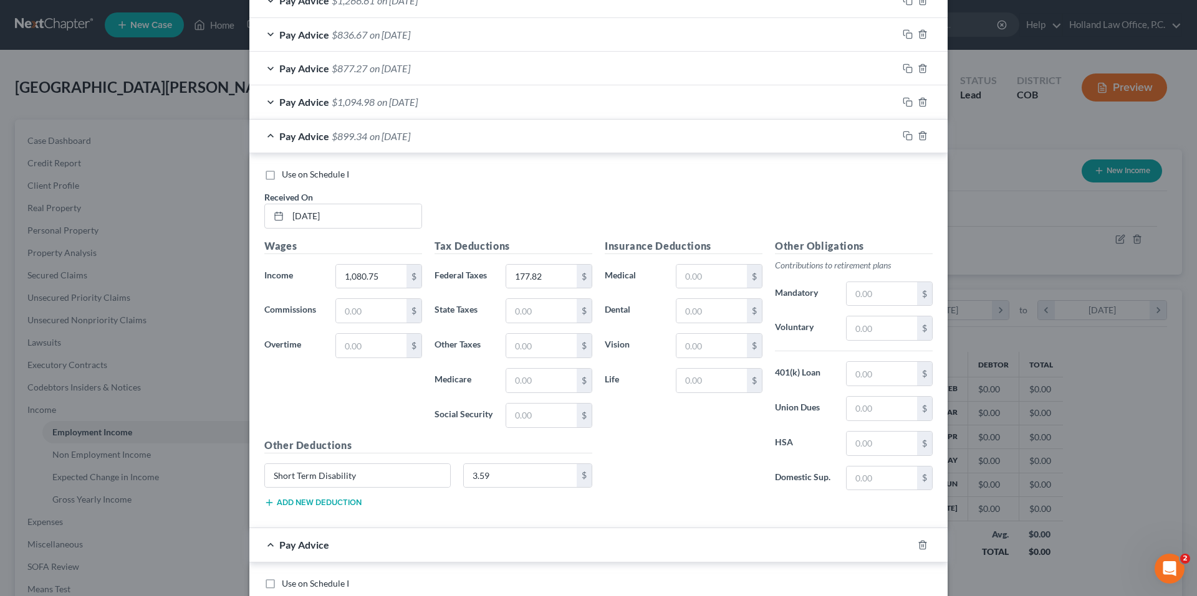
click at [410, 140] on span "on [DATE]" at bounding box center [390, 136] width 41 height 12
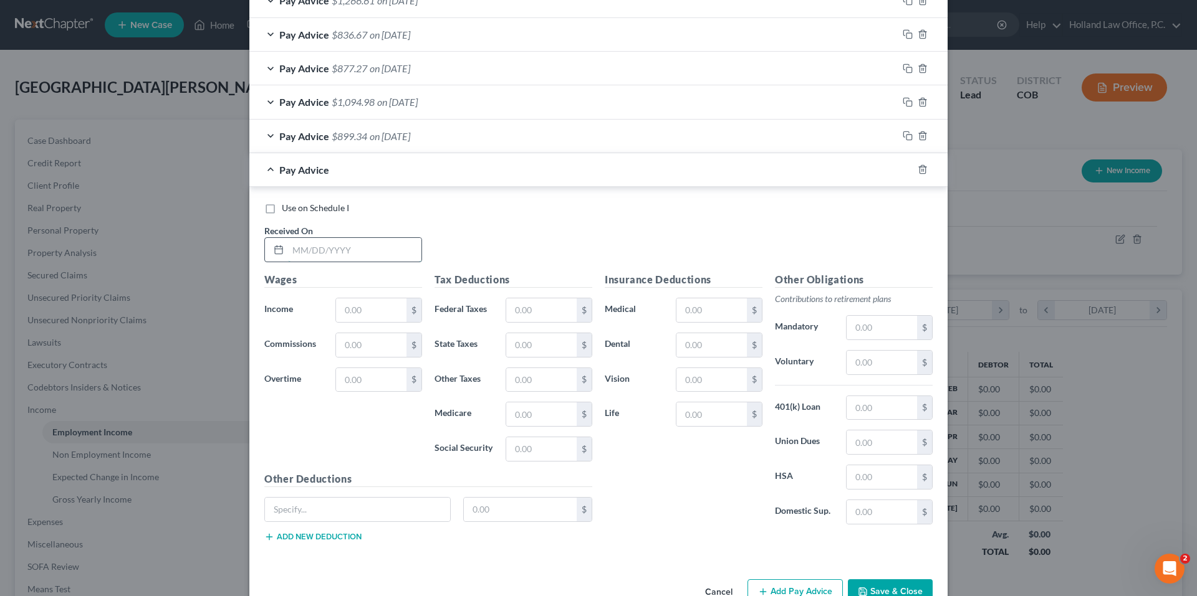
click at [332, 249] on input "text" at bounding box center [354, 250] width 133 height 24
type input "[DATE]"
click at [356, 303] on input "text" at bounding box center [371, 311] width 70 height 24
type input "1,126.13"
click at [512, 308] on input "text" at bounding box center [541, 311] width 70 height 24
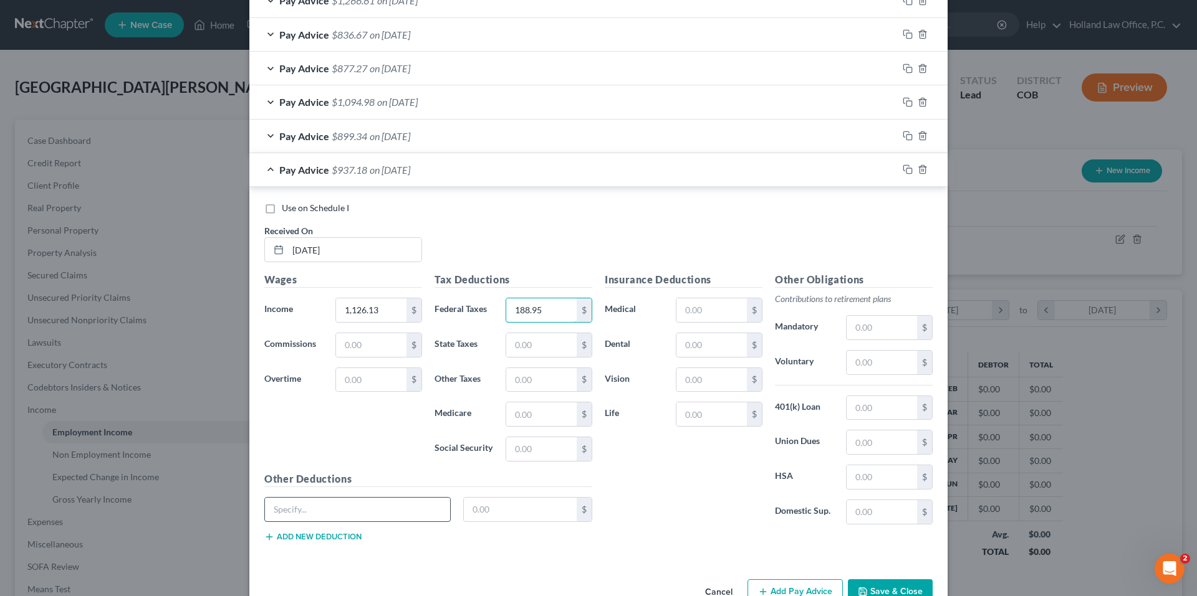
type input "188.95"
click at [333, 509] on input "text" at bounding box center [357, 510] width 185 height 24
type input "Short Term Disability"
type input "5"
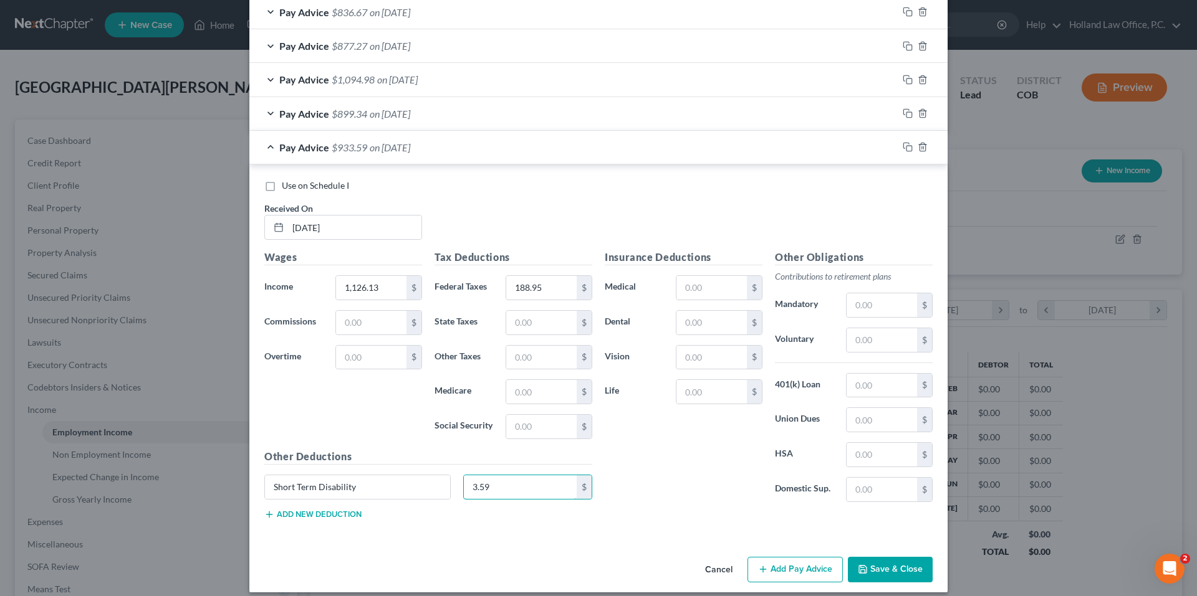
scroll to position [649, 0]
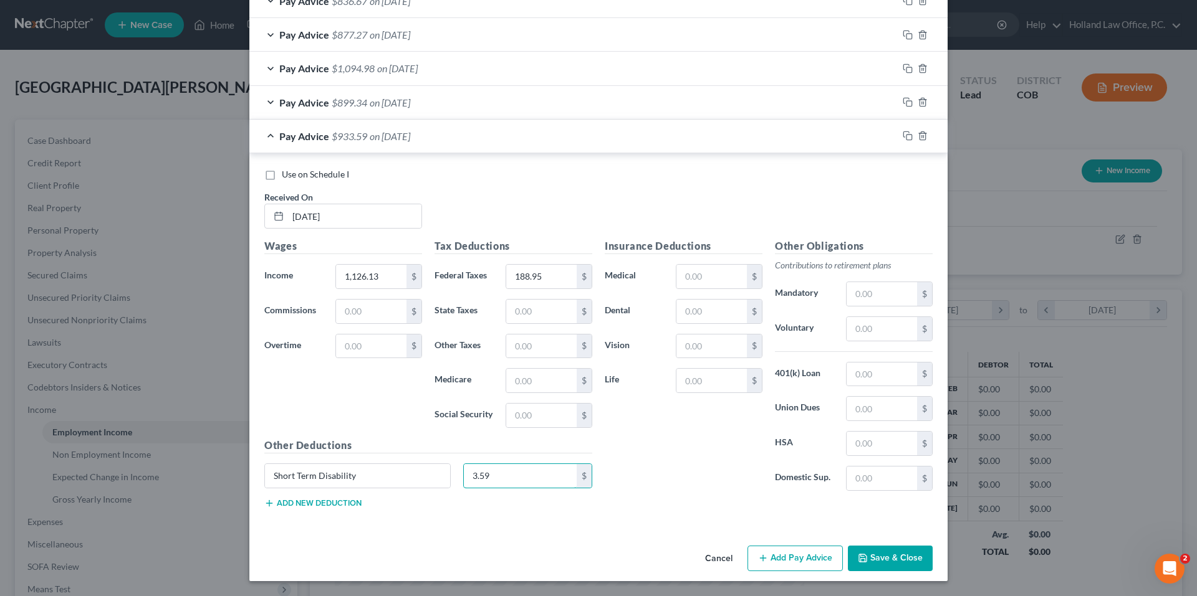
type input "3.59"
click at [811, 560] on button "Add Pay Advice" at bounding box center [794, 559] width 95 height 26
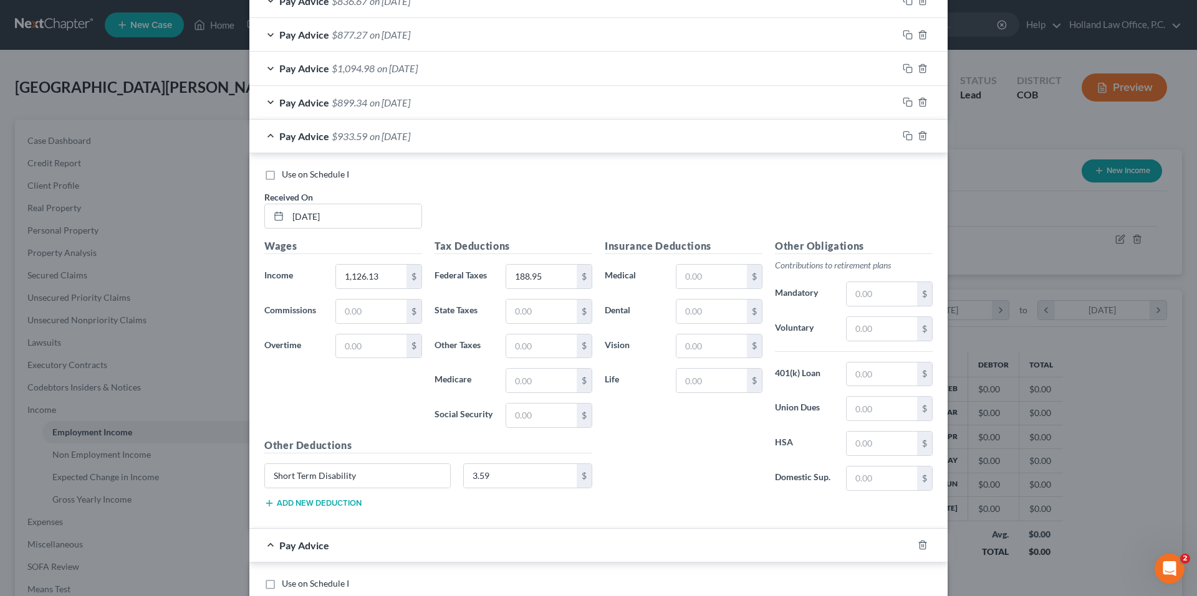
click at [454, 146] on div "Pay Advice $933.59 on [DATE]" at bounding box center [573, 136] width 648 height 33
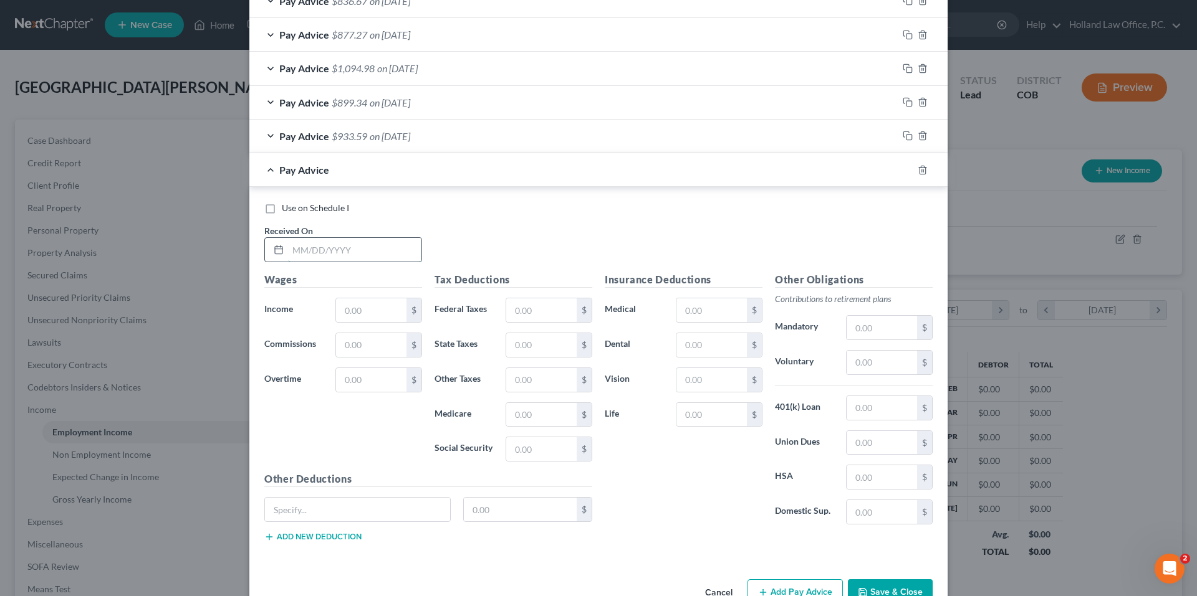
click at [341, 254] on input "text" at bounding box center [354, 250] width 133 height 24
type input "[DATE]"
type input "1,155.00"
click at [542, 314] on input "text" at bounding box center [541, 311] width 70 height 24
type input "195.75"
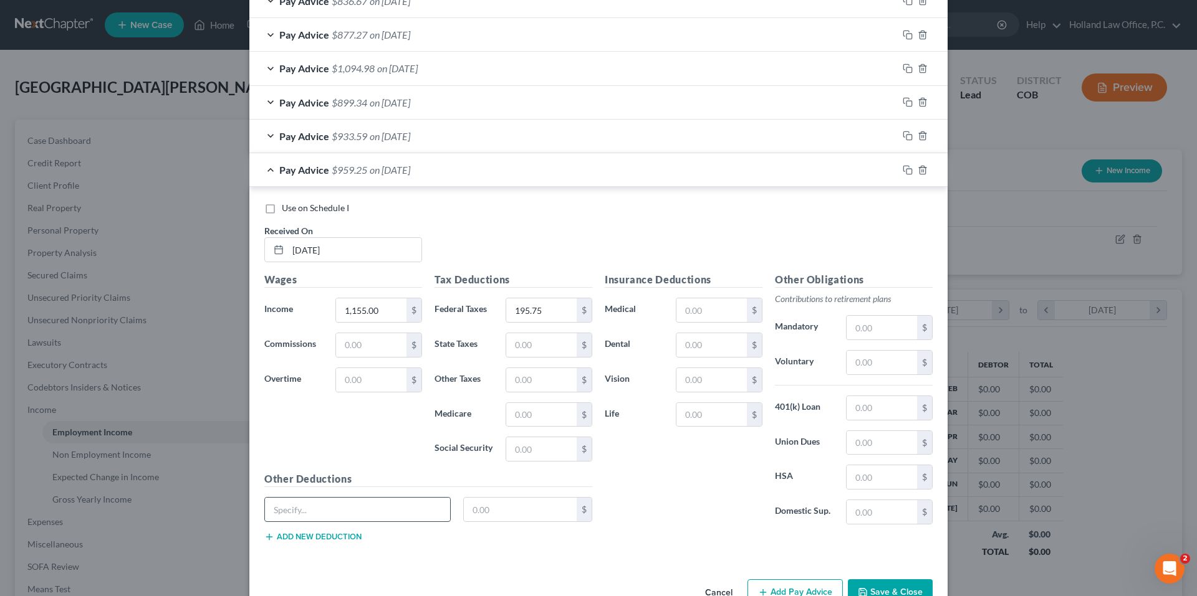
click at [359, 519] on input "text" at bounding box center [357, 510] width 185 height 24
type input "Short Term Disability"
type input "5"
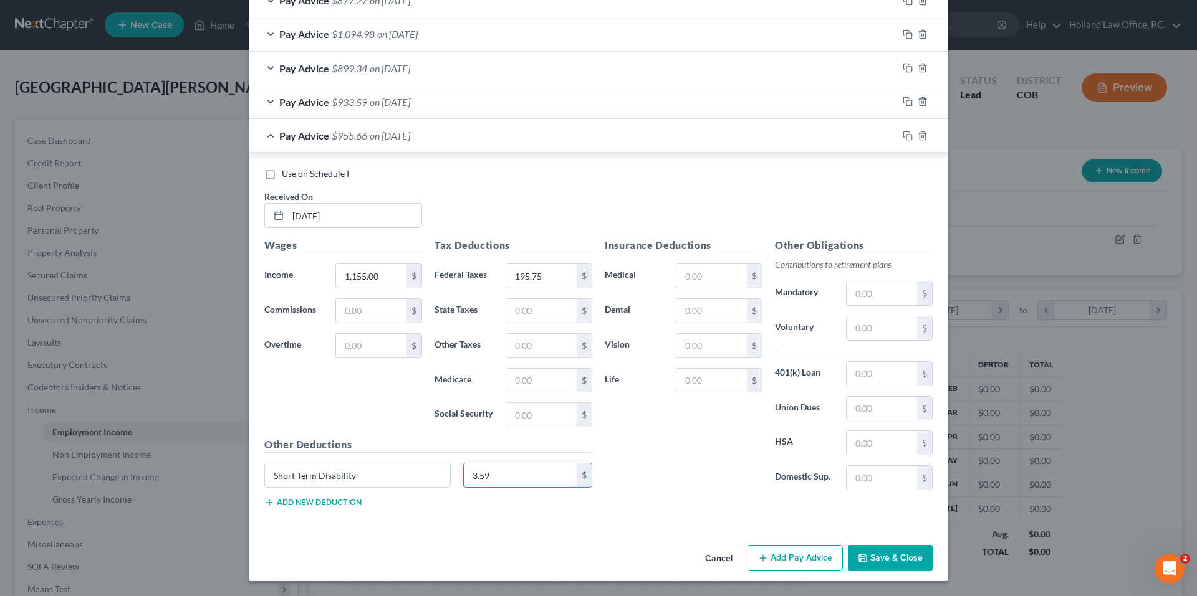
type input "3.59"
click at [800, 557] on button "Add Pay Advice" at bounding box center [794, 558] width 95 height 26
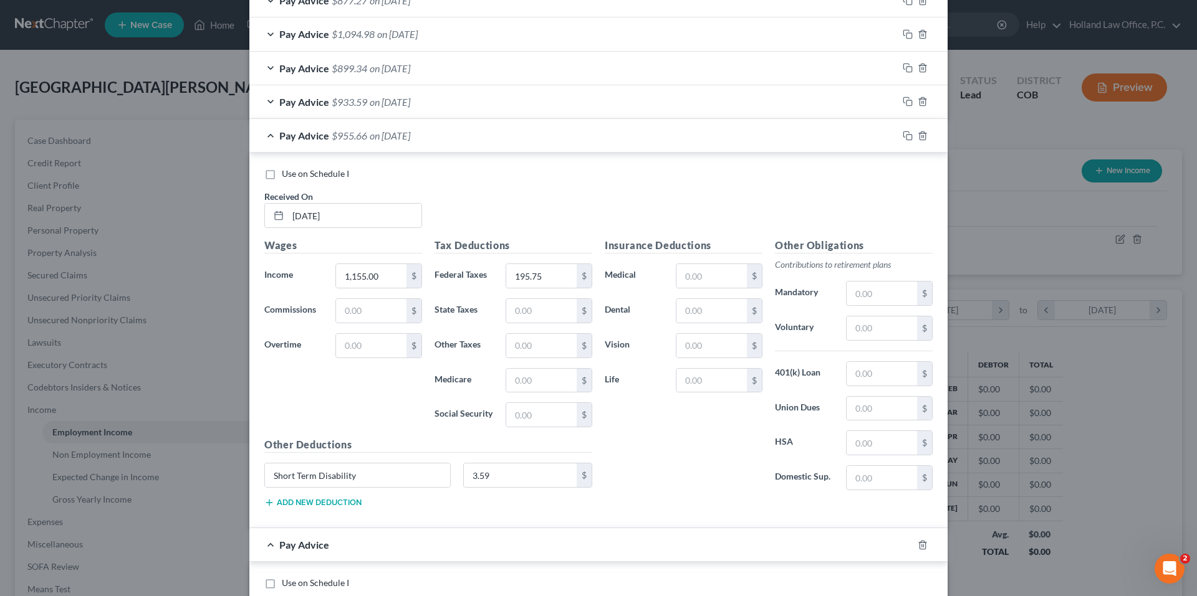
click at [434, 146] on div "Pay Advice $955.66 on [DATE]" at bounding box center [573, 135] width 648 height 33
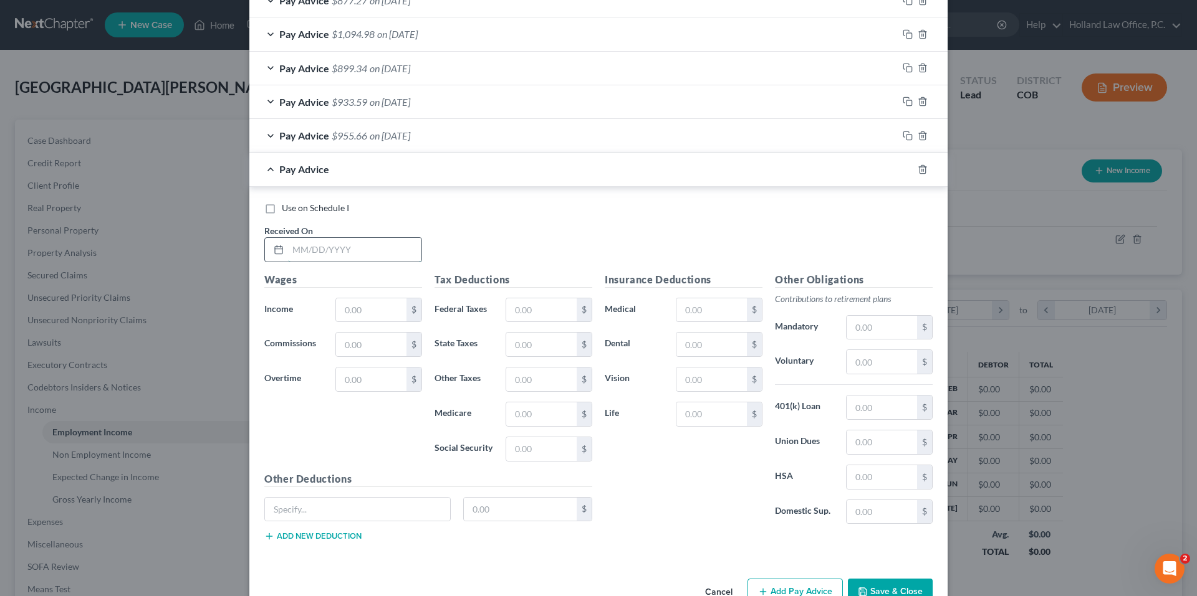
click at [325, 246] on input "text" at bounding box center [354, 250] width 133 height 24
type input "[DATE]"
click at [371, 313] on input "text" at bounding box center [371, 311] width 70 height 24
type input "1,287.00"
click at [527, 299] on input "text" at bounding box center [541, 311] width 70 height 24
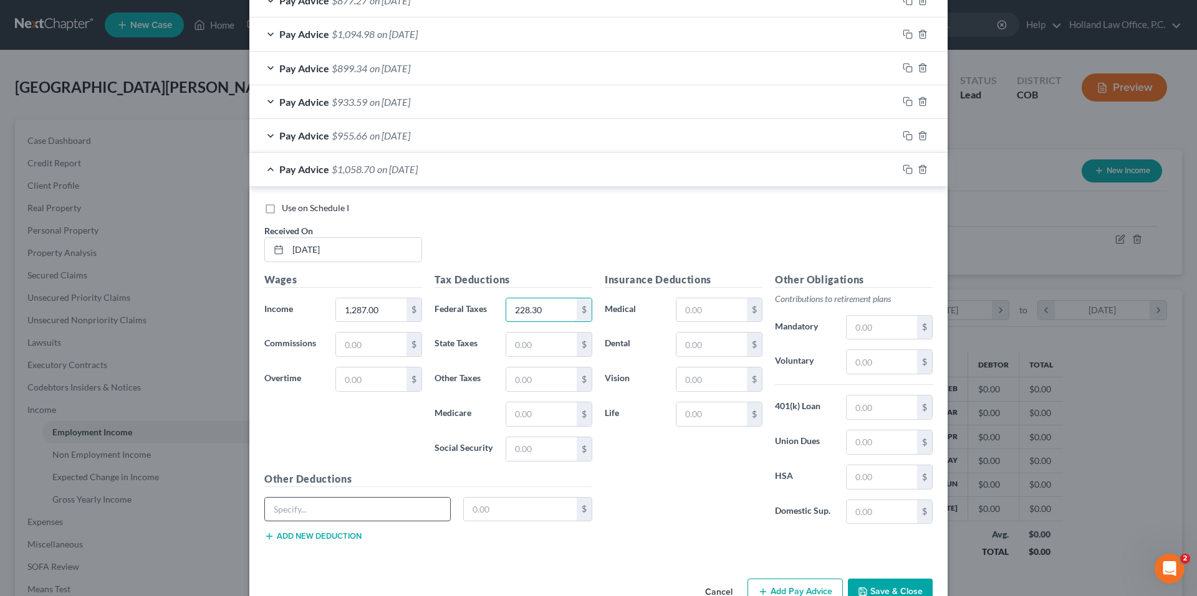
type input "228.30"
drag, startPoint x: 335, startPoint y: 517, endPoint x: 348, endPoint y: 511, distance: 14.2
click at [336, 517] on input "text" at bounding box center [357, 510] width 185 height 24
type input "Short Term Disability"
drag, startPoint x: 355, startPoint y: 510, endPoint x: 249, endPoint y: 515, distance: 106.0
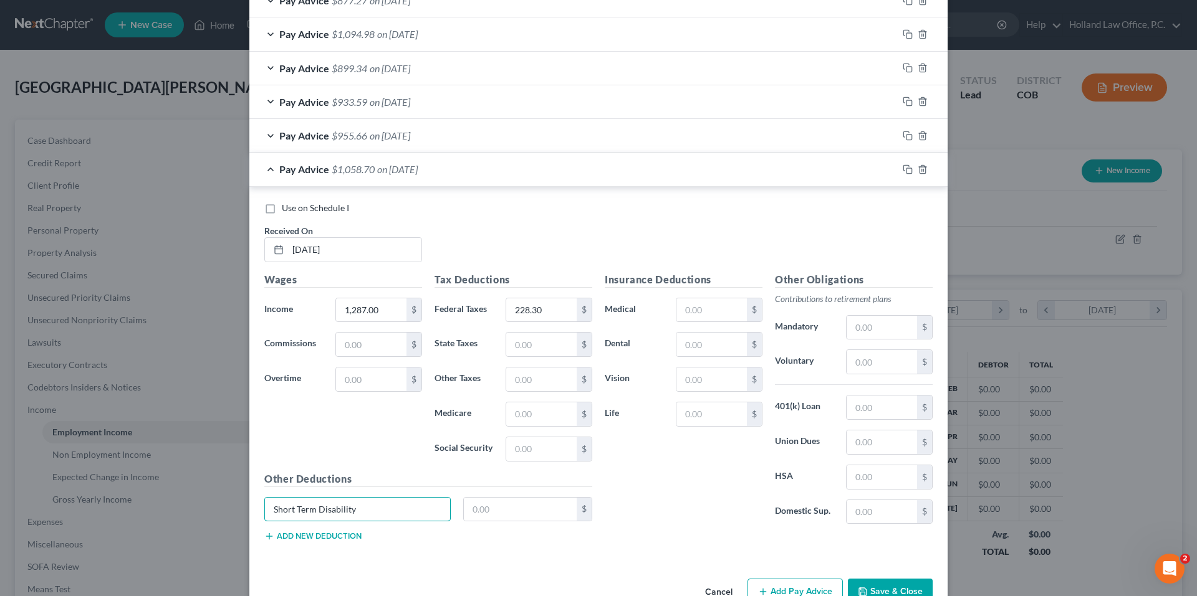
click at [249, 515] on div "Use on Schedule I Received On * [DATE] Wages Income * 1,287.00 $ Commissions $ …" at bounding box center [598, 374] width 698 height 375
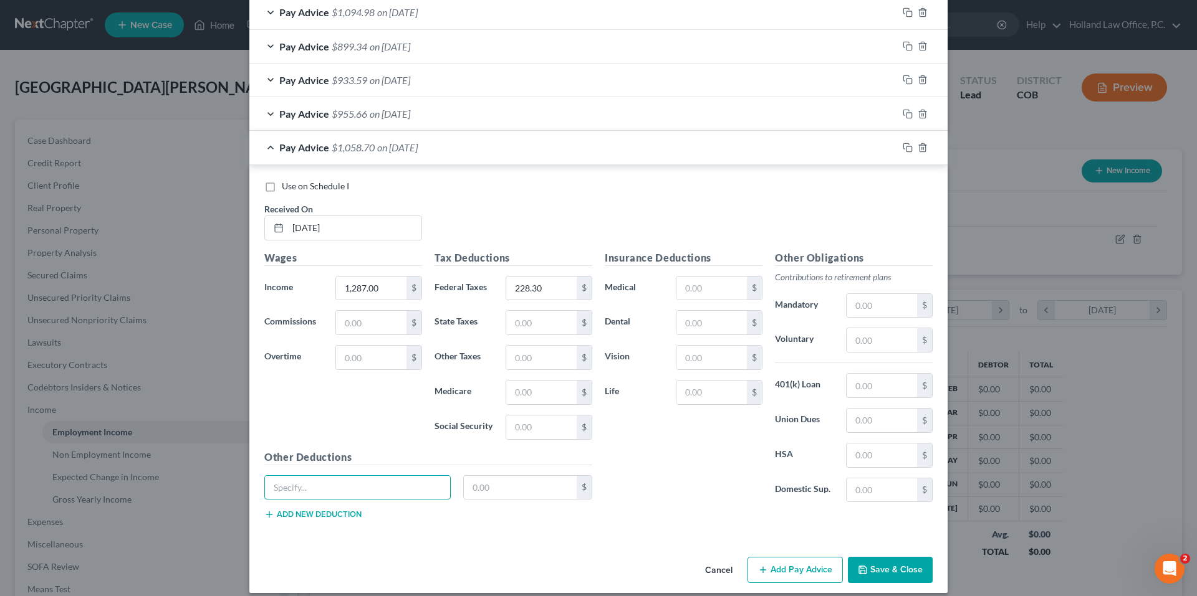
scroll to position [717, 0]
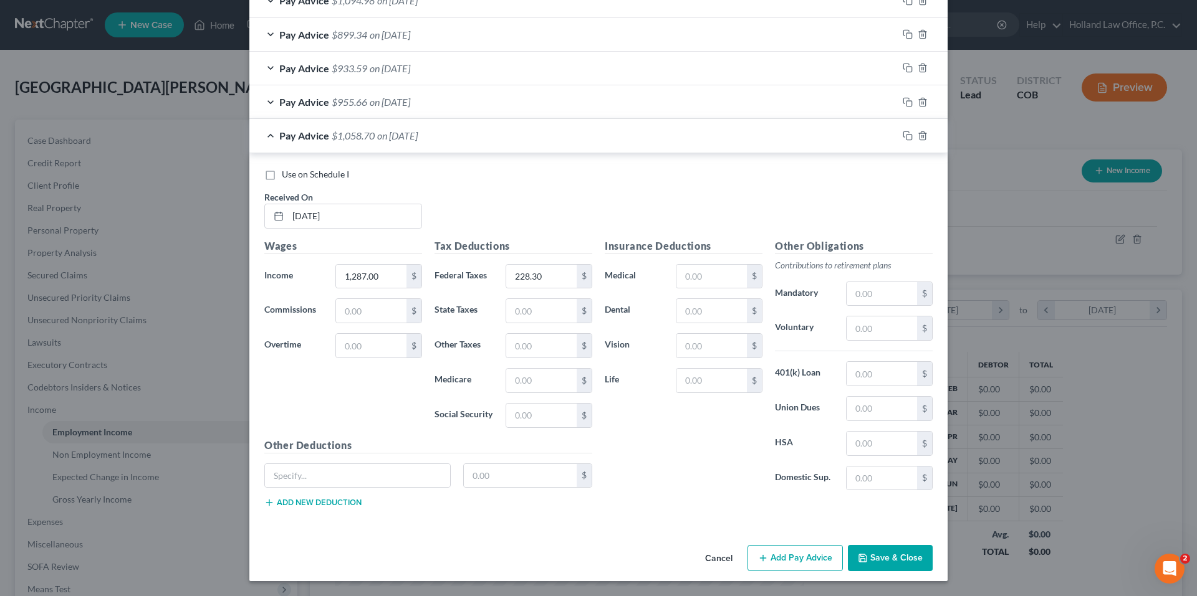
click at [801, 556] on button "Add Pay Advice" at bounding box center [794, 558] width 95 height 26
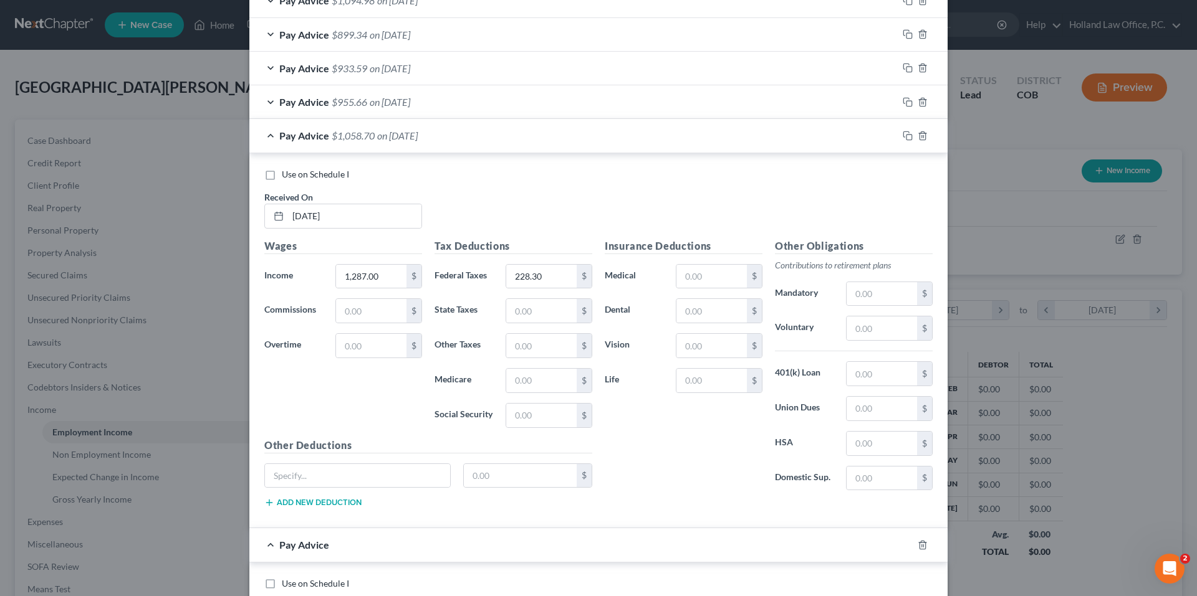
click at [442, 134] on div "Pay Advice $1,058.70 on [DATE]" at bounding box center [573, 135] width 648 height 33
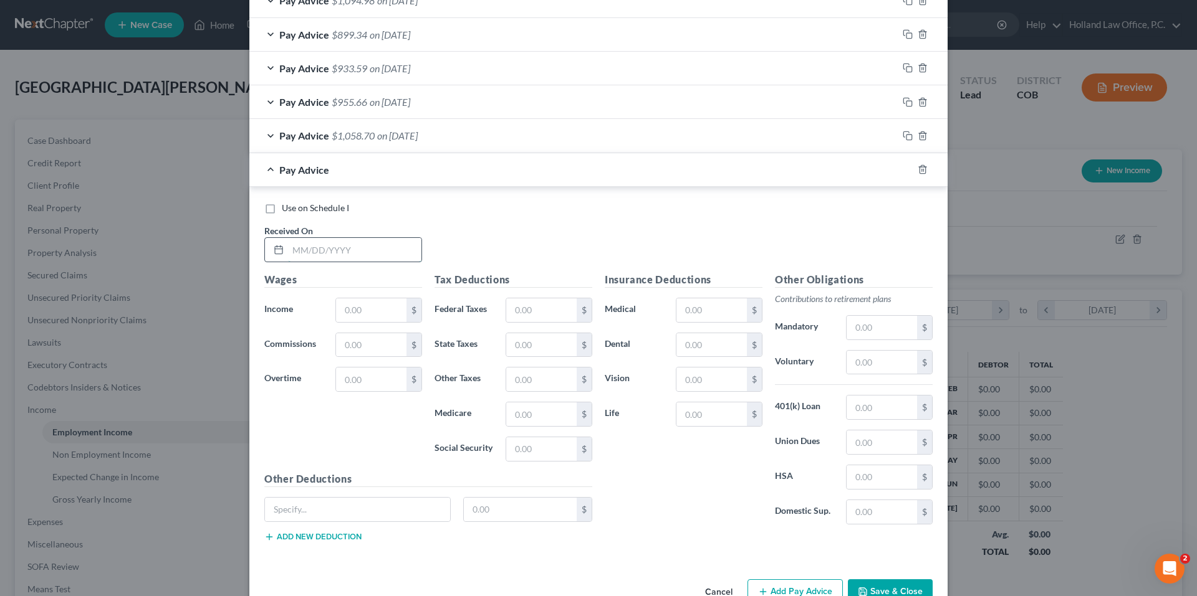
click at [334, 248] on input "text" at bounding box center [354, 250] width 133 height 24
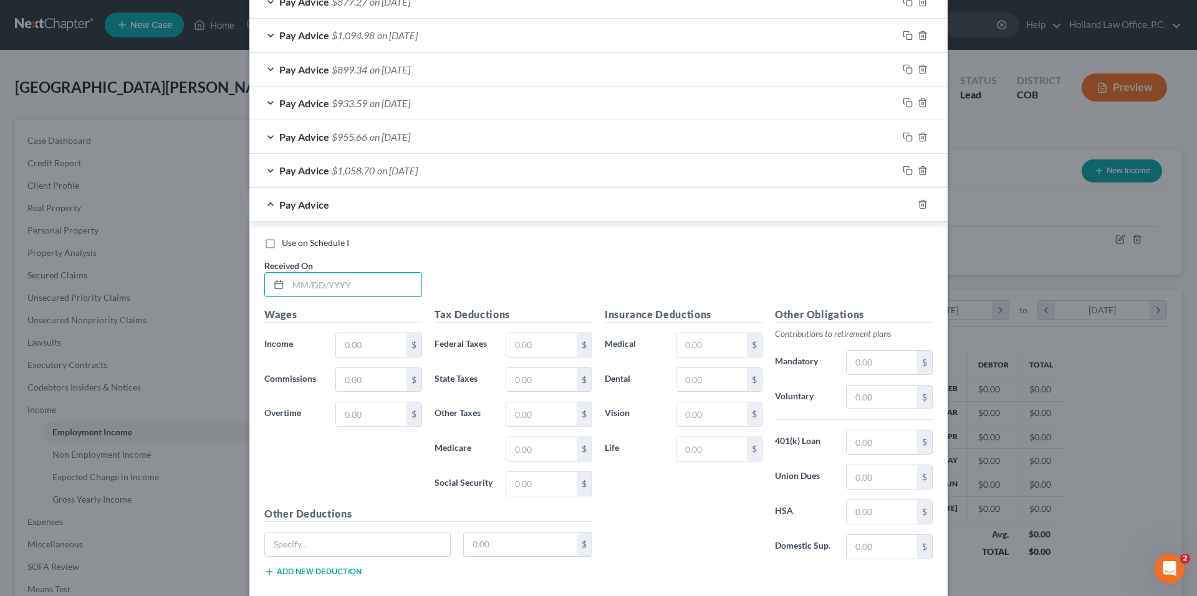
scroll to position [655, 0]
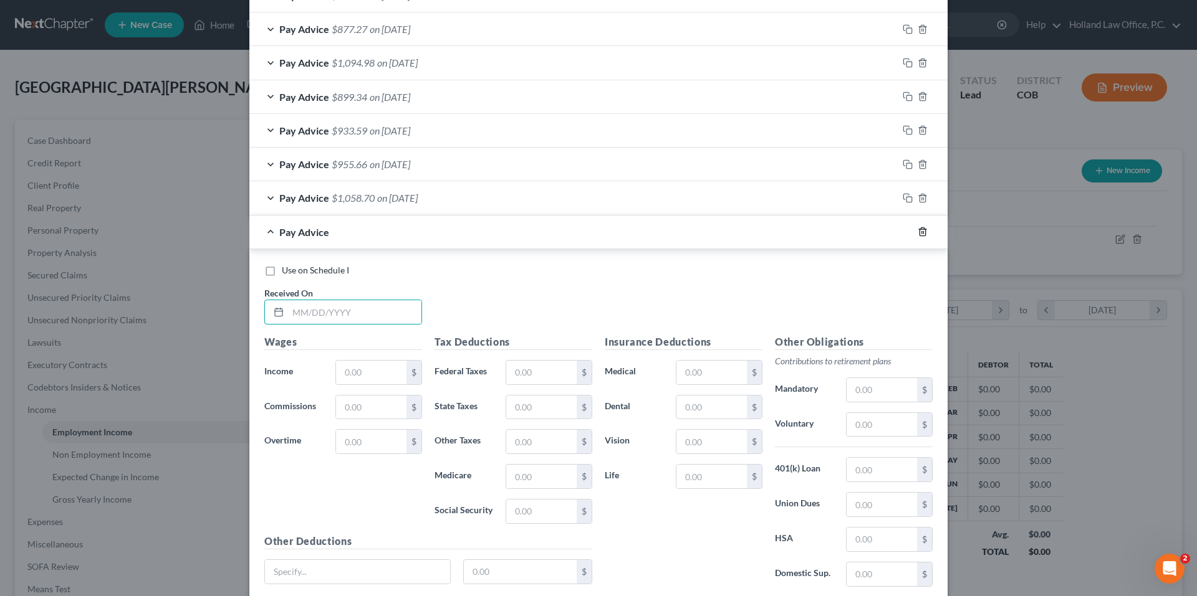
click at [922, 232] on line "button" at bounding box center [922, 233] width 0 height 2
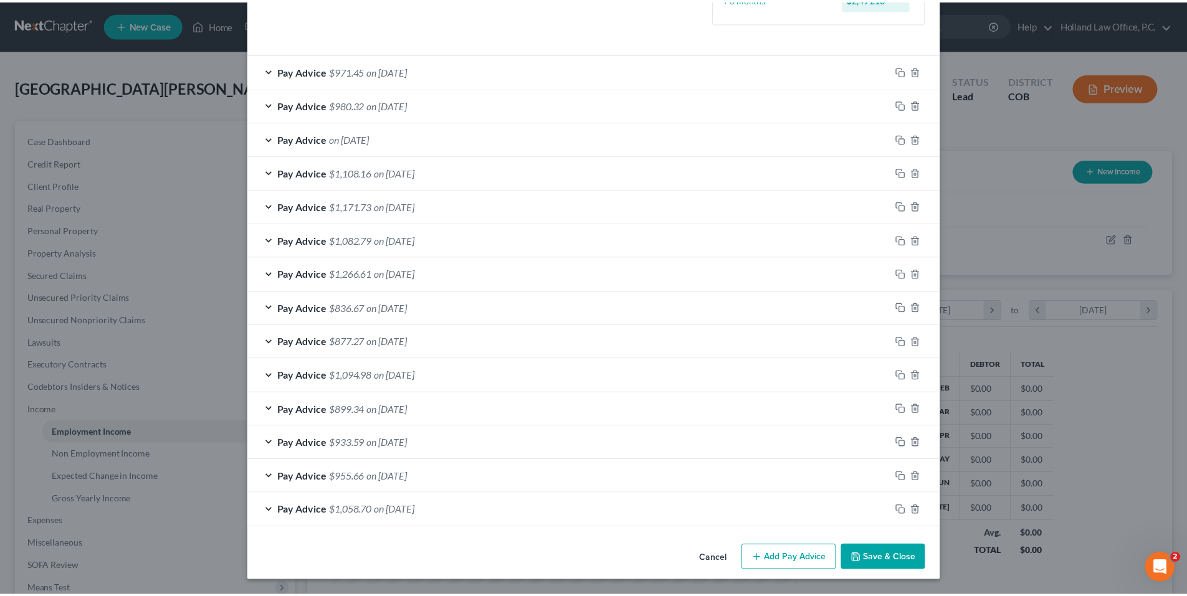
scroll to position [342, 0]
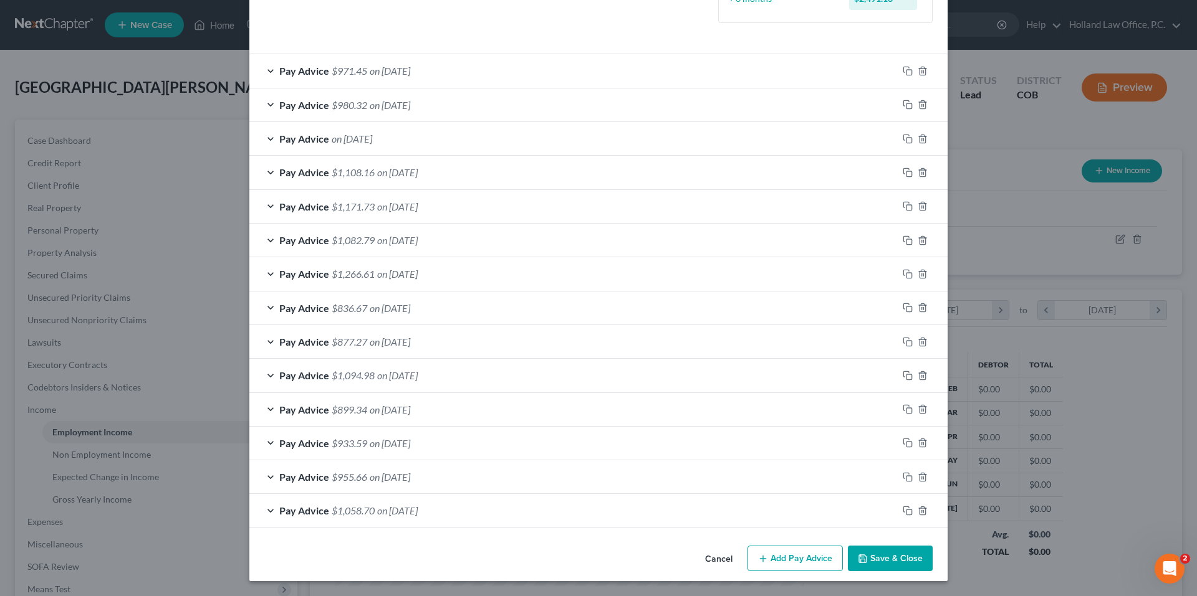
click at [887, 557] on button "Save & Close" at bounding box center [890, 559] width 85 height 26
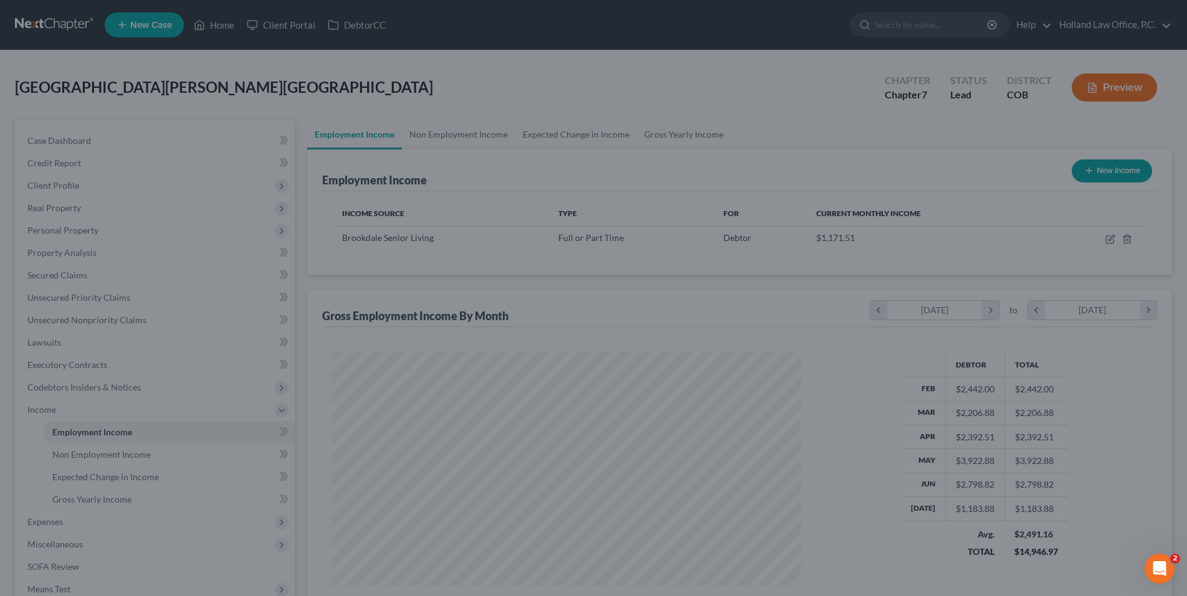
scroll to position [622973, 622716]
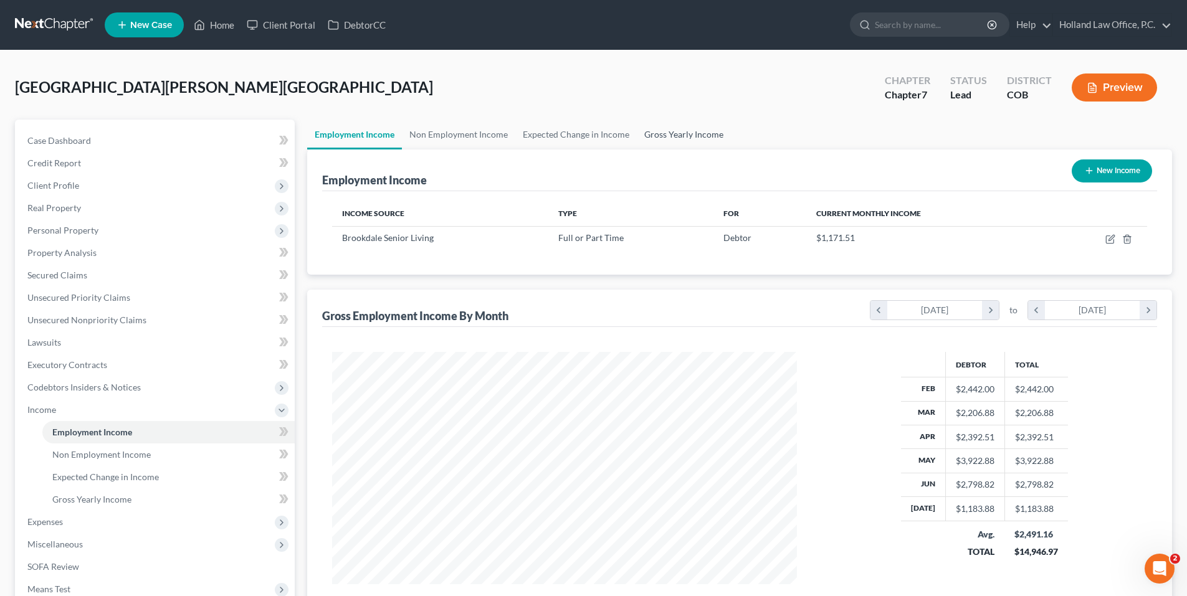
click at [669, 138] on link "Gross Yearly Income" at bounding box center [684, 135] width 94 height 30
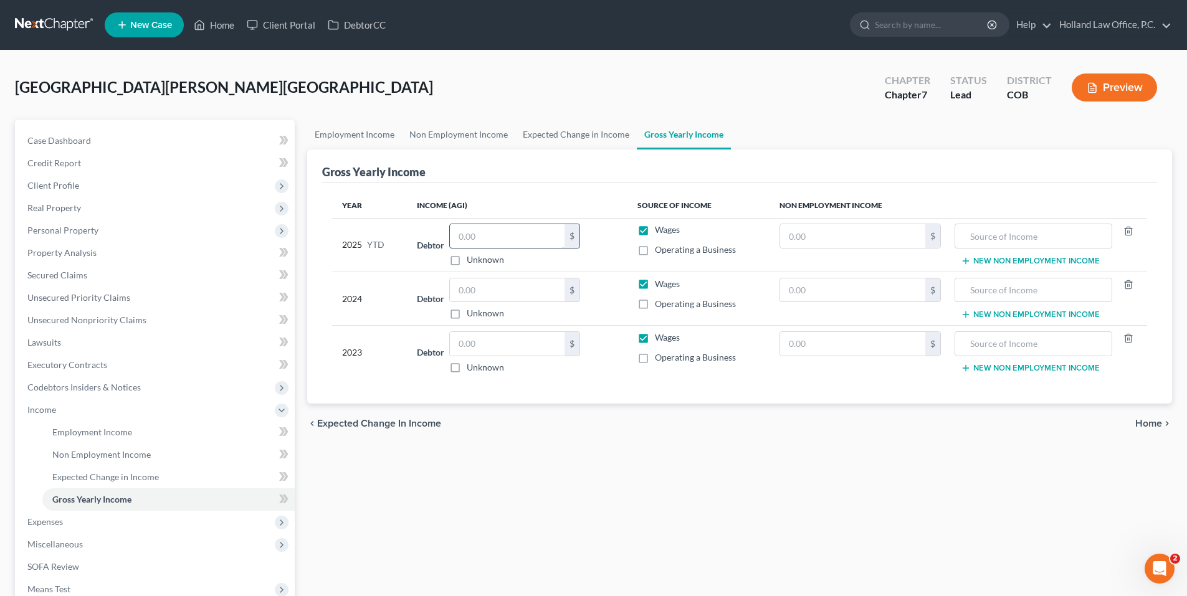
click at [515, 236] on input "text" at bounding box center [507, 236] width 115 height 24
click at [494, 250] on div "$ Unknown" at bounding box center [514, 245] width 131 height 42
click at [491, 242] on input "text" at bounding box center [507, 236] width 115 height 24
type input "18,615.05"
click at [489, 275] on td "Debtor $ Unknown Balance Undetermined $ Unknown" at bounding box center [517, 299] width 220 height 54
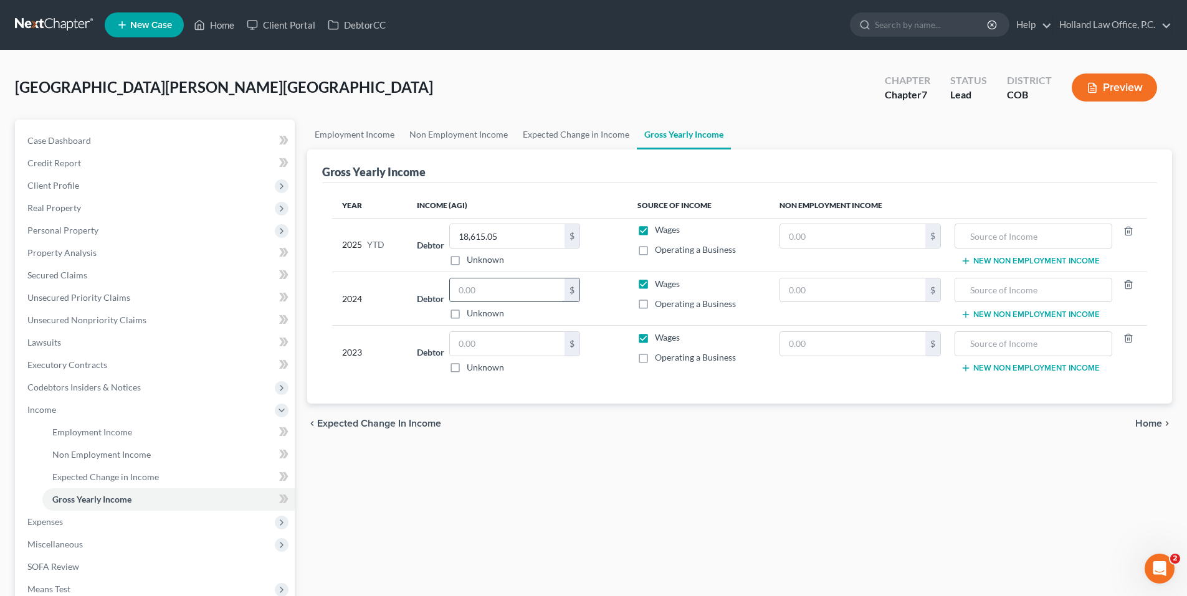
click at [495, 279] on input "text" at bounding box center [507, 291] width 115 height 24
click at [504, 293] on input "text" at bounding box center [507, 291] width 115 height 24
type input "24,435"
click at [499, 352] on input "text" at bounding box center [507, 344] width 115 height 24
click at [505, 349] on input "text" at bounding box center [507, 344] width 115 height 24
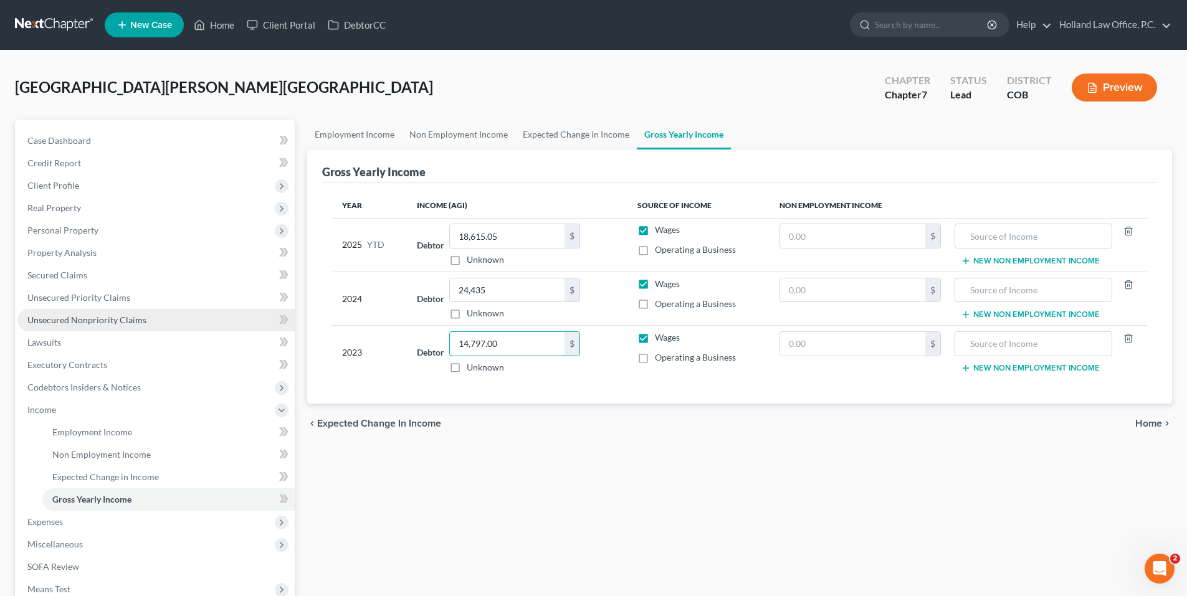
type input "14,797.00"
click at [824, 300] on input "text" at bounding box center [852, 291] width 145 height 24
type input "800"
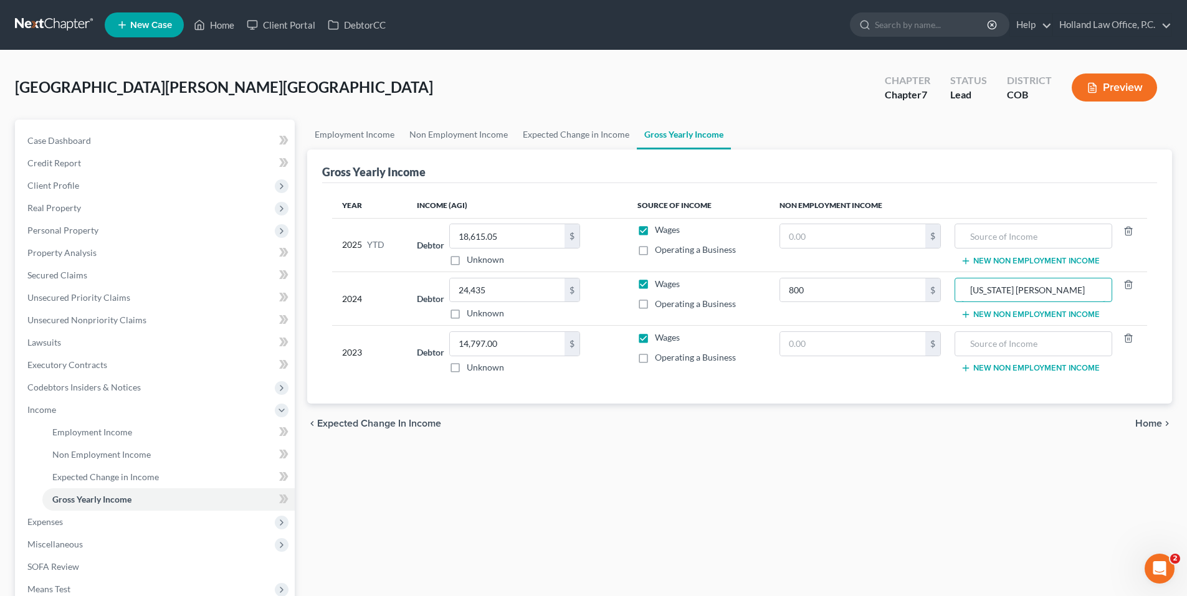
type input "[US_STATE] [PERSON_NAME]"
click at [731, 449] on div "Employment Income Non Employment Income Expected Change in Income Gross Yearly …" at bounding box center [739, 412] width 877 height 585
click at [73, 409] on span "Income" at bounding box center [155, 410] width 277 height 22
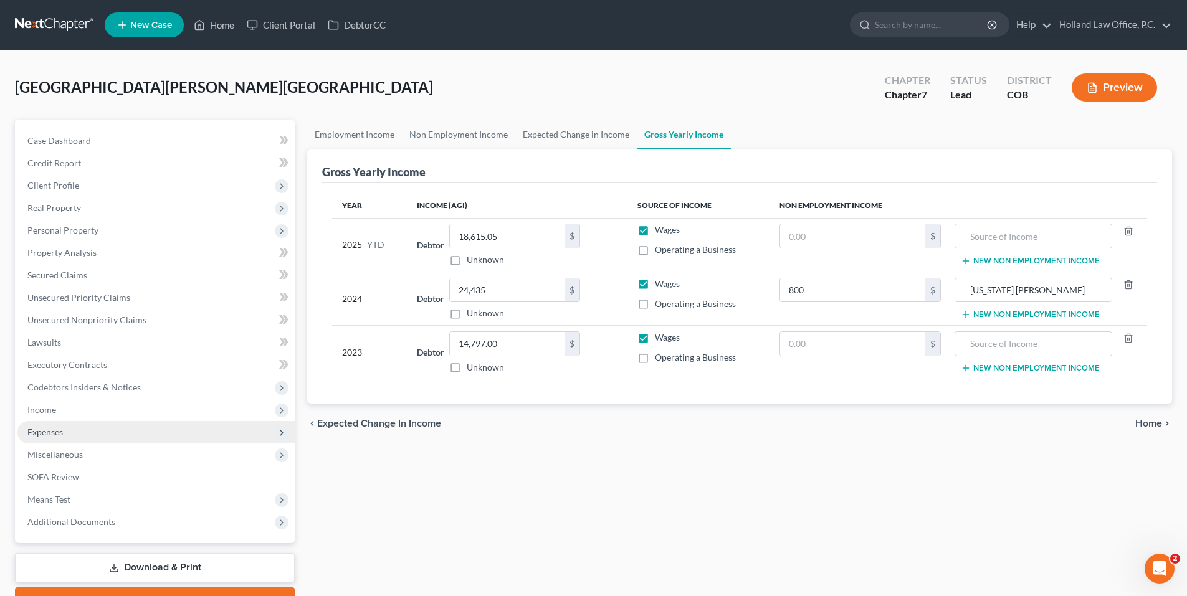
click at [72, 432] on span "Expenses" at bounding box center [155, 432] width 277 height 22
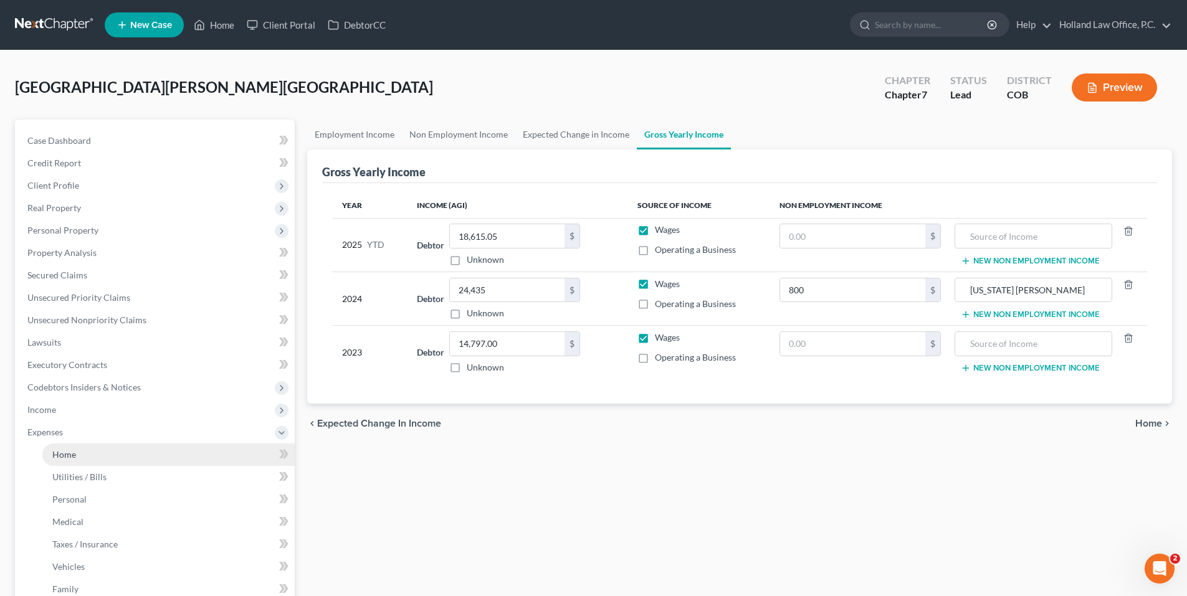
click at [83, 459] on link "Home" at bounding box center [168, 455] width 252 height 22
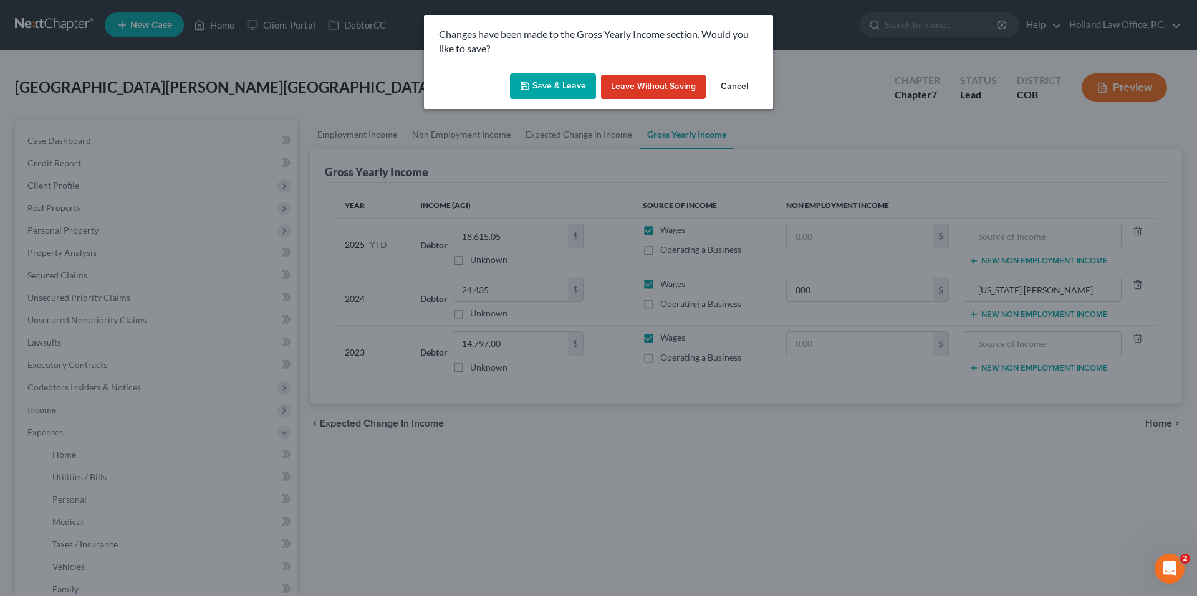
click at [551, 80] on button "Save & Leave" at bounding box center [553, 87] width 86 height 26
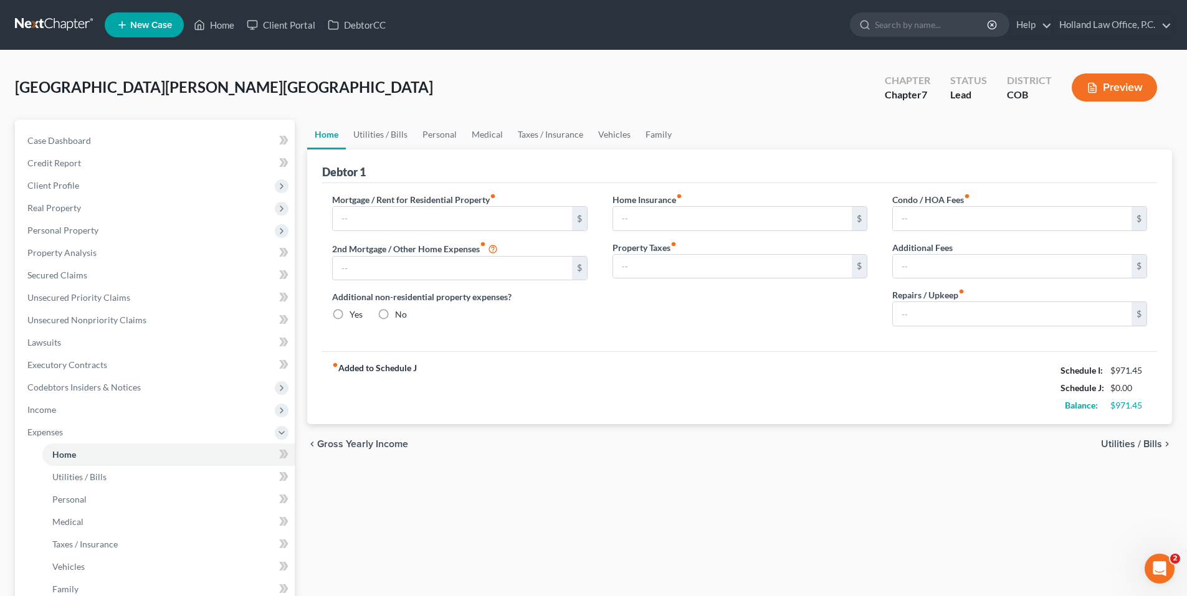
type input "0.00"
radio input "true"
type input "0.00"
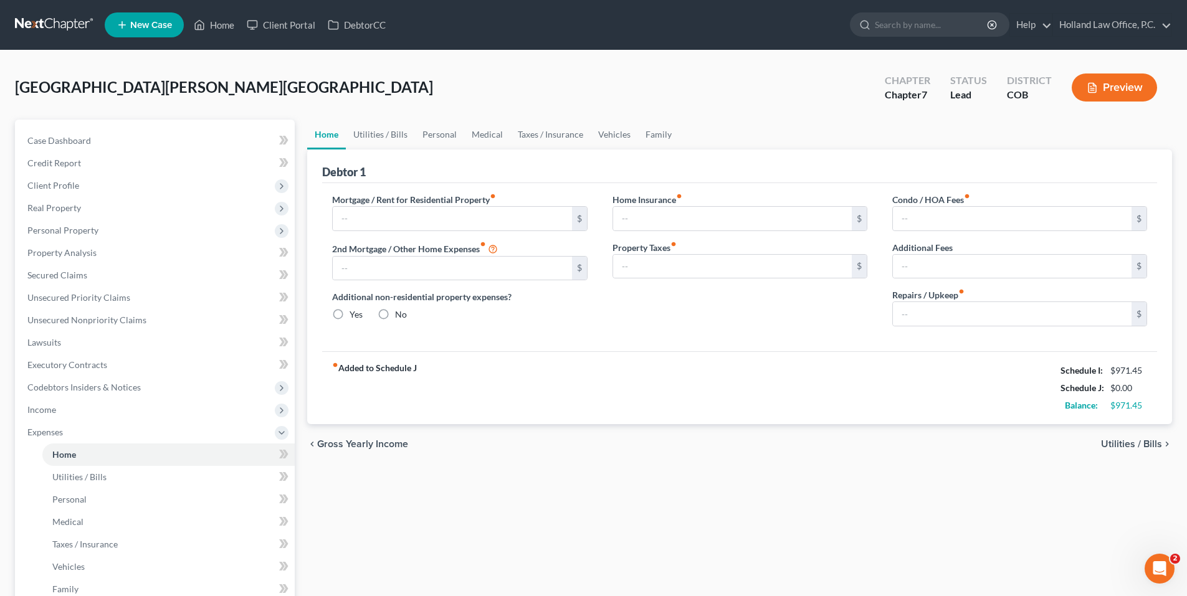
type input "0.00"
drag, startPoint x: 1110, startPoint y: 406, endPoint x: 1144, endPoint y: 408, distance: 34.3
click at [1144, 408] on div "-$104.55" at bounding box center [1126, 405] width 41 height 12
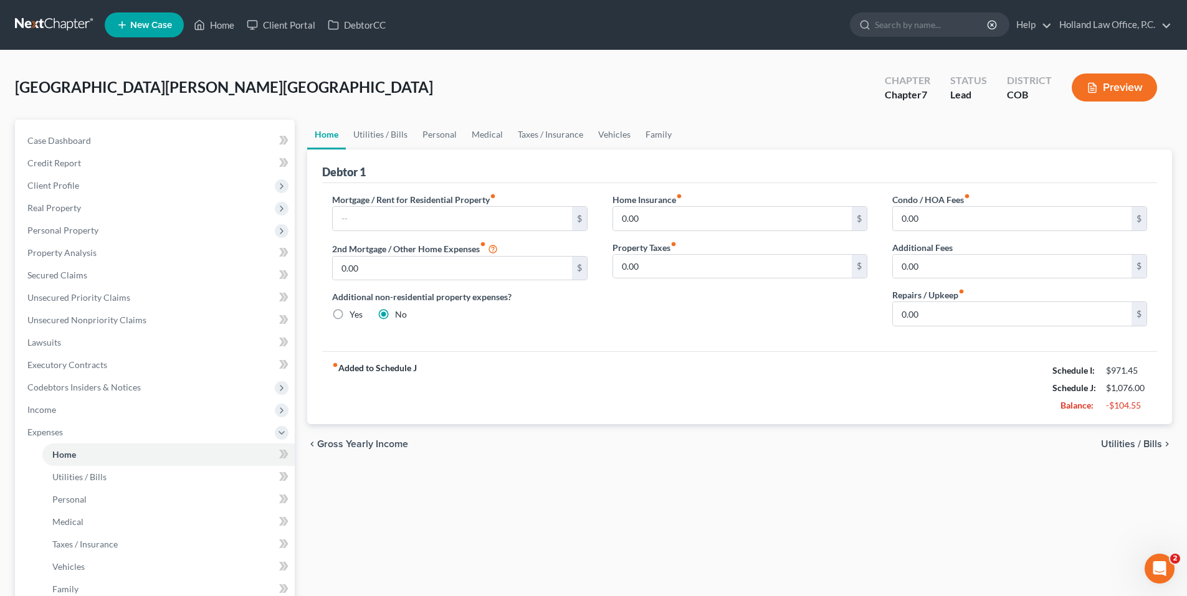
click at [1140, 408] on div "-$104.55" at bounding box center [1126, 405] width 41 height 12
click at [1146, 405] on div "-$104.55" at bounding box center [1126, 405] width 41 height 12
drag, startPoint x: 1147, startPoint y: 405, endPoint x: 1084, endPoint y: 411, distance: 63.3
click at [1084, 411] on div "Balance: -$104.55" at bounding box center [1099, 405] width 107 height 17
drag, startPoint x: 1091, startPoint y: 409, endPoint x: 1103, endPoint y: 408, distance: 11.9
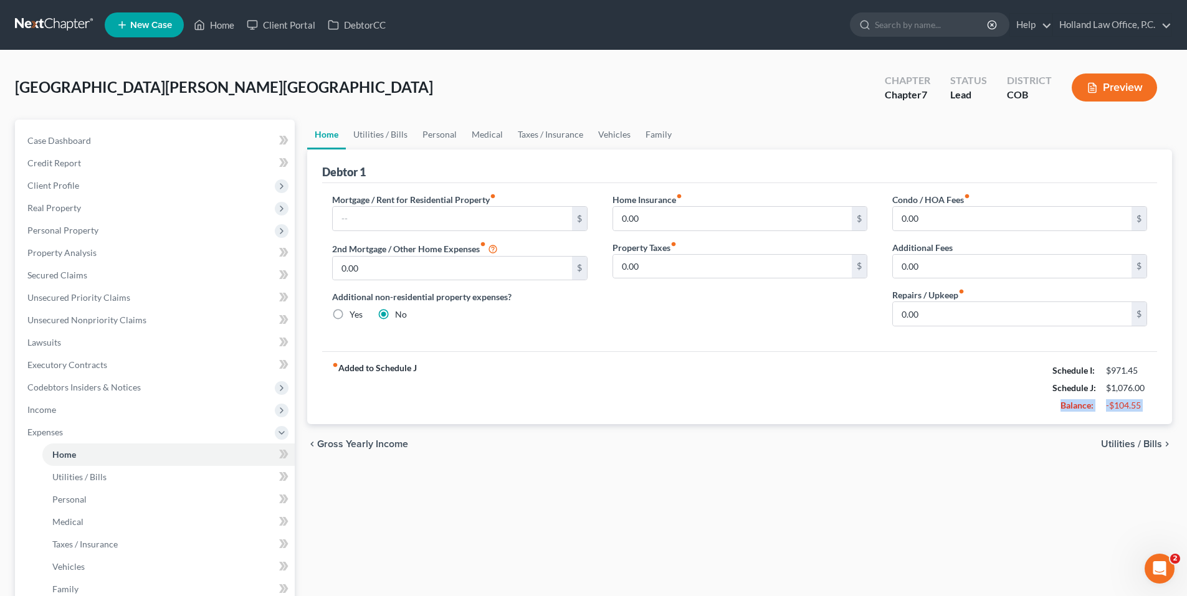
click at [1103, 408] on div "-$104.55" at bounding box center [1127, 405] width 54 height 12
drag, startPoint x: 1109, startPoint y: 408, endPoint x: 1139, endPoint y: 408, distance: 29.9
click at [1139, 408] on div "-$104.55" at bounding box center [1126, 405] width 41 height 12
click at [56, 413] on span "Income" at bounding box center [155, 410] width 277 height 22
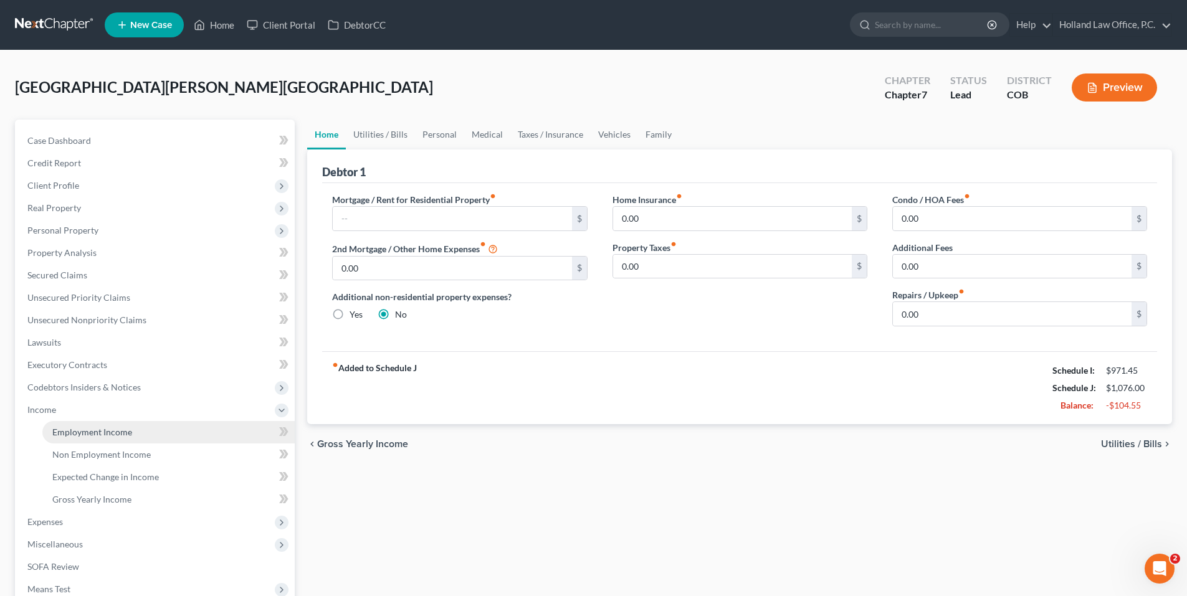
click at [81, 433] on span "Employment Income" at bounding box center [92, 432] width 80 height 11
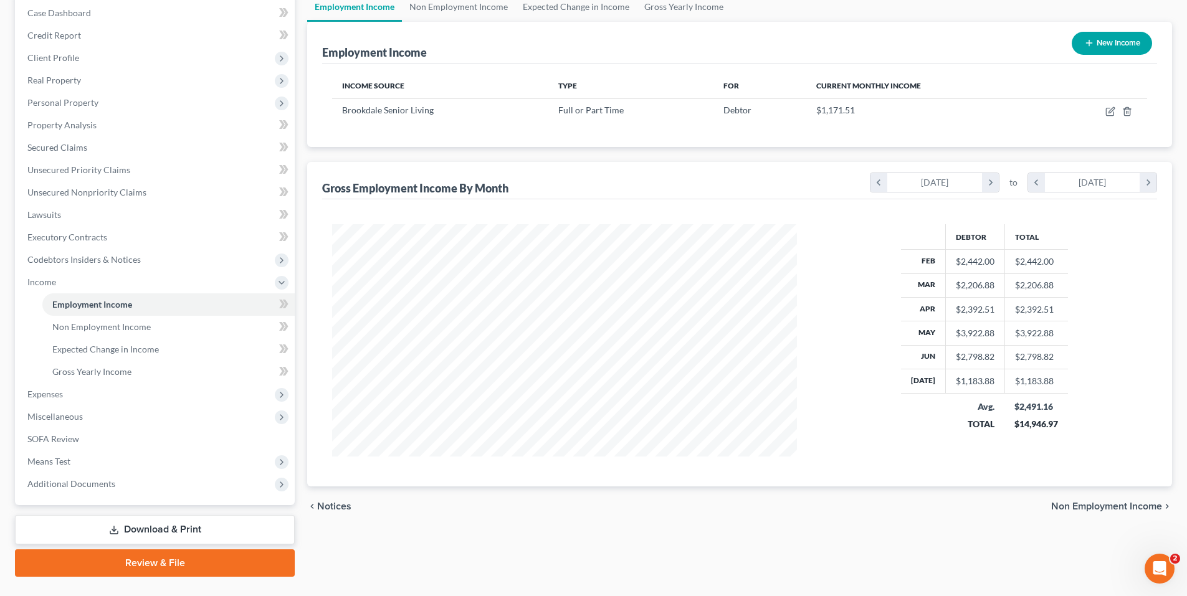
scroll to position [156, 0]
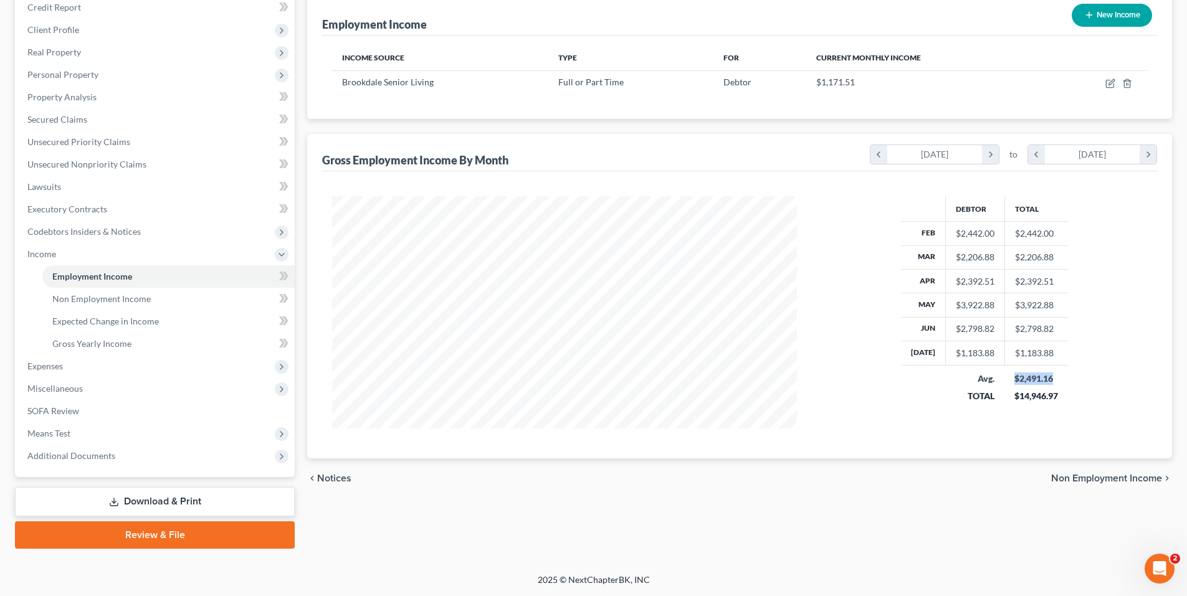
drag, startPoint x: 1011, startPoint y: 378, endPoint x: 1061, endPoint y: 380, distance: 49.9
click at [1061, 380] on td "$2,491.16 $14,946.97" at bounding box center [1037, 387] width 64 height 44
click at [1063, 380] on td "$2,491.16 $14,946.97" at bounding box center [1037, 387] width 64 height 44
drag, startPoint x: 1011, startPoint y: 398, endPoint x: 1083, endPoint y: 398, distance: 71.7
click at [1083, 398] on div "Debtor Total Feb $2,442.00 $2,442.00 Mar $2,206.88 $2,206.88 Apr $2,392.51 $2,3…" at bounding box center [985, 312] width 350 height 232
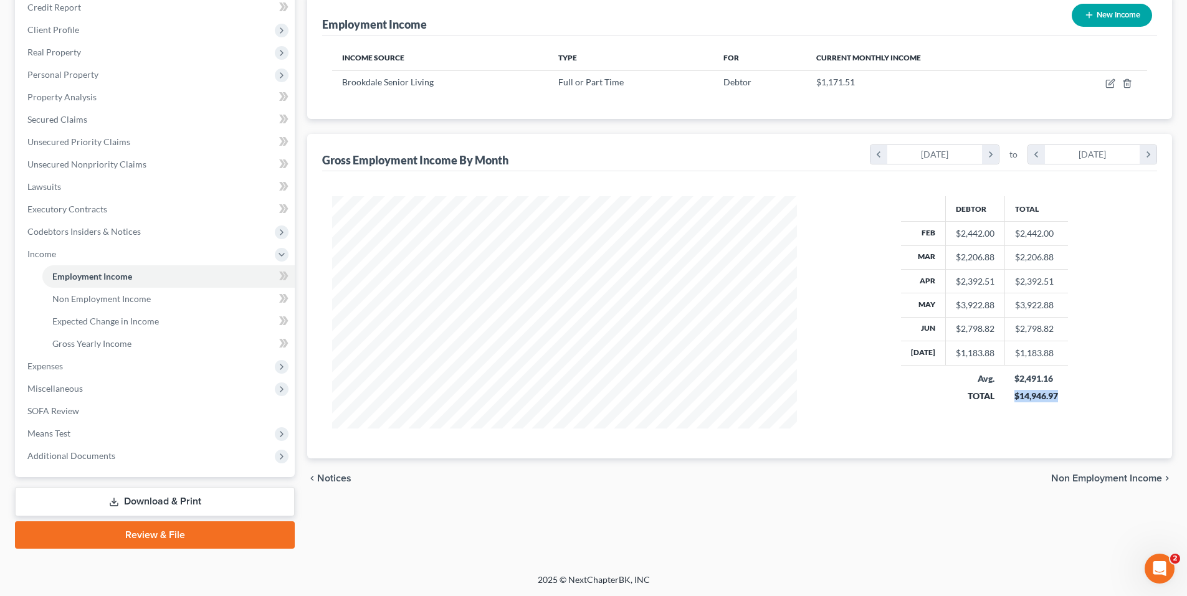
click at [1083, 398] on div "Debtor Total Feb $2,442.00 $2,442.00 Mar $2,206.88 $2,206.88 Apr $2,392.51 $2,3…" at bounding box center [985, 312] width 350 height 232
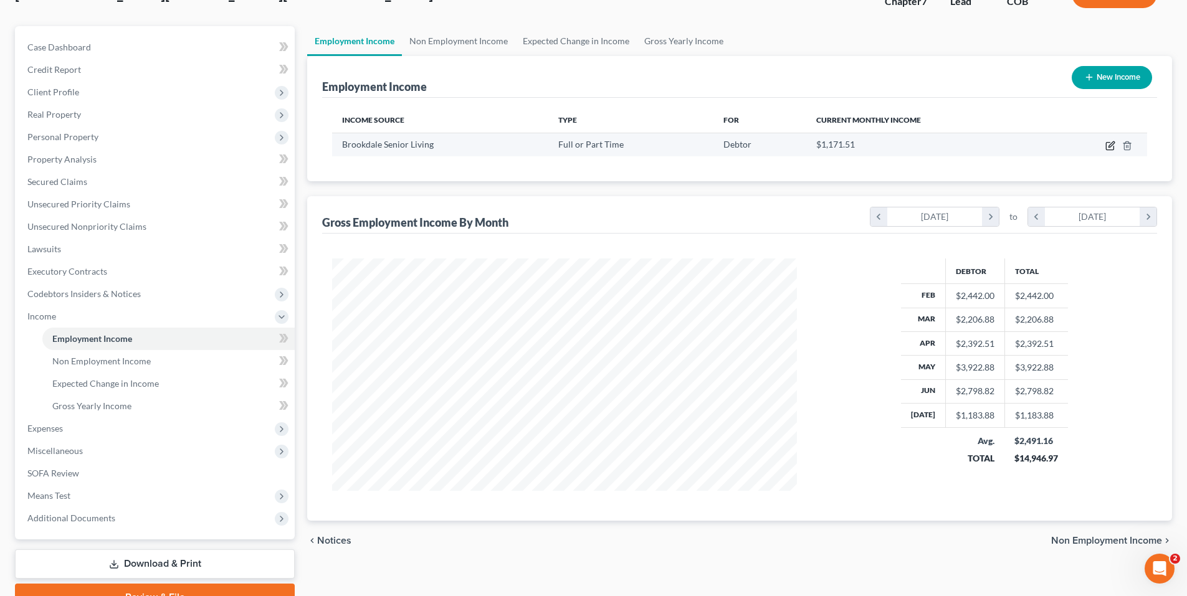
click at [1107, 143] on icon "button" at bounding box center [1111, 146] width 10 height 10
select select "0"
select select "5"
select select "0"
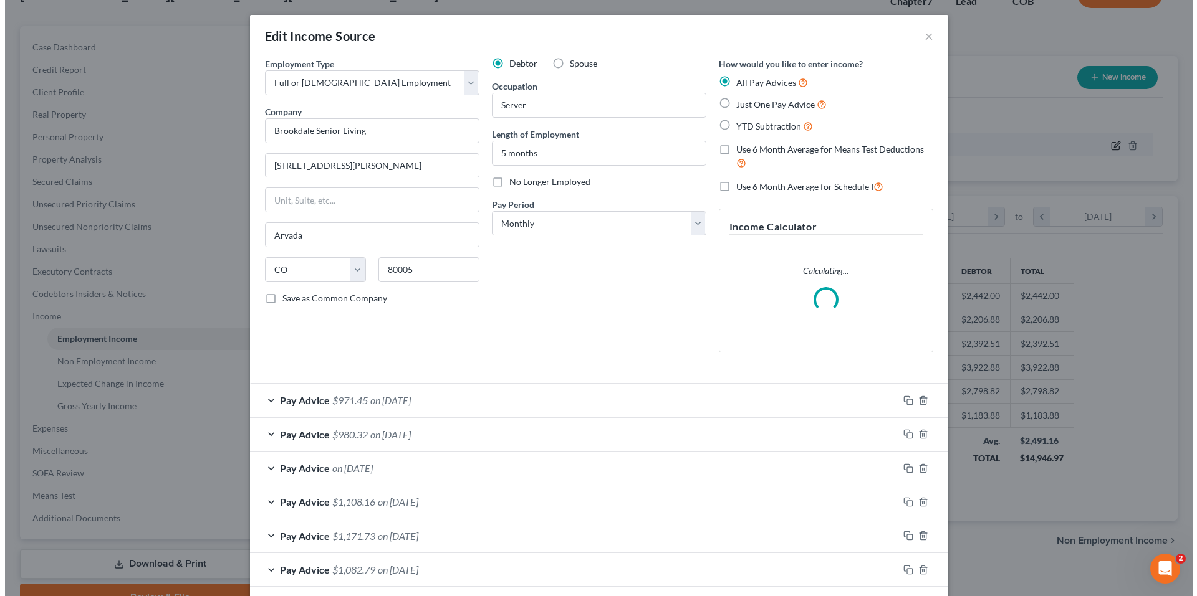
scroll to position [234, 494]
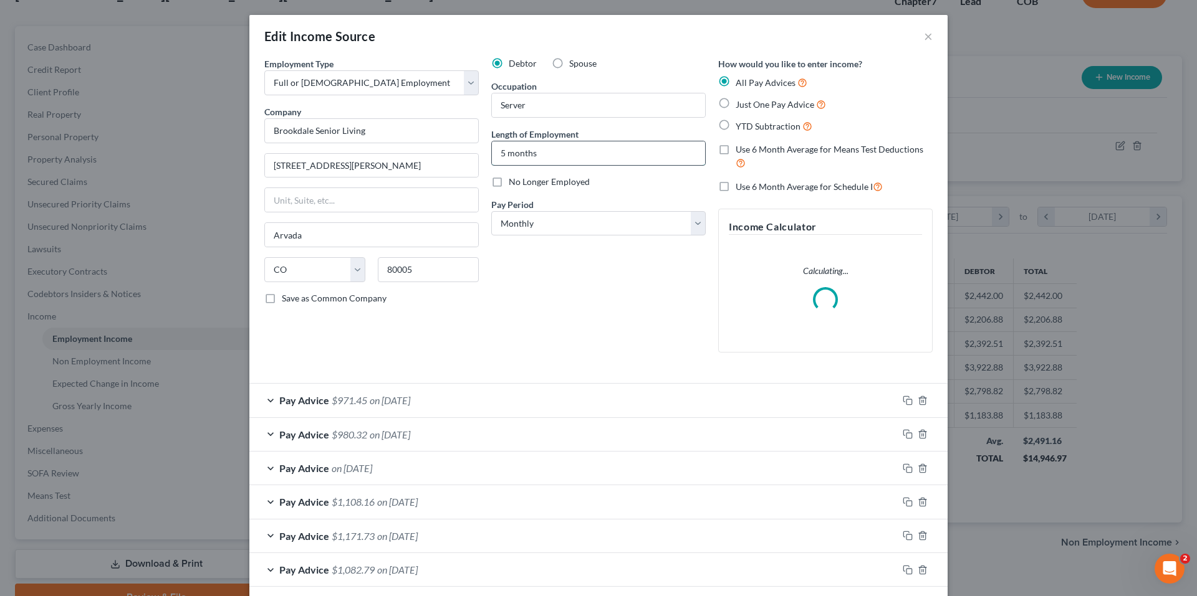
click at [547, 155] on input "5 months" at bounding box center [598, 153] width 213 height 24
drag, startPoint x: 502, startPoint y: 153, endPoint x: 489, endPoint y: 156, distance: 12.7
click at [492, 156] on input "5 months" at bounding box center [598, 153] width 213 height 24
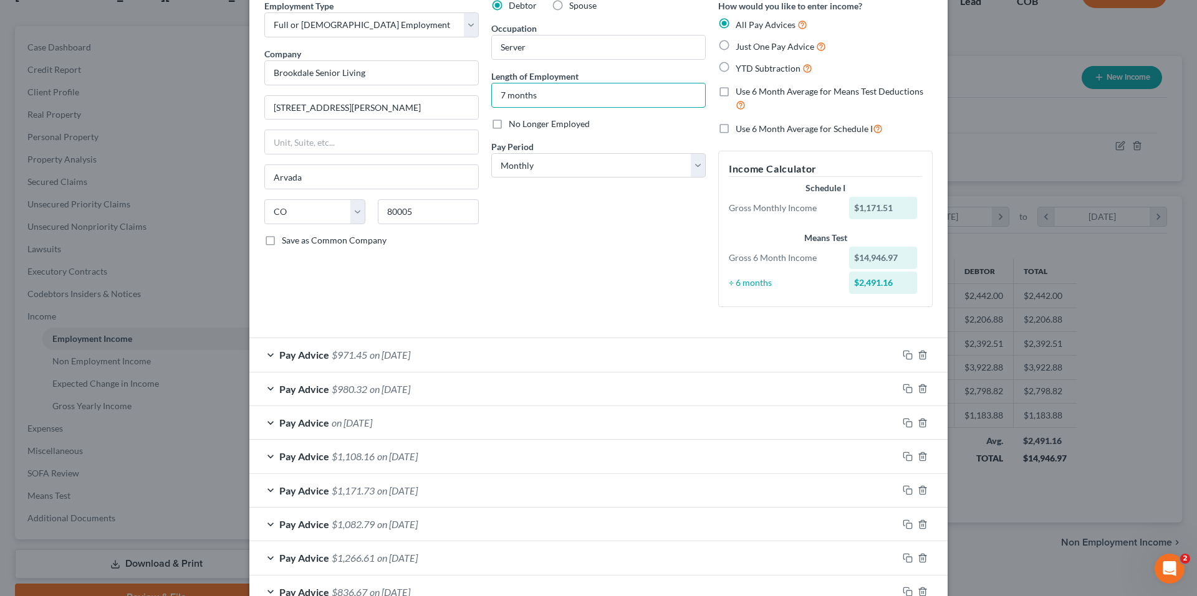
scroll to position [0, 0]
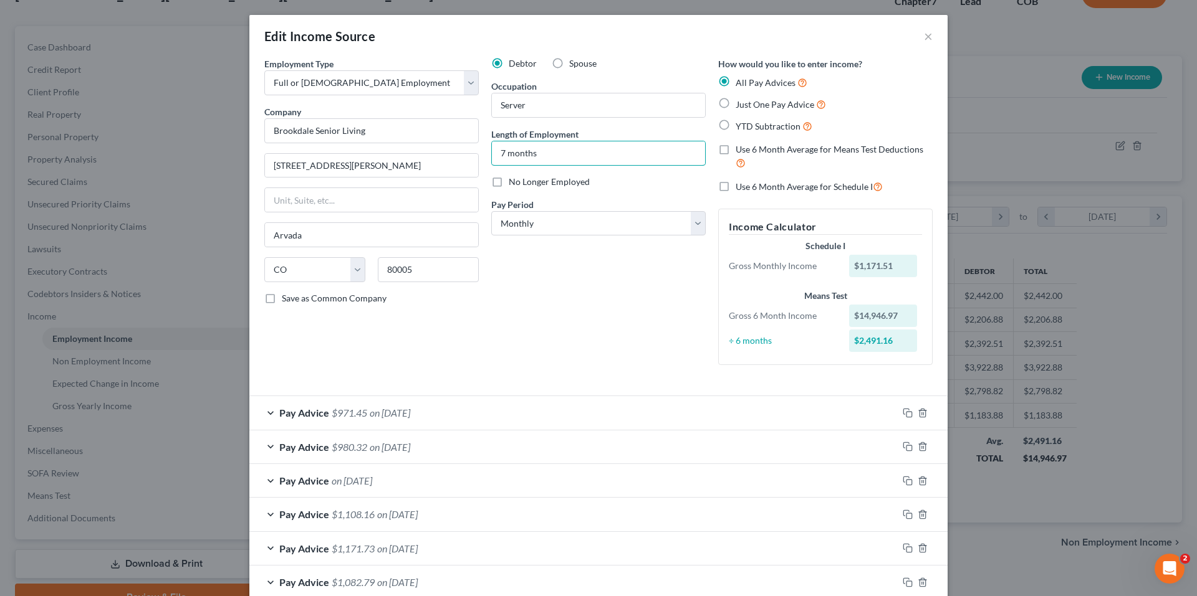
drag, startPoint x: 499, startPoint y: 153, endPoint x: 480, endPoint y: 156, distance: 19.0
click at [485, 156] on div "Debtor Spouse Occupation Server Length of Employment 7 months No Longer Employe…" at bounding box center [598, 216] width 227 height 318
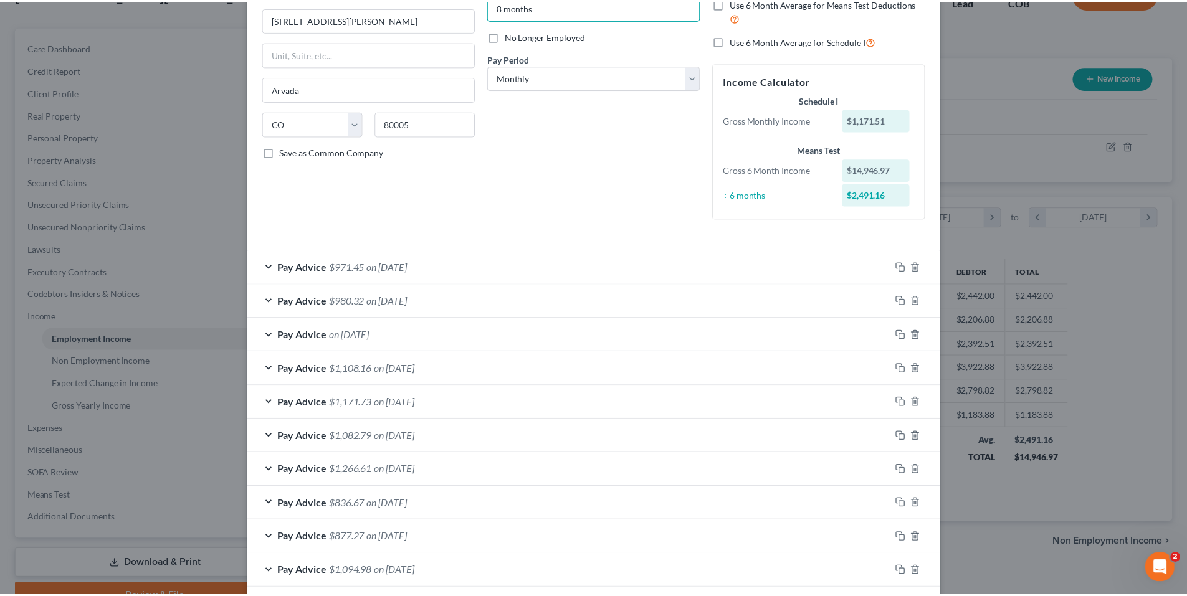
scroll to position [342, 0]
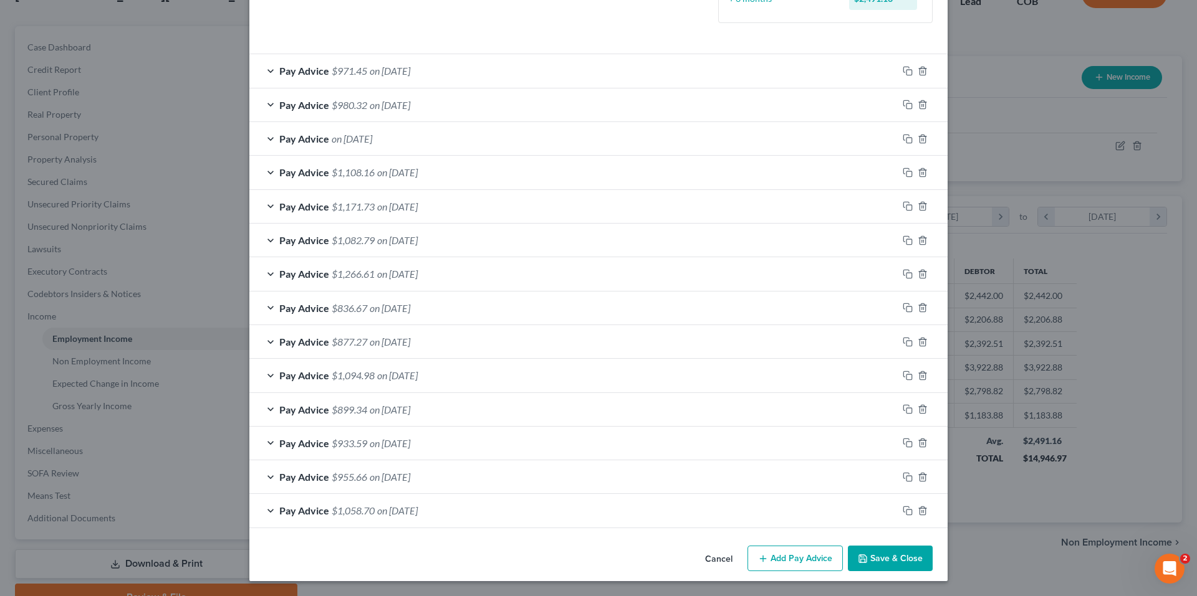
type input "8 months"
click at [879, 558] on button "Save & Close" at bounding box center [890, 559] width 85 height 26
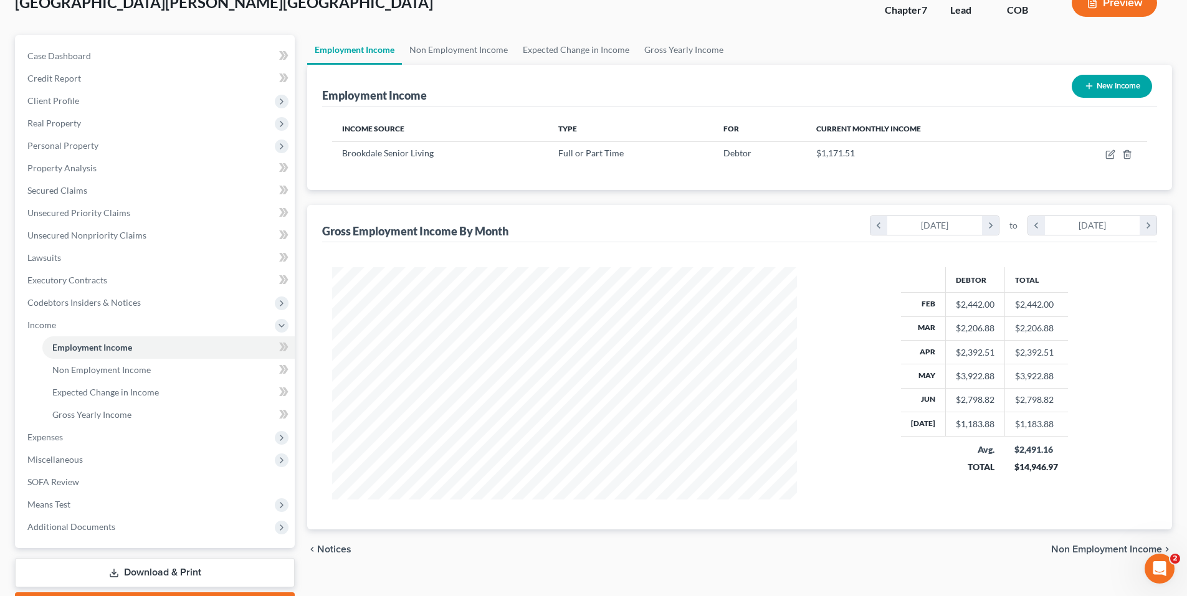
scroll to position [0, 0]
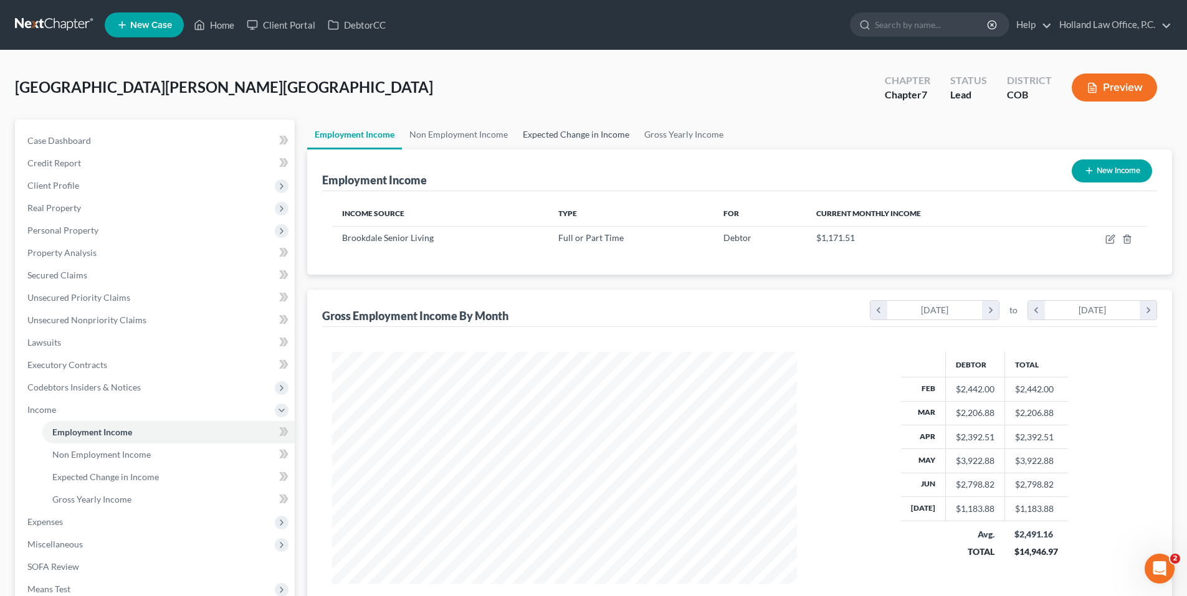
click at [560, 135] on link "Expected Change in Income" at bounding box center [576, 135] width 122 height 30
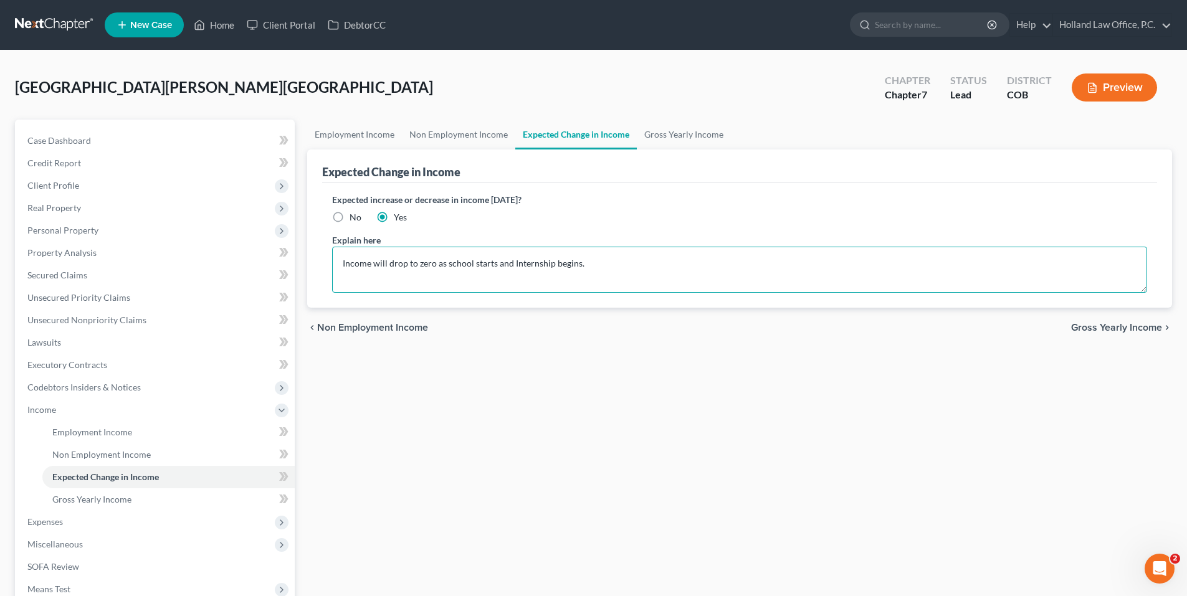
drag, startPoint x: 576, startPoint y: 266, endPoint x: 590, endPoint y: 263, distance: 13.5
click at [577, 266] on textarea "Income will drop to zero as school starts and Internship begins." at bounding box center [739, 270] width 815 height 46
type textarea "Income will drop to zero as school starts and Internship begins in October."
click at [645, 265] on textarea "Income will drop to zero as school starts and Internship begins in October." at bounding box center [739, 270] width 815 height 46
click at [452, 140] on link "Non Employment Income" at bounding box center [458, 135] width 113 height 30
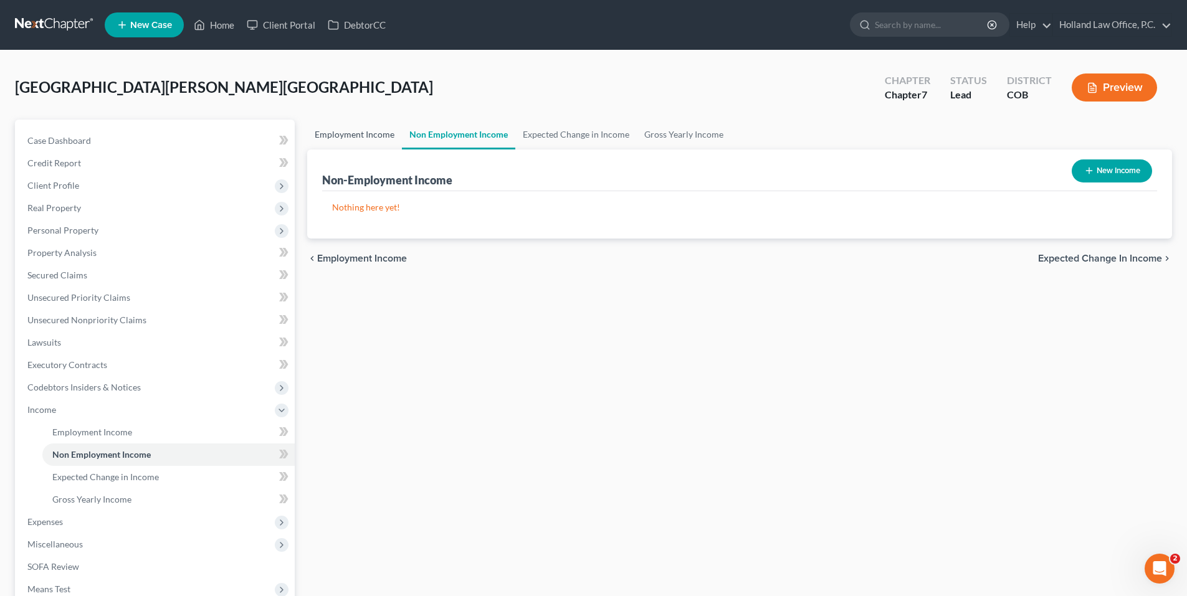
click at [371, 140] on link "Employment Income" at bounding box center [354, 135] width 95 height 30
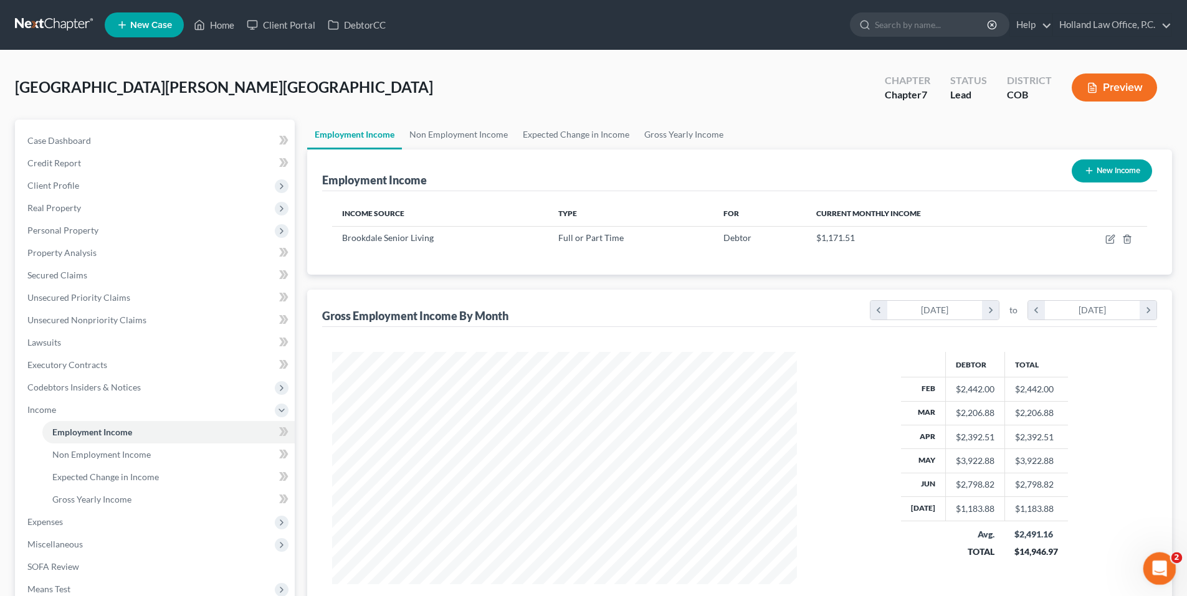
click at [1159, 576] on icon "Open Intercom Messenger" at bounding box center [1158, 567] width 21 height 21
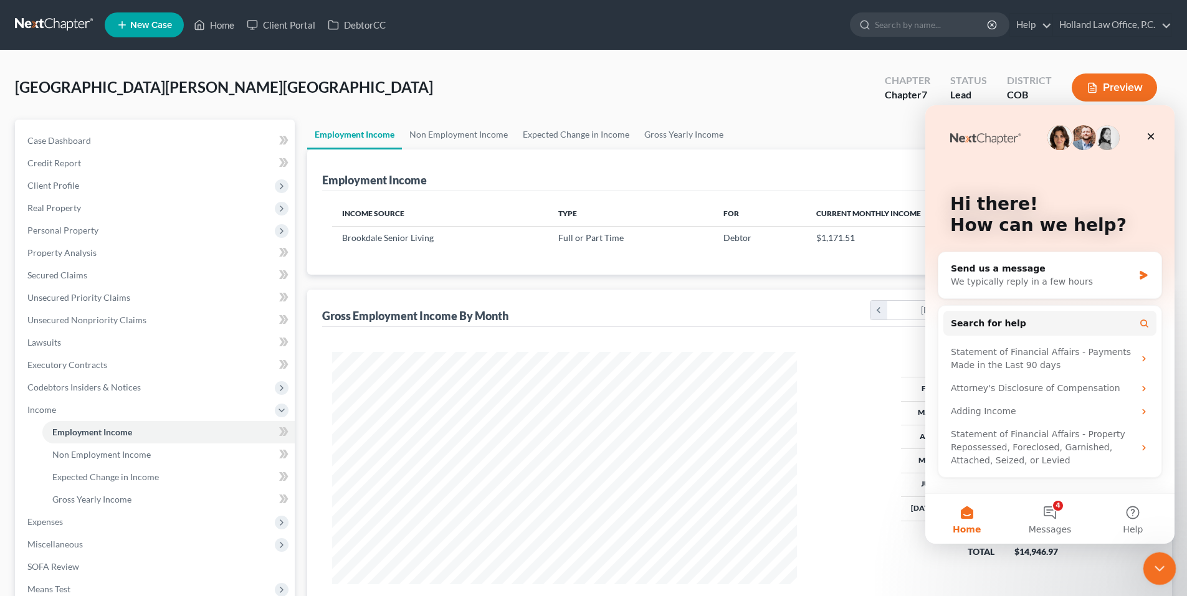
click at [1159, 575] on div "Close Intercom Messenger" at bounding box center [1158, 567] width 30 height 30
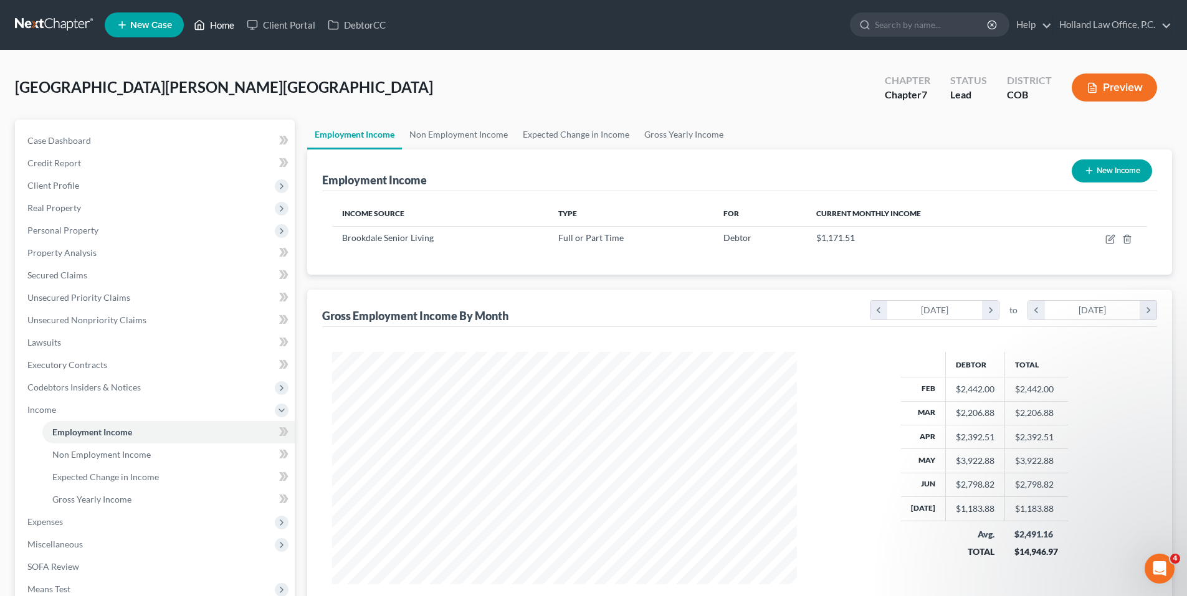
drag, startPoint x: 222, startPoint y: 32, endPoint x: 234, endPoint y: 33, distance: 11.9
click at [222, 32] on link "Home" at bounding box center [214, 25] width 53 height 22
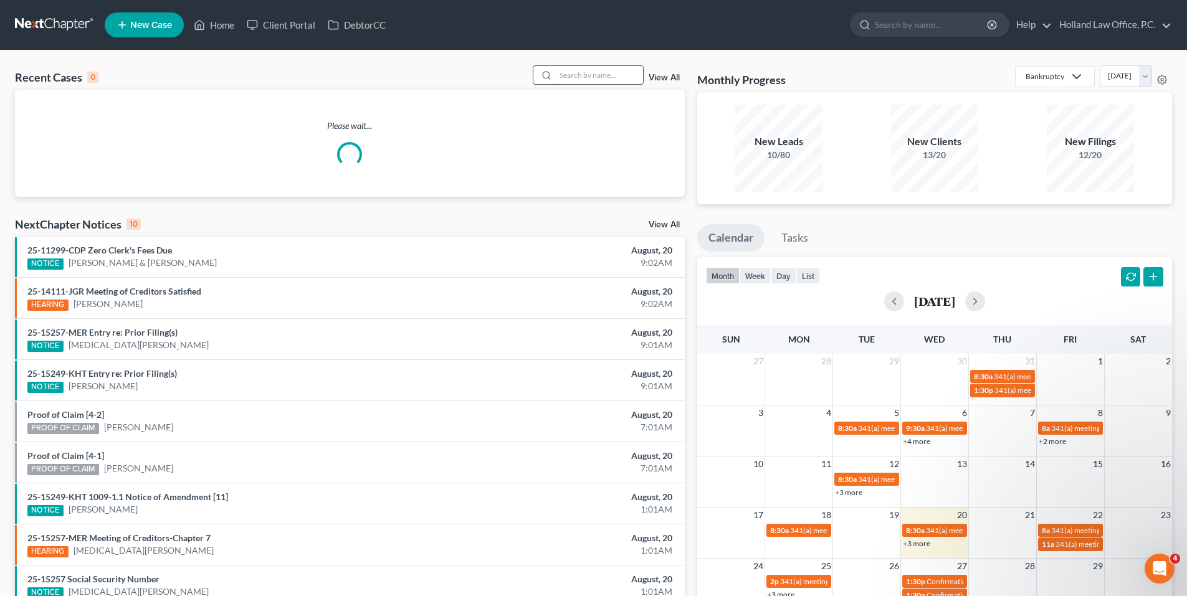
click at [621, 75] on input "search" at bounding box center [599, 75] width 87 height 18
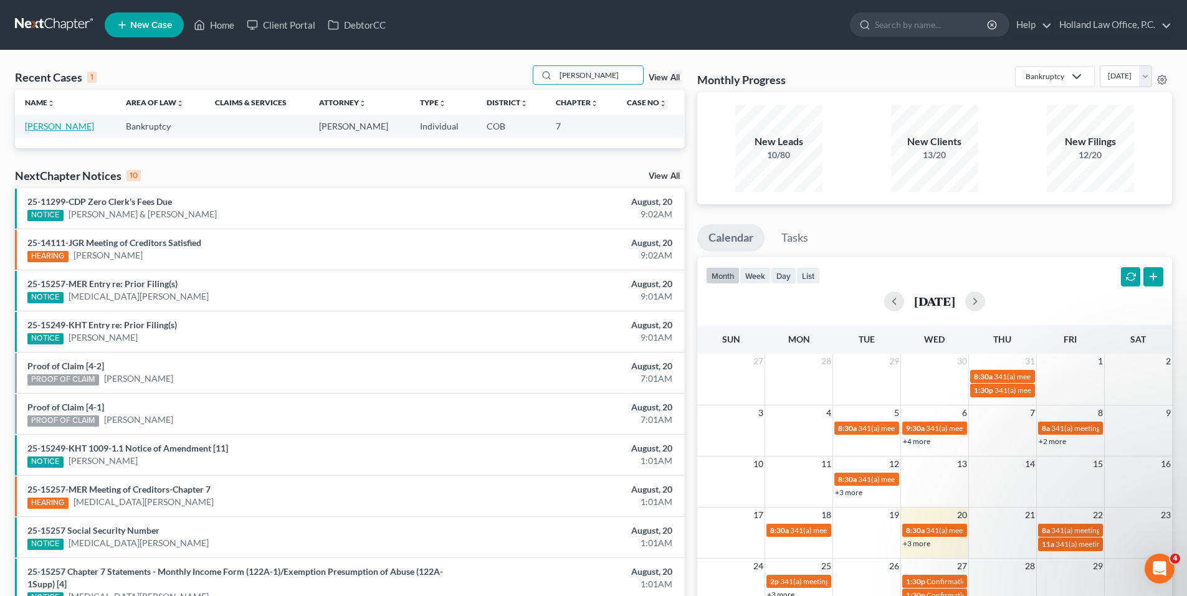
type input "[PERSON_NAME]"
click at [72, 128] on link "[PERSON_NAME]" at bounding box center [59, 126] width 69 height 11
